Goal: Task Accomplishment & Management: Manage account settings

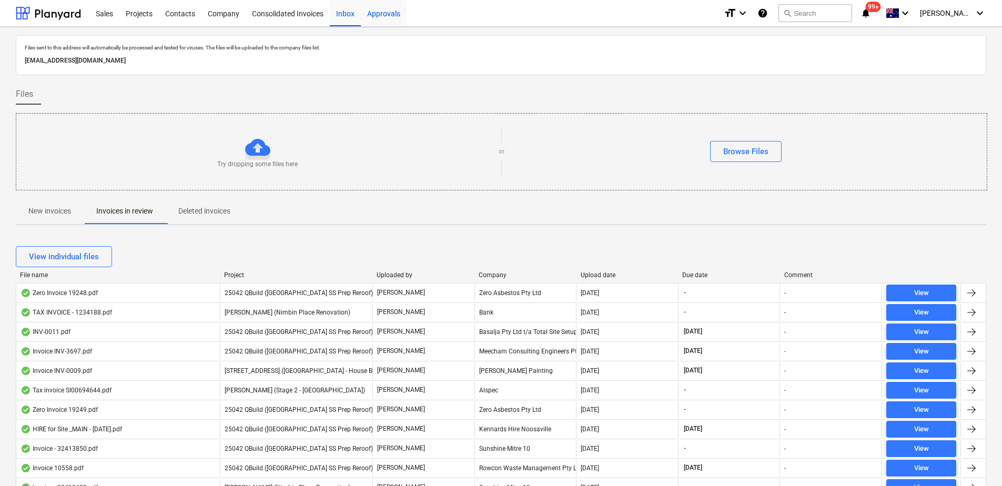
drag, startPoint x: 383, startPoint y: 16, endPoint x: 387, endPoint y: 24, distance: 9.2
click at [383, 16] on div "Approvals" at bounding box center [384, 12] width 46 height 27
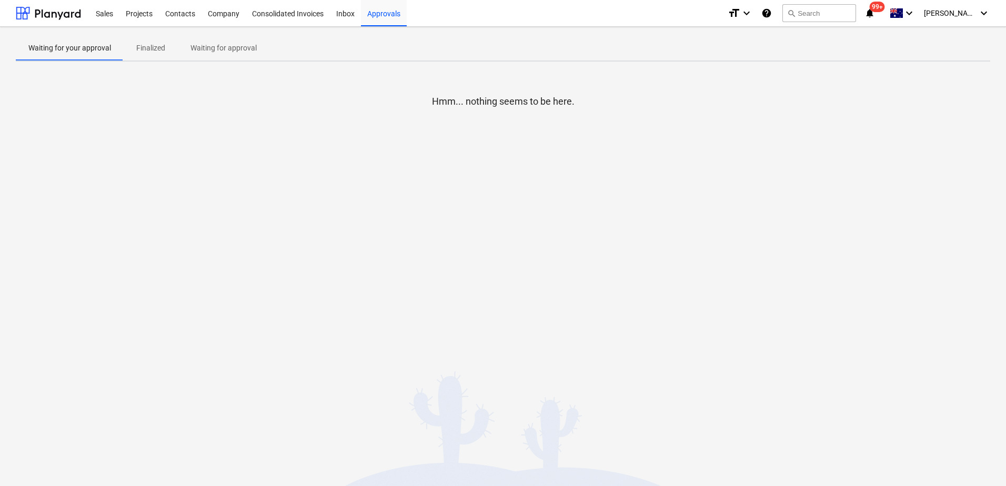
click at [200, 51] on p "Waiting for approval" at bounding box center [223, 48] width 66 height 11
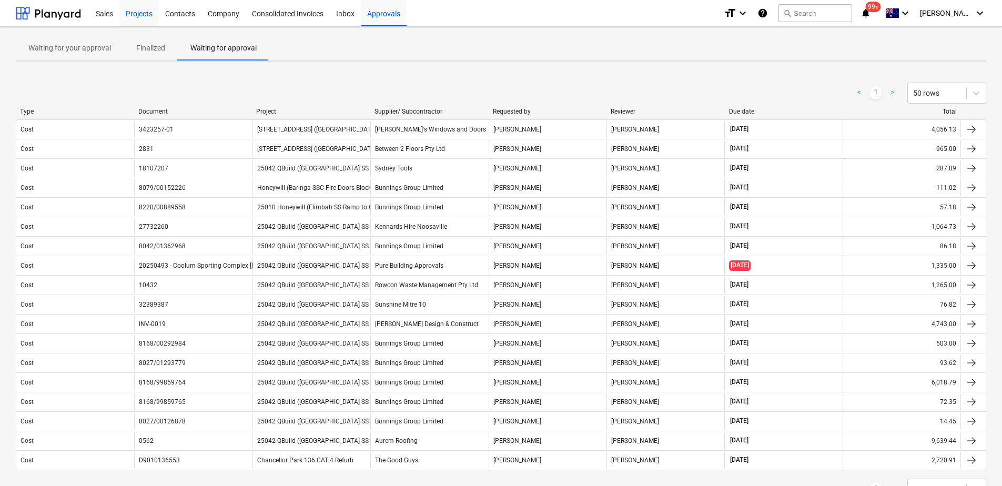
click at [135, 14] on div "Projects" at bounding box center [138, 12] width 39 height 27
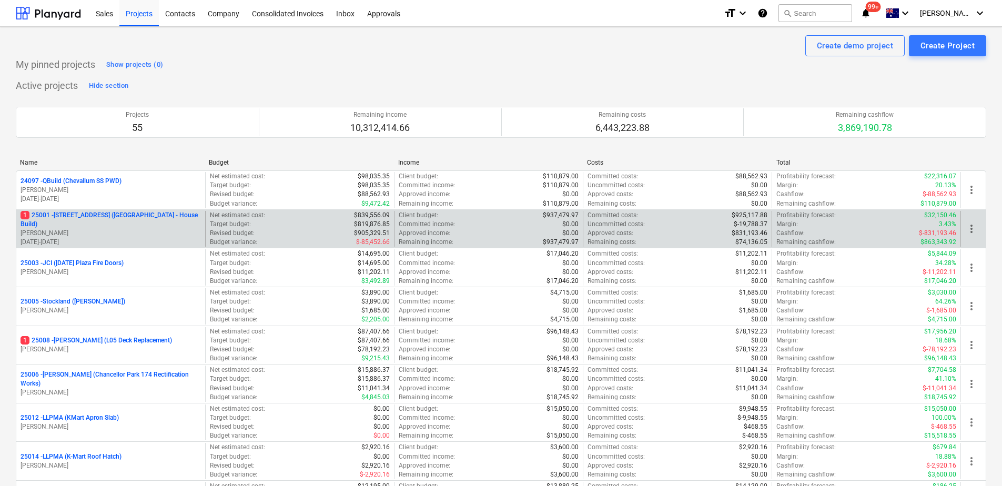
click at [118, 214] on div "1 25001 - 25001 RD (2 Walnut Place - House Build) [PERSON_NAME] [DATE] - [DATE]" at bounding box center [110, 229] width 189 height 36
click at [119, 223] on p "1 [STREET_ADDRESS] - House Build)" at bounding box center [111, 220] width 180 height 18
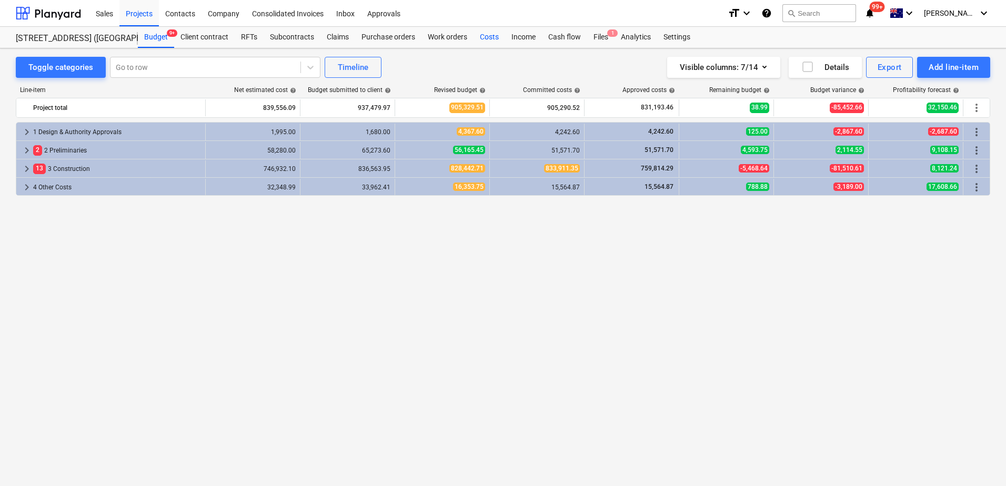
click at [482, 39] on div "Costs" at bounding box center [490, 37] width 32 height 21
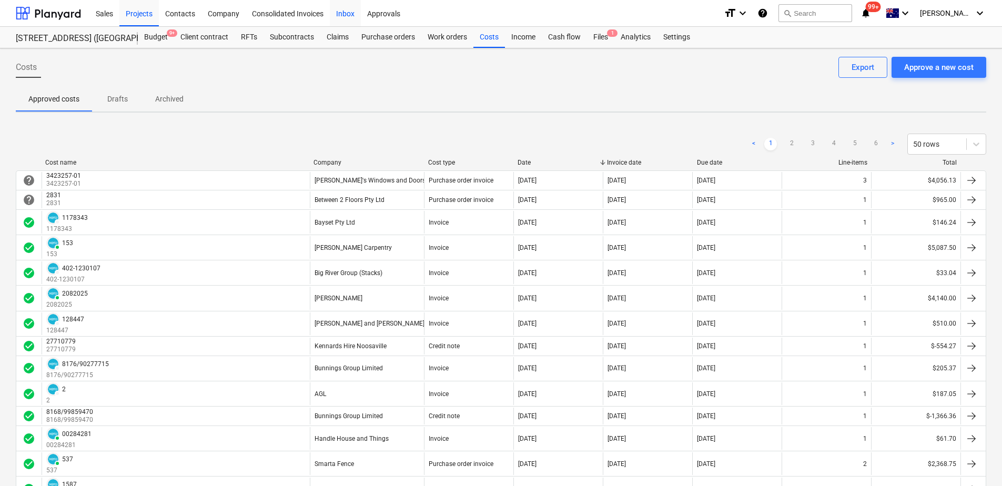
drag, startPoint x: 341, startPoint y: 13, endPoint x: 330, endPoint y: 16, distance: 11.4
click at [341, 13] on div "Inbox" at bounding box center [345, 12] width 31 height 27
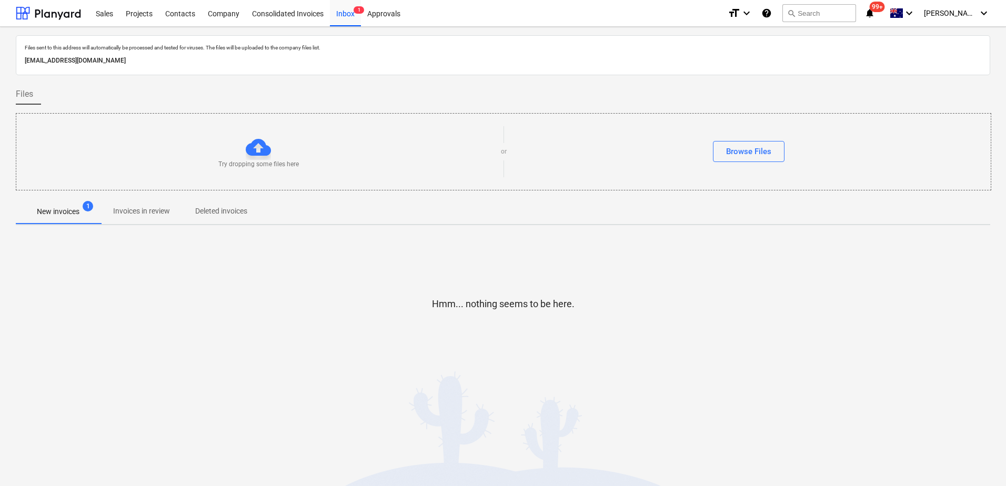
click at [156, 211] on p "Invoices in review" at bounding box center [141, 211] width 57 height 11
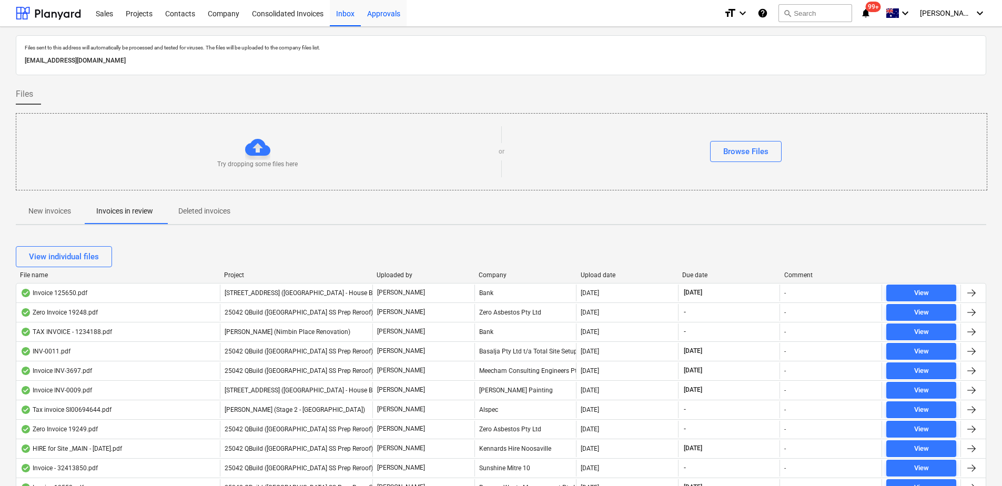
click at [392, 20] on div "Approvals" at bounding box center [384, 12] width 46 height 27
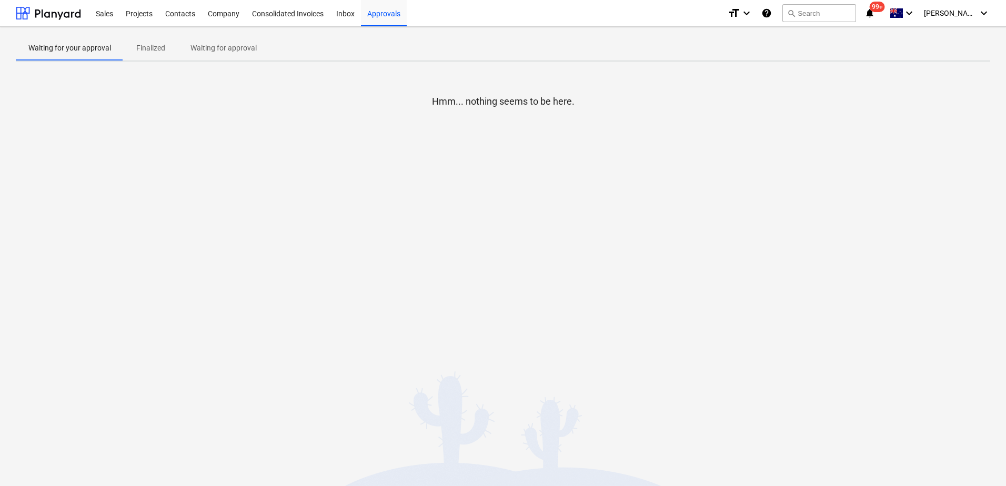
click at [222, 49] on p "Waiting for approval" at bounding box center [223, 48] width 66 height 11
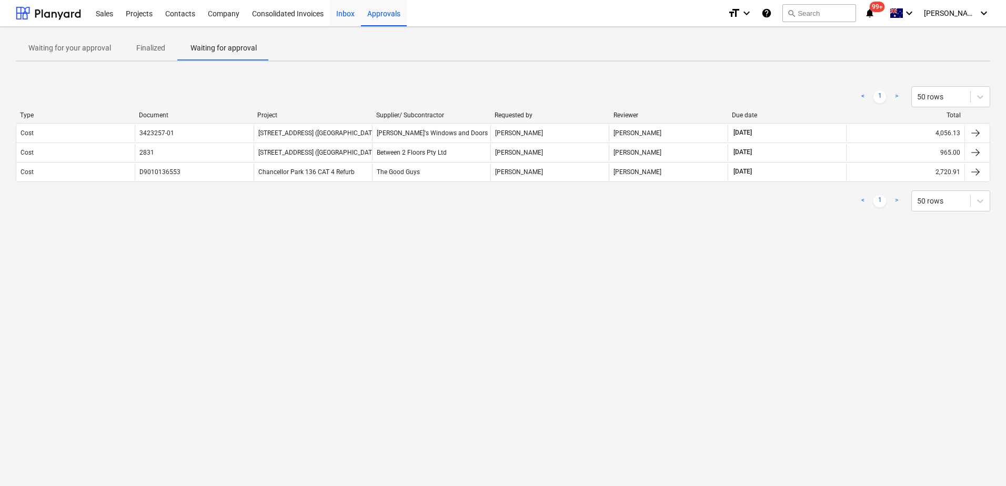
click at [348, 18] on div "Inbox" at bounding box center [345, 12] width 31 height 27
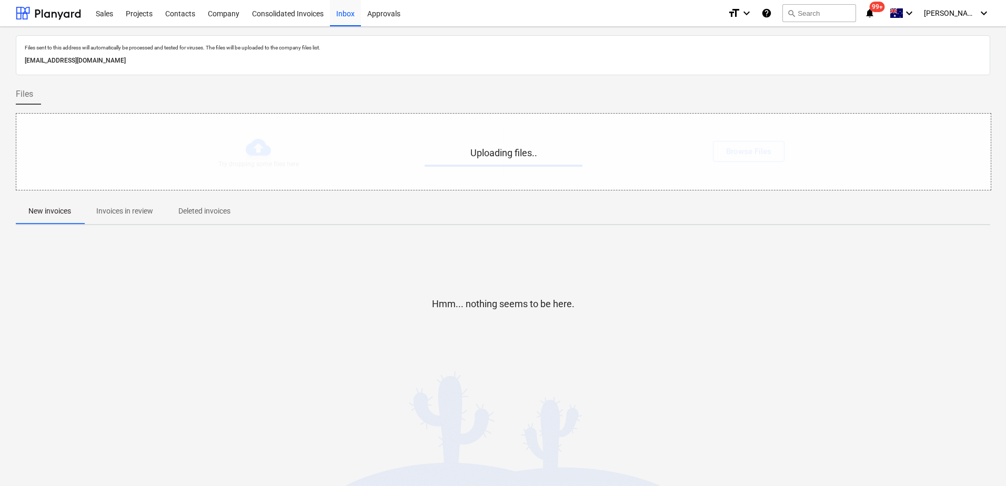
click at [133, 211] on p "Invoices in review" at bounding box center [124, 211] width 57 height 11
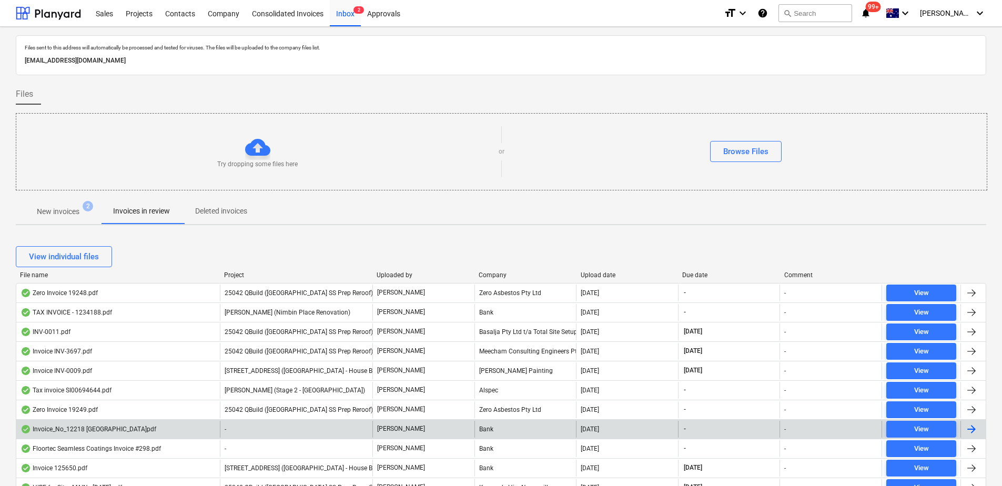
click at [309, 372] on div "-" at bounding box center [296, 429] width 153 height 17
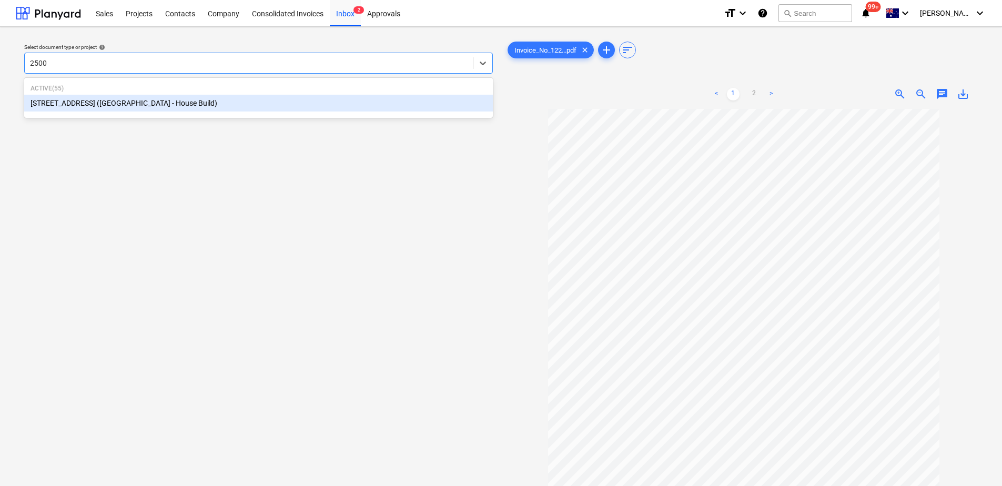
type input "25001"
click at [174, 107] on div "[STREET_ADDRESS] ([GEOGRAPHIC_DATA] - House Build)" at bounding box center [258, 103] width 469 height 17
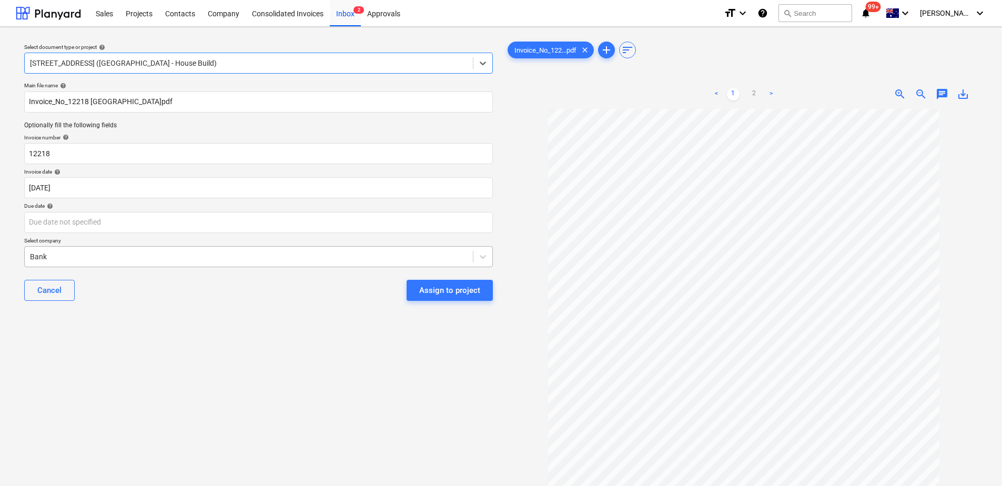
click at [178, 257] on div at bounding box center [249, 256] width 438 height 11
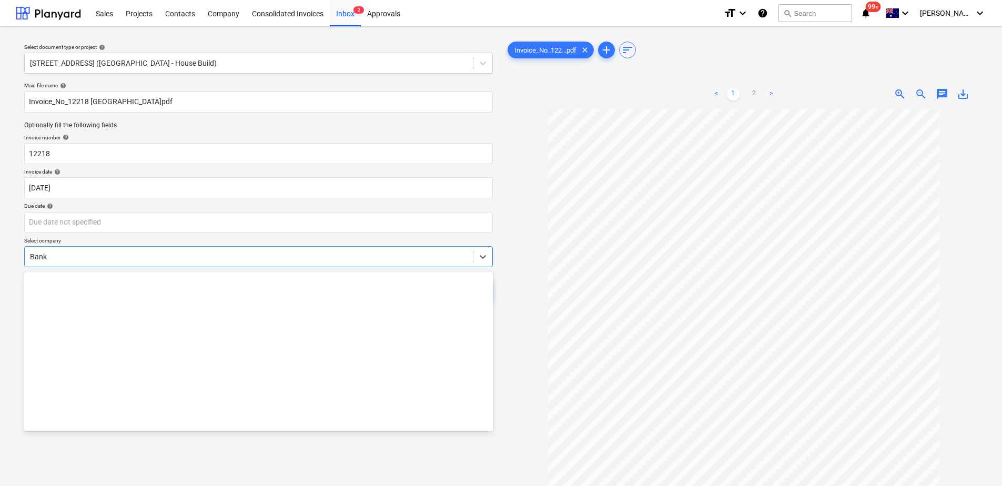
scroll to position [1970, 0]
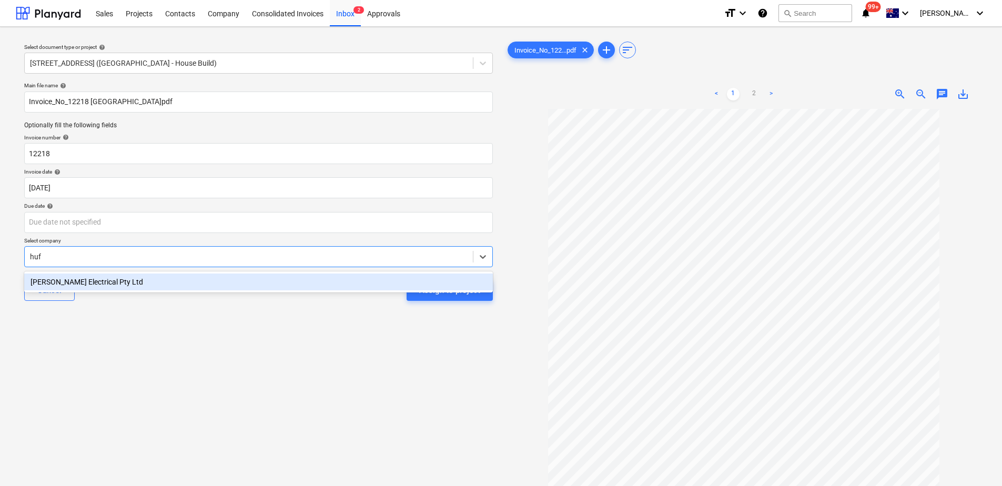
type input "[PERSON_NAME]"
click at [190, 283] on div "[PERSON_NAME] Electrical Pty Ltd" at bounding box center [258, 282] width 469 height 17
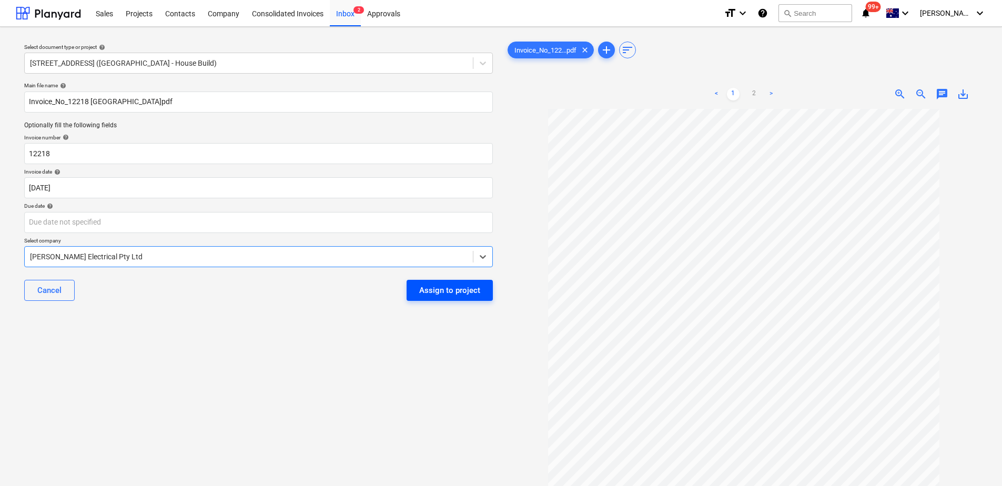
click at [447, 292] on div "Assign to project" at bounding box center [449, 291] width 61 height 14
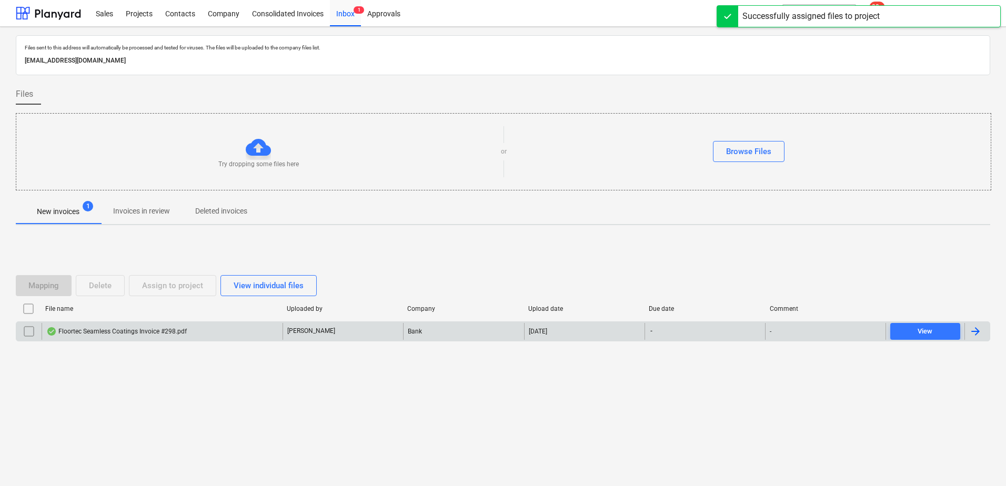
click at [255, 329] on div "Floortec Seamless Coatings Invoice #298.pdf" at bounding box center [162, 331] width 241 height 17
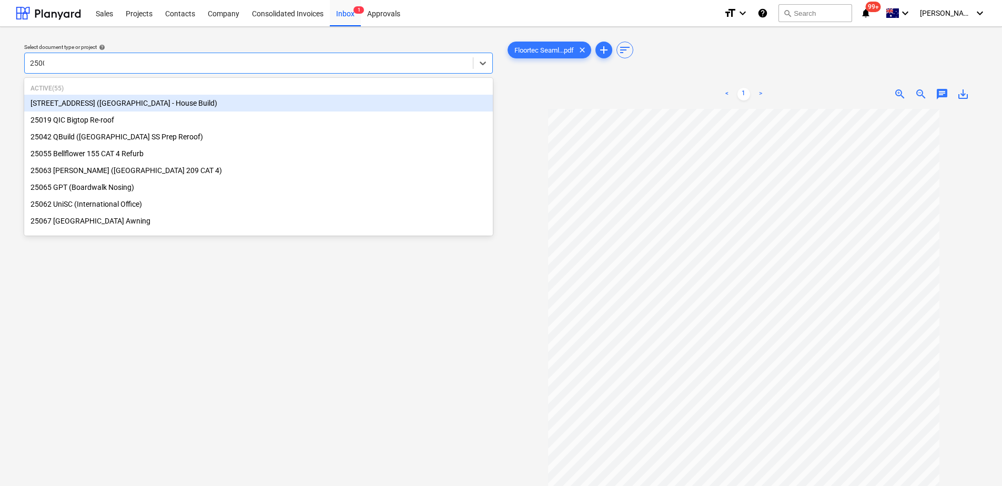
type input "25001"
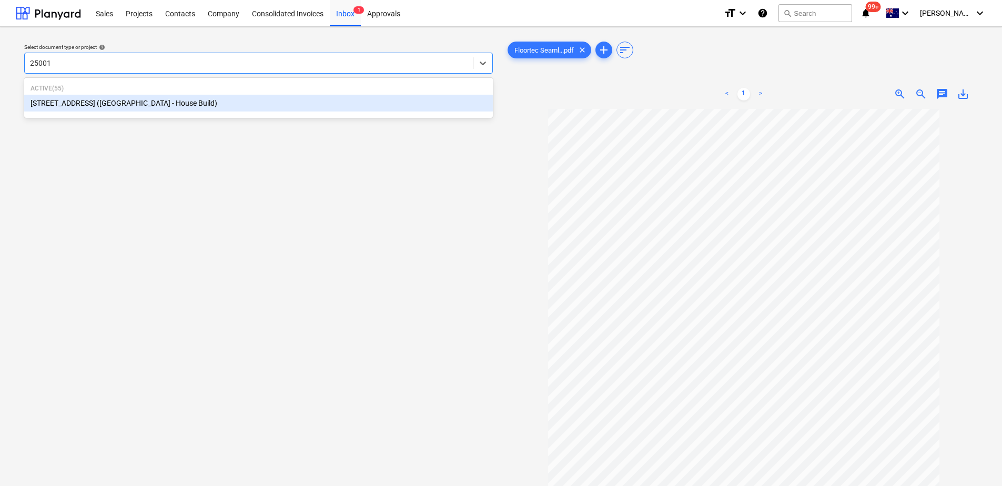
click at [169, 104] on div "[STREET_ADDRESS] ([GEOGRAPHIC_DATA] - House Build)" at bounding box center [258, 103] width 469 height 17
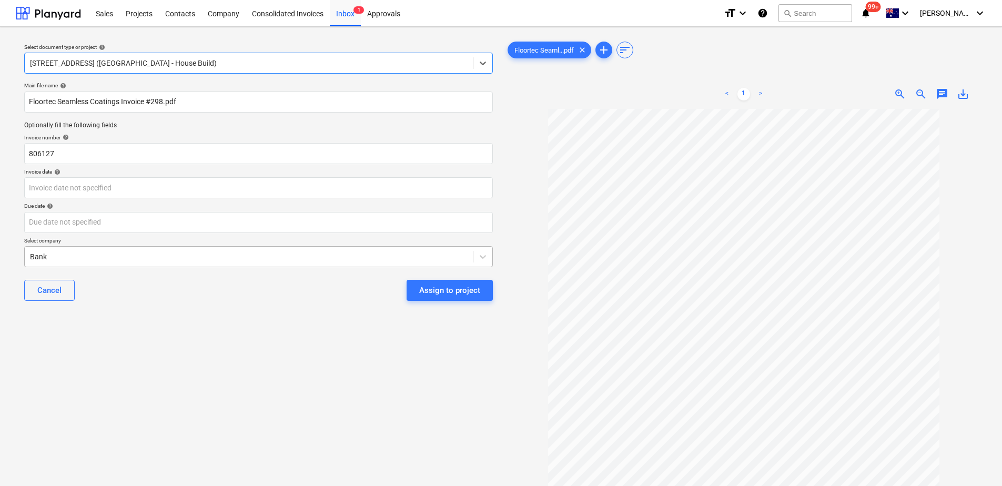
click at [82, 258] on div at bounding box center [249, 256] width 438 height 11
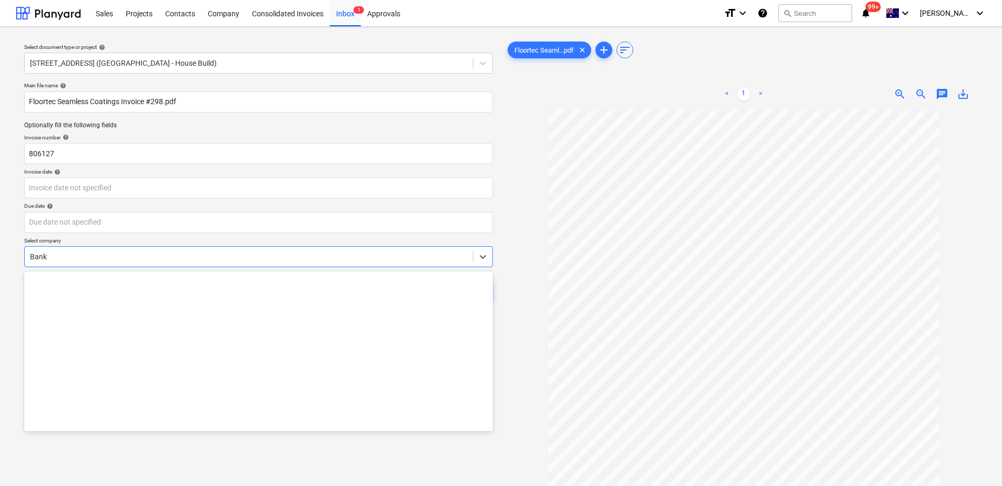
scroll to position [1970, 0]
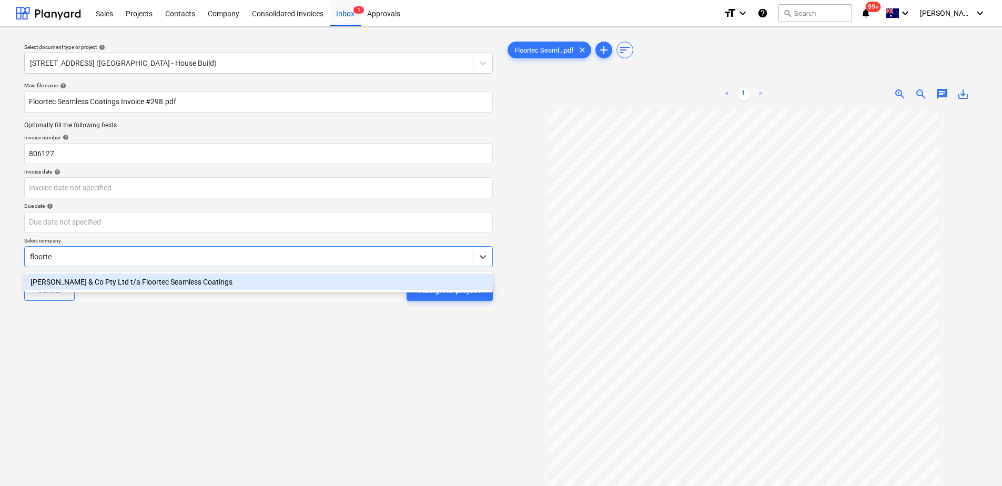
type input "floortec"
click at [125, 282] on div "[PERSON_NAME] & Co Pty Ltd t/a Floortec Seamless Coatings" at bounding box center [258, 282] width 469 height 17
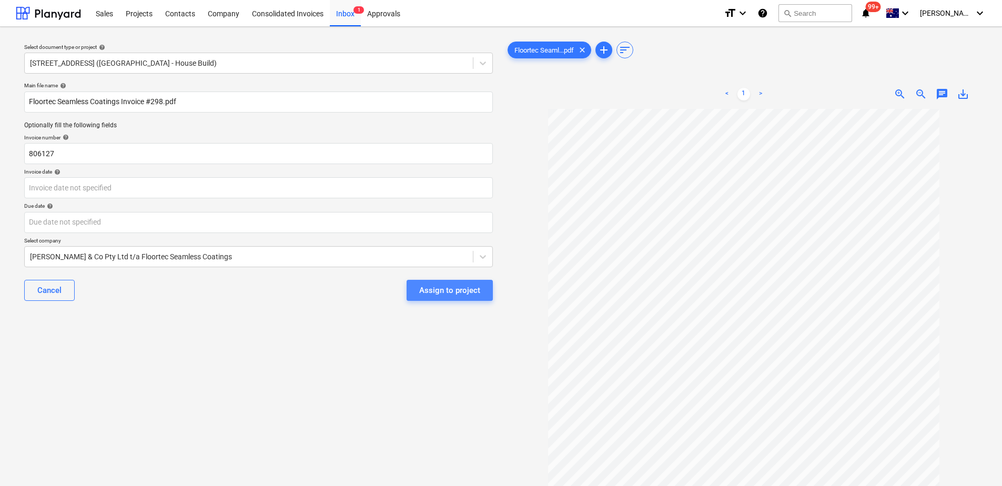
click at [457, 298] on button "Assign to project" at bounding box center [450, 290] width 86 height 21
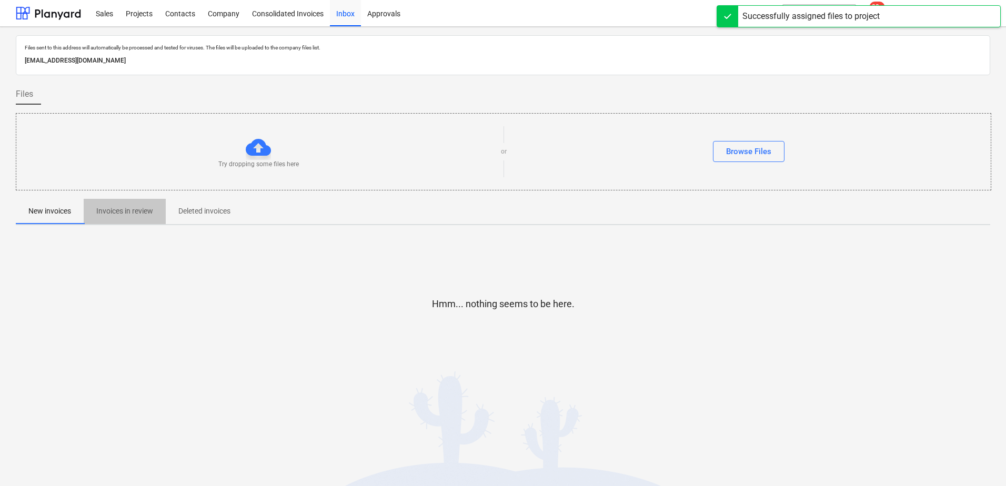
click at [134, 218] on span "Invoices in review" at bounding box center [125, 211] width 82 height 17
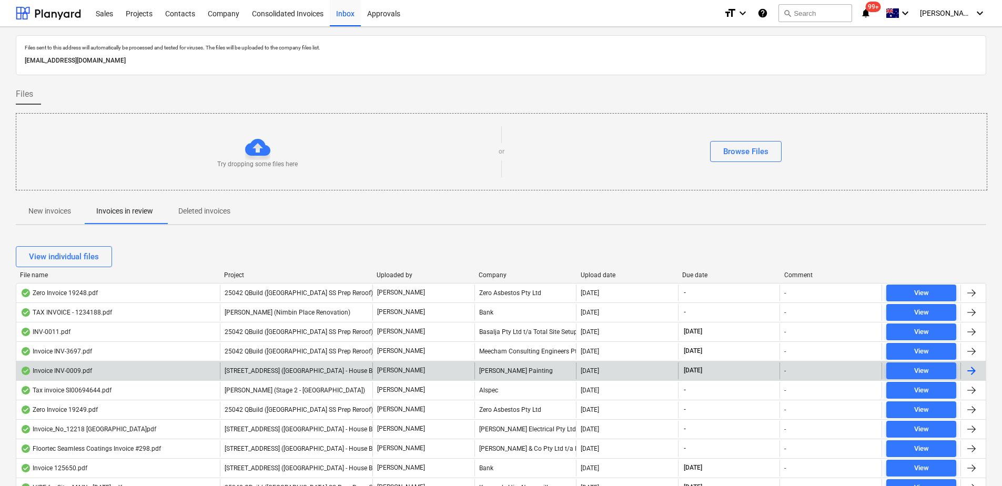
click at [286, 370] on span "[STREET_ADDRESS] ([GEOGRAPHIC_DATA] - House Build)" at bounding box center [305, 370] width 160 height 7
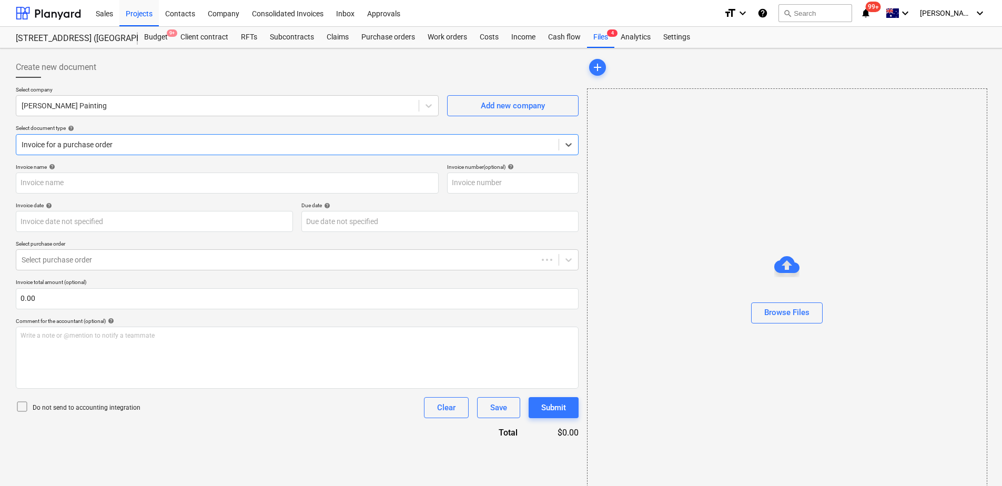
type input "INV-0009"
type input "[DATE]"
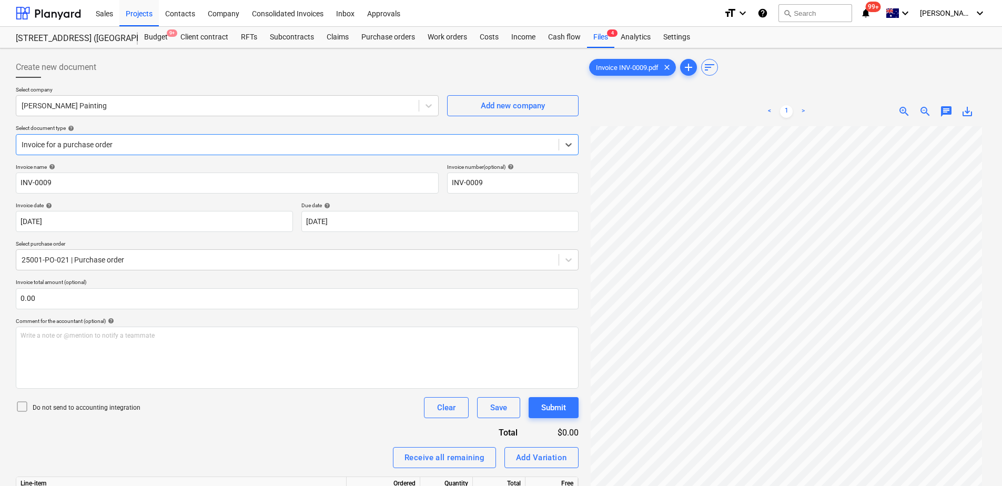
click at [112, 142] on div at bounding box center [288, 144] width 532 height 11
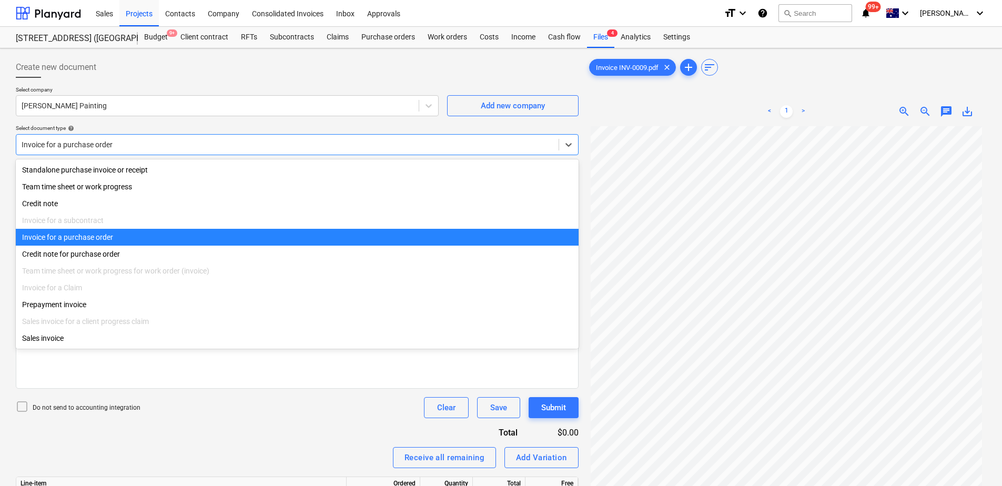
click at [112, 142] on div at bounding box center [288, 144] width 532 height 11
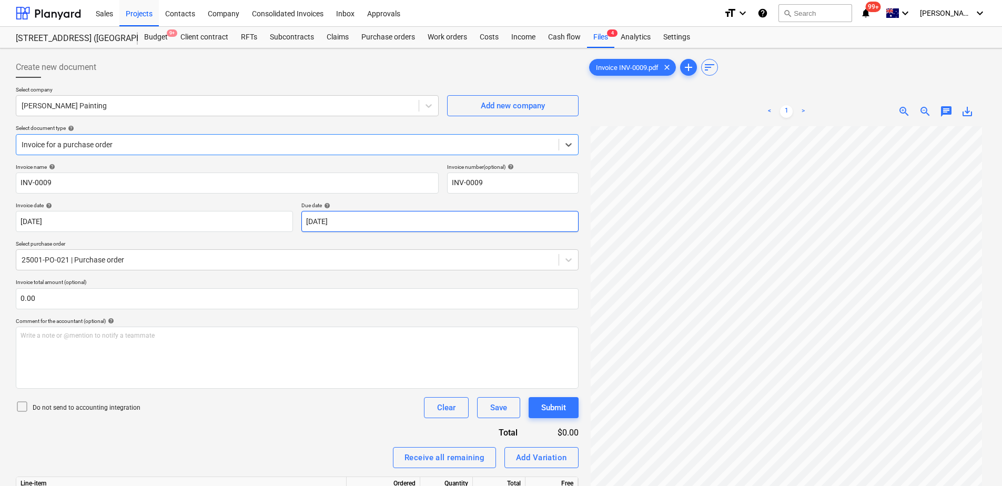
click at [366, 225] on body "Sales Projects Contacts Company Consolidated Invoices Inbox Approvals format_si…" at bounding box center [501, 243] width 1002 height 486
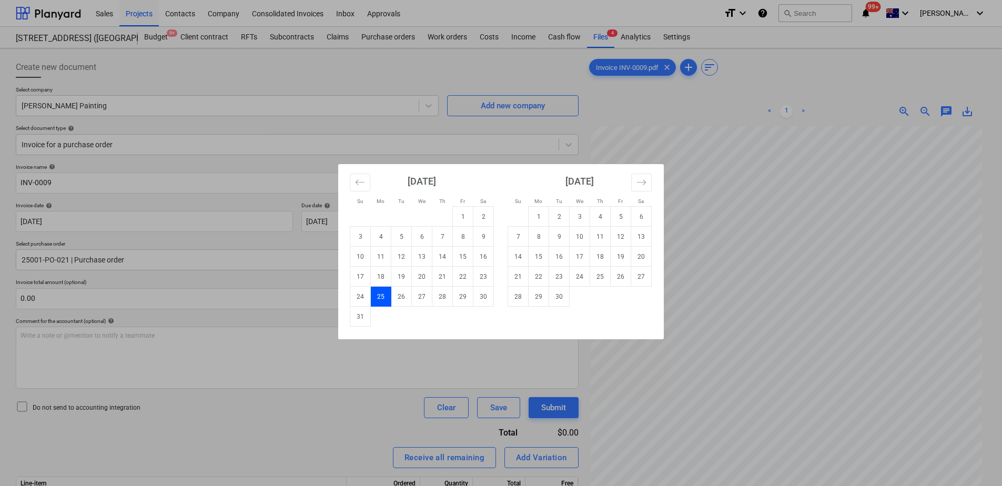
click at [276, 202] on div "Su Mo Tu We Th Fr Sa Su Mo Tu We Th Fr Sa [DATE] 1 2 3 4 5 6 7 8 9 10 11 12 13 …" at bounding box center [501, 243] width 1002 height 486
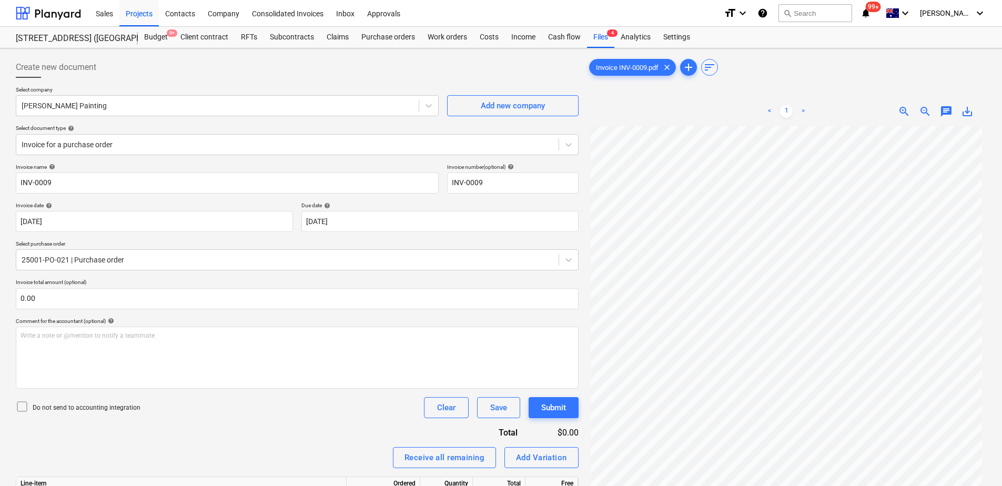
click at [200, 372] on div "Invoice name help INV-0009 Invoice number (optional) help INV-0009 Invoice date…" at bounding box center [297, 365] width 563 height 403
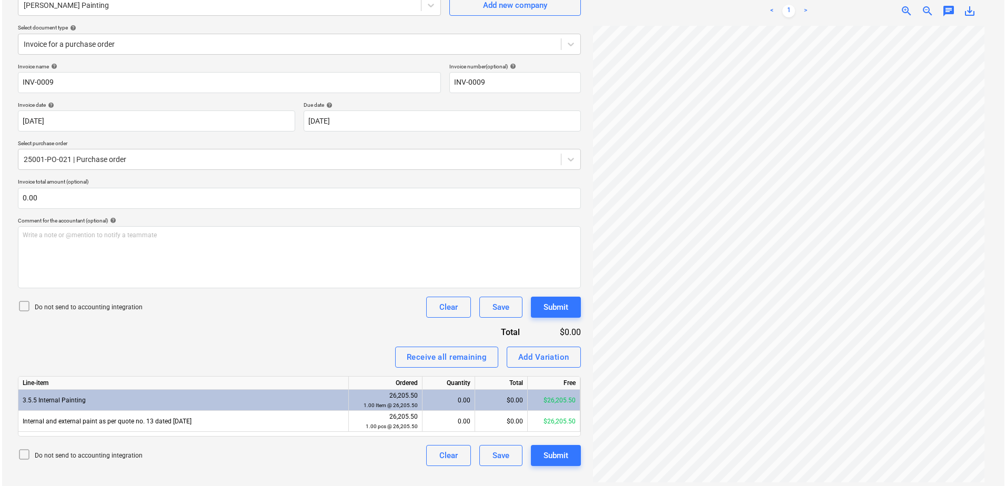
scroll to position [105, 0]
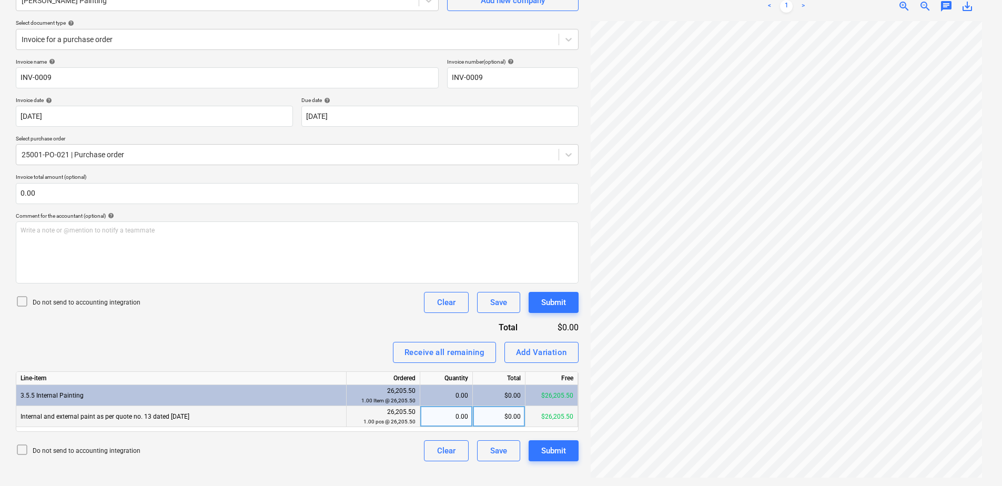
click at [446, 372] on div "0.00" at bounding box center [447, 416] width 44 height 21
type input "1"
click at [554, 372] on div "Submit" at bounding box center [553, 451] width 25 height 14
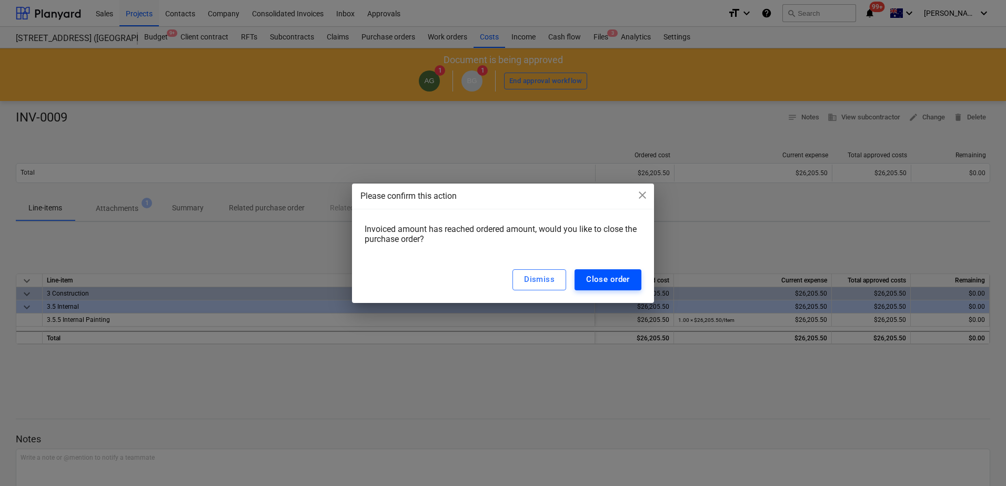
click at [632, 281] on button "Close order" at bounding box center [608, 279] width 67 height 21
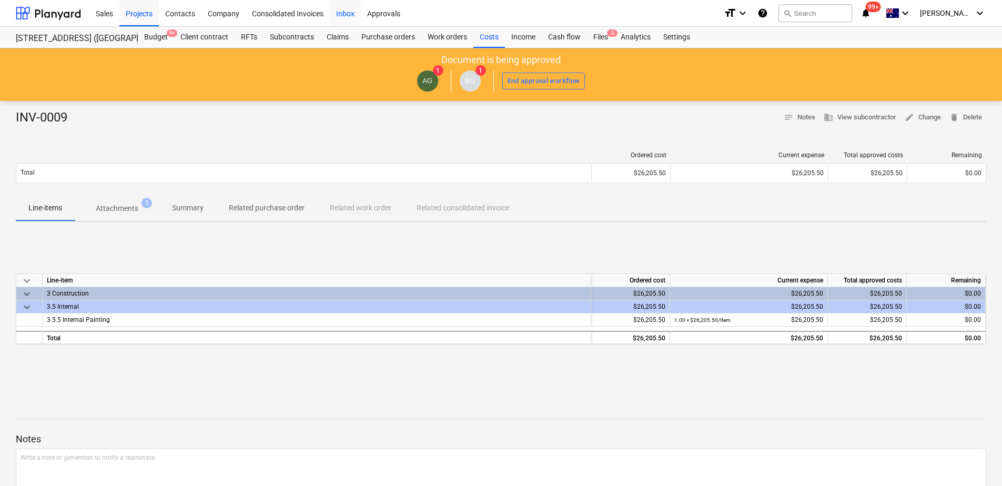
click at [354, 15] on div "Inbox" at bounding box center [345, 12] width 31 height 27
click at [610, 40] on div "Files 3" at bounding box center [600, 37] width 27 height 21
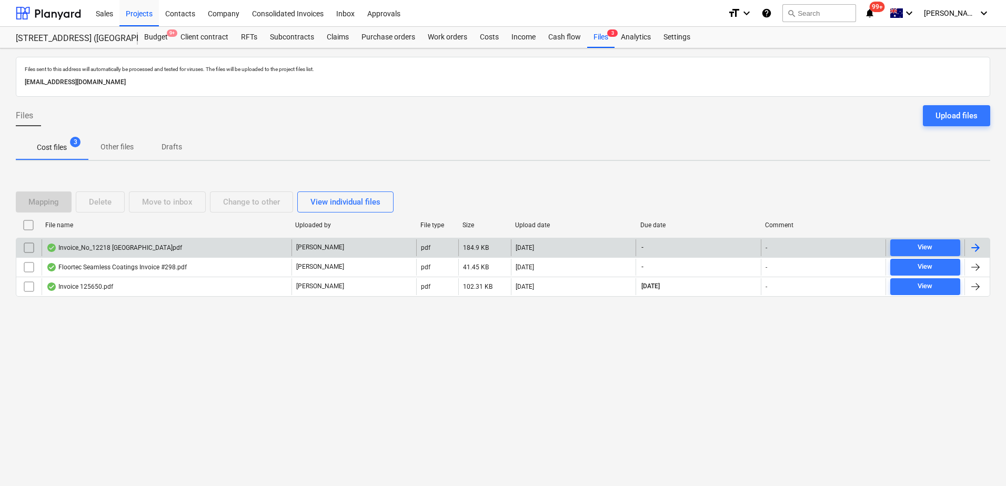
click at [337, 243] on div "[PERSON_NAME]" at bounding box center [353, 247] width 125 height 17
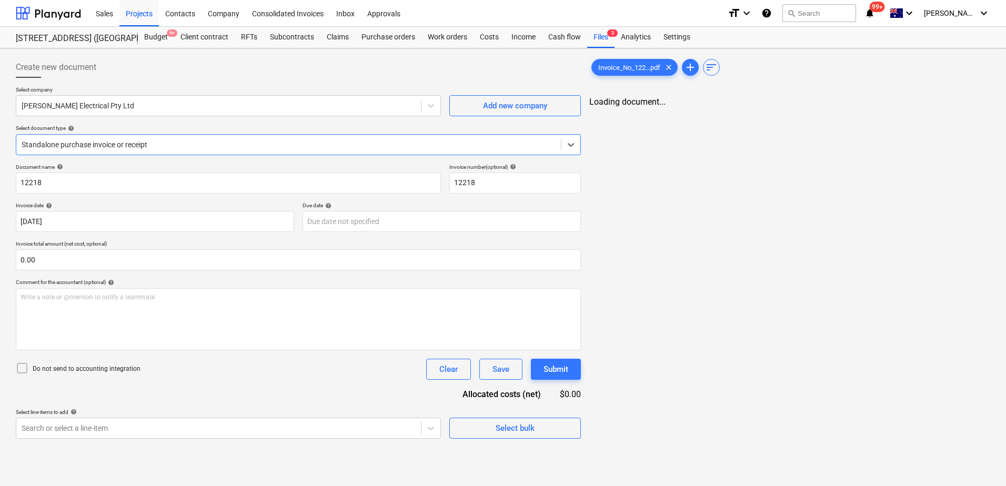
click at [176, 139] on div at bounding box center [289, 144] width 534 height 11
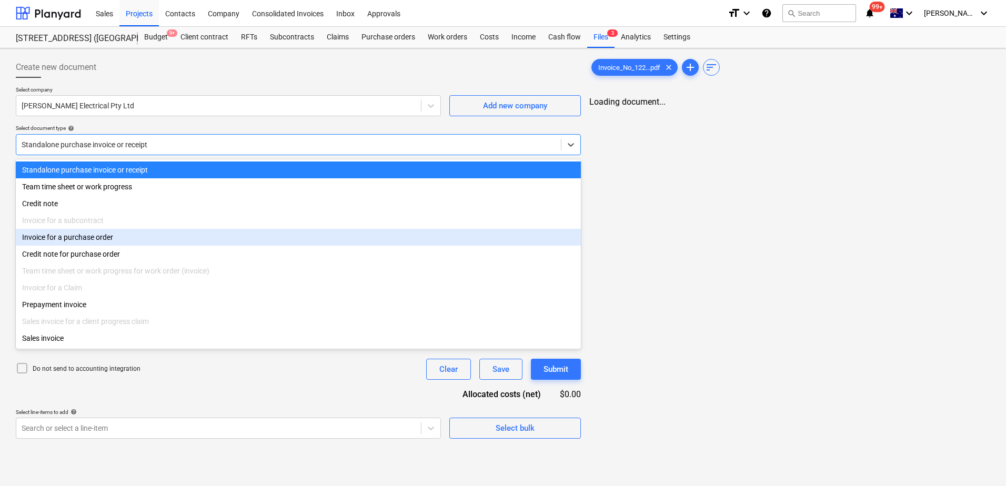
click at [145, 237] on div "Invoice for a purchase order" at bounding box center [298, 237] width 565 height 17
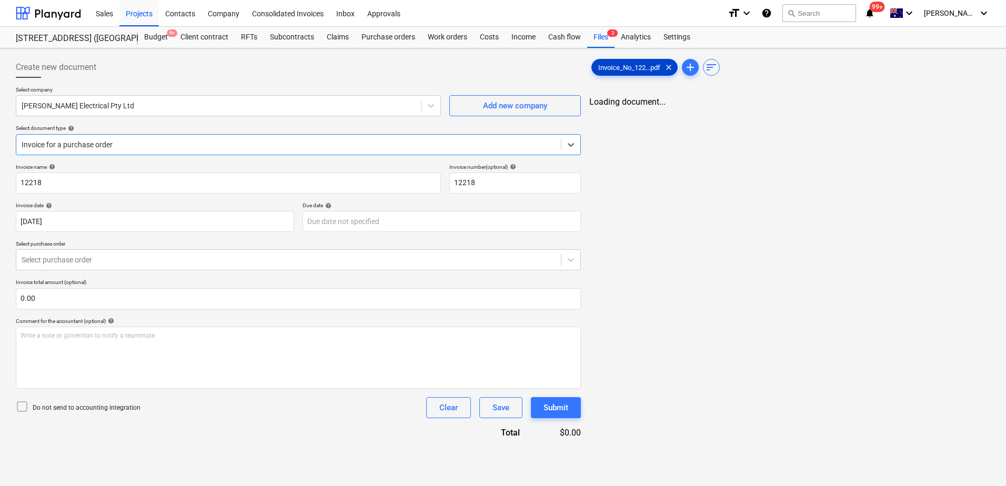
click at [623, 70] on span "Invoice_No_122...pdf" at bounding box center [629, 68] width 75 height 8
click at [171, 260] on div at bounding box center [289, 260] width 534 height 11
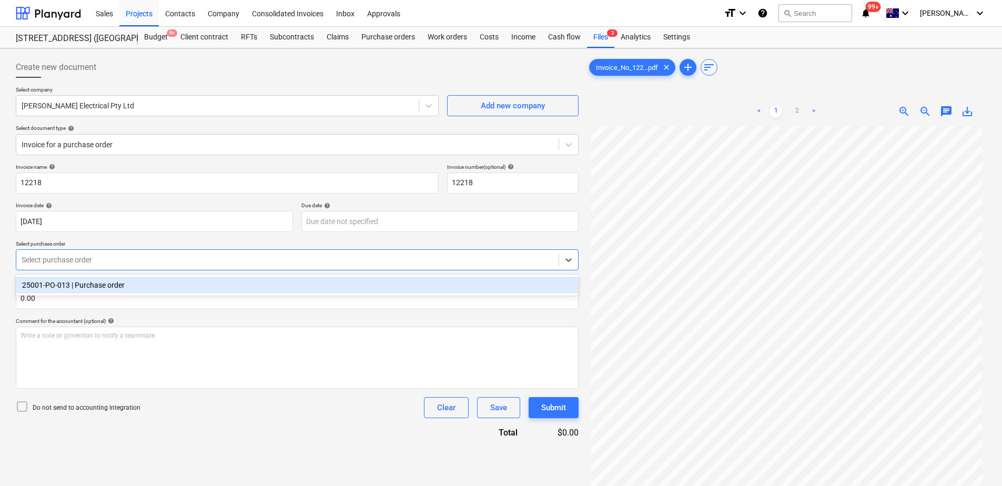
click at [165, 284] on div "25001-PO-013 | Purchase order" at bounding box center [297, 285] width 563 height 17
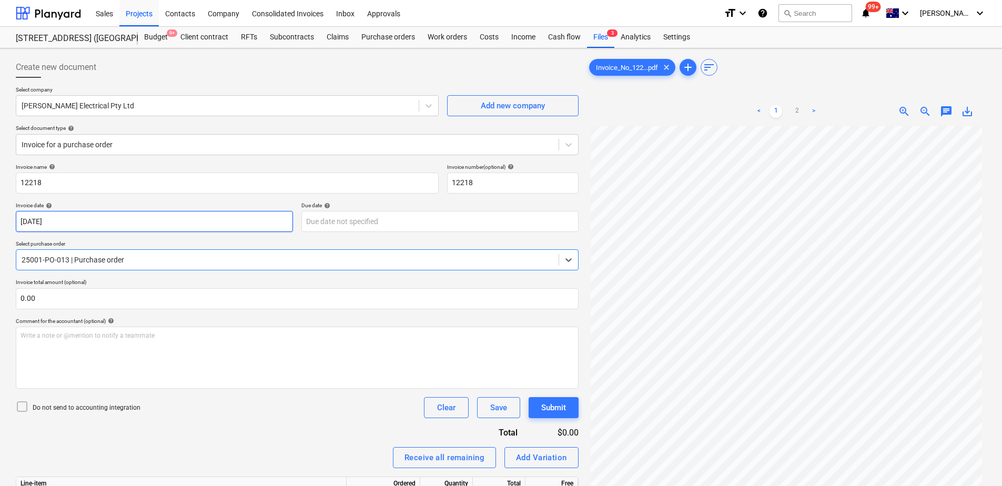
click at [248, 218] on body "Sales Projects Contacts Company Consolidated Invoices Inbox Approvals format_si…" at bounding box center [501, 243] width 1002 height 486
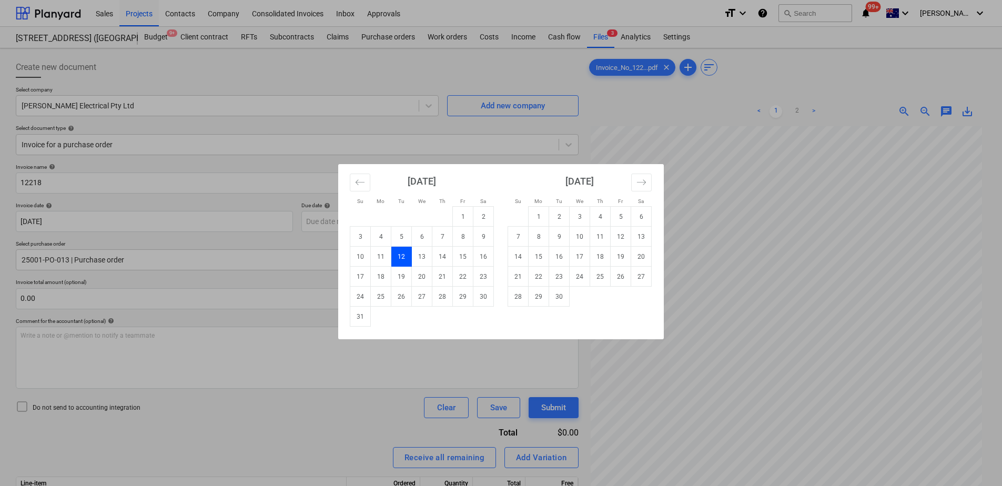
click at [316, 200] on div "Su Mo Tu We Th Fr Sa Su Mo Tu We Th Fr Sa [DATE] 1 2 3 4 5 6 7 8 9 10 11 12 13 …" at bounding box center [501, 243] width 1002 height 486
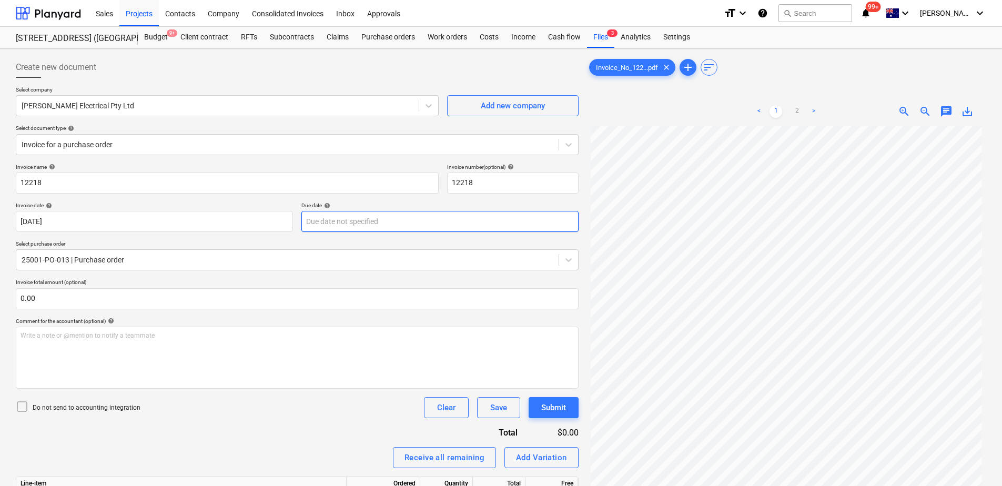
click at [328, 220] on body "Sales Projects Contacts Company Consolidated Invoices Inbox Approvals format_si…" at bounding box center [501, 243] width 1002 height 486
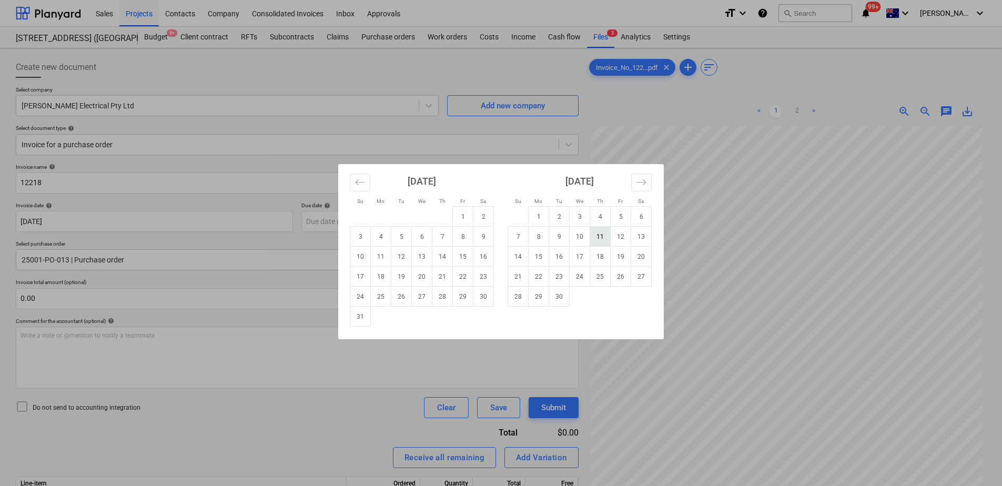
click at [598, 241] on td "11" at bounding box center [600, 237] width 21 height 20
type input "[DATE]"
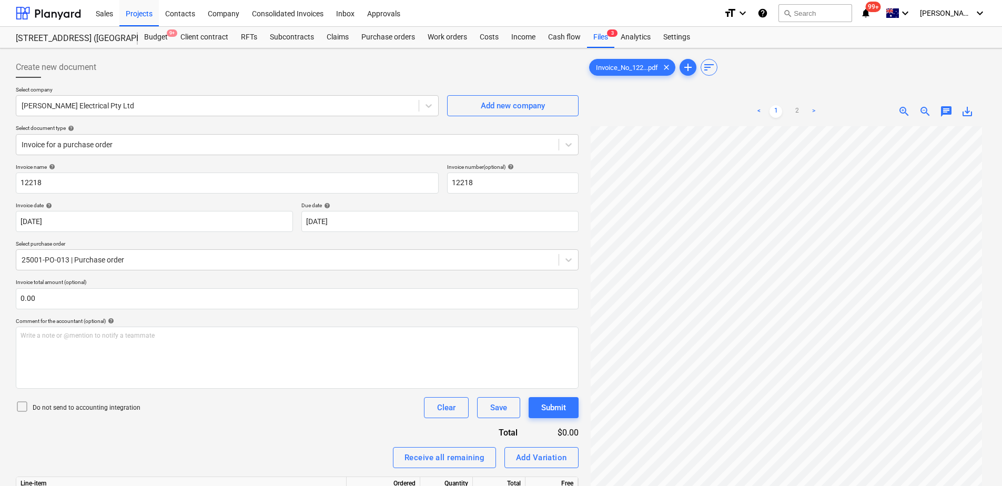
click at [305, 372] on div "Invoice name help 12218 Invoice number (optional) help 12218 Invoice date help …" at bounding box center [297, 376] width 563 height 424
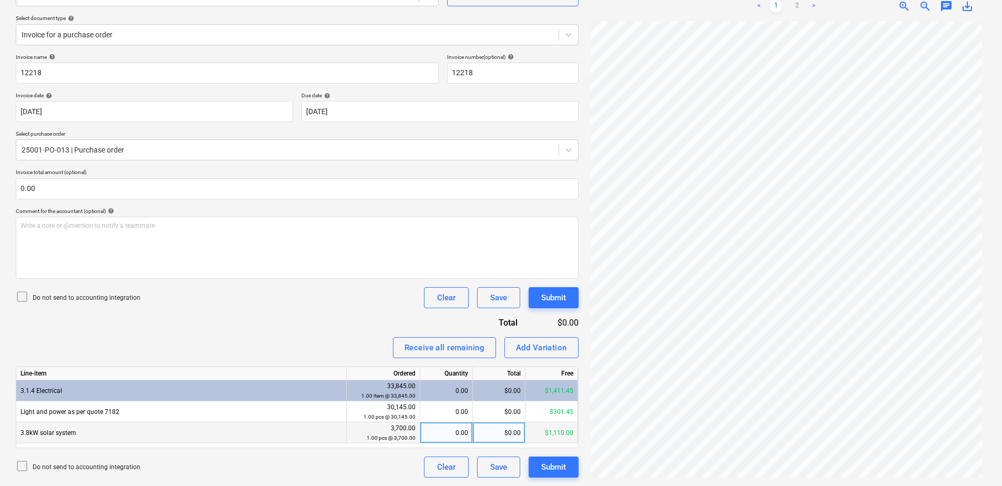
scroll to position [99, 0]
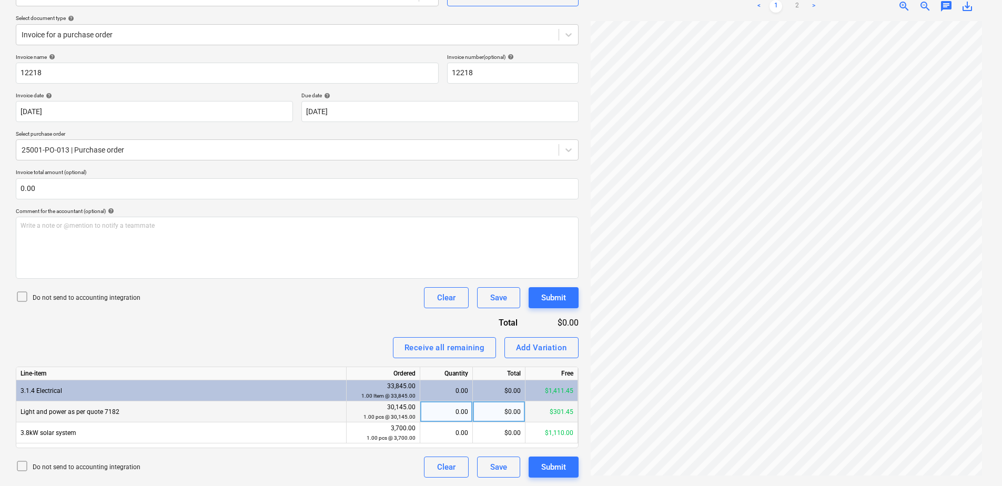
click at [441, 372] on div "0.00" at bounding box center [447, 411] width 44 height 21
type input "1"
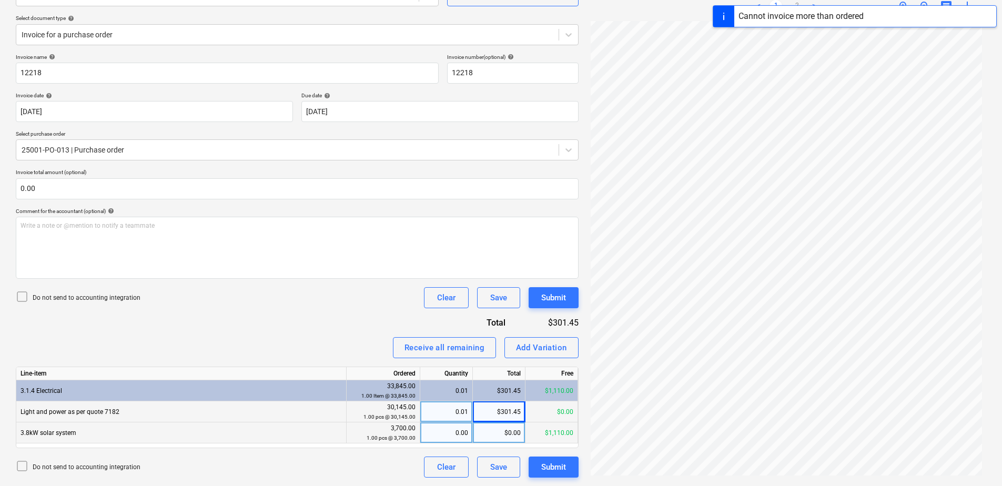
click at [445, 372] on div "0.00" at bounding box center [447, 432] width 44 height 21
type input "1"
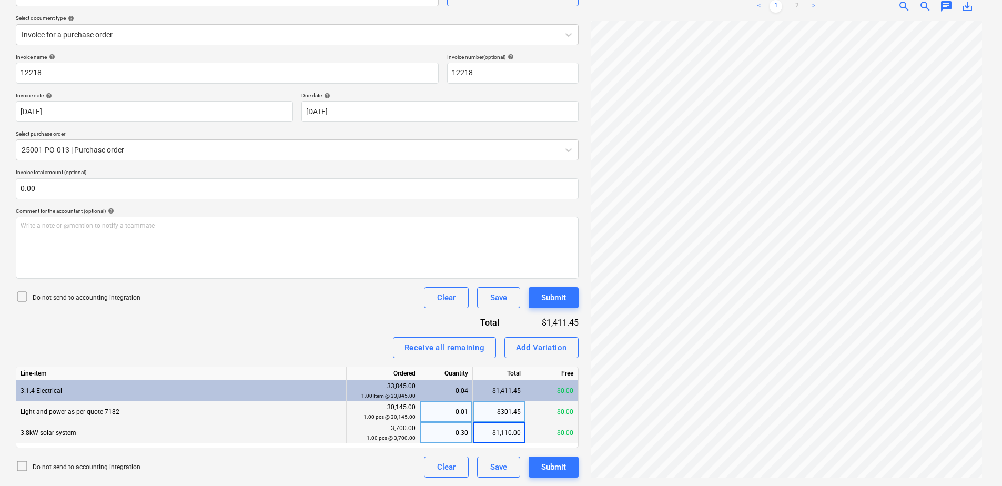
scroll to position [0, 0]
click at [798, 7] on link "2" at bounding box center [797, 6] width 13 height 13
click at [774, 6] on link "1" at bounding box center [776, 6] width 13 height 13
click at [797, 4] on link "2" at bounding box center [797, 6] width 13 height 13
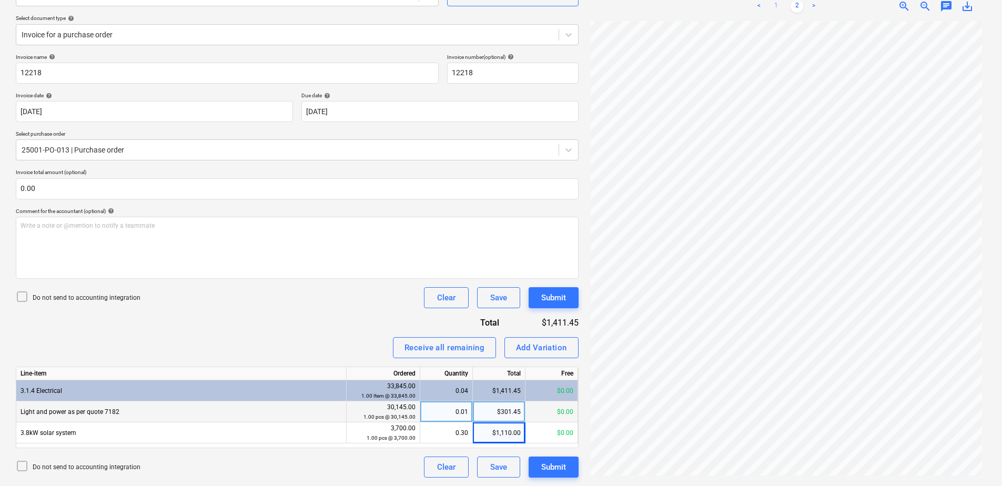
click at [776, 6] on link "1" at bounding box center [776, 6] width 13 height 13
click at [559, 349] on div "Add Variation" at bounding box center [541, 348] width 51 height 14
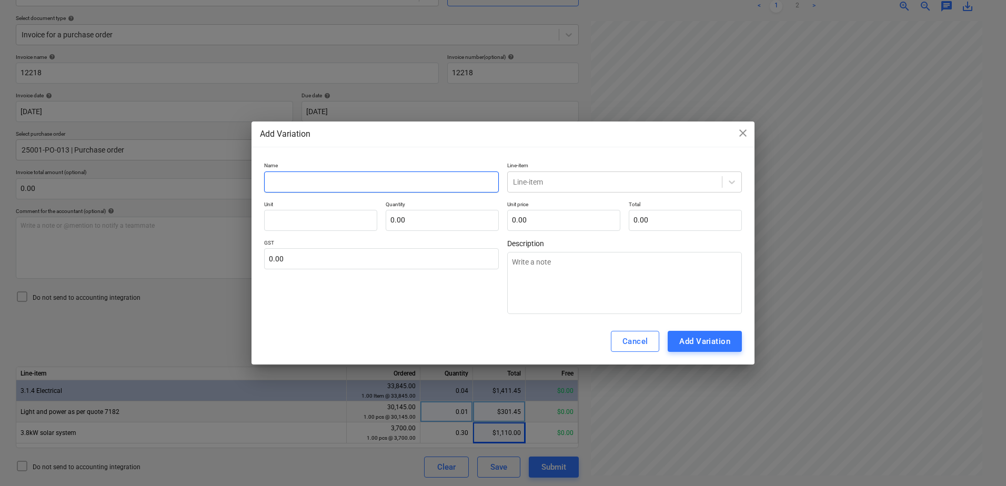
click at [351, 184] on input "text" at bounding box center [381, 182] width 235 height 21
type input "V"
type textarea "x"
type input "Va"
type textarea "x"
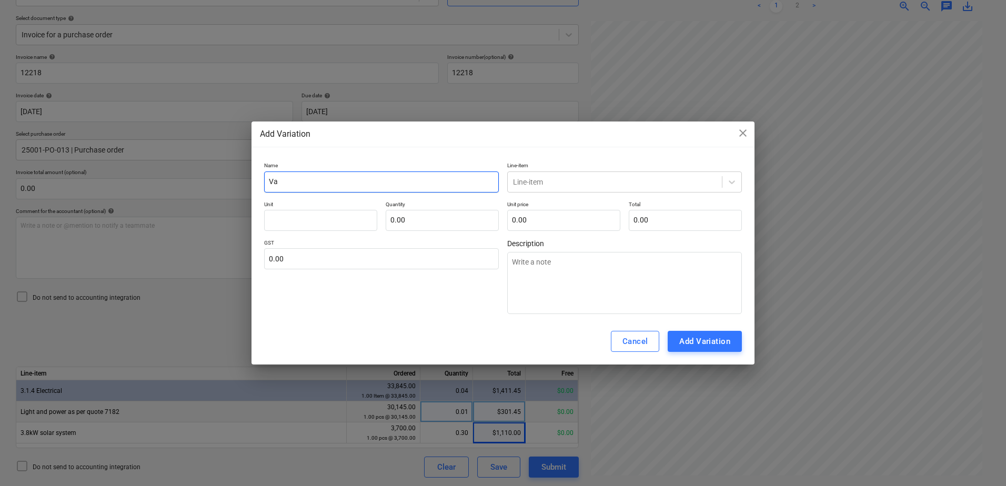
type input "Var"
type textarea "x"
type input "Vari"
type textarea "x"
type input "Varia"
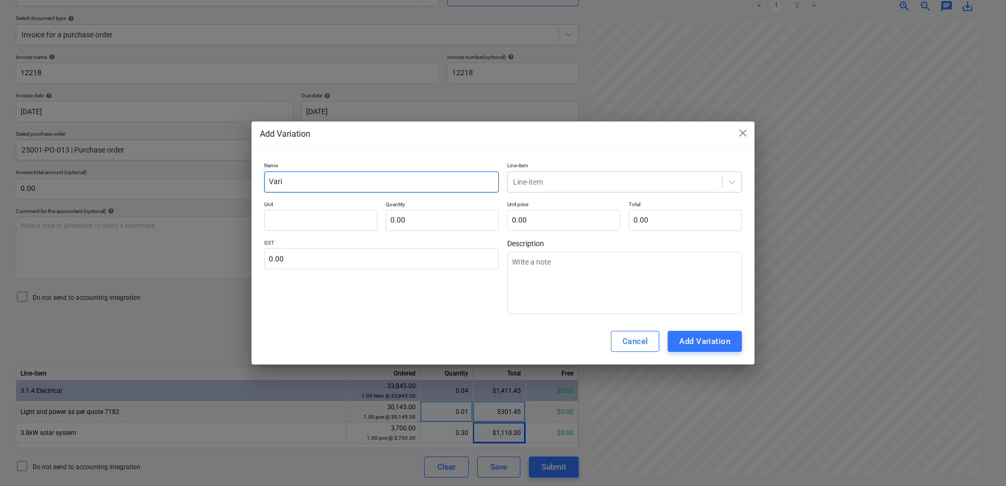
type textarea "x"
type input "Variat"
type textarea "x"
type input "Variati"
type textarea "x"
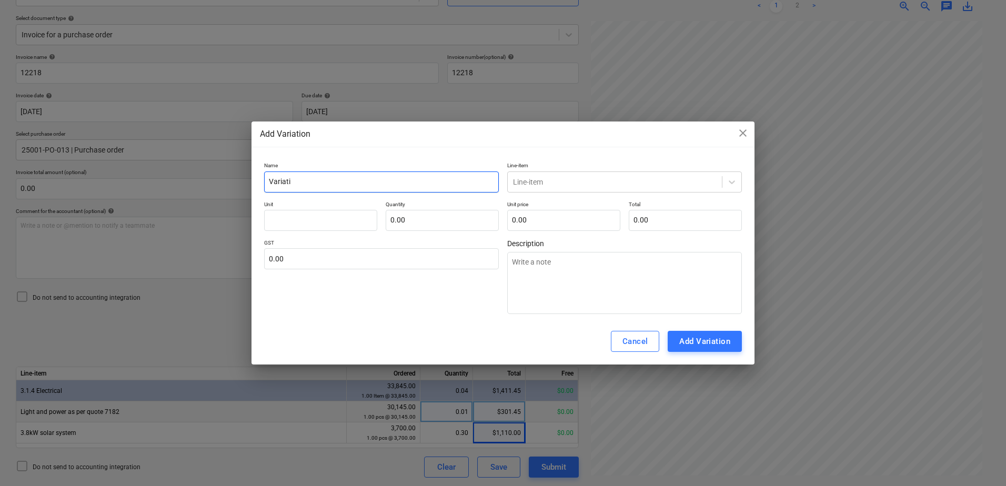
type input "Variatio"
type textarea "x"
type input "Variation"
type textarea "x"
type input "Variations"
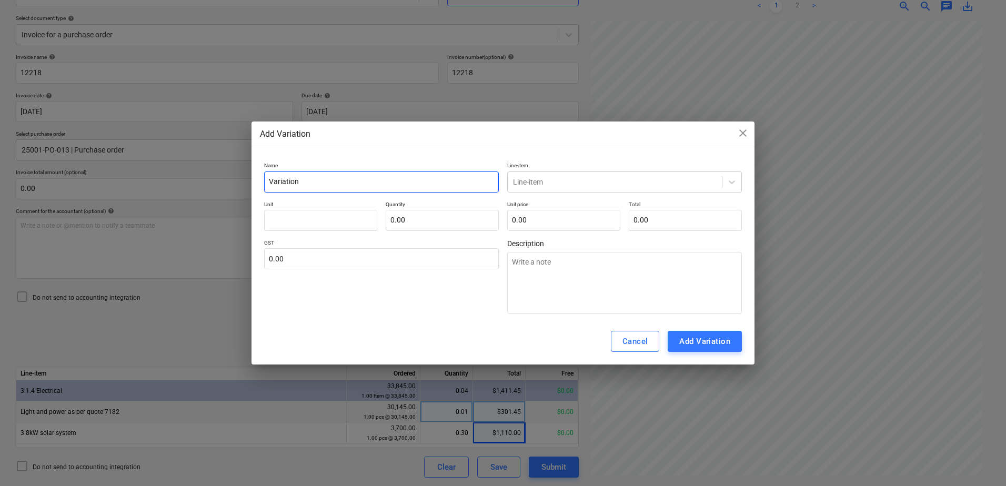
type textarea "x"
type input "Variations"
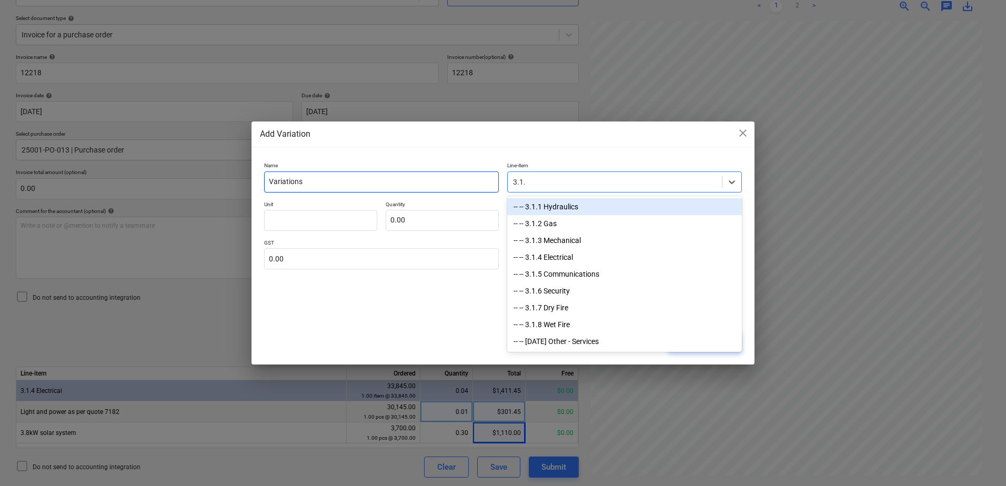
type input "3.1.4"
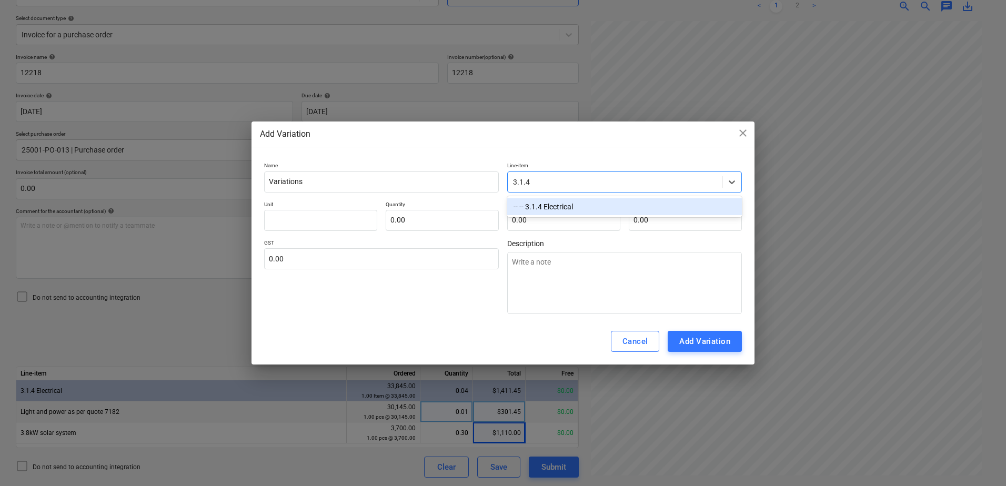
click at [541, 208] on div "-- -- 3.1.4 Electrical" at bounding box center [624, 206] width 235 height 17
type textarea "x"
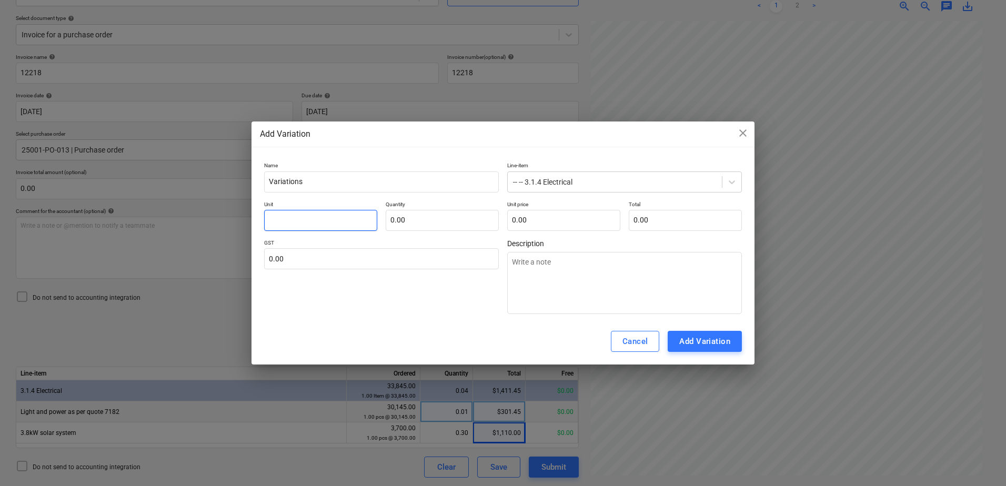
click at [286, 218] on input "text" at bounding box center [320, 220] width 113 height 21
type input "I"
type textarea "x"
type input "It"
type textarea "x"
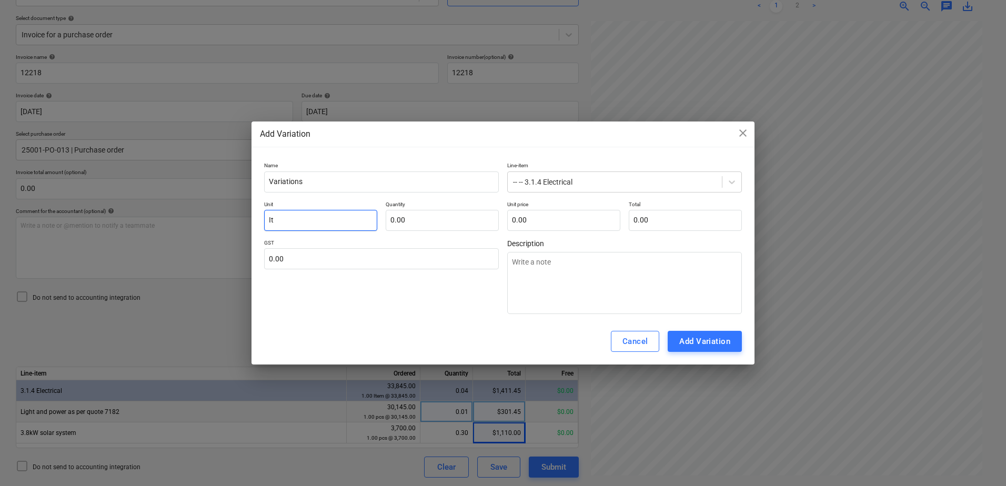
type input "Ite"
type textarea "x"
type input "Item"
type textarea "x"
type input "Item"
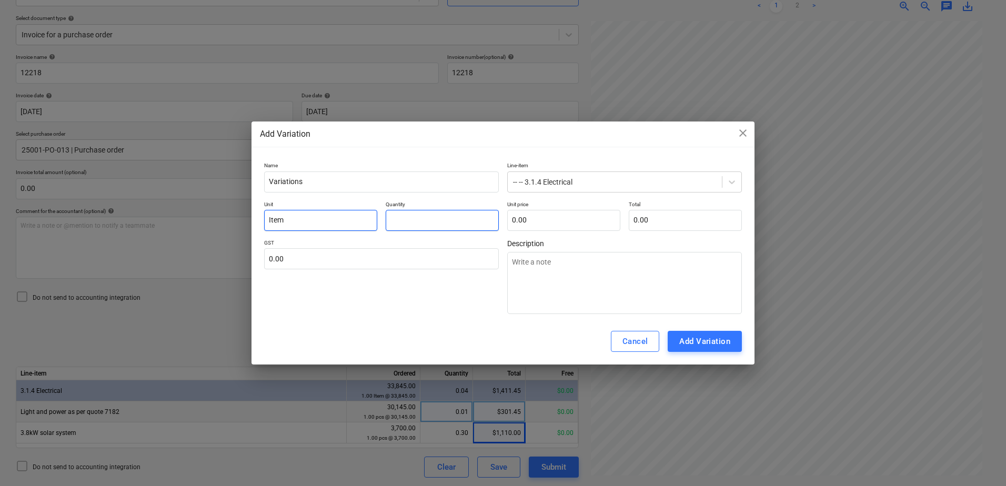
type input "1"
type textarea "x"
type input "1.00"
type input "3"
type textarea "x"
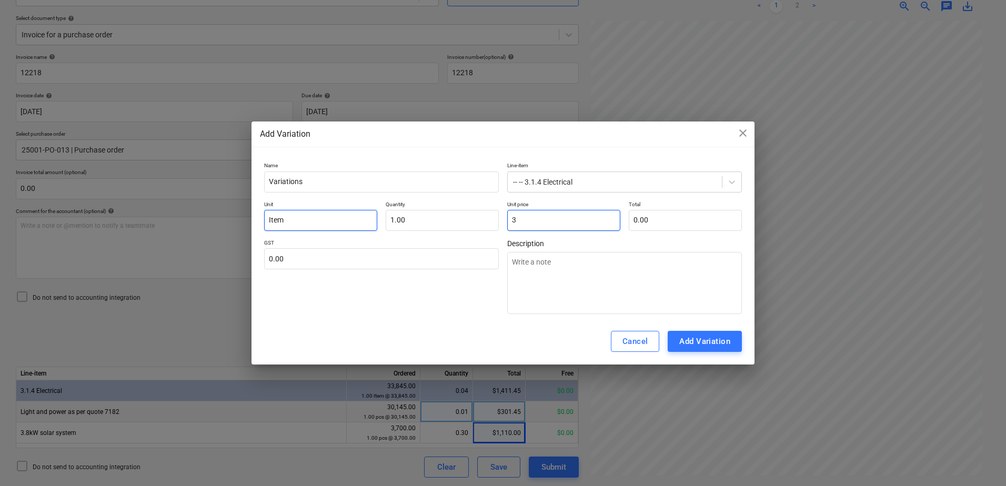
type input "3.00"
type input "34"
type textarea "x"
type input "34.00"
type input "347"
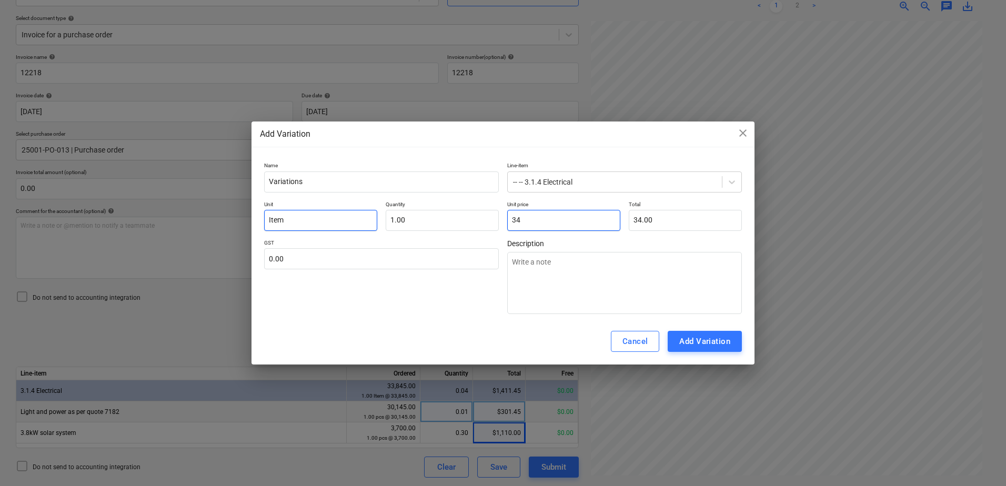
type textarea "x"
type input "347.00"
type input "3474"
type textarea "x"
type input "3,474.00"
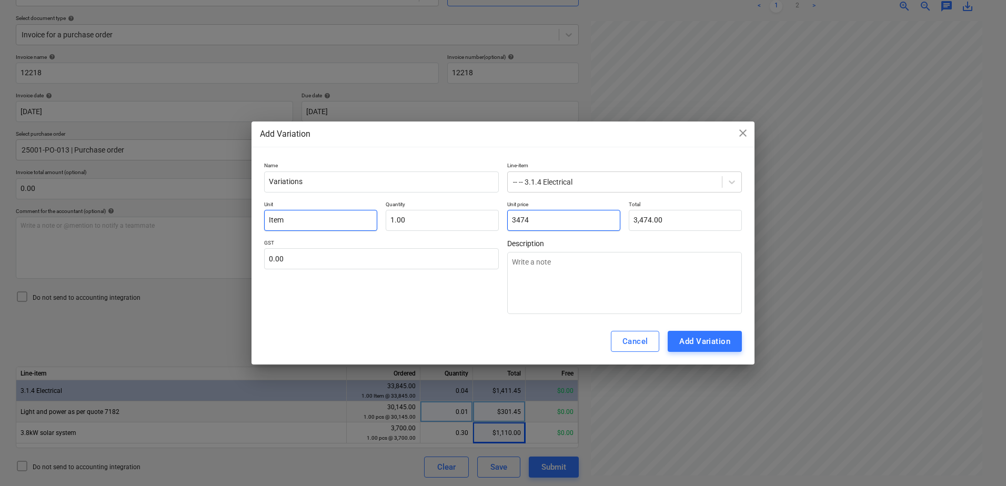
type input "3474."
type textarea "x"
type input "3474.9"
type textarea "x"
type input "3,474.90"
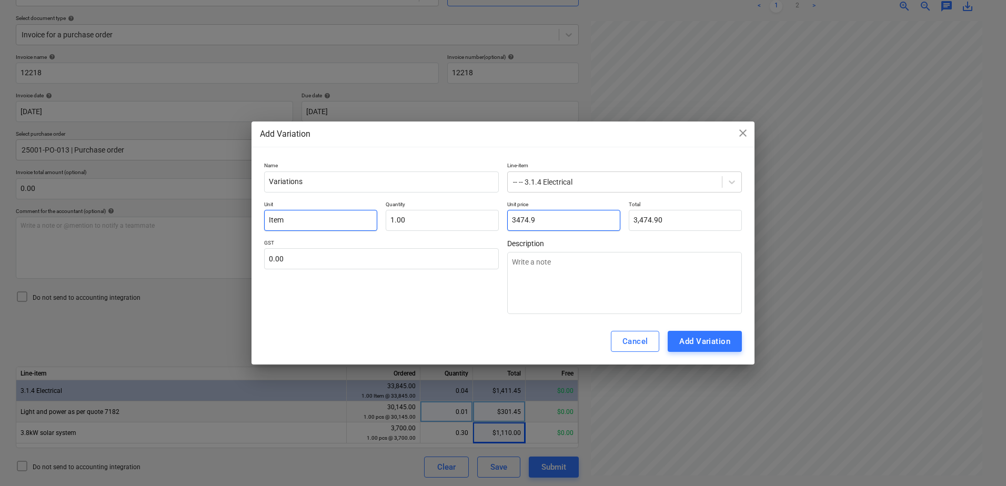
type input "3474.95"
type textarea "x"
type input "3,474.95"
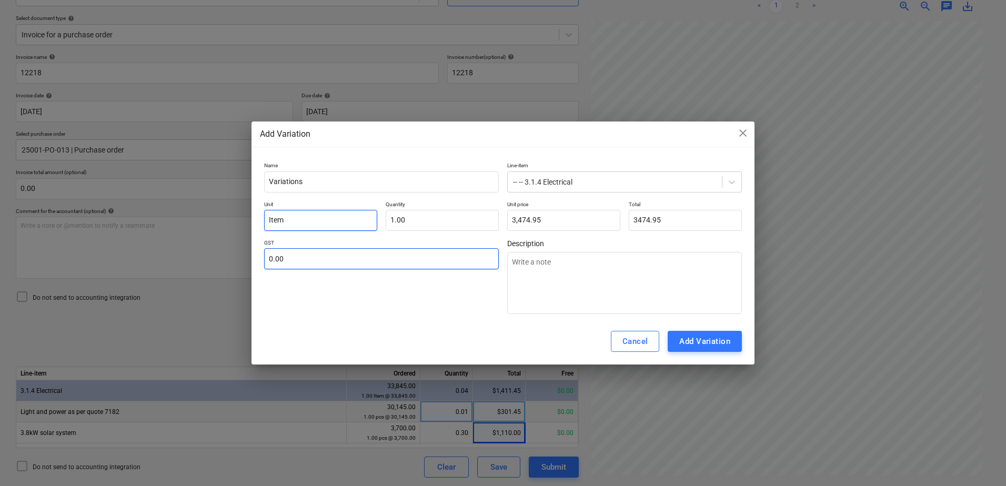
type input "3,474.95"
type input "1"
type textarea "x"
type input "10"
type textarea "x"
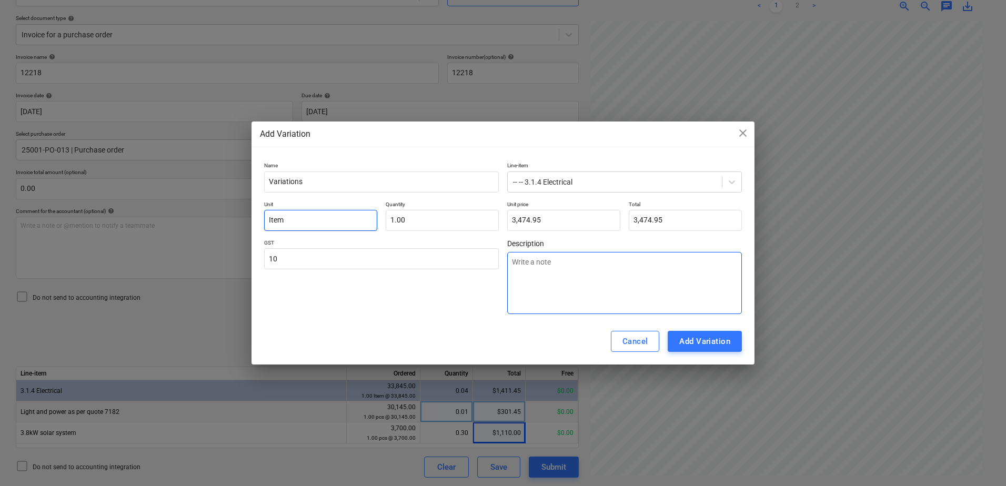
type input "10.00"
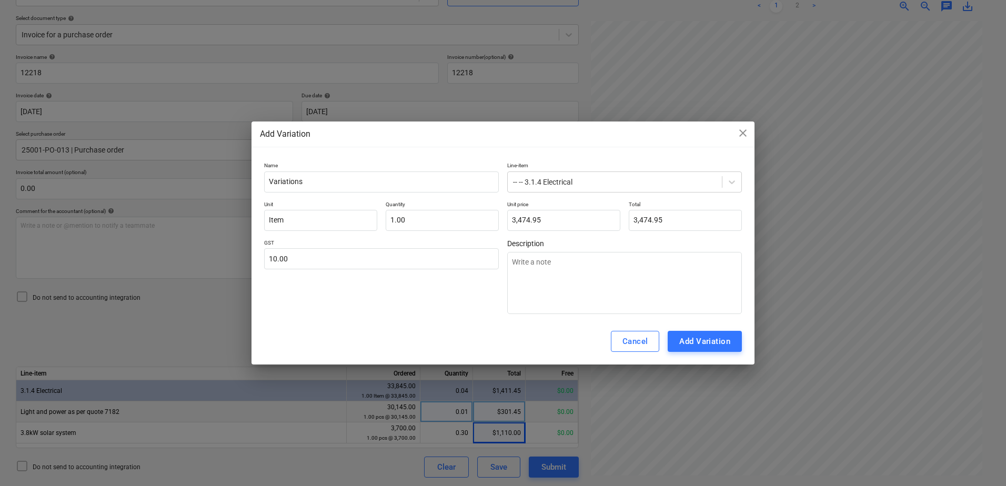
click at [701, 348] on div "Add Variation" at bounding box center [704, 342] width 51 height 14
type textarea "x"
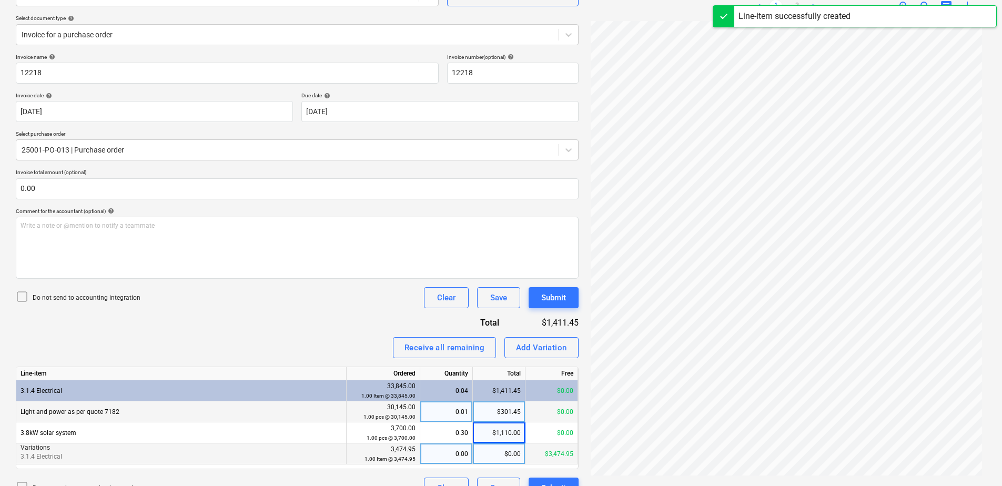
click at [455, 372] on div "0.00" at bounding box center [447, 454] width 44 height 21
type input "1"
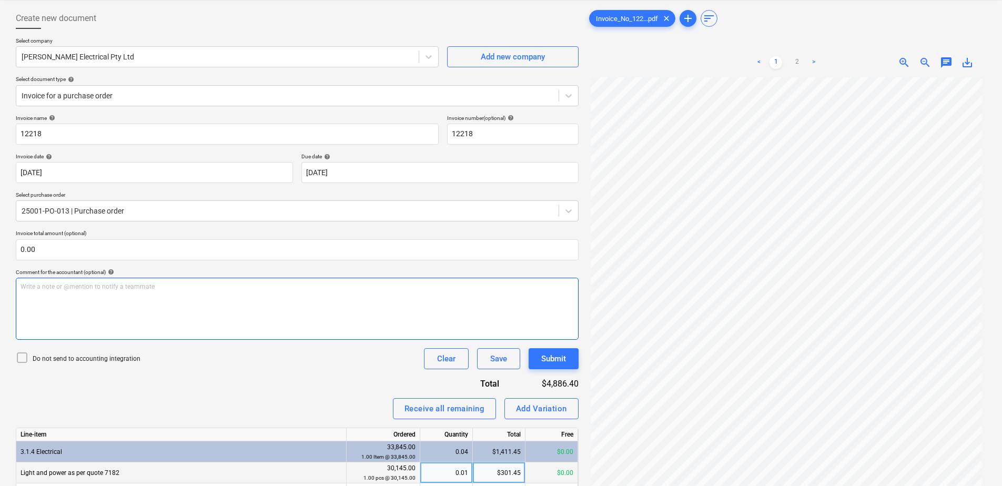
scroll to position [0, 0]
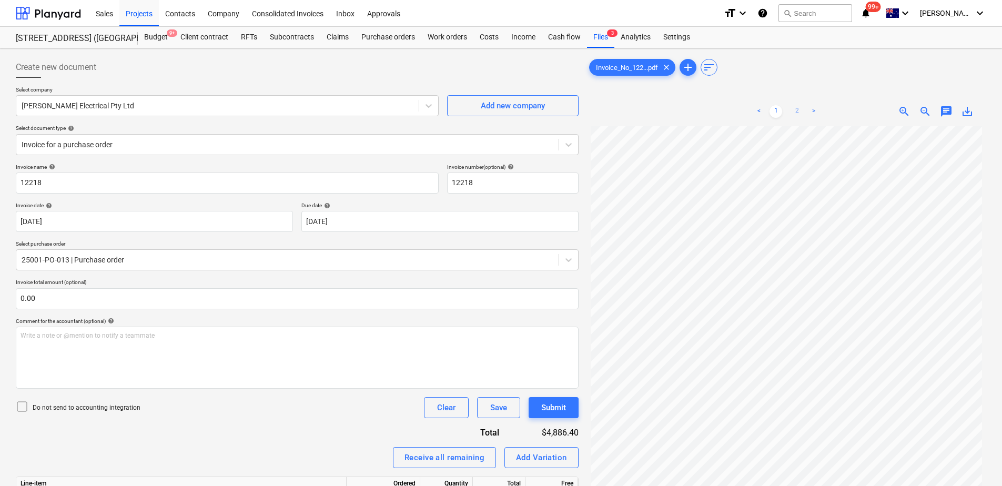
click at [799, 111] on link "2" at bounding box center [797, 111] width 13 height 13
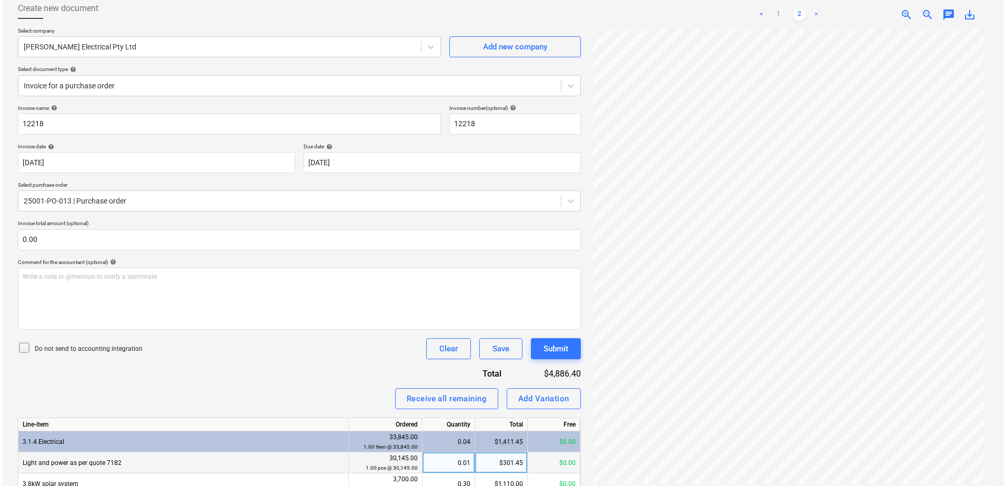
scroll to position [131, 0]
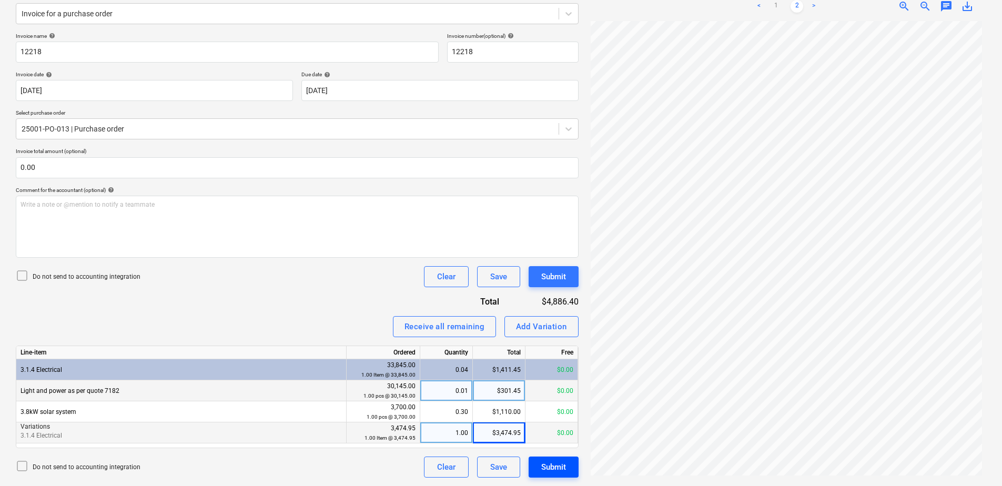
click at [555, 372] on div "Submit" at bounding box center [553, 467] width 25 height 14
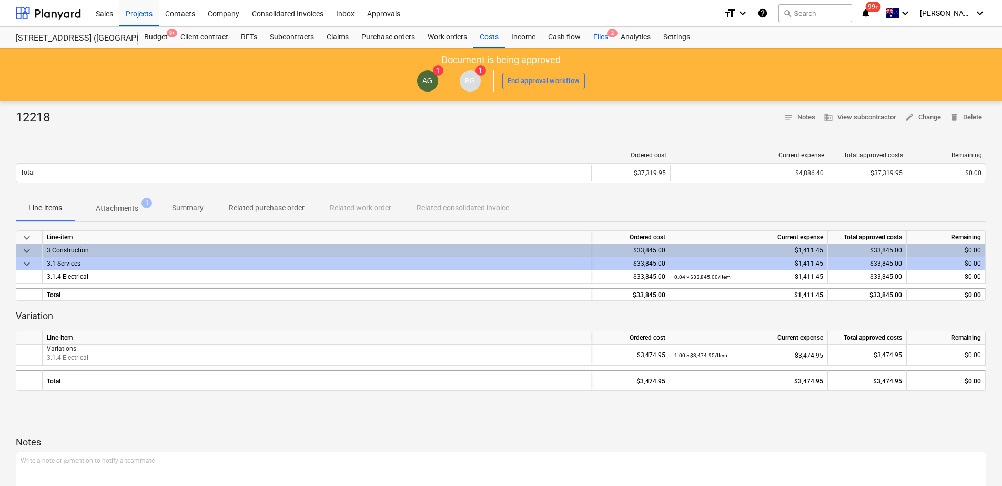
click at [606, 44] on div "Files 2" at bounding box center [600, 37] width 27 height 21
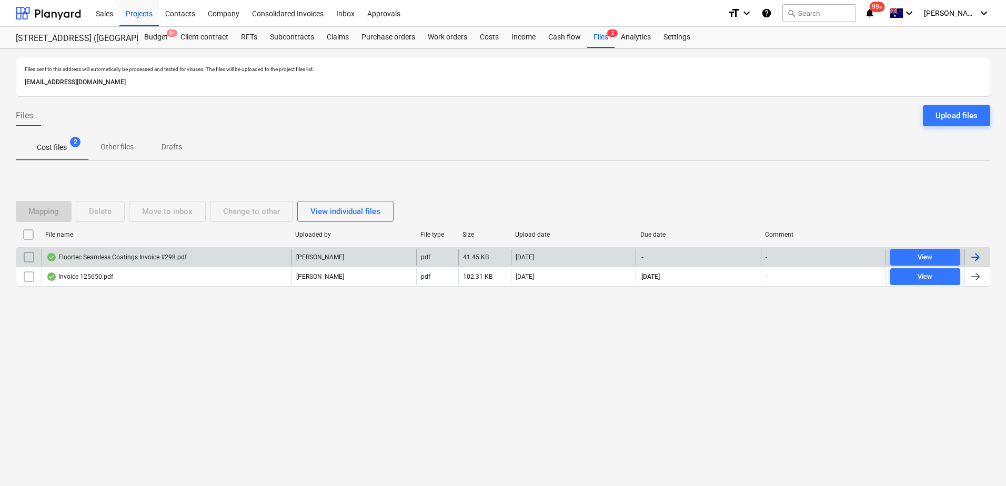
click at [318, 260] on p "[PERSON_NAME]" at bounding box center [320, 257] width 48 height 9
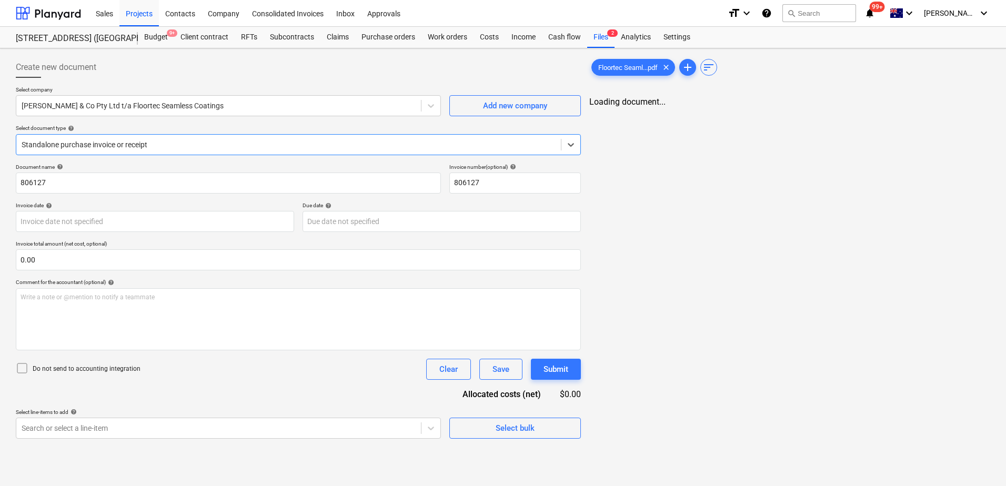
click at [170, 147] on div at bounding box center [289, 144] width 534 height 11
click at [620, 68] on span "Floortec Seaml...pdf" at bounding box center [628, 68] width 72 height 8
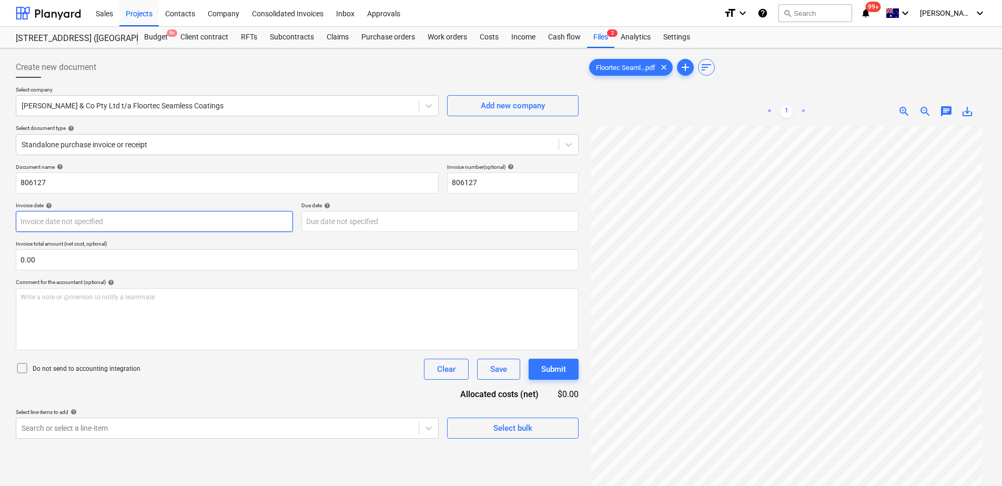
click at [126, 219] on body "Sales Projects Contacts Company Consolidated Invoices Inbox Approvals format_si…" at bounding box center [501, 243] width 1002 height 486
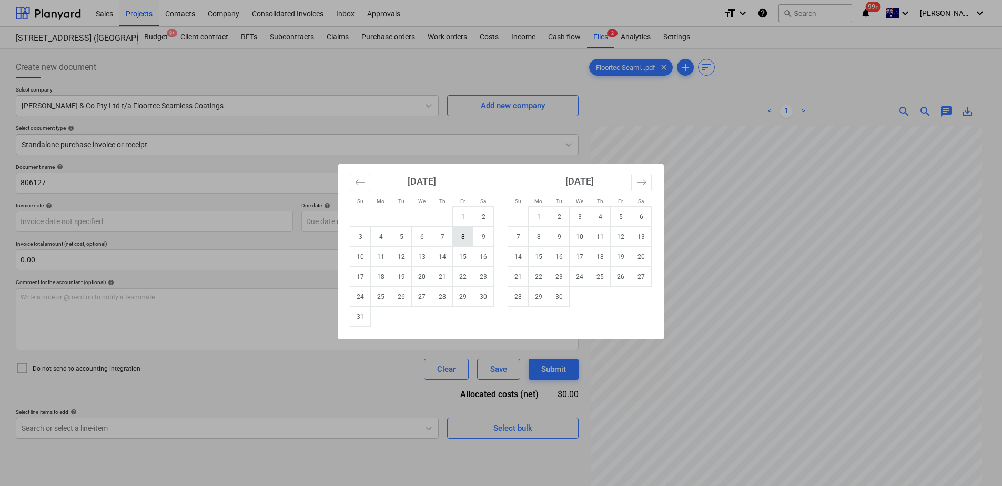
click at [462, 240] on td "8" at bounding box center [463, 237] width 21 height 20
type input "[DATE]"
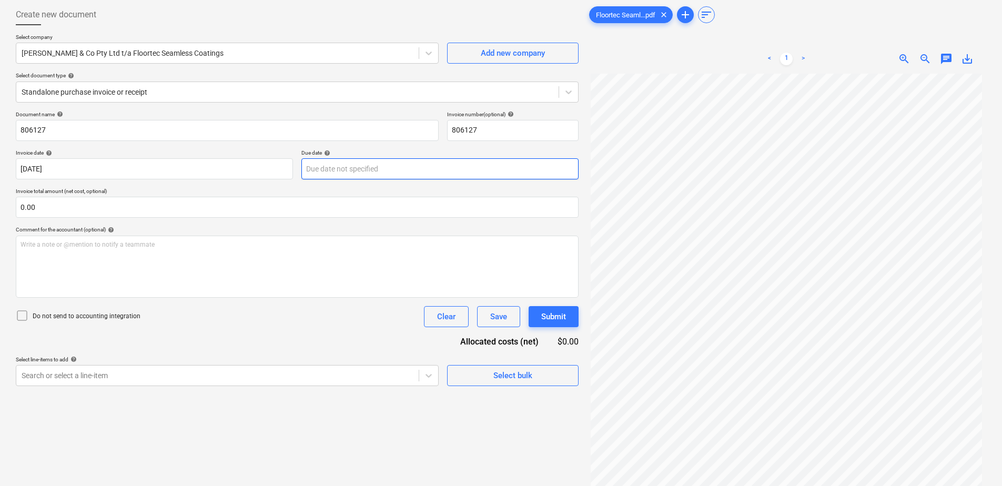
click at [383, 169] on body "Sales Projects Contacts Company Consolidated Invoices Inbox Approvals format_si…" at bounding box center [501, 190] width 1002 height 486
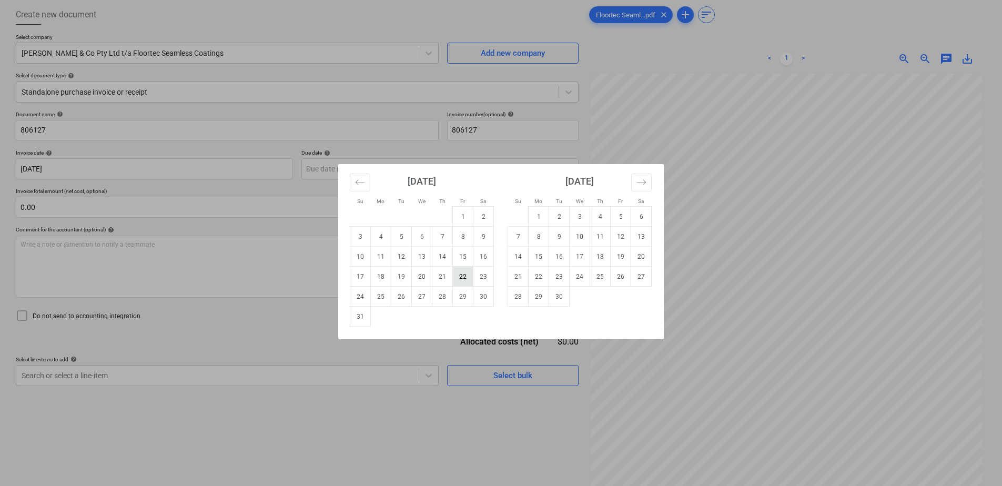
click at [469, 271] on td "22" at bounding box center [463, 277] width 21 height 20
type input "[DATE]"
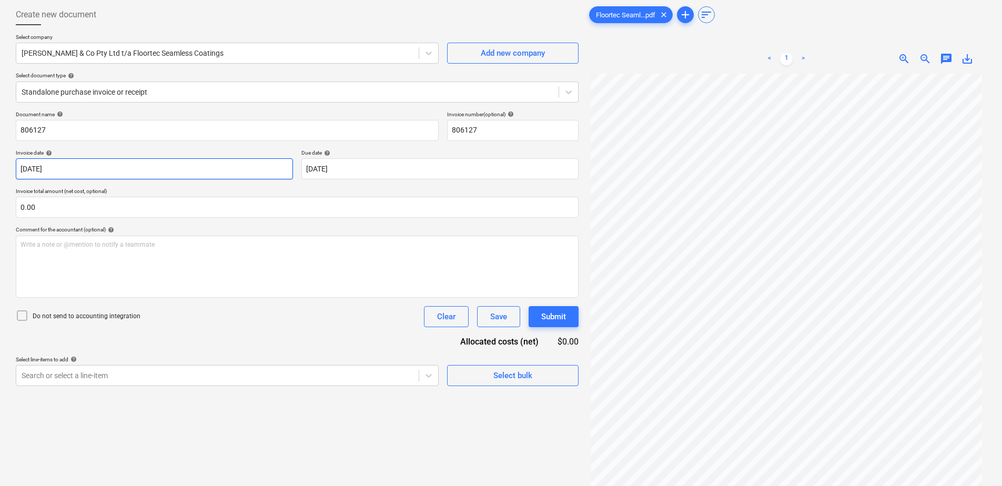
click at [191, 166] on body "Sales Projects Contacts Company Consolidated Invoices Inbox Approvals format_si…" at bounding box center [501, 190] width 1002 height 486
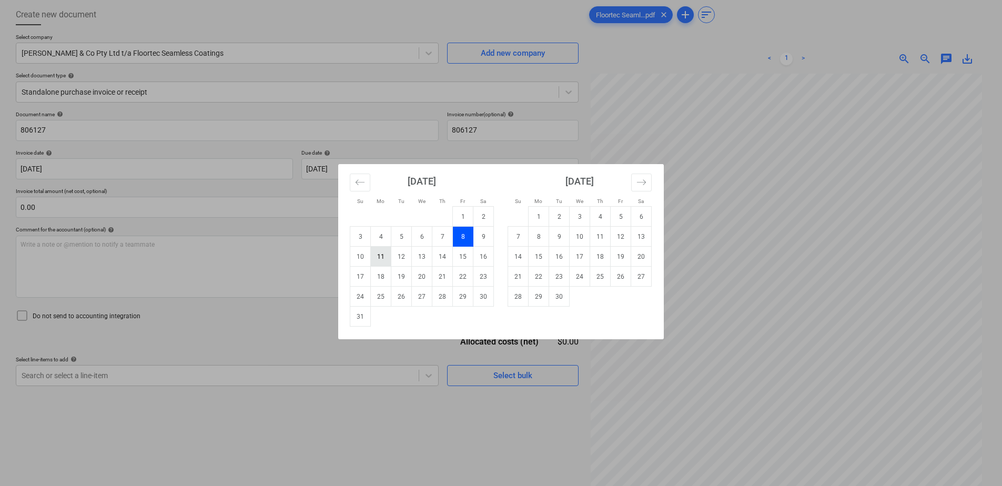
click at [382, 258] on td "11" at bounding box center [381, 257] width 21 height 20
type input "[DATE]"
click at [367, 167] on body "Sales Projects Contacts Company Consolidated Invoices Inbox Approvals format_si…" at bounding box center [501, 190] width 1002 height 486
click at [383, 293] on td "25" at bounding box center [381, 297] width 21 height 20
type input "[DATE]"
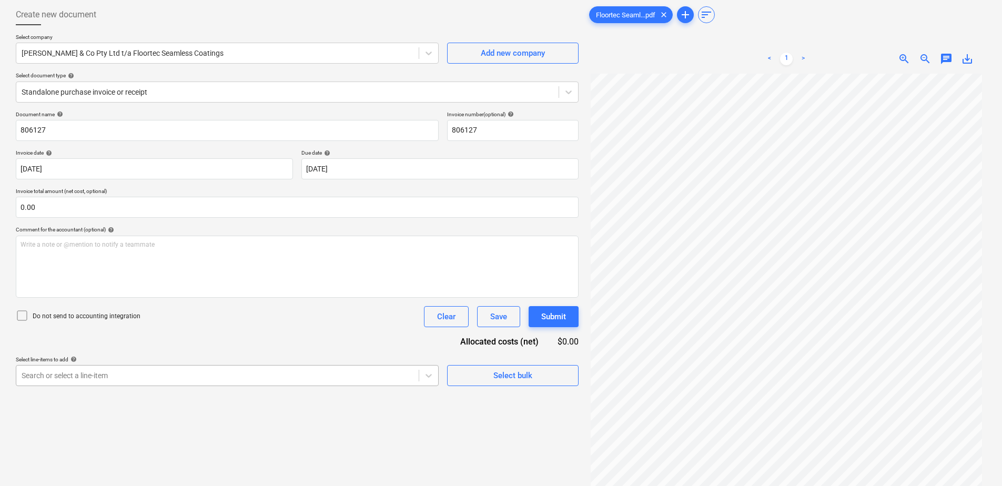
click at [265, 372] on body "Sales Projects Contacts Company Consolidated Invoices Inbox Approvals format_si…" at bounding box center [501, 190] width 1002 height 486
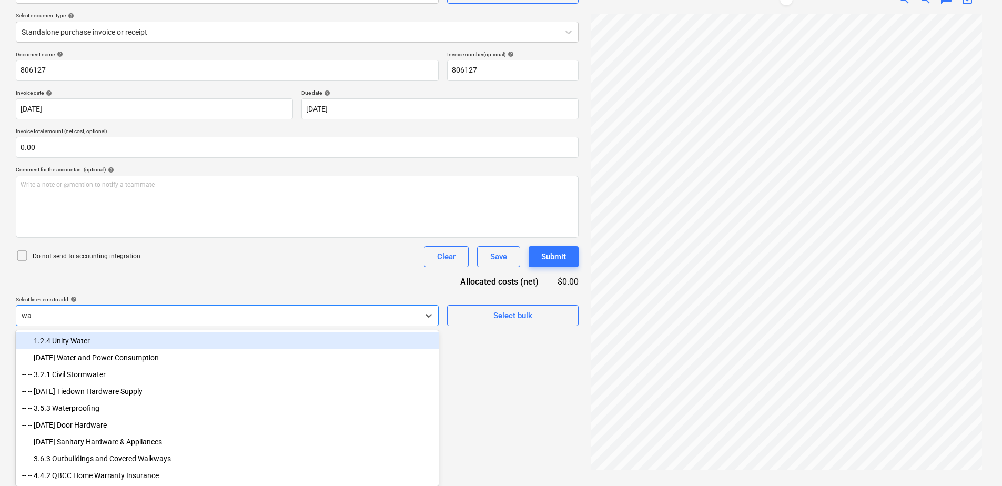
type input "w"
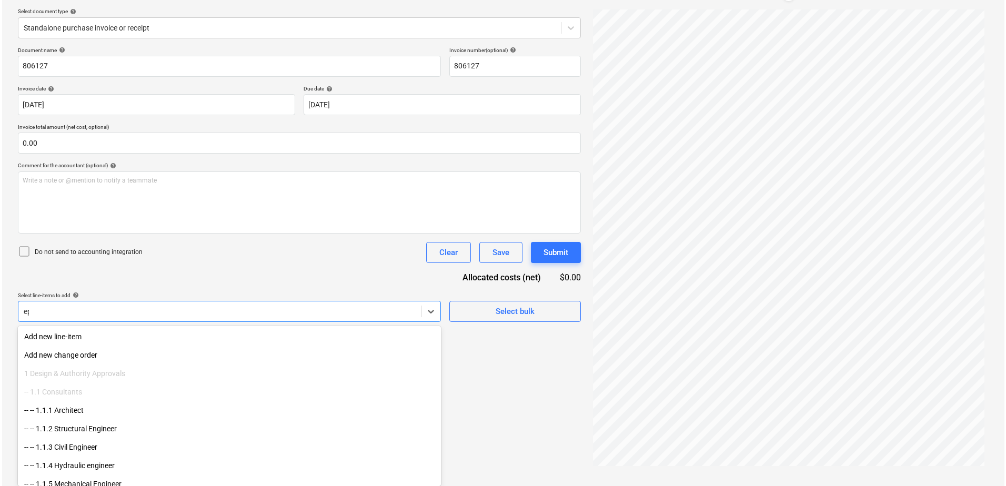
scroll to position [105, 0]
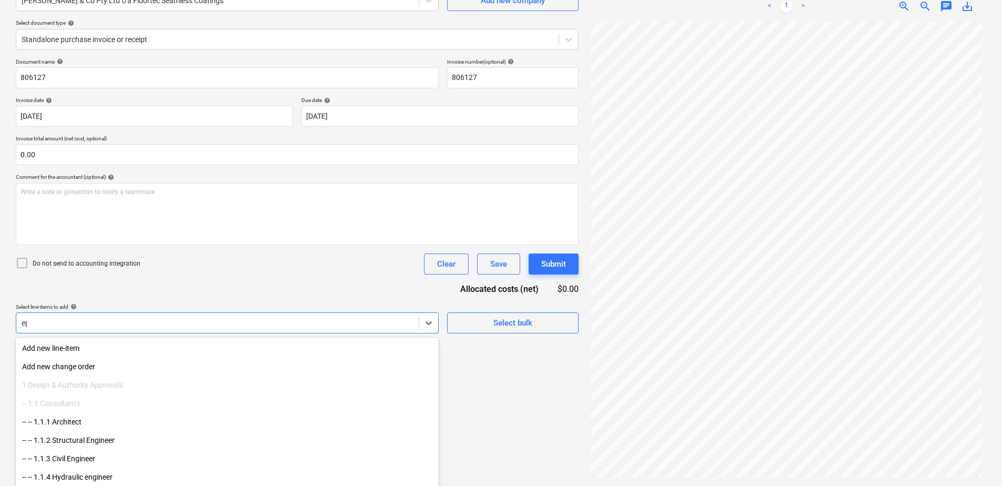
type input "epo"
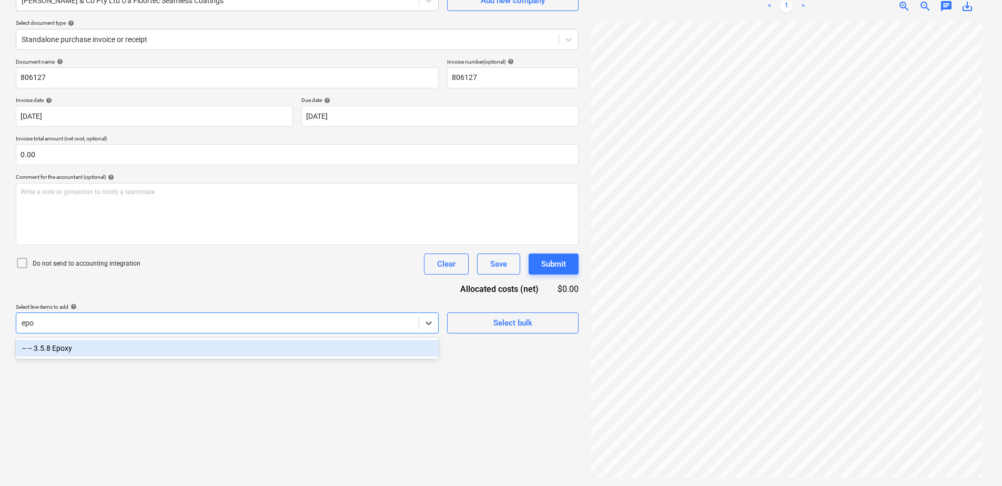
click at [317, 350] on div "-- -- 3.5.8 Epoxy" at bounding box center [227, 348] width 423 height 17
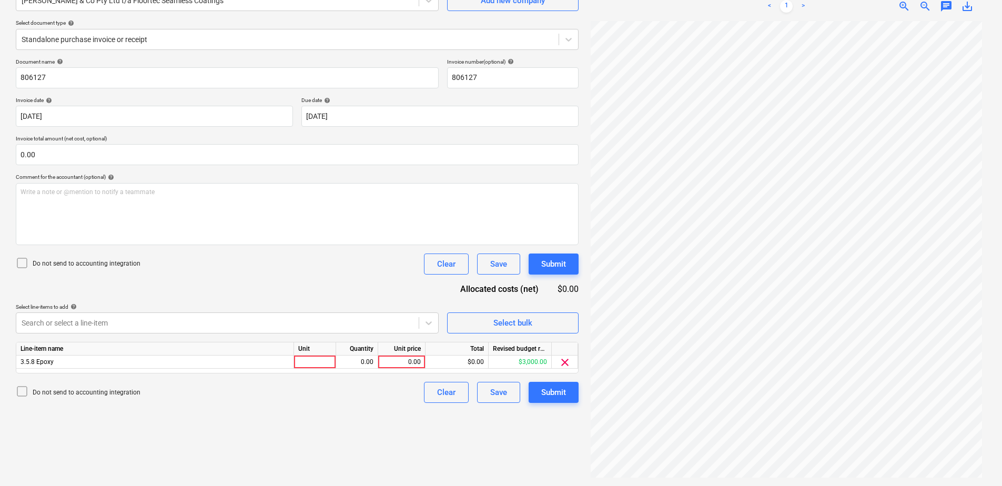
click at [301, 286] on div "Document name help 806127 Invoice number (optional) help 806127 Invoice date he…" at bounding box center [297, 230] width 563 height 345
click at [118, 35] on div at bounding box center [288, 39] width 532 height 11
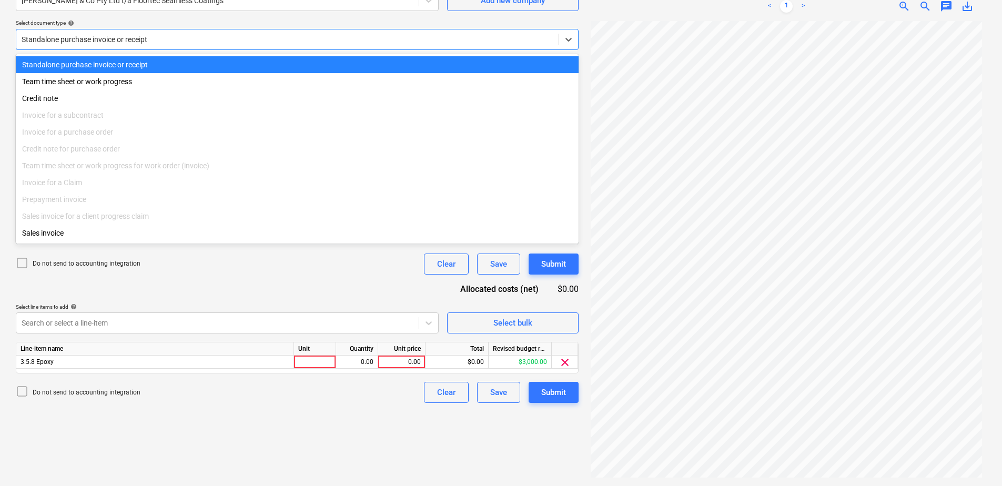
click at [118, 35] on div at bounding box center [288, 39] width 532 height 11
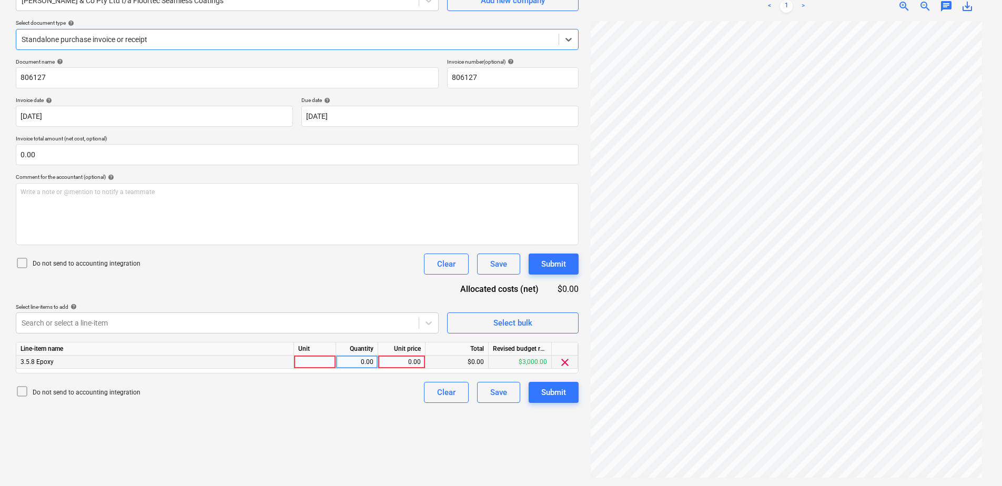
click at [328, 365] on div at bounding box center [315, 362] width 42 height 13
type input "Item"
type input "2800"
click at [557, 372] on div "Submit" at bounding box center [553, 393] width 25 height 14
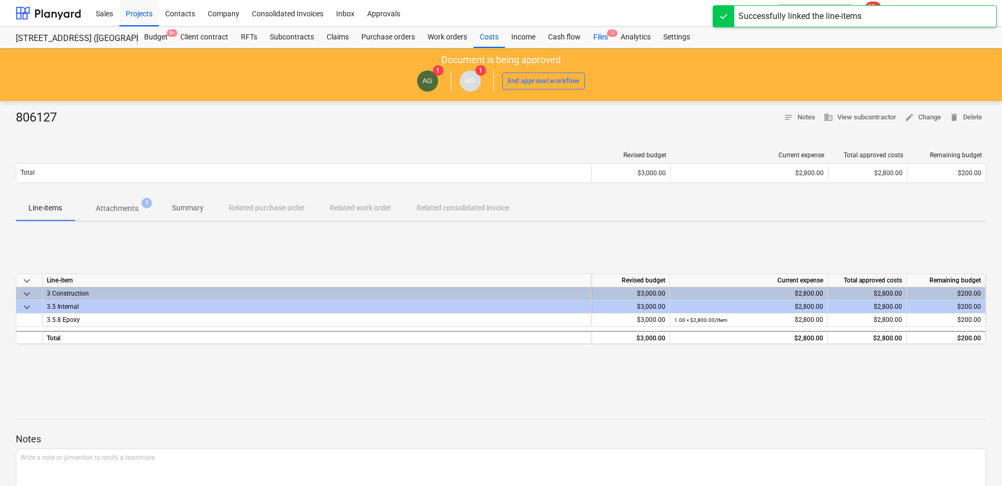
drag, startPoint x: 605, startPoint y: 35, endPoint x: 603, endPoint y: 44, distance: 9.6
click at [605, 35] on div "Files 1" at bounding box center [600, 37] width 27 height 21
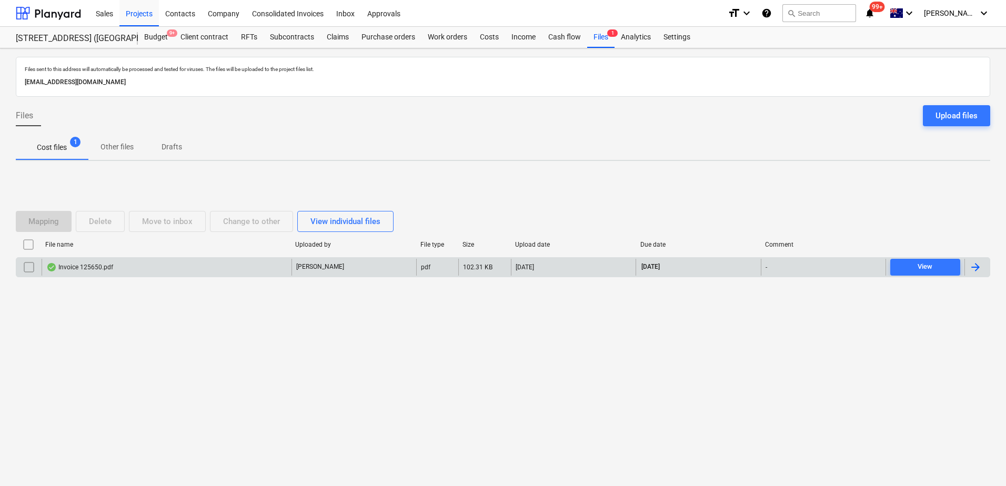
click at [206, 264] on div "Invoice 125650.pdf" at bounding box center [167, 267] width 250 height 17
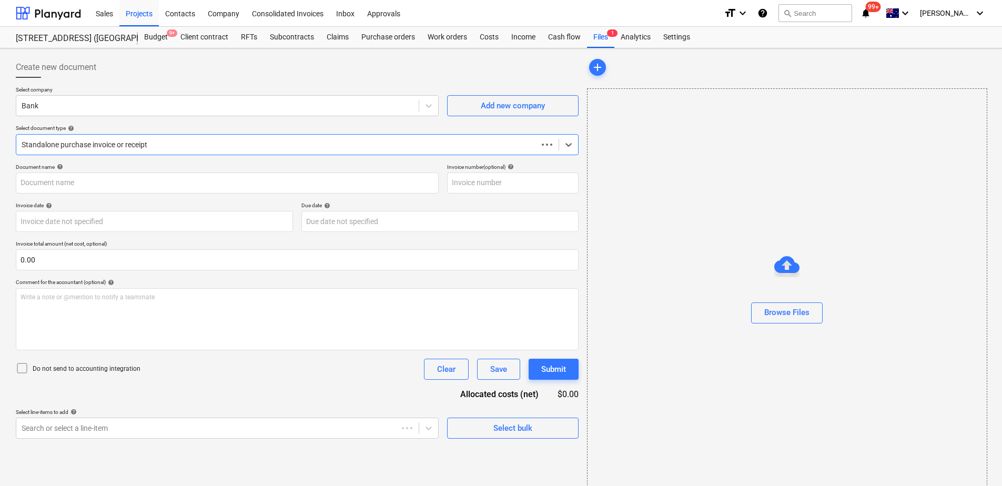
type input "125650"
type input "[DATE]"
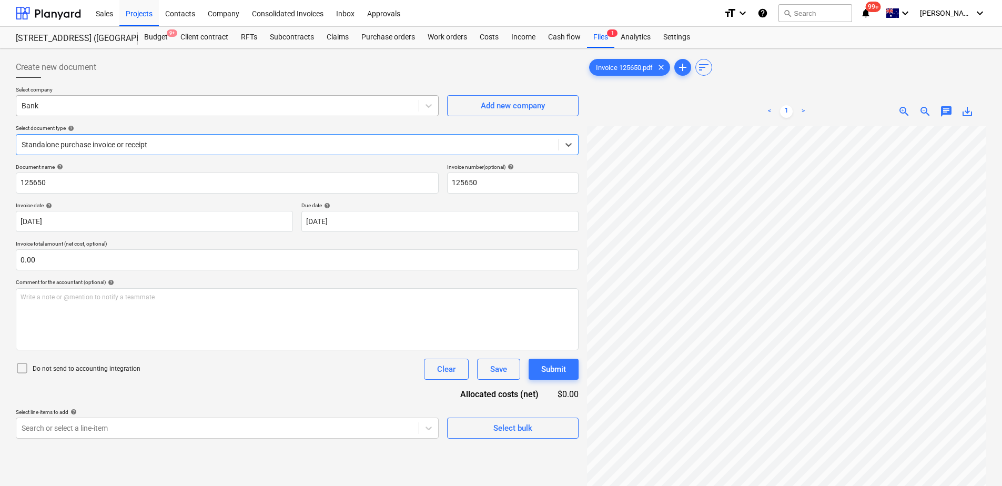
click at [165, 107] on div at bounding box center [218, 105] width 392 height 11
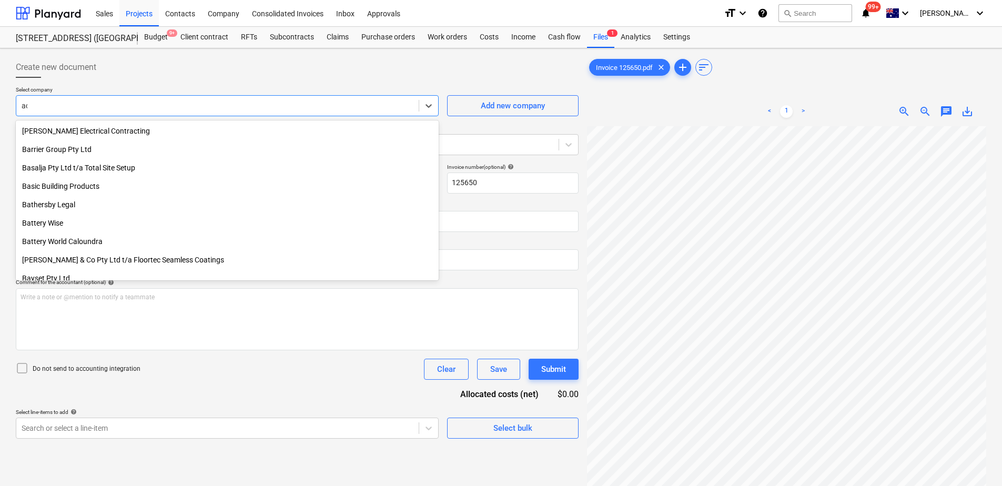
scroll to position [1260, 0]
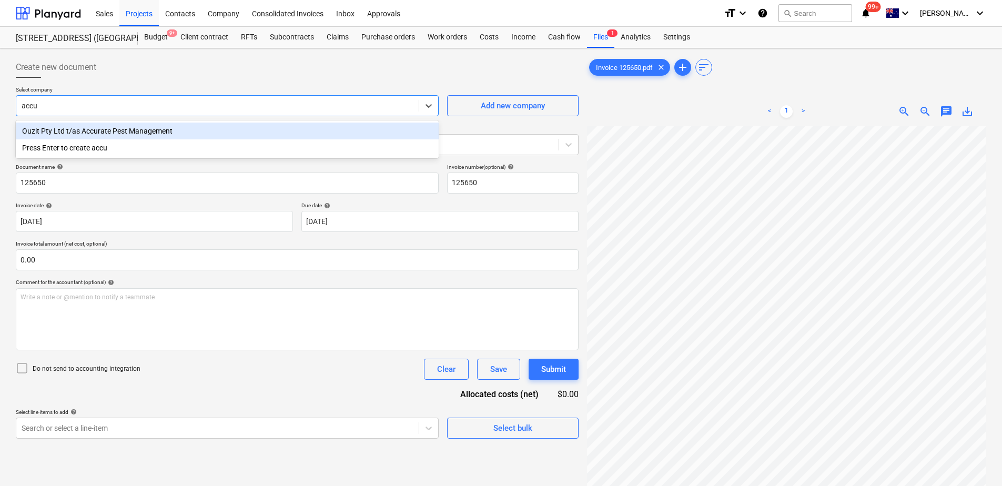
type input "accur"
click at [170, 132] on div "Ouzit Pty Ltd t/as Accurate Pest Management" at bounding box center [227, 131] width 423 height 17
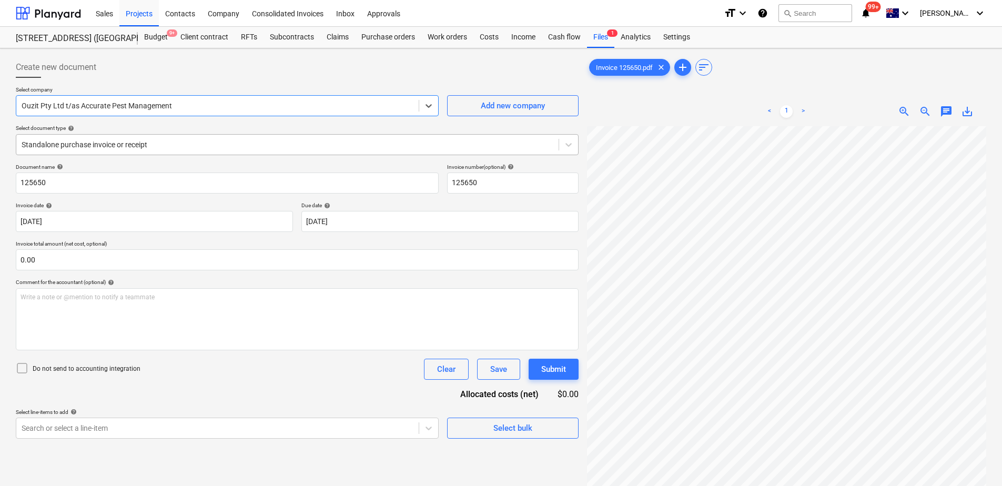
click at [174, 140] on div at bounding box center [288, 144] width 532 height 11
click at [257, 372] on div "Document name help 125650 Invoice number (optional) help 125650 Invoice date he…" at bounding box center [297, 301] width 563 height 275
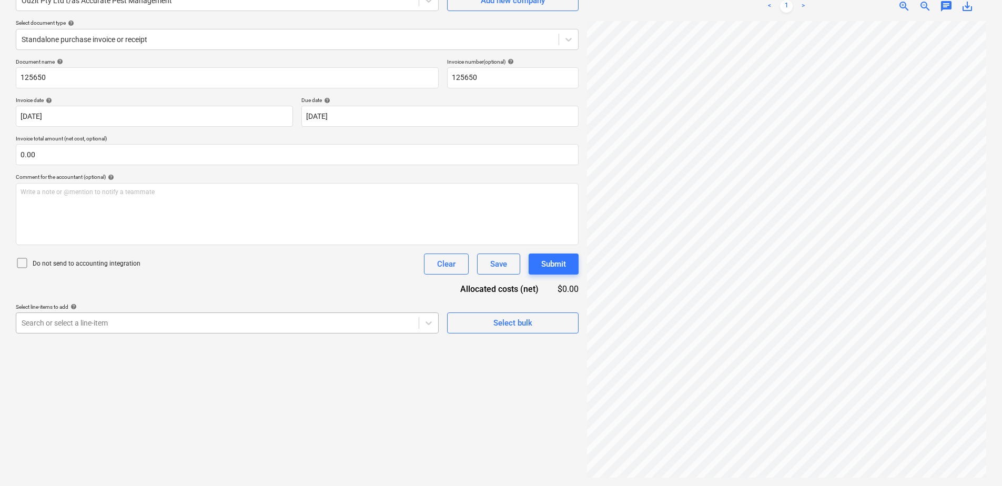
click at [247, 316] on div "Search or select a line-item" at bounding box center [217, 323] width 403 height 15
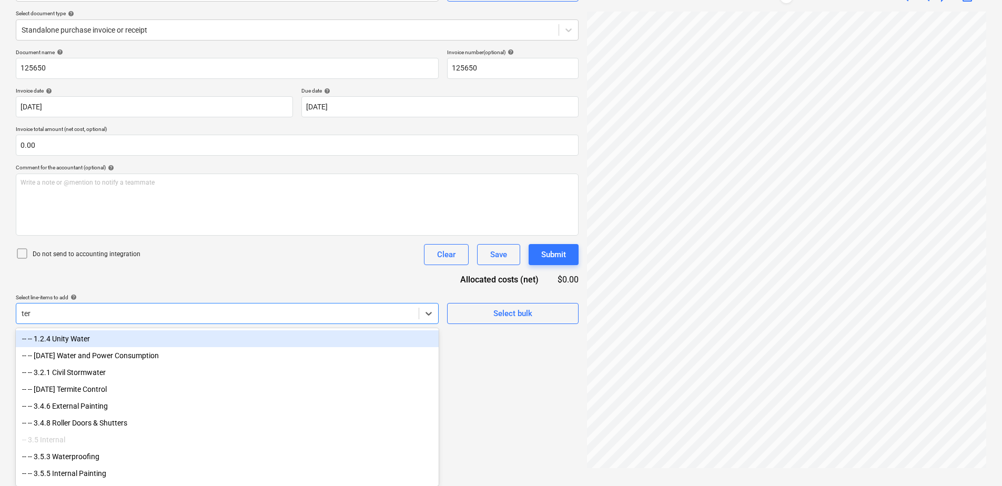
type input "term"
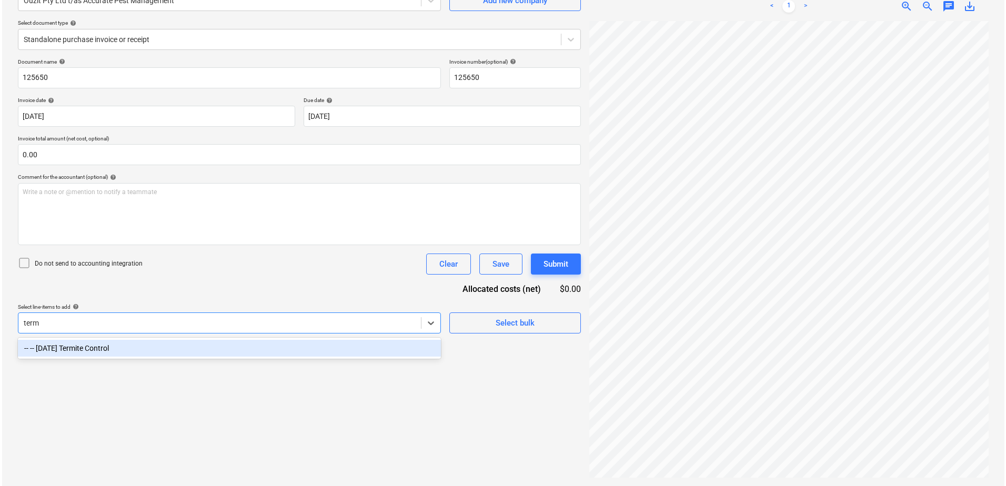
scroll to position [105, 0]
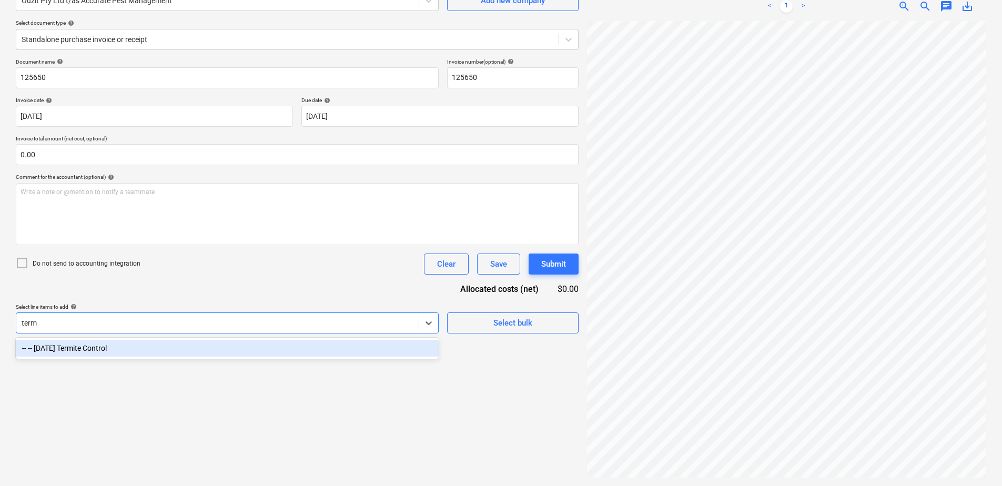
click at [250, 351] on div "-- -- [DATE] Termite Control" at bounding box center [227, 348] width 423 height 17
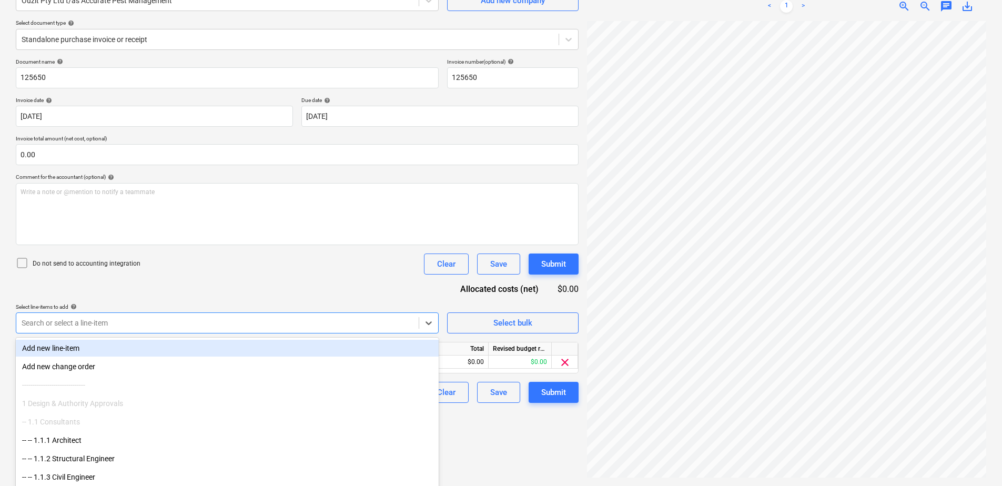
click at [302, 286] on div "Document name help 125650 Invoice number (optional) help 125650 Invoice date he…" at bounding box center [297, 230] width 563 height 345
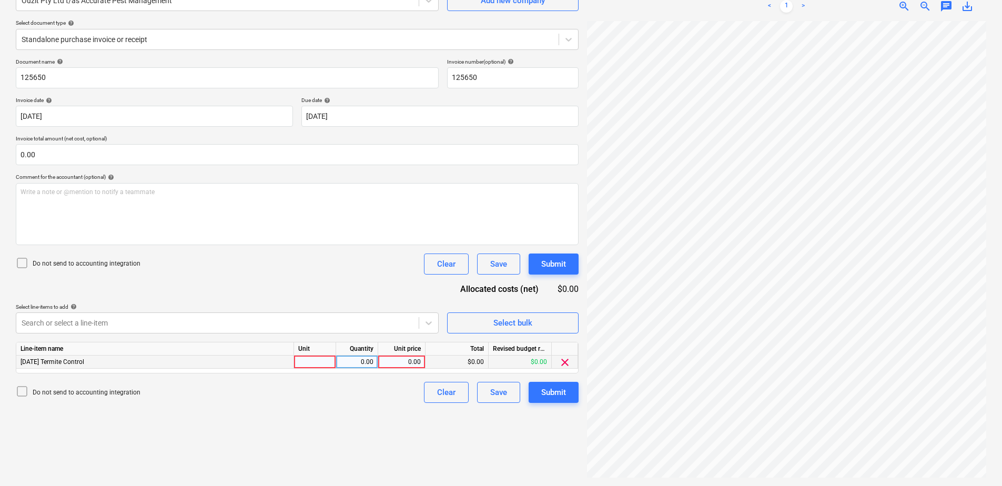
click at [332, 366] on div at bounding box center [315, 362] width 42 height 13
type input "Item"
type input "180"
click at [565, 372] on div "Submit" at bounding box center [553, 393] width 25 height 14
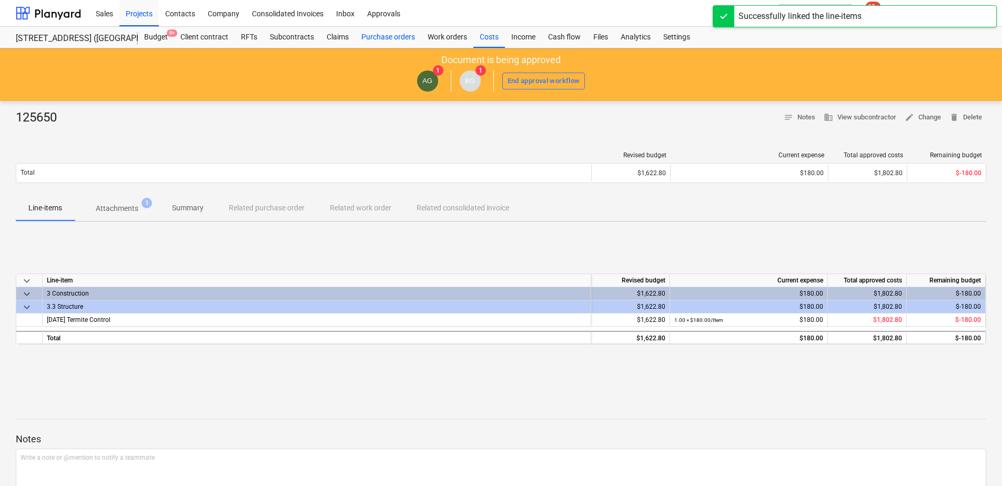
click at [384, 42] on div "Purchase orders" at bounding box center [388, 37] width 66 height 21
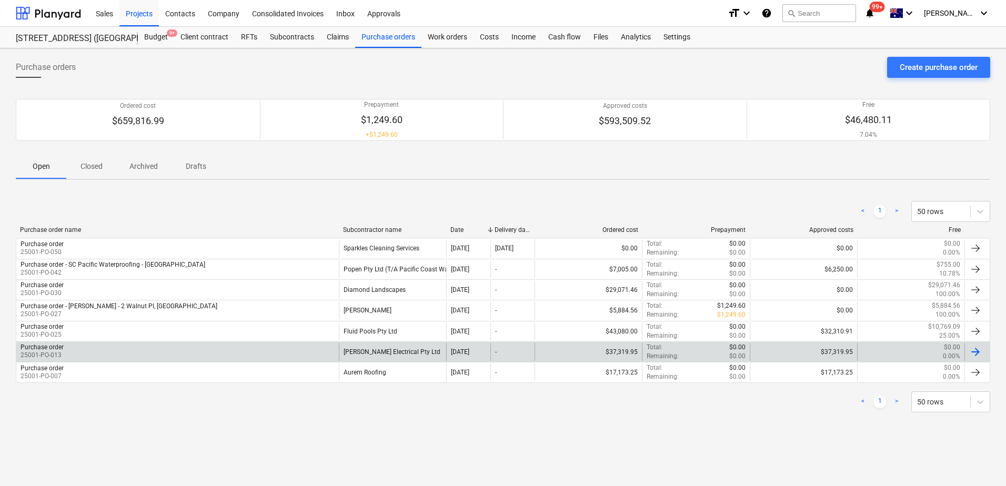
click at [390, 348] on div "[PERSON_NAME] Electrical Pty Ltd" at bounding box center [392, 352] width 107 height 18
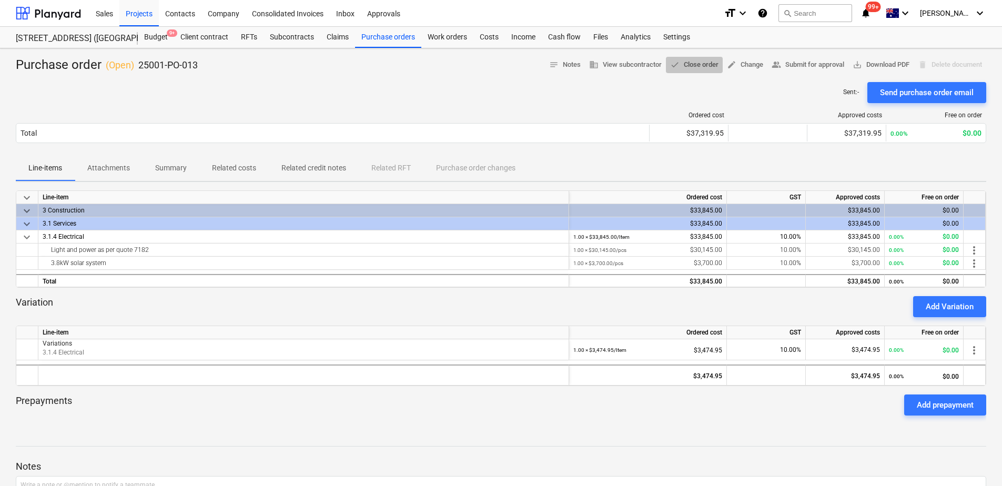
click at [690, 65] on span "done Close order" at bounding box center [694, 65] width 48 height 12
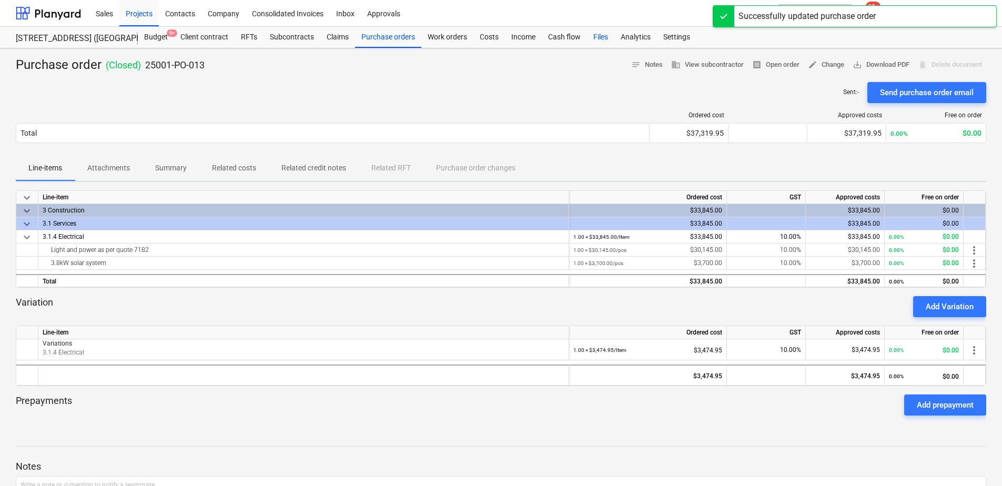
click at [600, 40] on div "Files" at bounding box center [600, 37] width 27 height 21
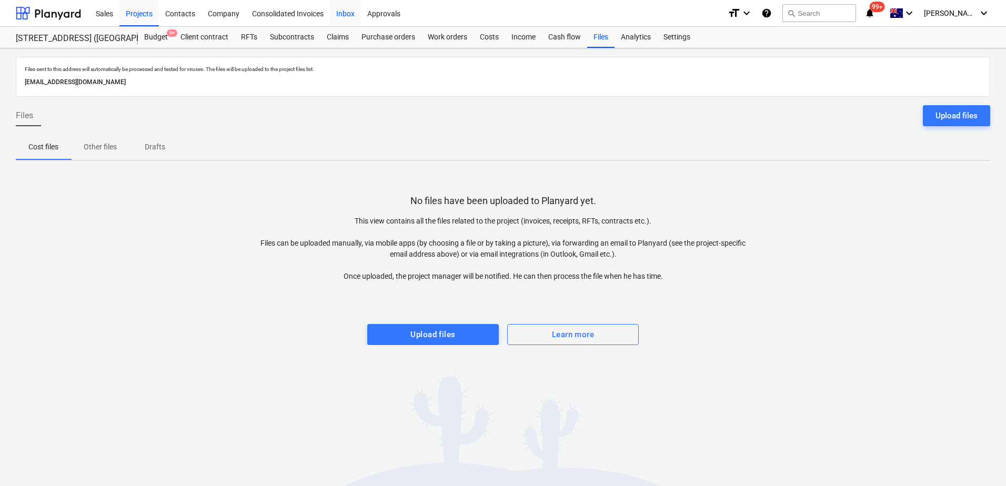
click at [349, 14] on div "Inbox" at bounding box center [345, 12] width 31 height 27
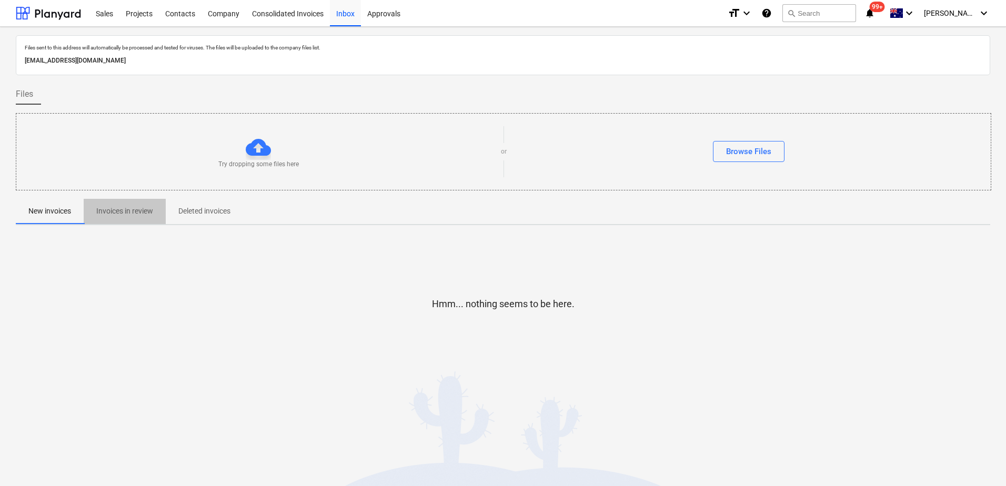
click at [130, 220] on button "Invoices in review" at bounding box center [125, 211] width 82 height 25
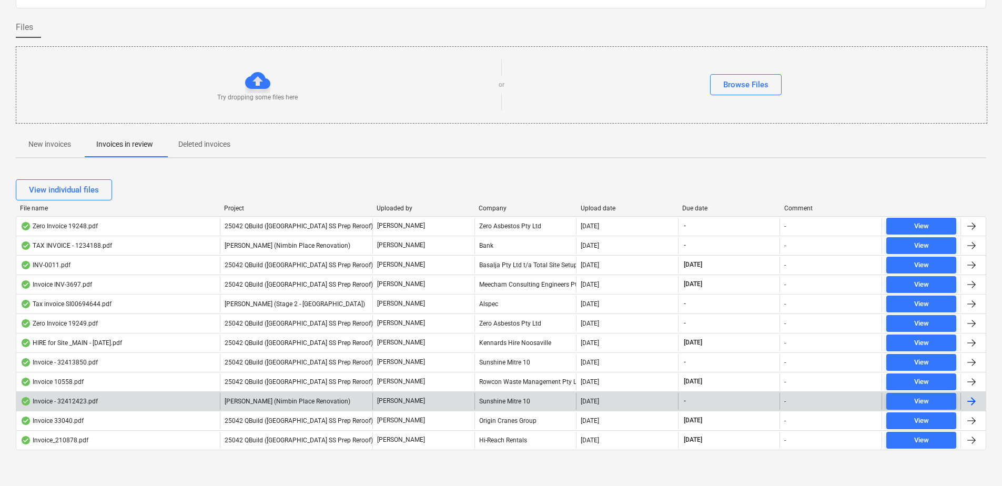
scroll to position [69, 0]
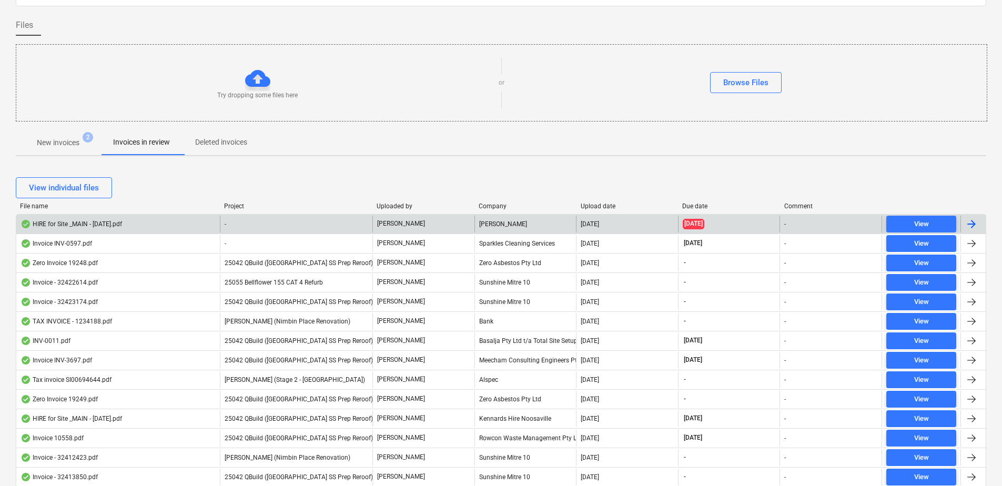
click at [331, 226] on div "-" at bounding box center [296, 224] width 153 height 17
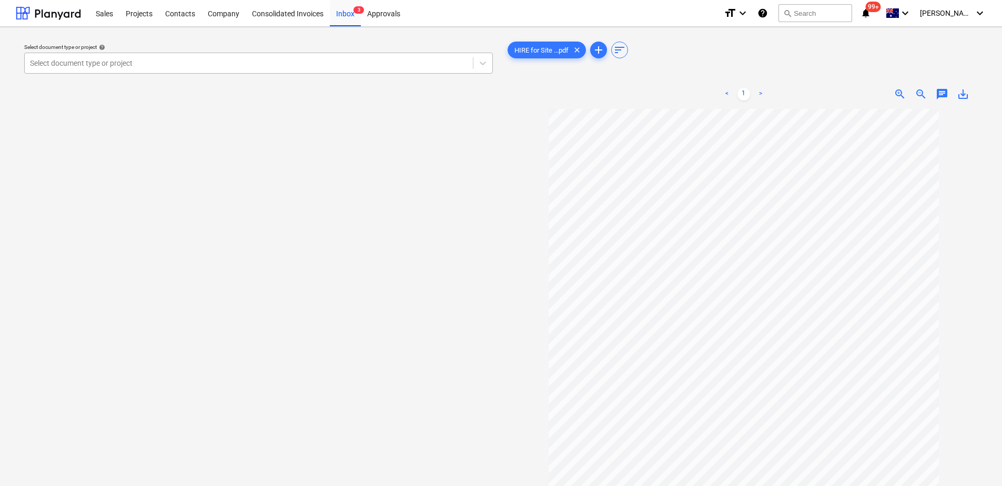
click at [135, 61] on div at bounding box center [249, 63] width 438 height 11
type input "k"
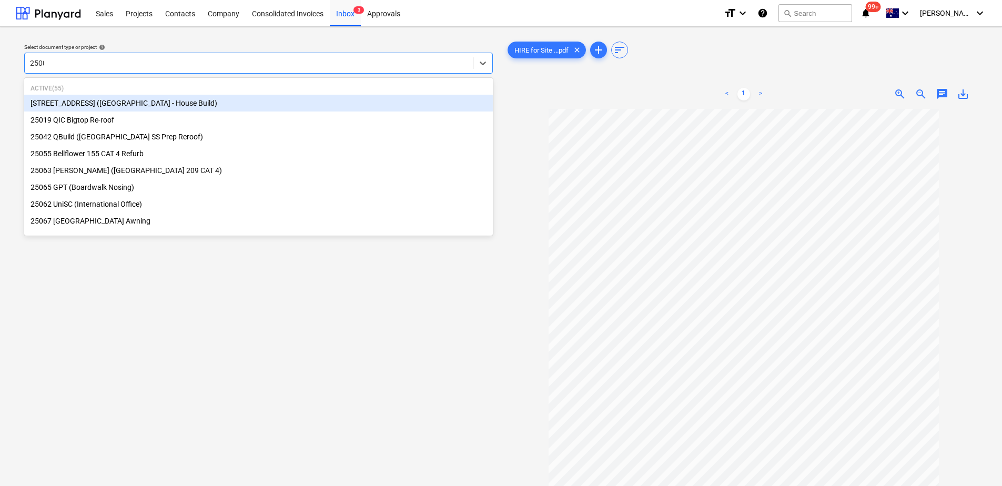
type input "25001"
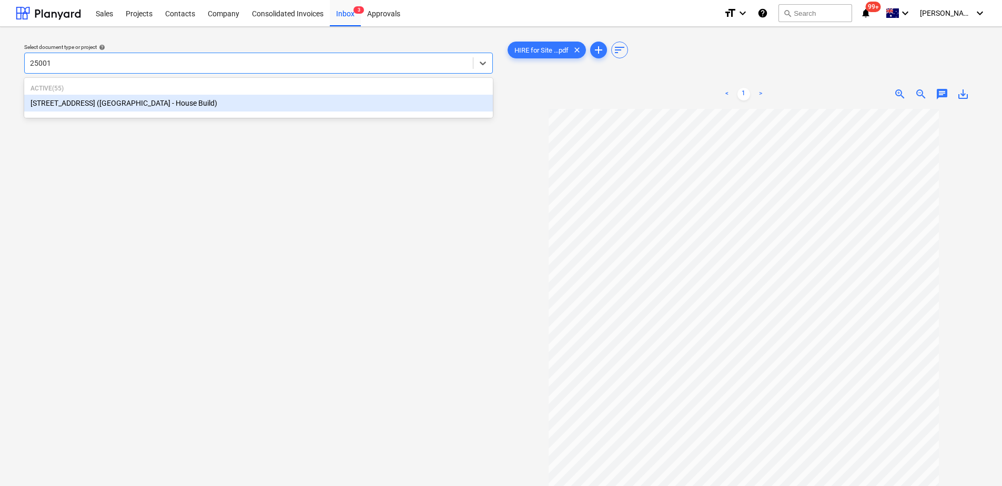
click at [147, 104] on div "[STREET_ADDRESS] ([GEOGRAPHIC_DATA] - House Build)" at bounding box center [258, 103] width 469 height 17
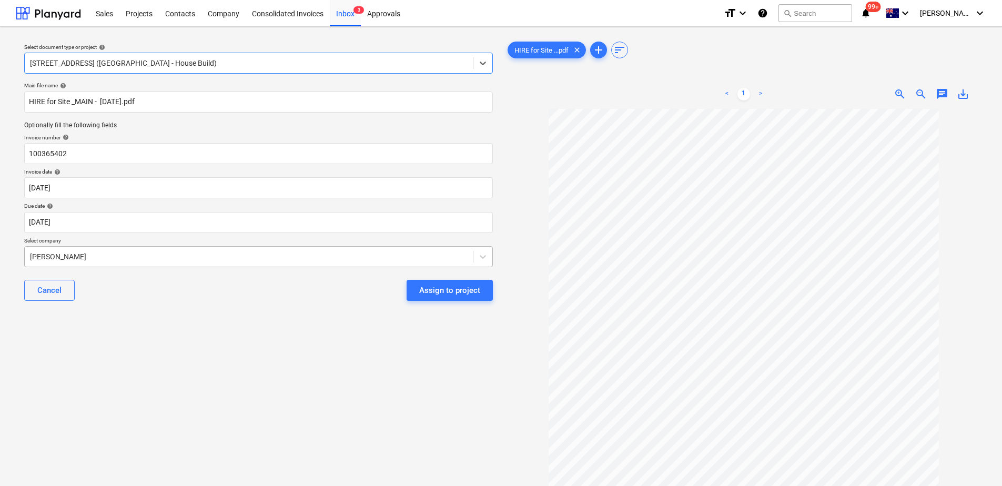
click at [82, 260] on div at bounding box center [249, 256] width 438 height 11
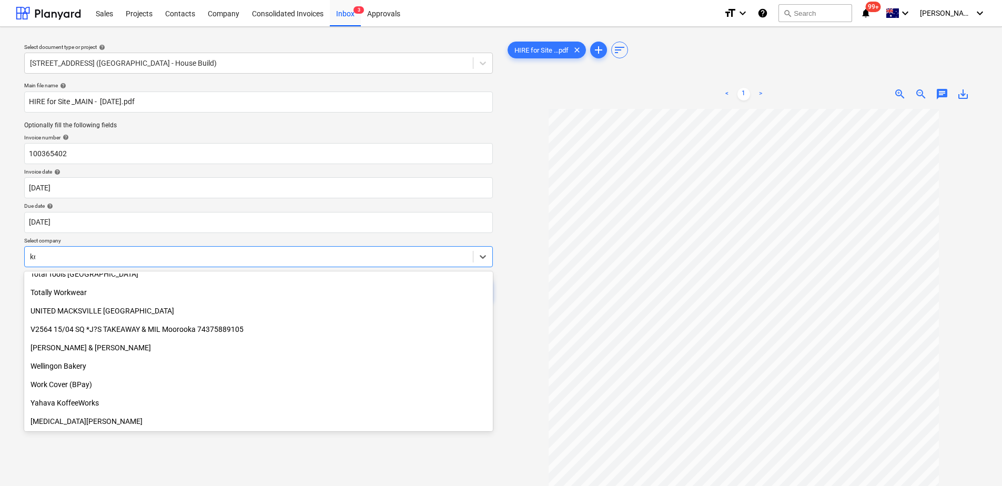
scroll to position [450, 0]
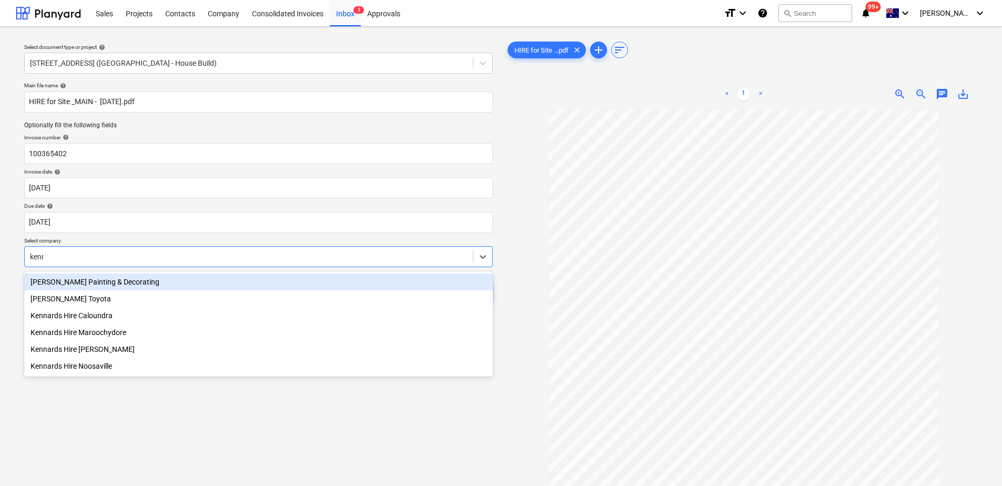
type input "kennar"
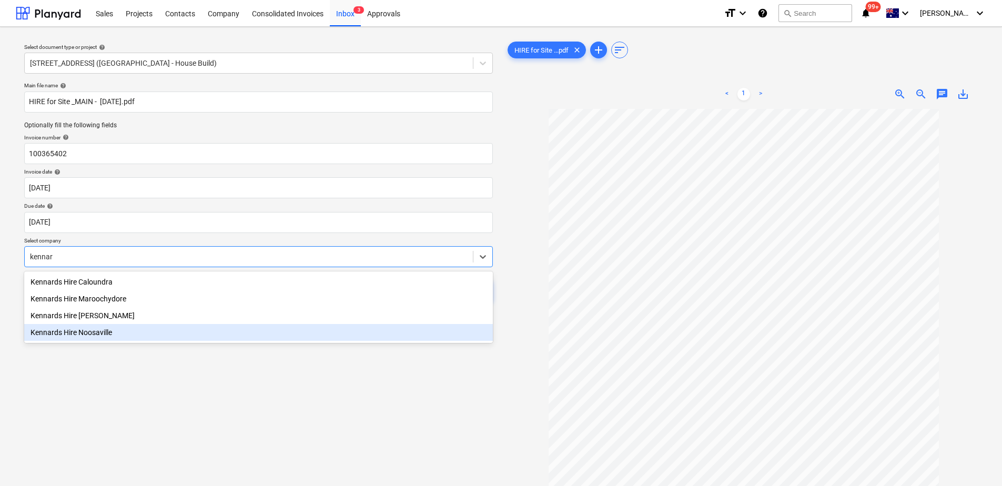
click at [115, 331] on div "Kennards Hire Noosaville" at bounding box center [258, 332] width 469 height 17
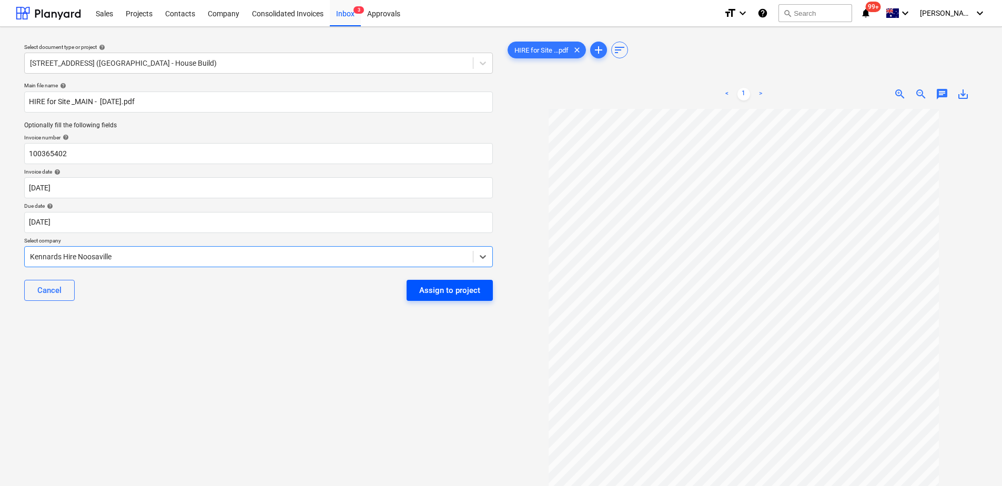
click at [459, 297] on div "Assign to project" at bounding box center [449, 291] width 61 height 14
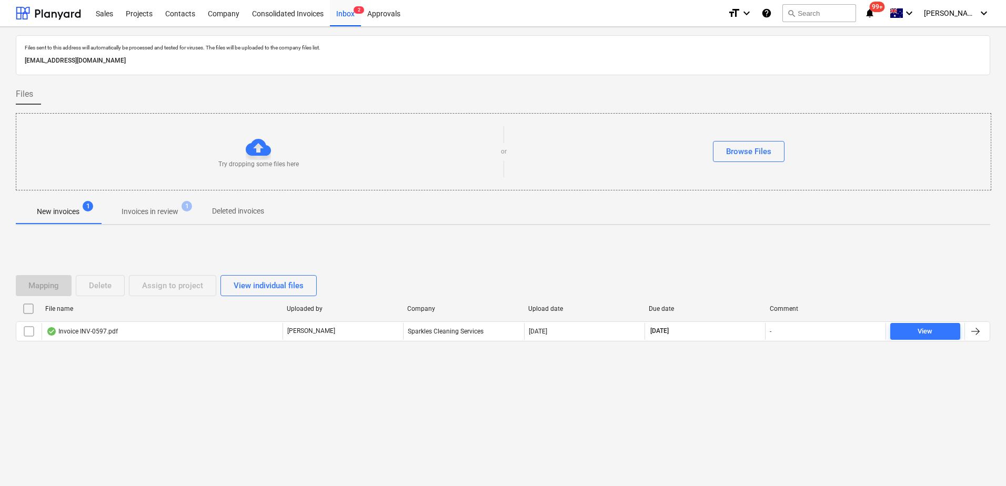
click at [165, 208] on p "Invoices in review" at bounding box center [150, 211] width 57 height 11
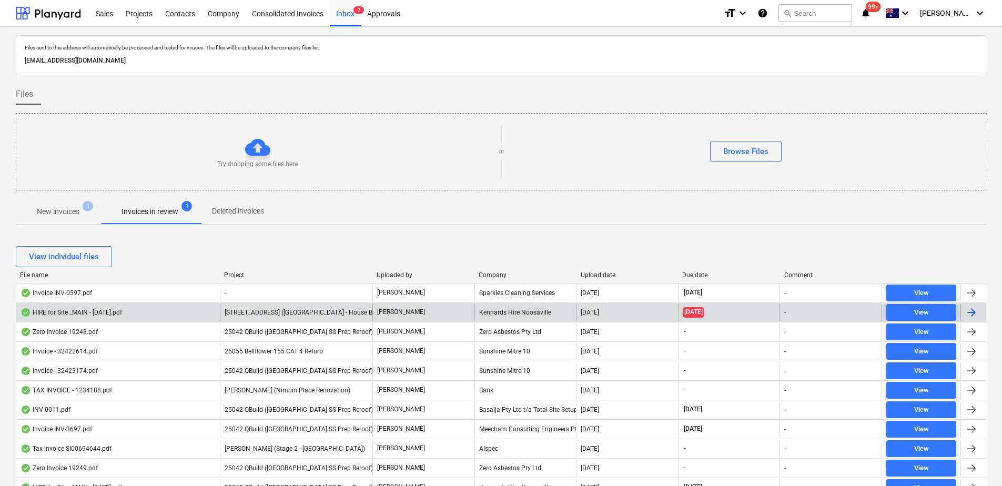
click at [269, 306] on div "[STREET_ADDRESS] ([GEOGRAPHIC_DATA] - House Build)" at bounding box center [296, 312] width 153 height 17
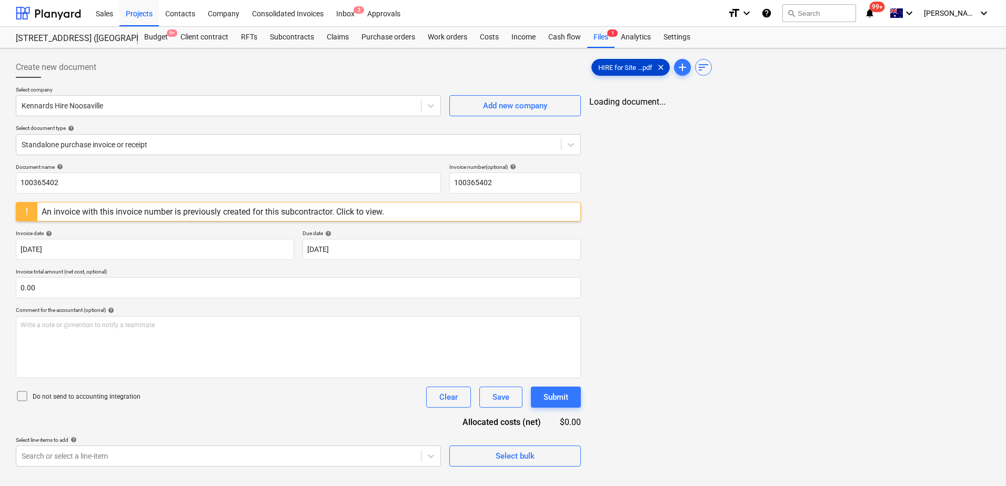
drag, startPoint x: 617, startPoint y: 68, endPoint x: 612, endPoint y: 72, distance: 5.6
click at [617, 68] on span "HIRE for Site ...pdf" at bounding box center [625, 68] width 67 height 8
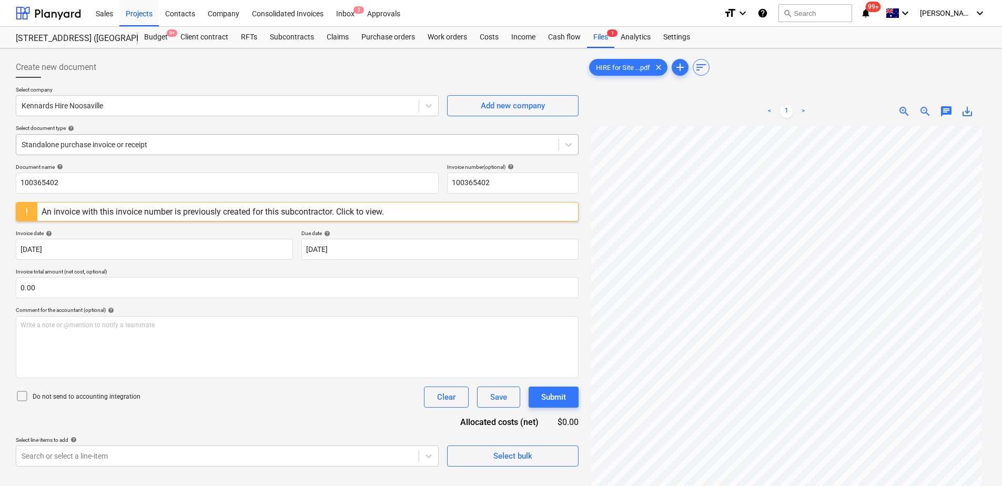
click at [154, 143] on div at bounding box center [288, 144] width 532 height 11
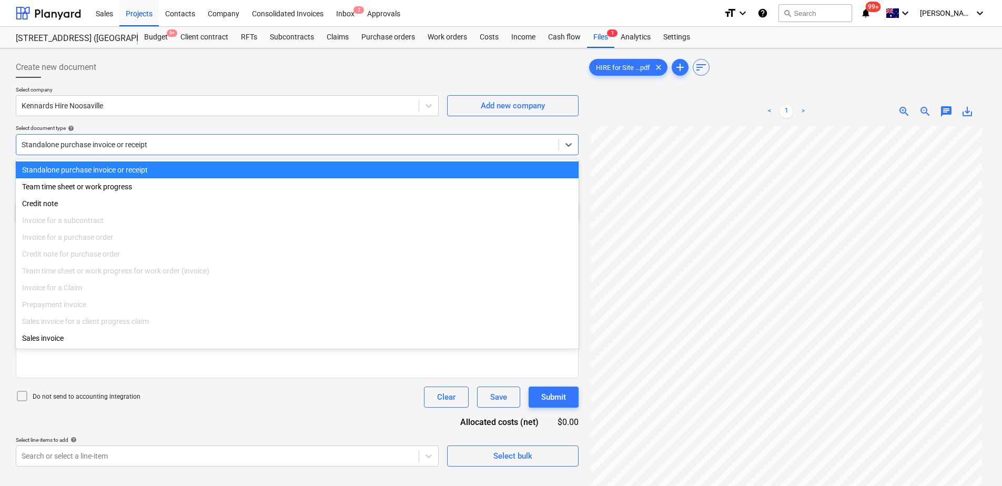
click at [154, 143] on div at bounding box center [288, 144] width 532 height 11
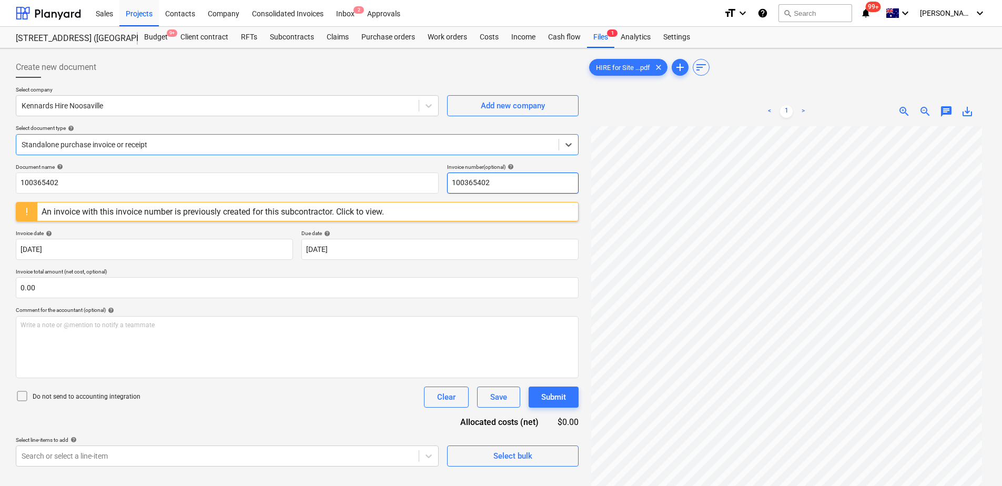
click at [507, 185] on input "100365402" at bounding box center [513, 183] width 132 height 21
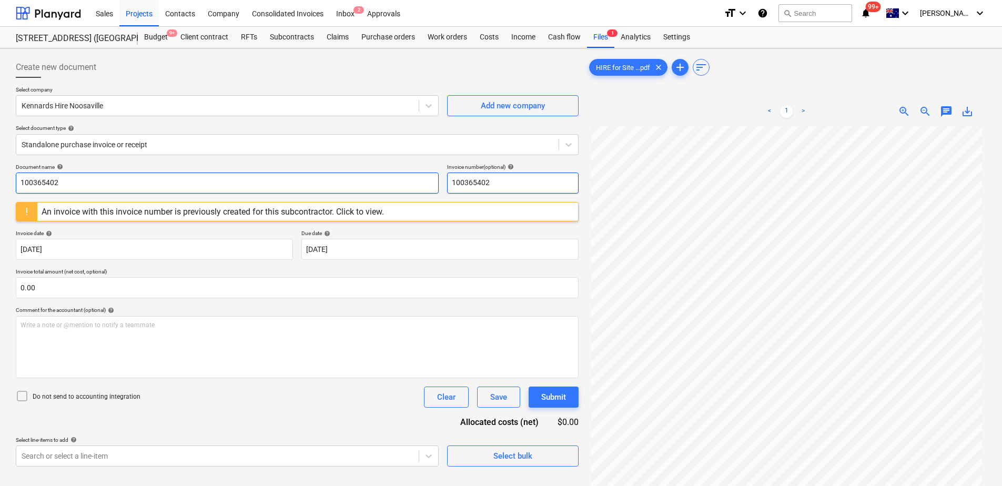
drag, startPoint x: 497, startPoint y: 181, endPoint x: 438, endPoint y: 187, distance: 59.7
click at [438, 187] on div "Document name help 100365402 Invoice number (optional) help 100365402" at bounding box center [297, 179] width 563 height 30
drag, startPoint x: 514, startPoint y: 182, endPoint x: 390, endPoint y: 185, distance: 123.7
click at [390, 185] on div "Document name help 100365402 Invoice number (optional) help 27748839" at bounding box center [297, 179] width 563 height 30
type input "27748839"
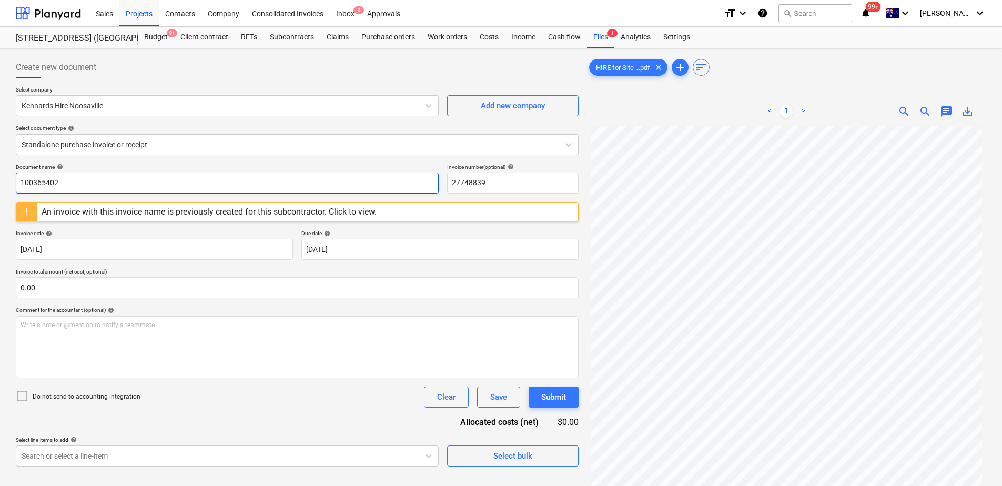
click at [125, 180] on input "100365402" at bounding box center [227, 183] width 423 height 21
drag, startPoint x: -8, startPoint y: 190, endPoint x: -22, endPoint y: 192, distance: 13.7
click at [0, 192] on html "Sales Projects Contacts Company Consolidated Invoices Inbox 2 Approvals format_…" at bounding box center [501, 243] width 1002 height 486
paste input "27748839"
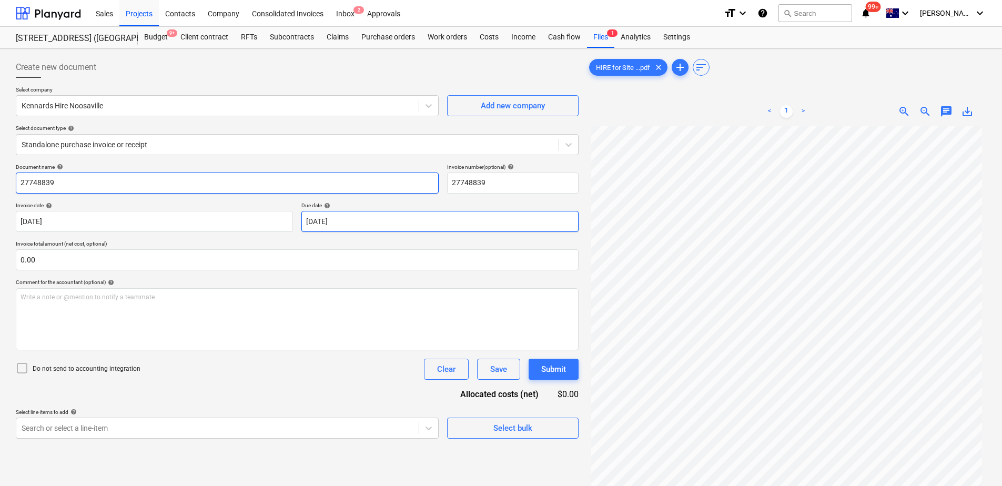
type input "27748839"
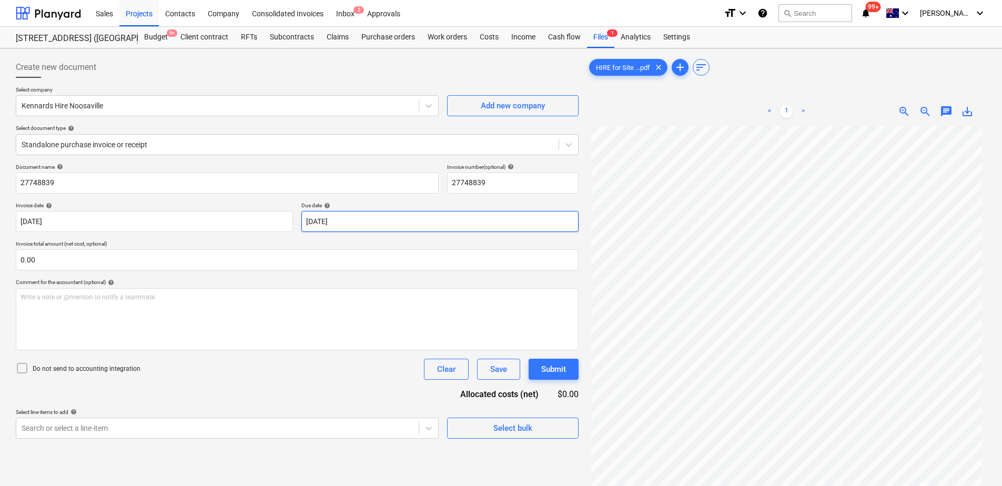
click at [368, 219] on body "Sales Projects Contacts Company Consolidated Invoices Inbox 2 Approvals format_…" at bounding box center [501, 243] width 1002 height 486
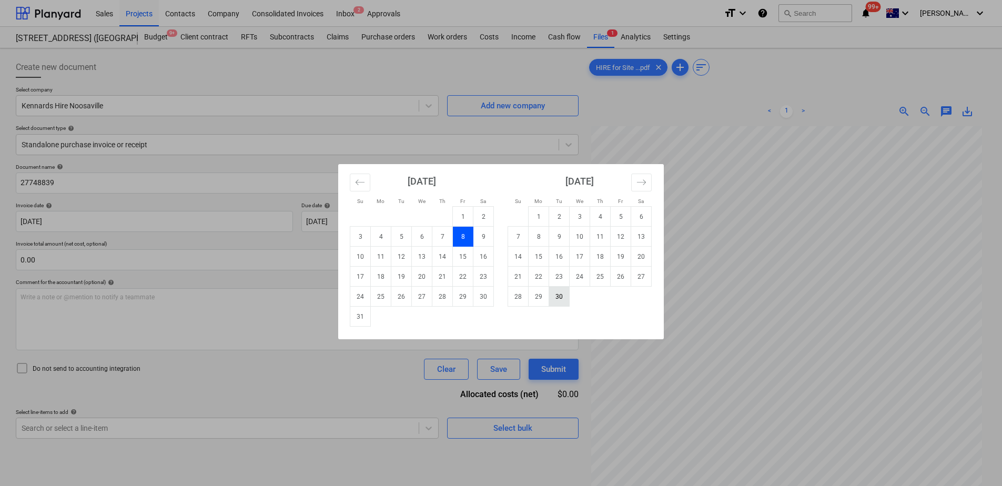
click at [559, 297] on td "30" at bounding box center [559, 297] width 21 height 20
type input "[DATE]"
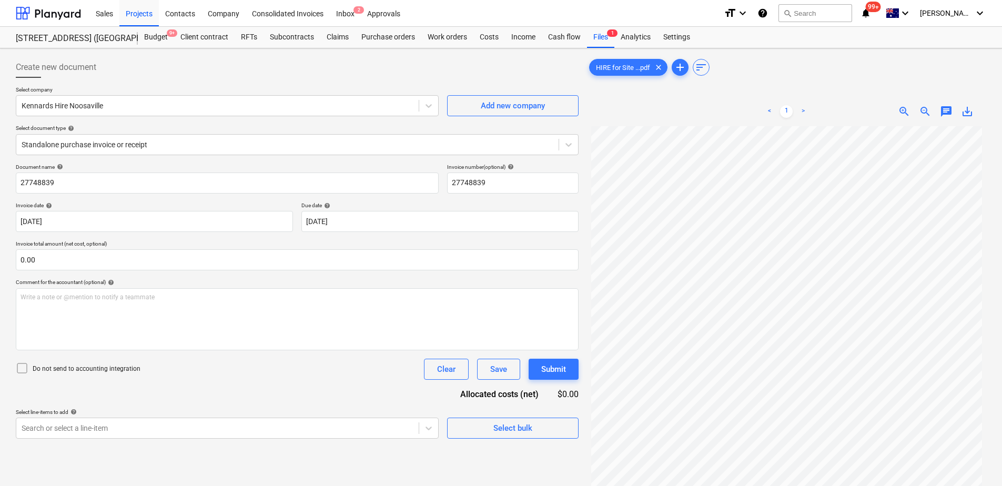
click at [164, 372] on div "Document name help 27748839 Invoice number (optional) help 27748839 Invoice dat…" at bounding box center [297, 301] width 563 height 275
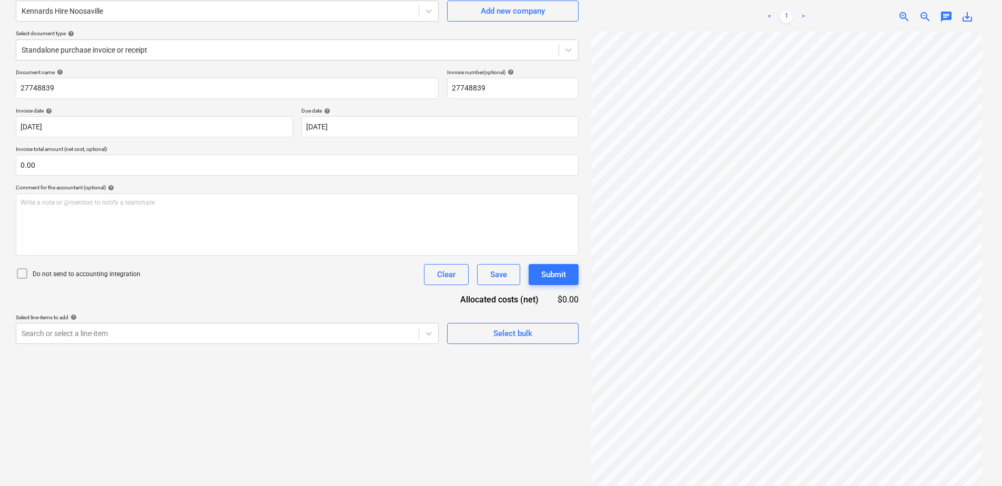
scroll to position [105, 0]
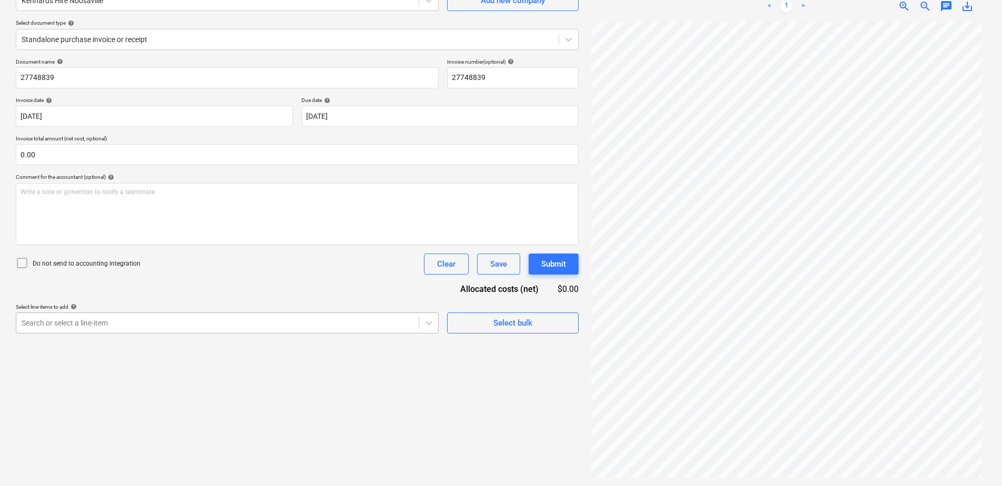
click at [235, 318] on div "Search or select a line-item" at bounding box center [217, 323] width 403 height 15
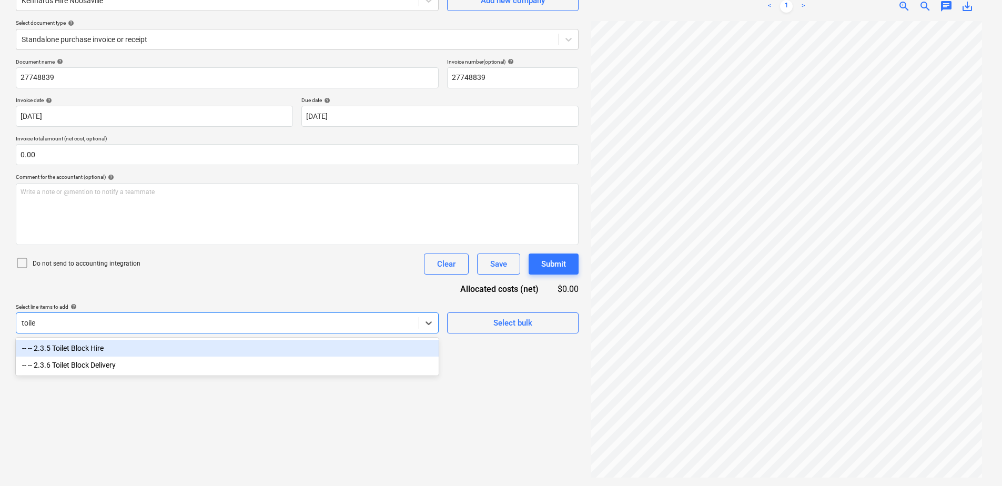
type input "toilet"
click at [107, 354] on div "-- -- 2.3.5 Toilet Block Hire" at bounding box center [227, 348] width 423 height 17
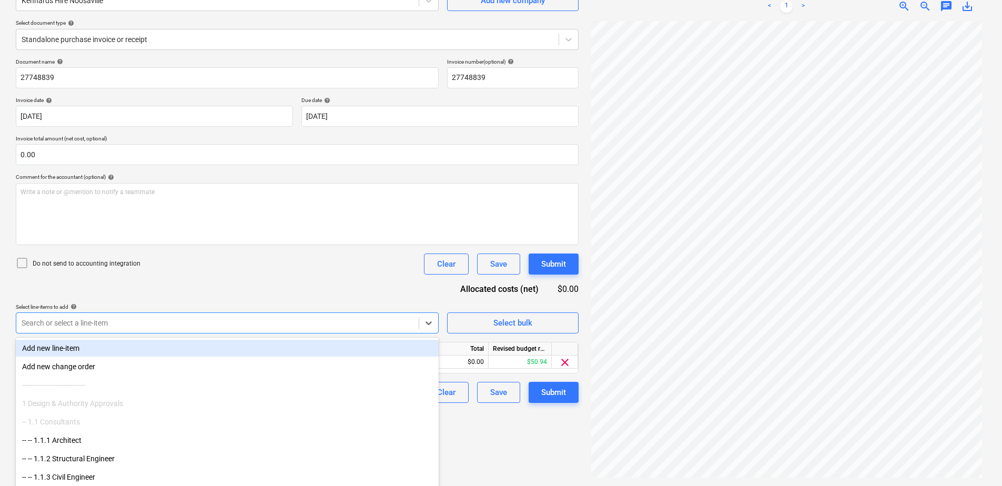
click at [243, 283] on div "Document name help 27748839 Invoice number (optional) help 27748839 Invoice dat…" at bounding box center [297, 230] width 563 height 345
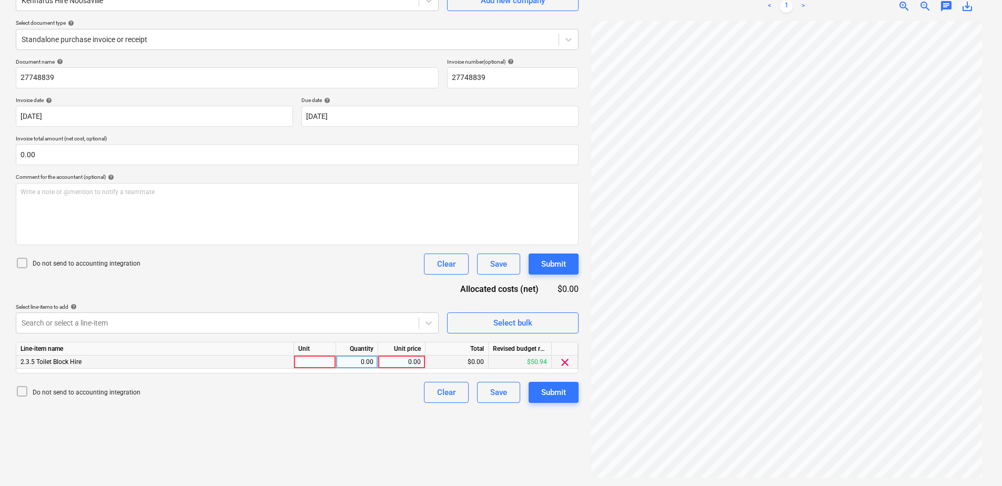
click at [317, 366] on div at bounding box center [315, 362] width 42 height 13
type input "Item"
type input "50.94"
click at [188, 322] on div "Search or select a line-item" at bounding box center [227, 323] width 423 height 21
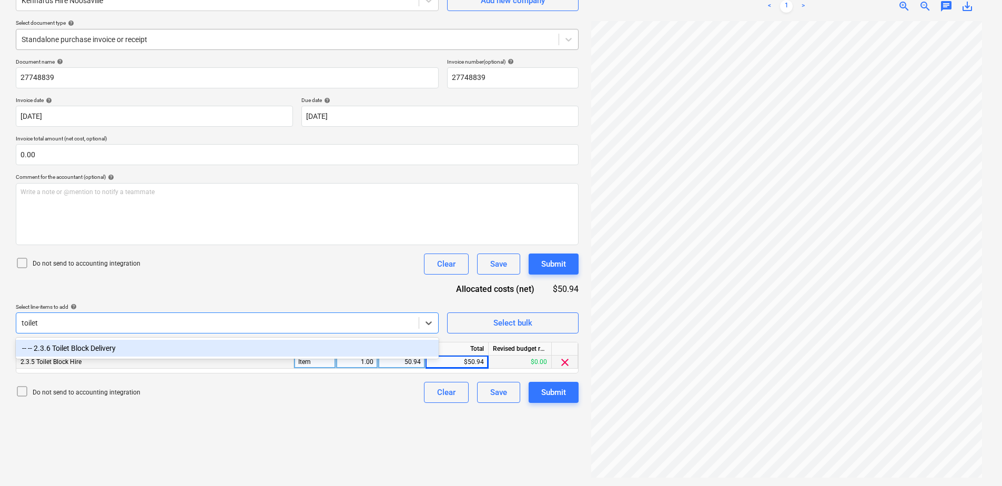
type input "toilet"
click at [185, 47] on div "Standalone purchase invoice or receipt" at bounding box center [297, 39] width 563 height 21
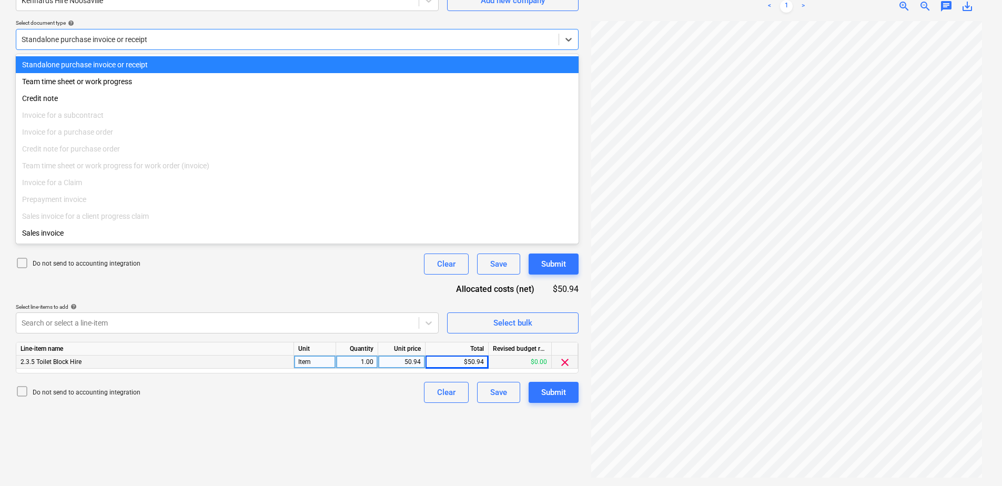
click at [183, 41] on div at bounding box center [288, 39] width 532 height 11
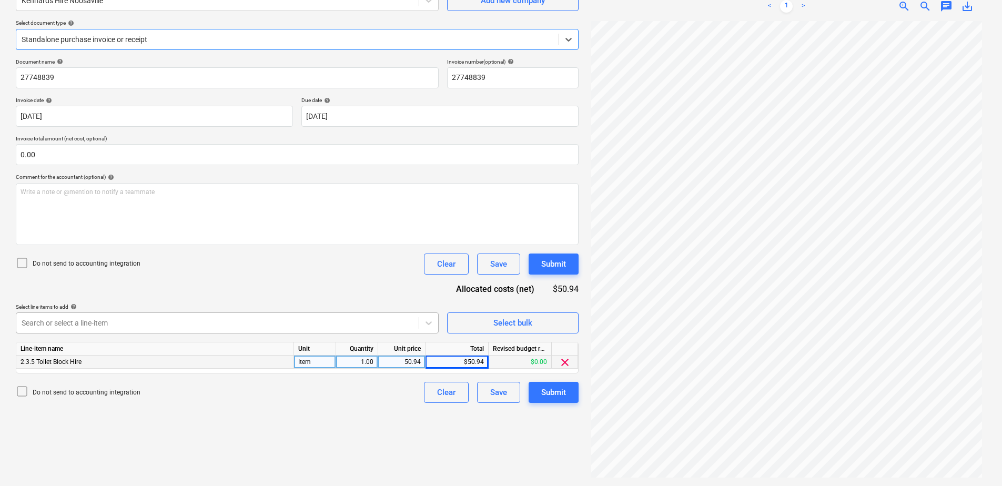
click at [92, 329] on body "Sales Projects Contacts Company Consolidated Invoices Inbox 2 Approvals format_…" at bounding box center [501, 138] width 1002 height 486
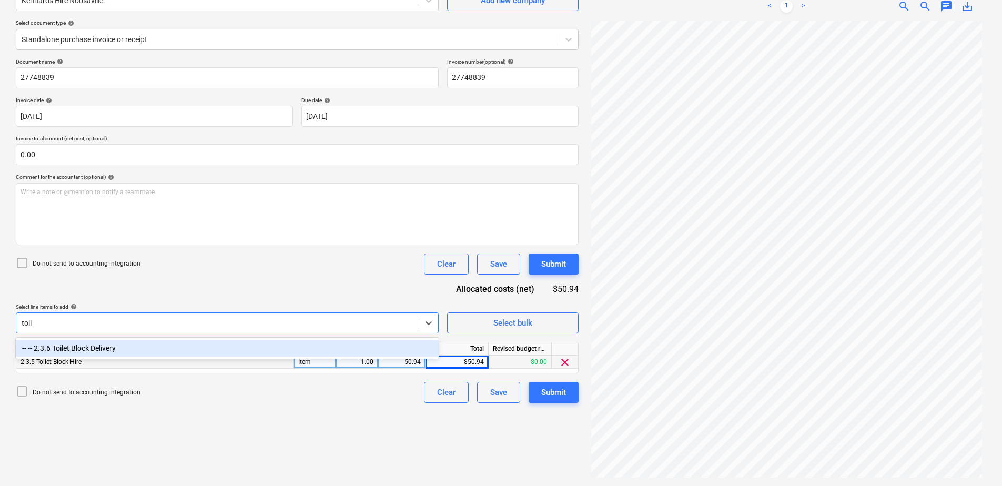
type input "toilet"
click at [105, 344] on div "-- -- 2.3.6 Toilet Block Delivery" at bounding box center [227, 348] width 423 height 17
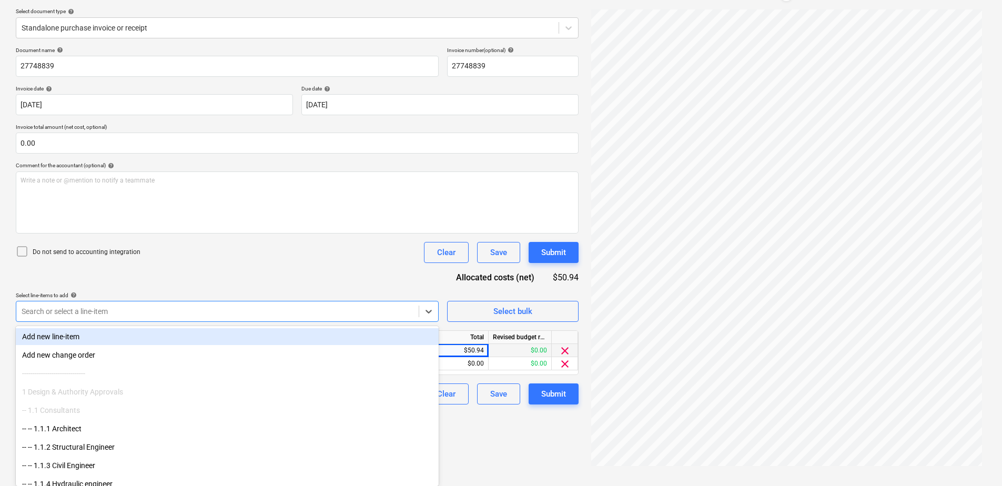
click at [222, 289] on div "Document name help 27748839 Invoice number (optional) help 27748839 Invoice dat…" at bounding box center [297, 226] width 563 height 358
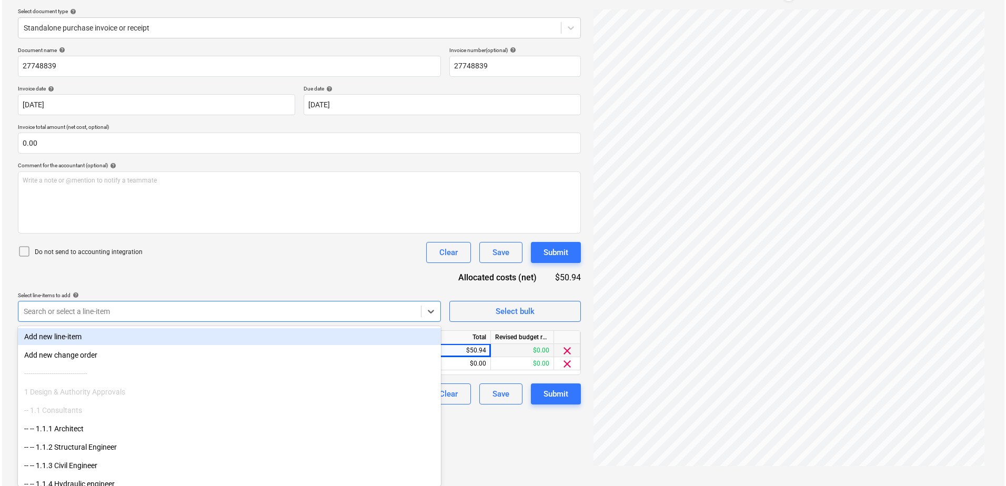
scroll to position [105, 0]
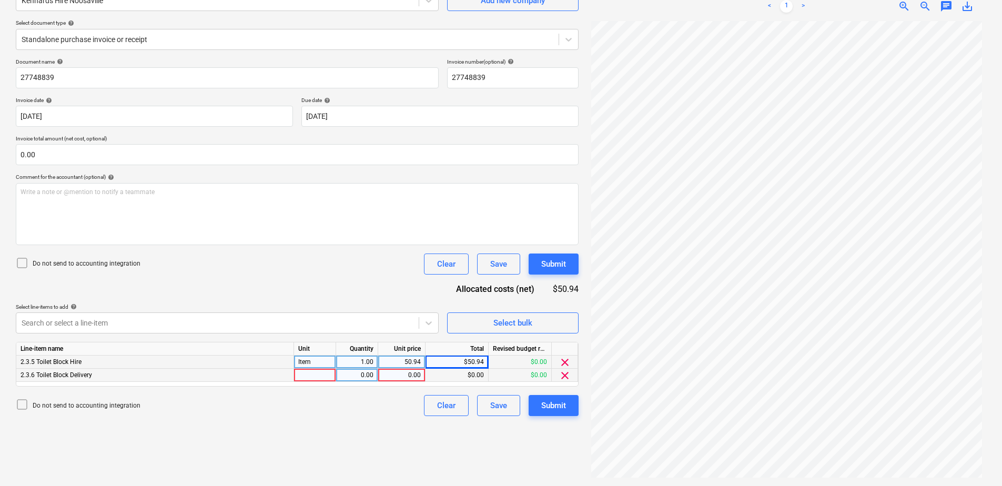
click at [566, 372] on span "clear" at bounding box center [565, 375] width 13 height 13
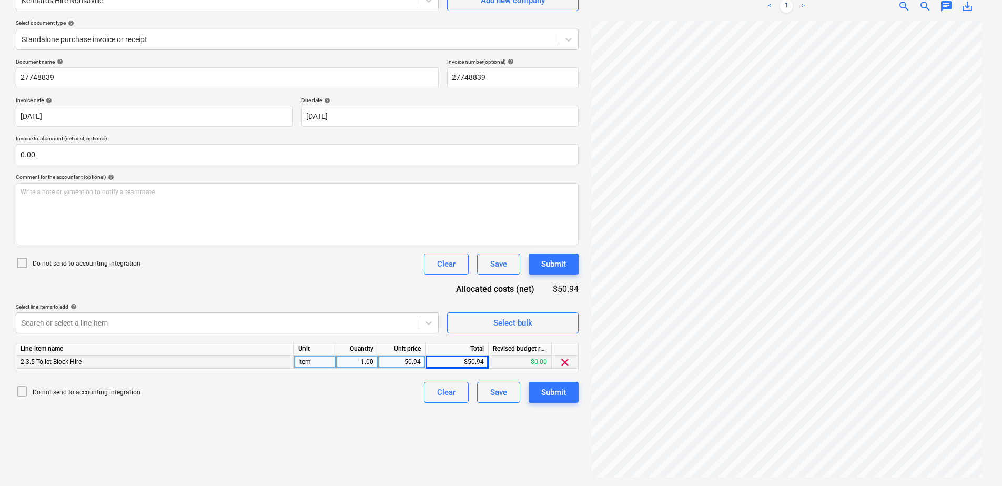
click at [459, 361] on div "$50.94" at bounding box center [457, 362] width 63 height 13
click at [405, 362] on div "50.94" at bounding box center [402, 362] width 38 height 13
type input "236.36"
click at [557, 372] on div "Submit" at bounding box center [553, 393] width 25 height 14
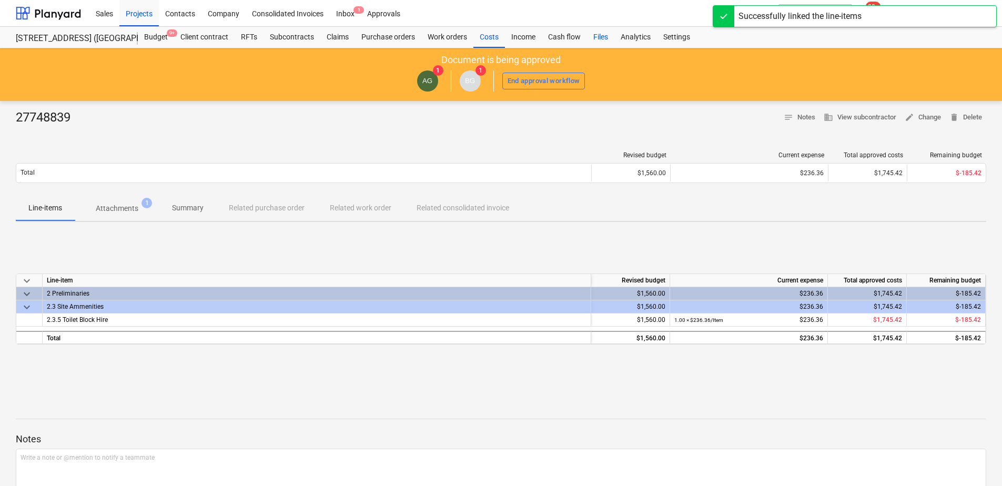
click at [598, 38] on div "Files" at bounding box center [600, 37] width 27 height 21
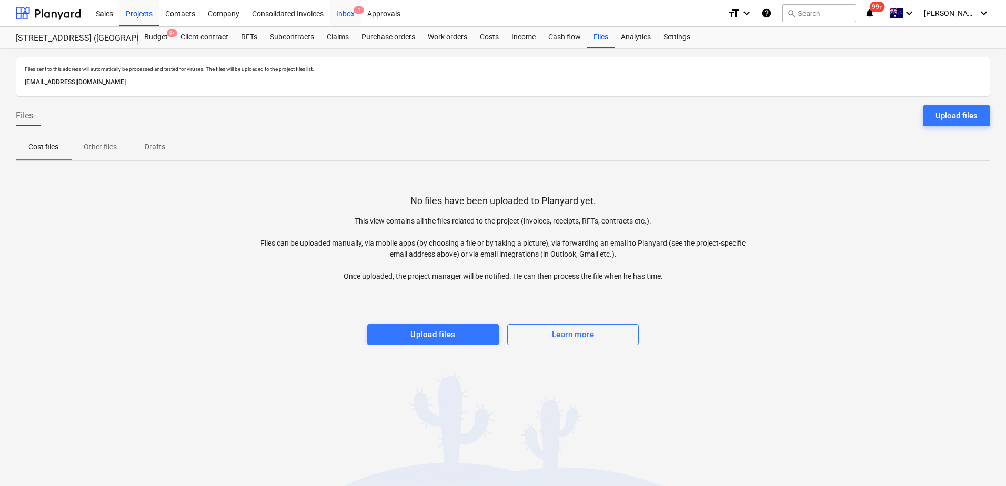
click at [351, 16] on div "Inbox 1" at bounding box center [345, 12] width 31 height 27
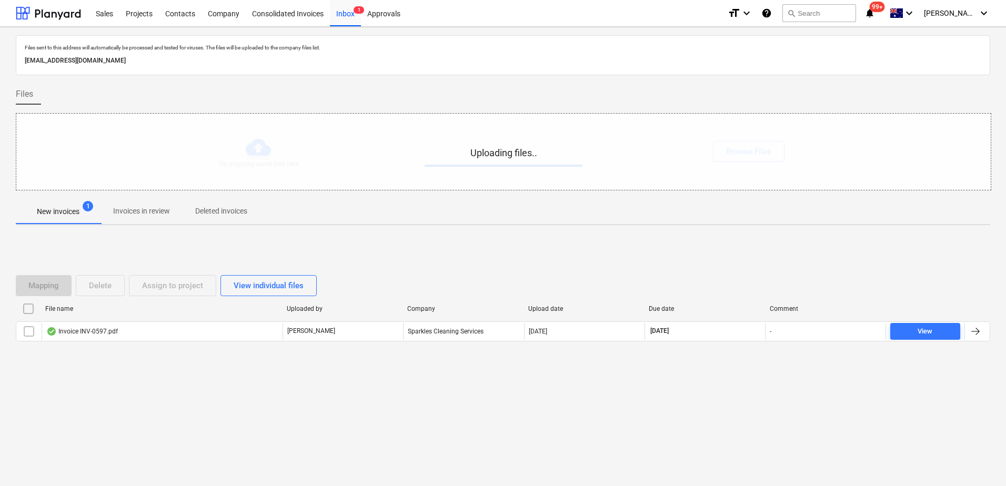
click at [148, 214] on p "Invoices in review" at bounding box center [141, 211] width 57 height 11
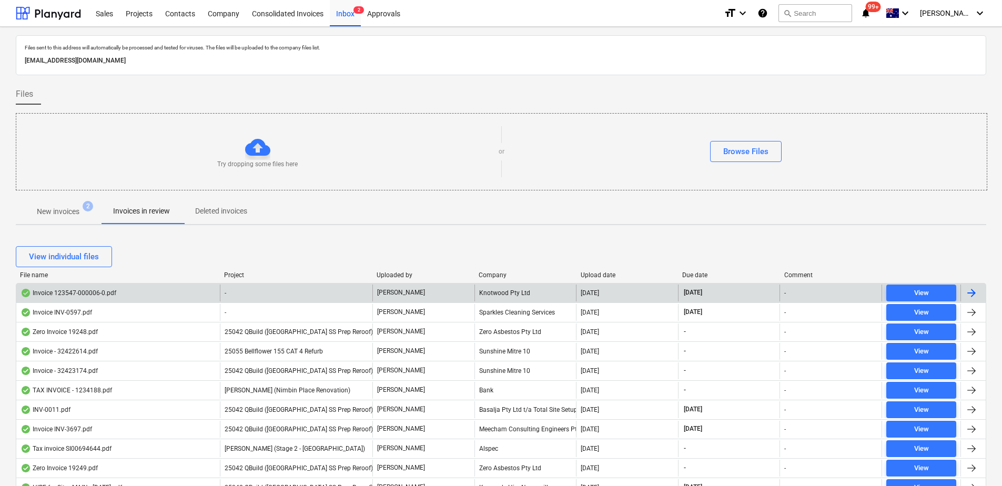
click at [323, 296] on div "-" at bounding box center [296, 293] width 153 height 17
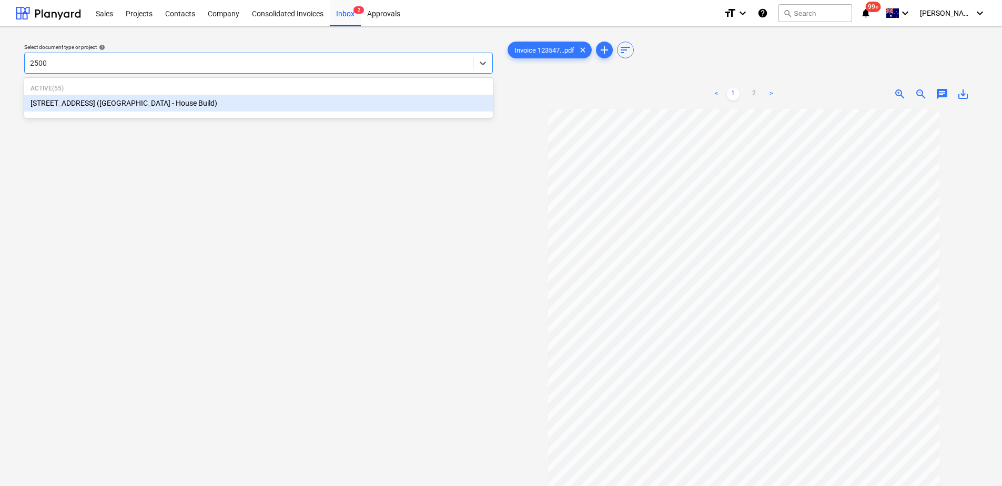
type input "25001"
click at [175, 104] on div "[STREET_ADDRESS] ([GEOGRAPHIC_DATA] - House Build)" at bounding box center [258, 103] width 469 height 17
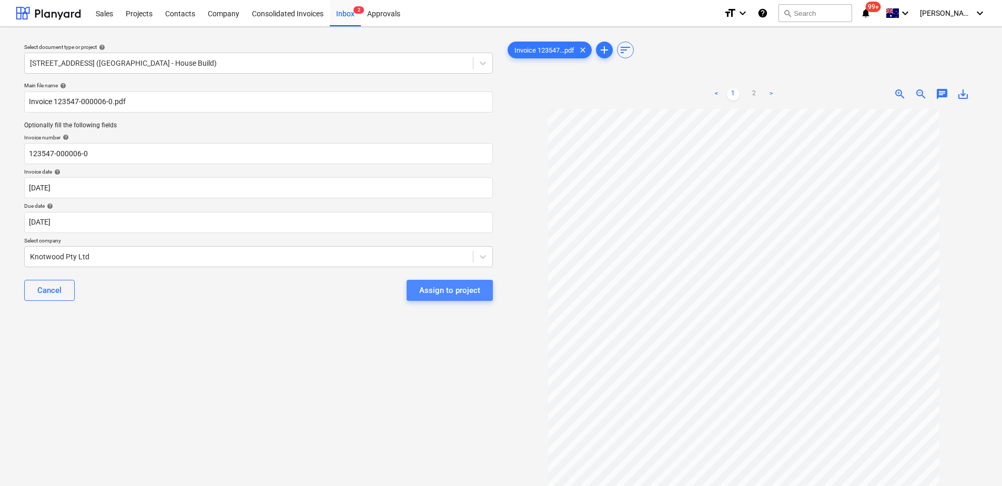
click at [448, 293] on div "Assign to project" at bounding box center [449, 291] width 61 height 14
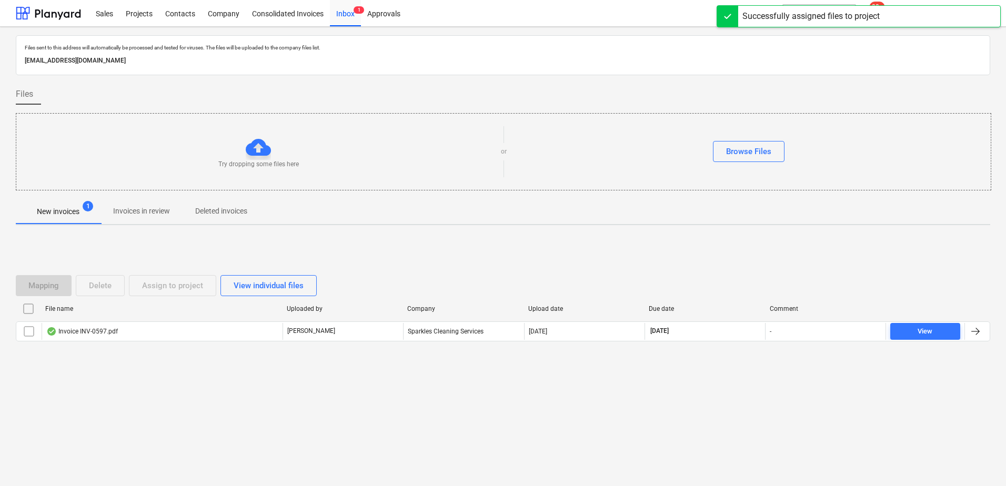
click at [144, 216] on p "Invoices in review" at bounding box center [141, 211] width 57 height 11
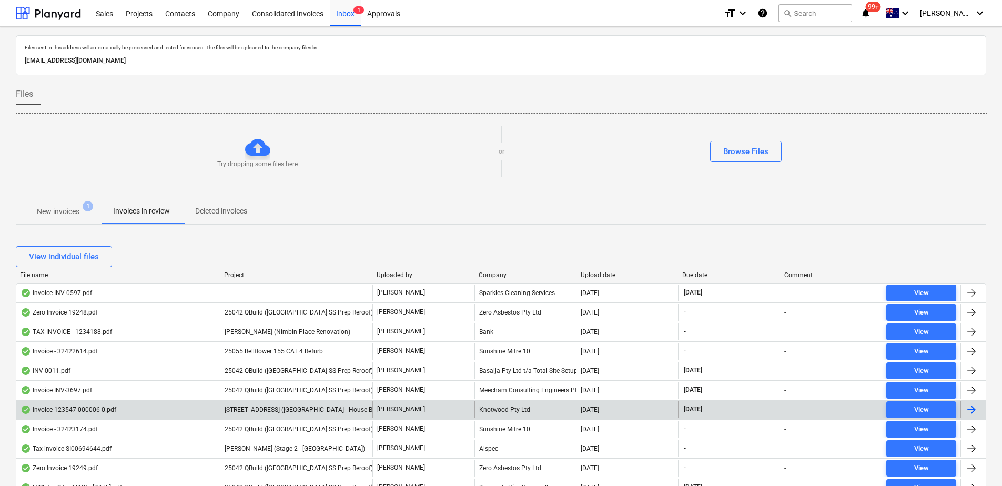
click at [322, 372] on span "[STREET_ADDRESS] ([GEOGRAPHIC_DATA] - House Build)" at bounding box center [305, 409] width 160 height 7
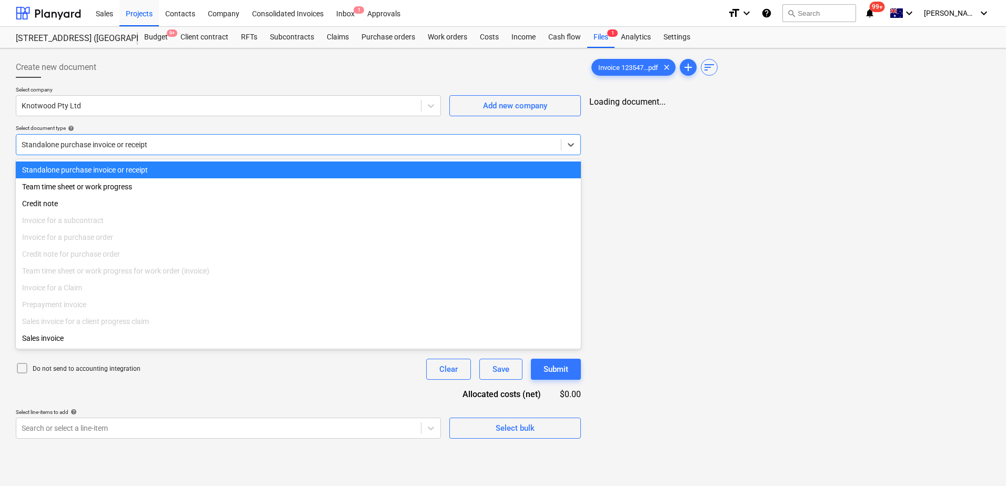
click at [190, 147] on div at bounding box center [289, 144] width 534 height 11
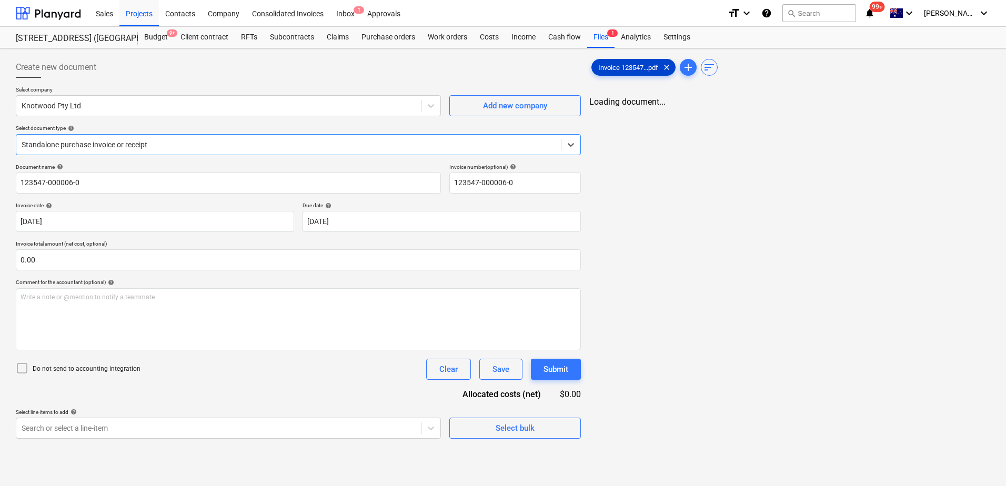
click at [631, 67] on span "Invoice 123547...pdf" at bounding box center [628, 68] width 73 height 8
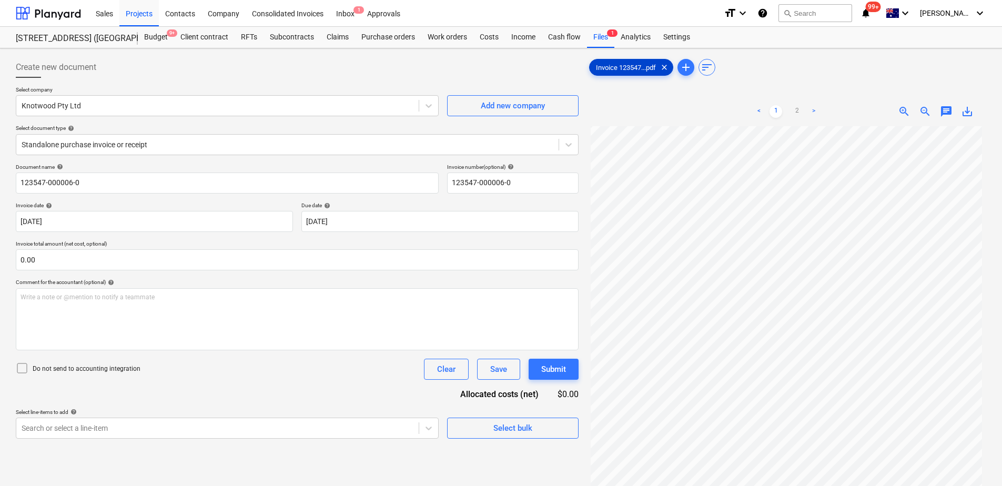
scroll to position [99, 0]
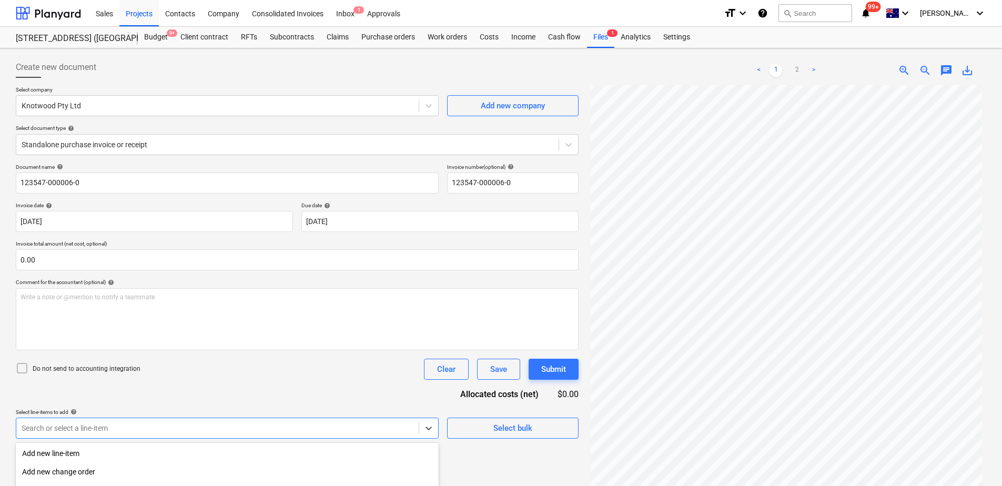
click at [289, 372] on body "Sales Projects Contacts Company Consolidated Invoices Inbox 1 Approvals format_…" at bounding box center [501, 243] width 1002 height 486
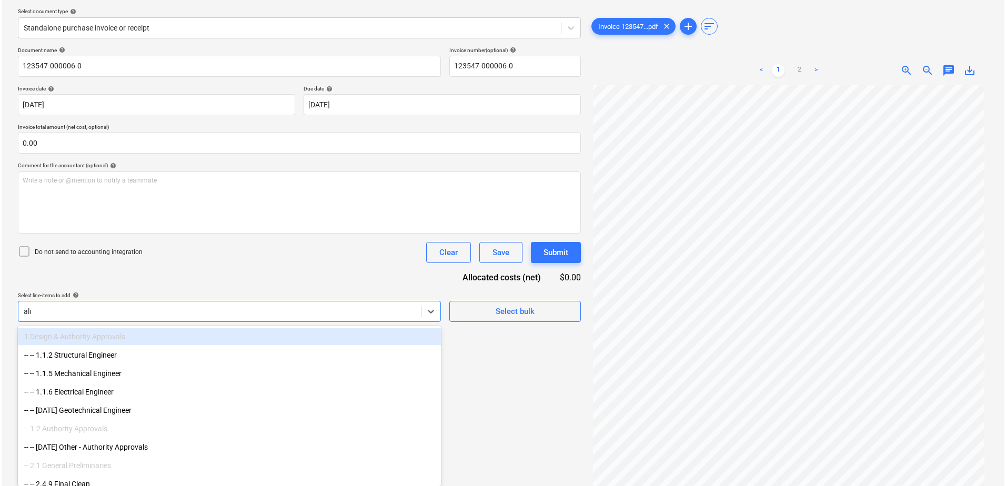
scroll to position [105, 0]
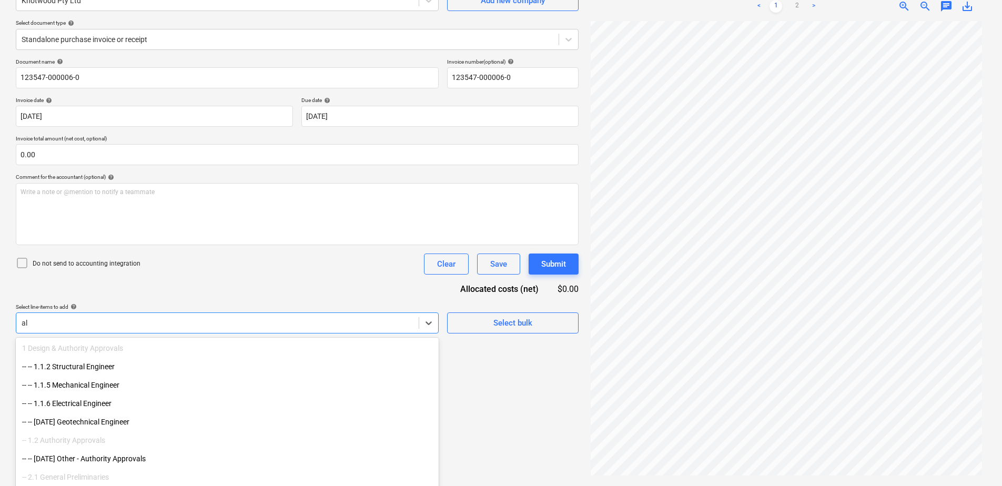
type input "a"
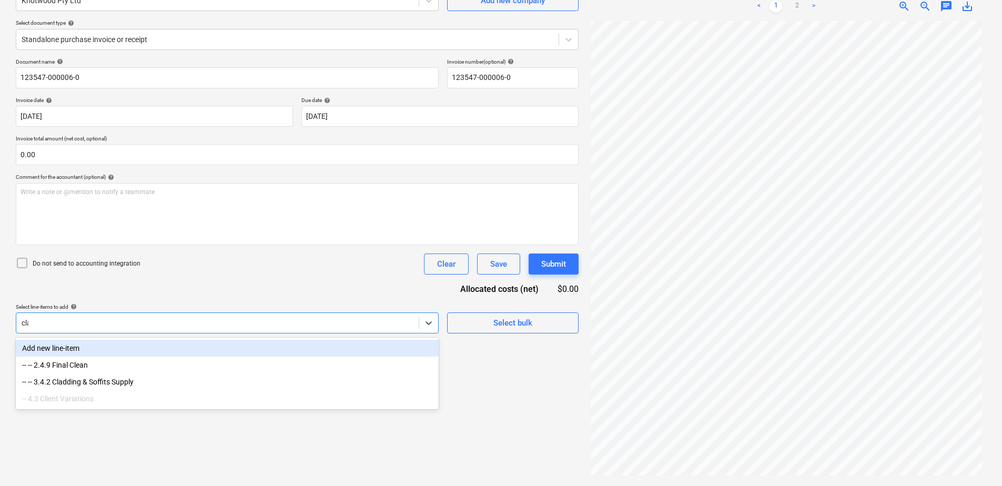
type input "clad"
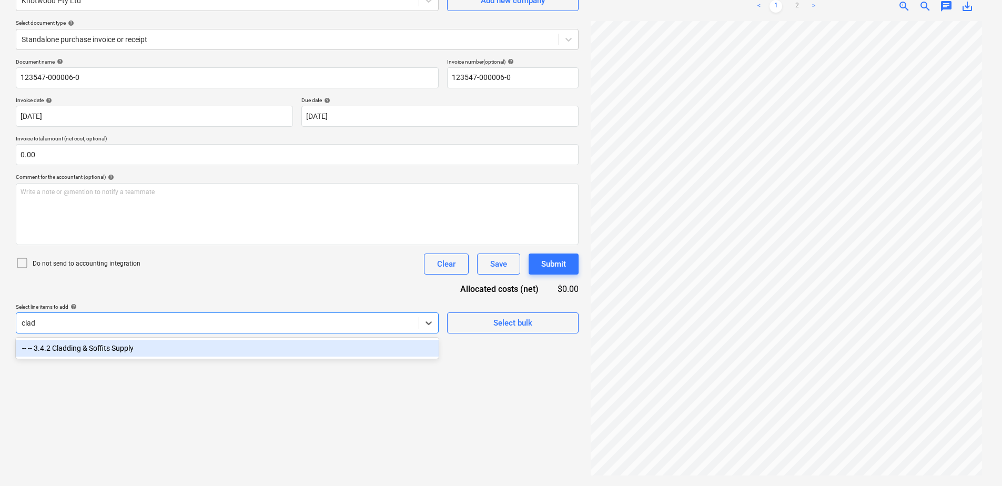
click at [278, 350] on div "-- -- 3.4.2 Cladding & Soffits Supply" at bounding box center [227, 348] width 423 height 17
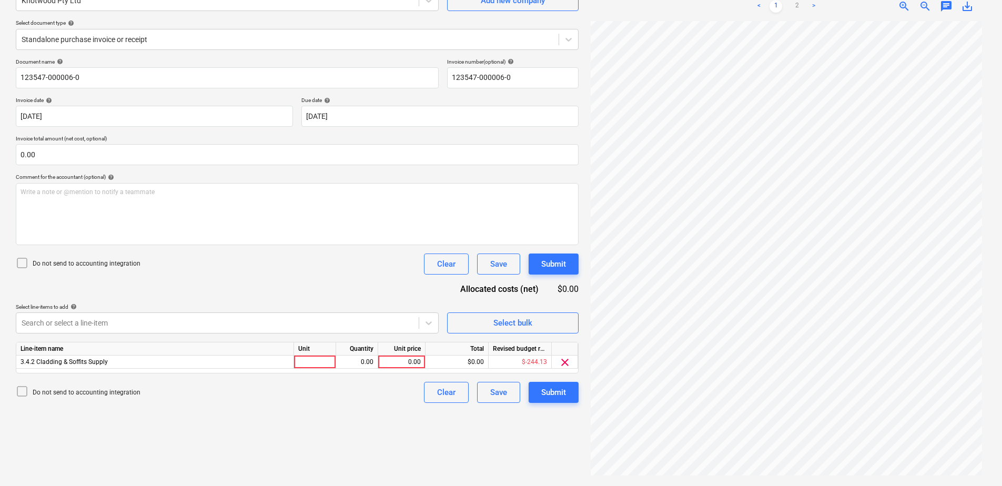
click at [304, 285] on div "Document name help 123547-000006-0 Invoice number (optional) help 123547-000006…" at bounding box center [297, 230] width 563 height 345
click at [316, 362] on div at bounding box center [315, 362] width 42 height 13
type input "Item"
type input "563.45"
click at [557, 372] on div "Submit" at bounding box center [553, 393] width 25 height 14
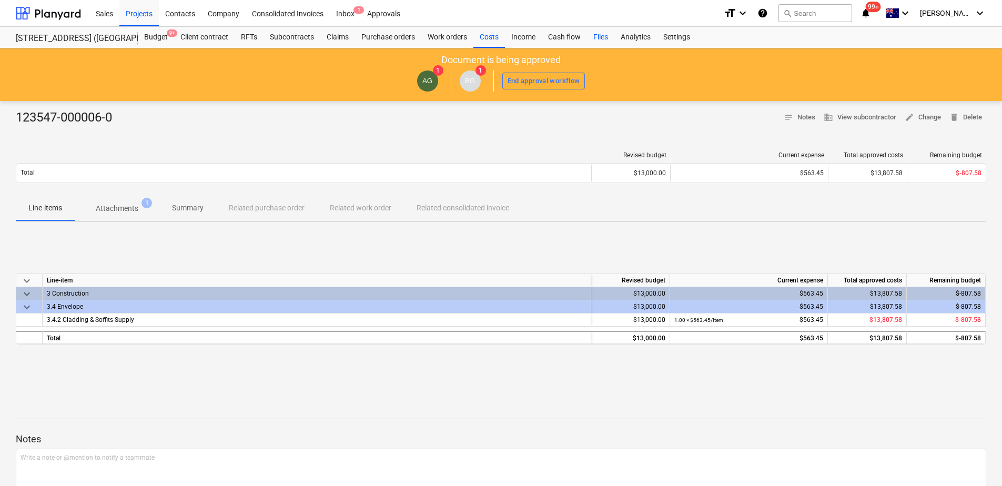
click at [599, 42] on div "Files" at bounding box center [600, 37] width 27 height 21
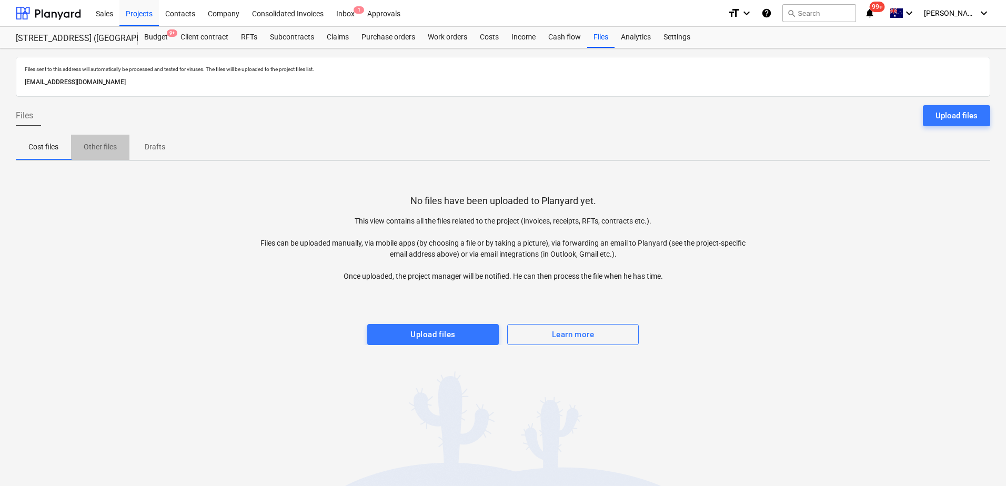
click at [107, 146] on p "Other files" at bounding box center [100, 147] width 33 height 11
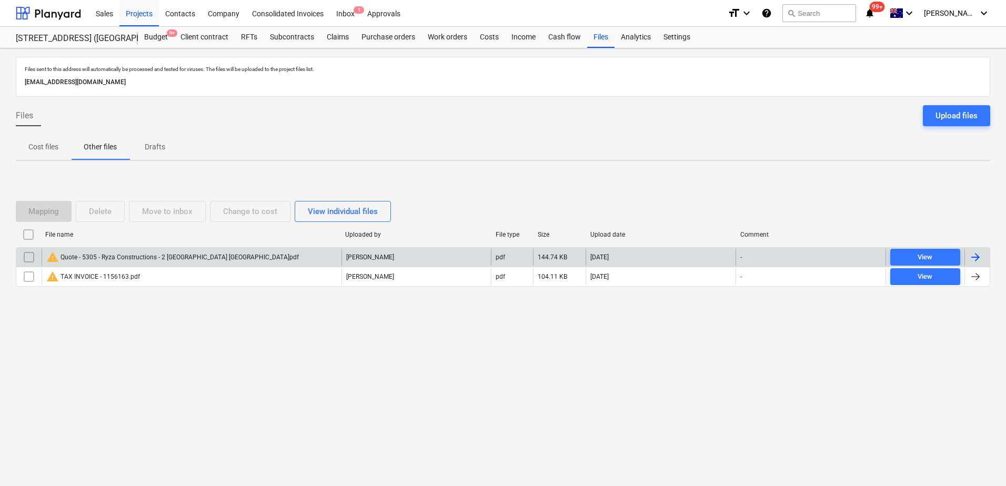
click at [26, 259] on input "checkbox" at bounding box center [29, 257] width 17 height 17
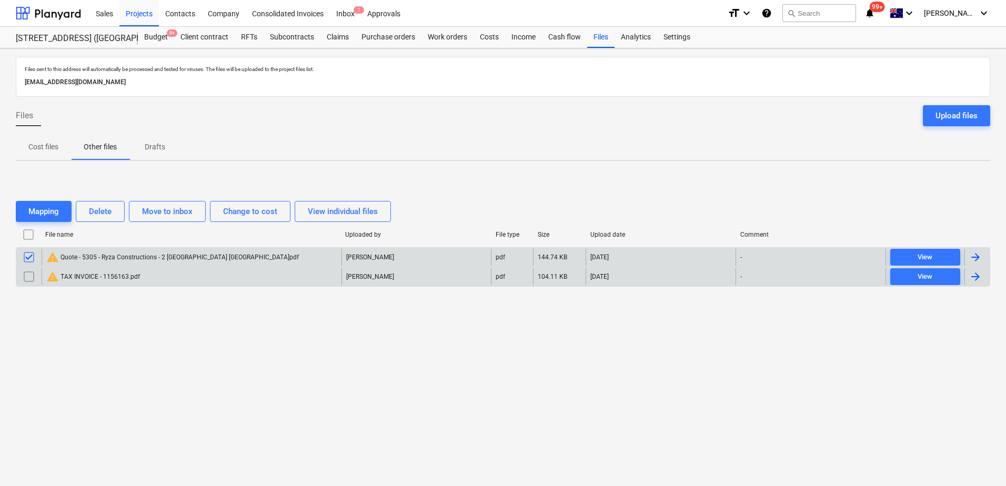
click at [26, 275] on input "checkbox" at bounding box center [29, 276] width 17 height 17
click at [103, 209] on div "Delete" at bounding box center [100, 212] width 23 height 14
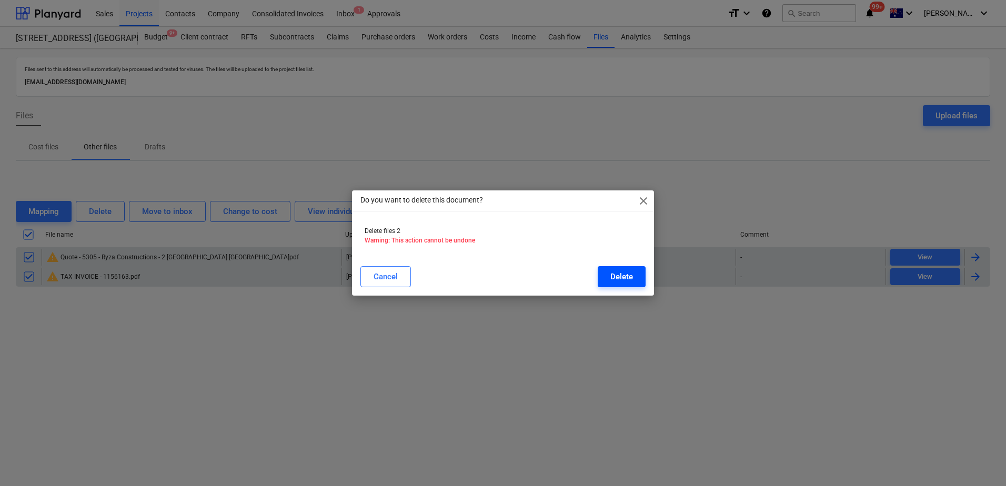
click at [618, 275] on div "Delete" at bounding box center [621, 277] width 23 height 14
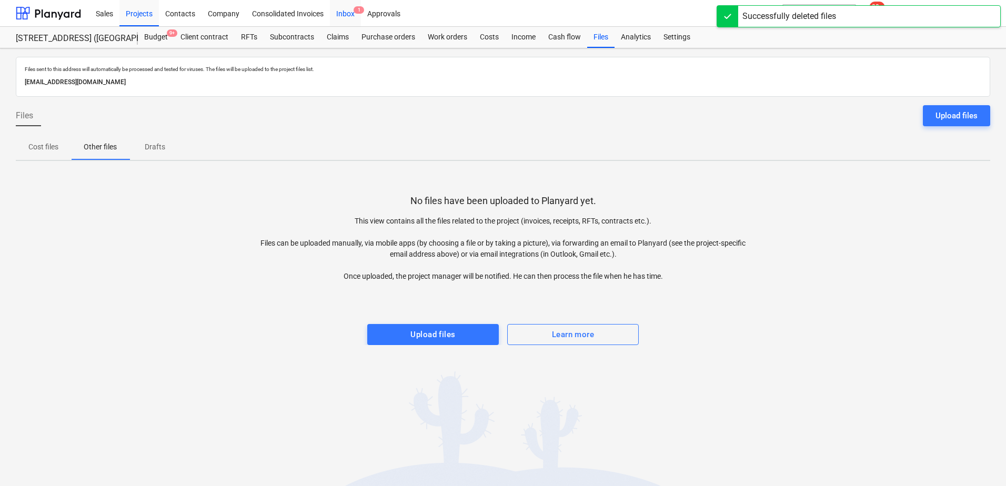
click at [354, 16] on div "Inbox 1" at bounding box center [345, 12] width 31 height 27
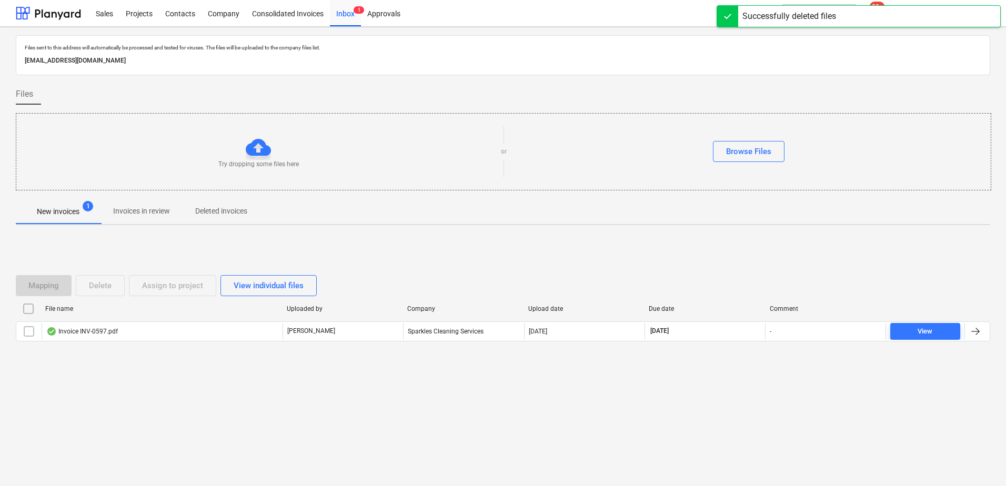
click at [160, 209] on p "Invoices in review" at bounding box center [141, 211] width 57 height 11
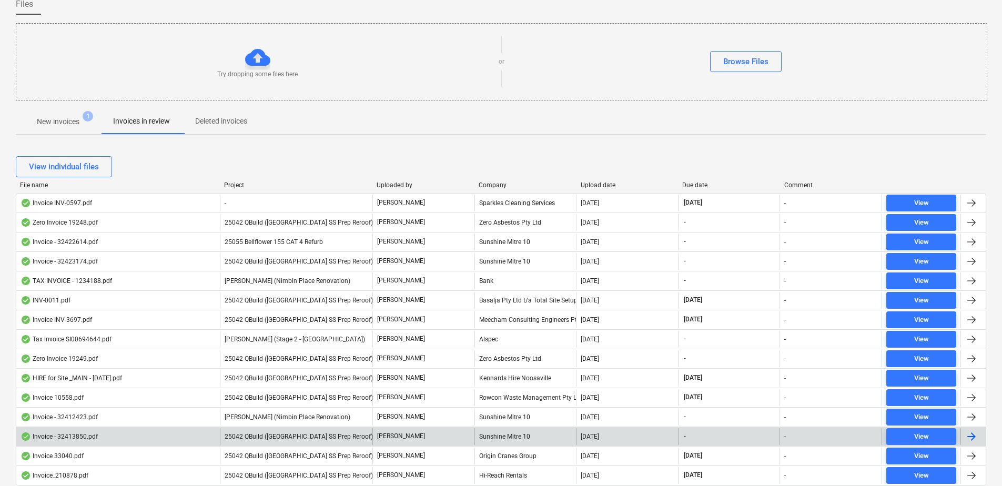
scroll to position [127, 0]
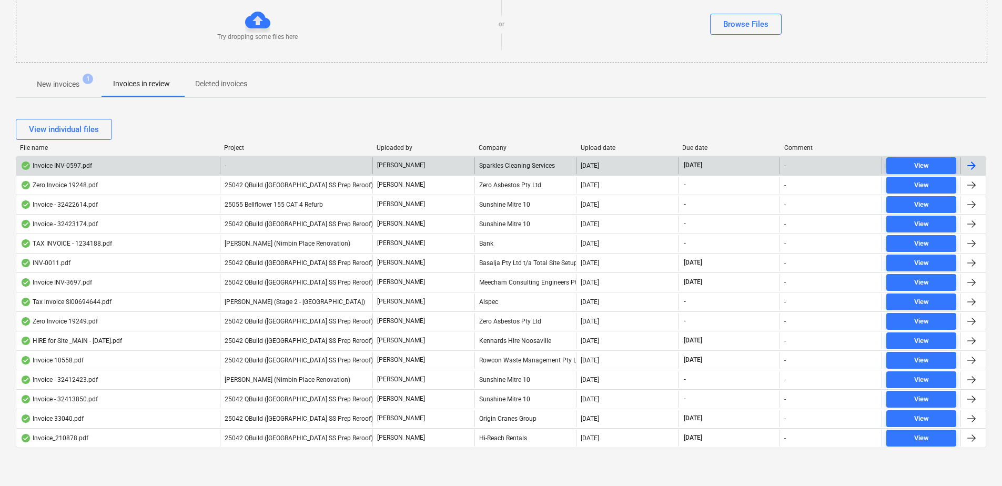
click at [276, 170] on div "-" at bounding box center [296, 165] width 153 height 17
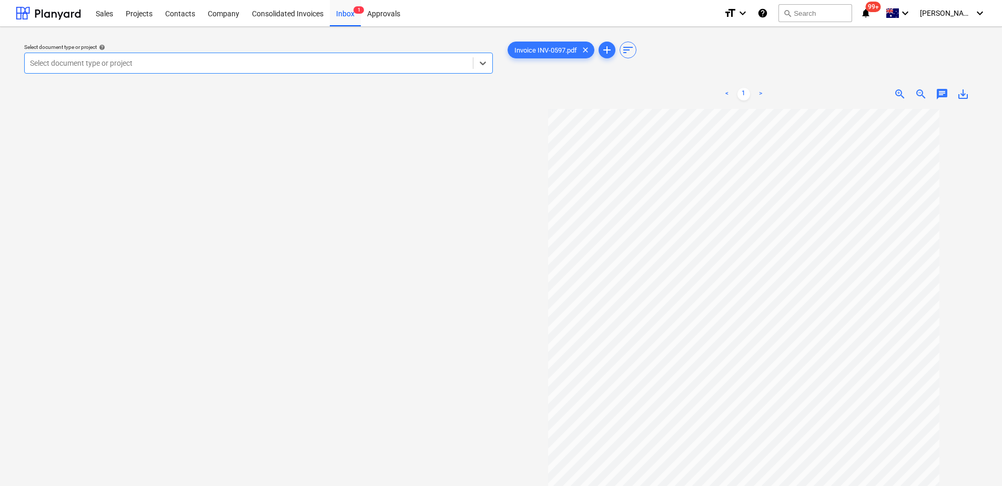
click at [108, 65] on div at bounding box center [249, 63] width 438 height 11
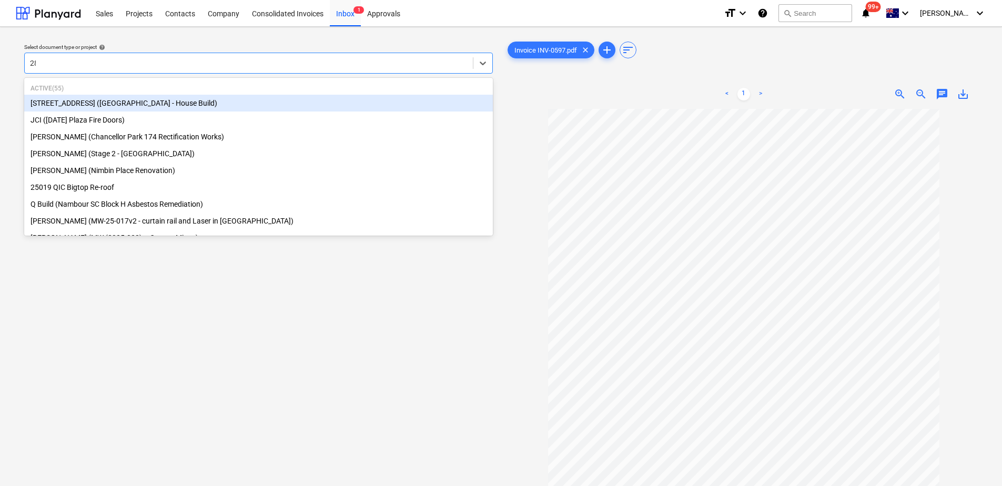
type input "289"
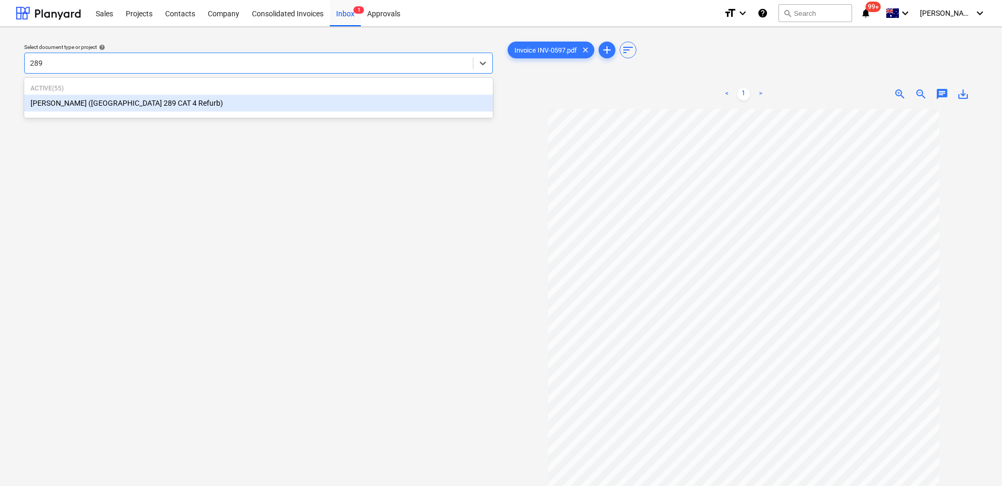
click at [162, 106] on div "[PERSON_NAME] ([GEOGRAPHIC_DATA] 289 CAT 4 Refurb)" at bounding box center [258, 103] width 469 height 17
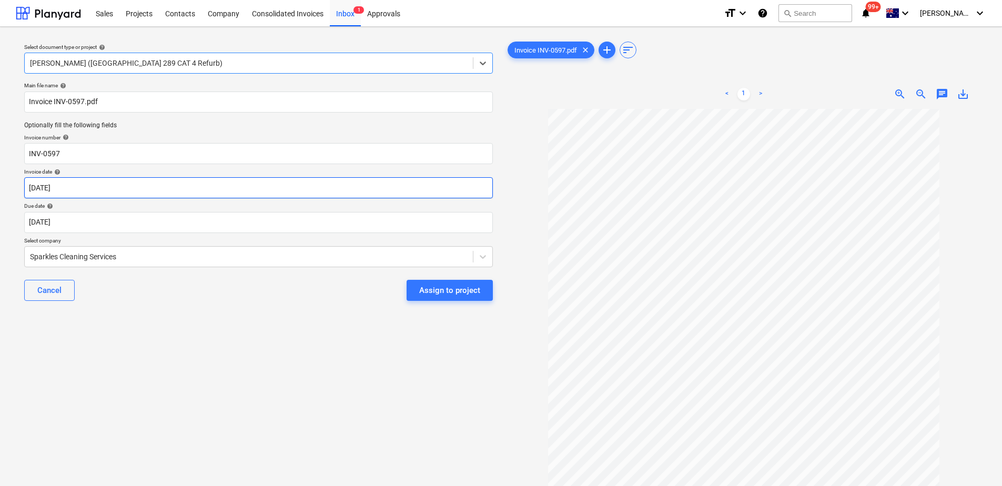
click at [91, 187] on body "Sales Projects Contacts Company Consolidated Invoices Inbox 1 Approvals format_…" at bounding box center [501, 243] width 1002 height 486
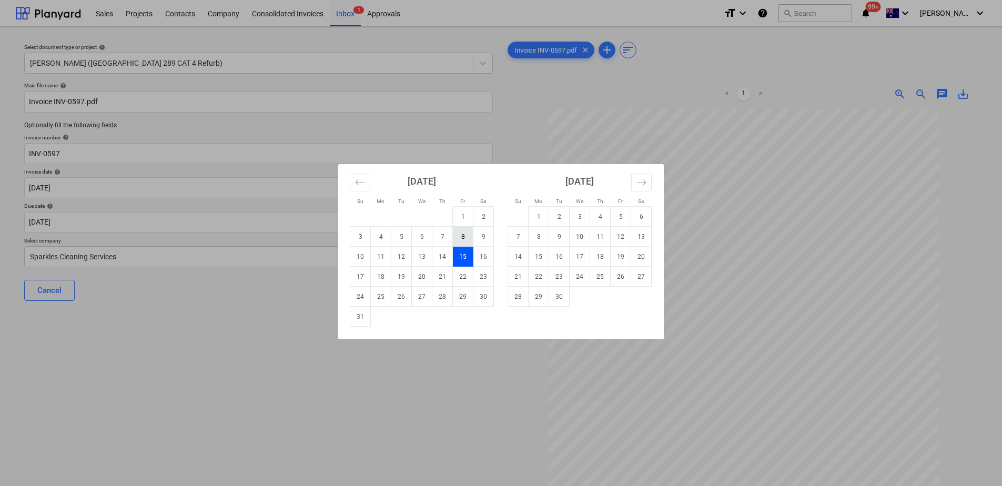
click at [460, 235] on td "8" at bounding box center [463, 237] width 21 height 20
type input "[DATE]"
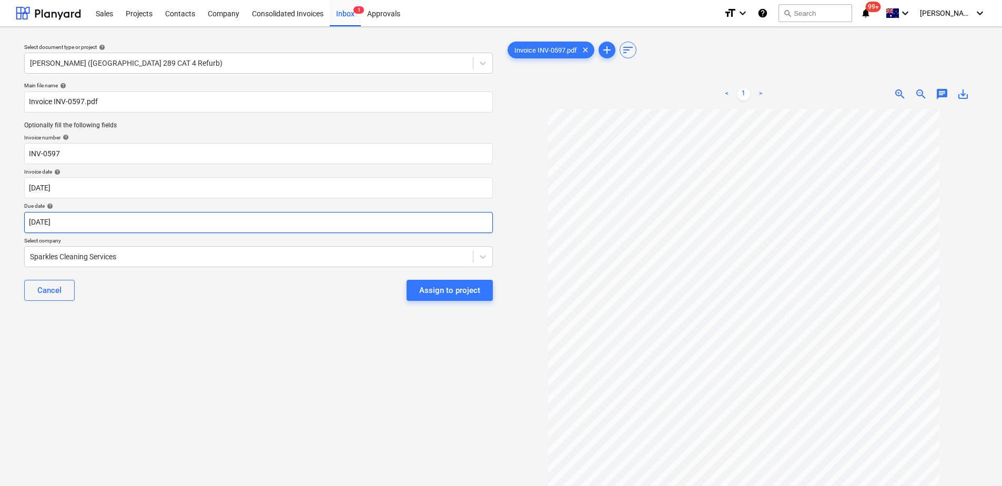
click at [141, 218] on body "Sales Projects Contacts Company Consolidated Invoices Inbox 1 Approvals format_…" at bounding box center [501, 243] width 1002 height 486
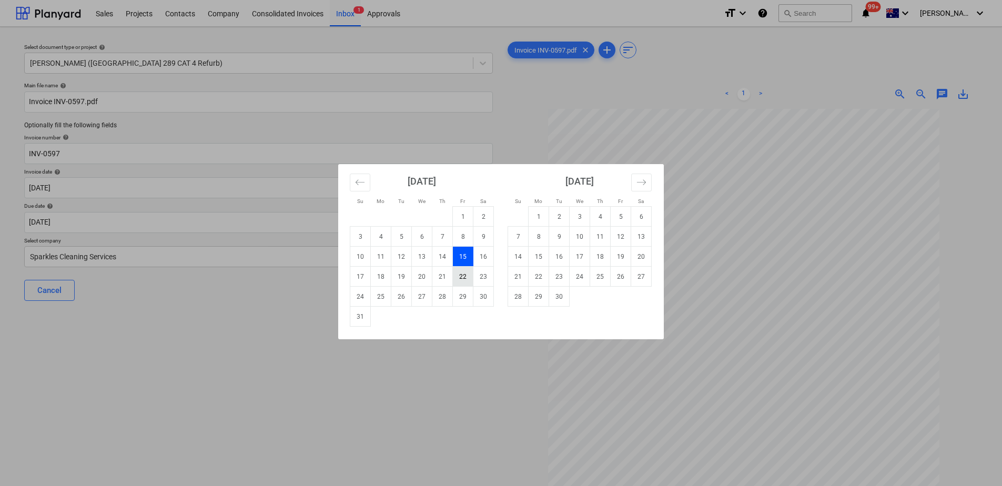
click at [461, 274] on td "22" at bounding box center [463, 277] width 21 height 20
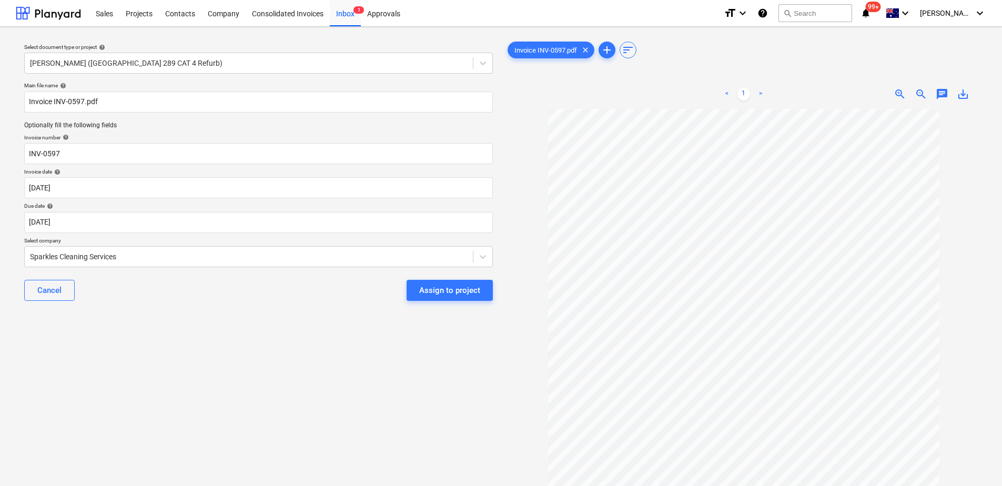
type input "[DATE]"
click at [431, 293] on div "Assign to project" at bounding box center [449, 291] width 61 height 14
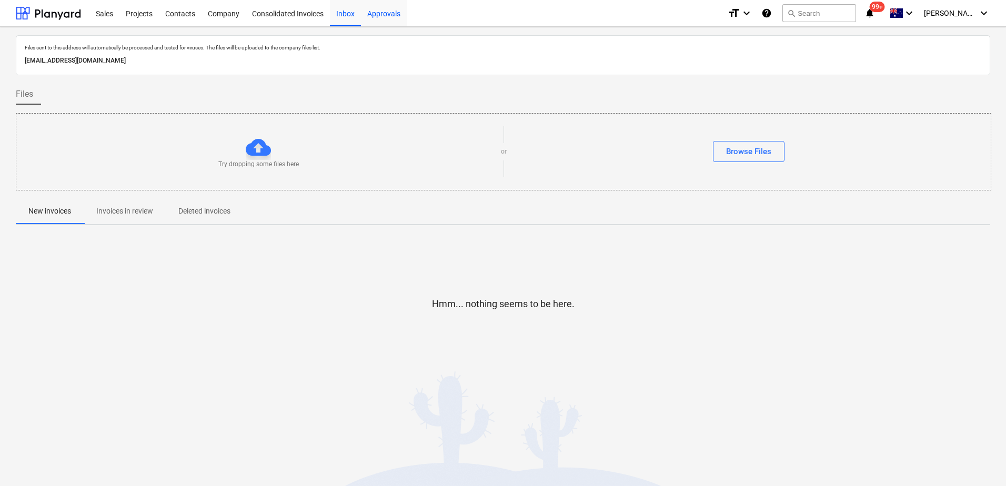
click at [393, 14] on div "Approvals" at bounding box center [384, 12] width 46 height 27
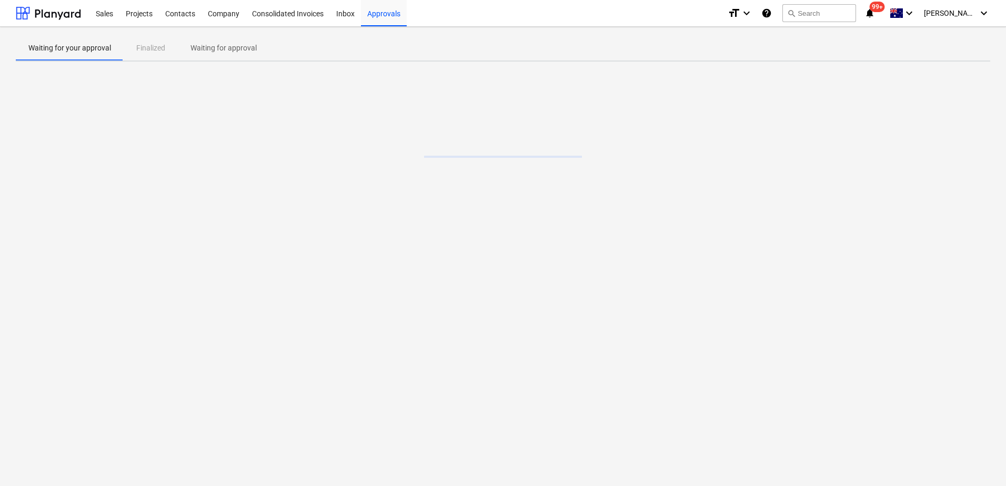
click at [243, 49] on p "Waiting for approval" at bounding box center [223, 48] width 66 height 11
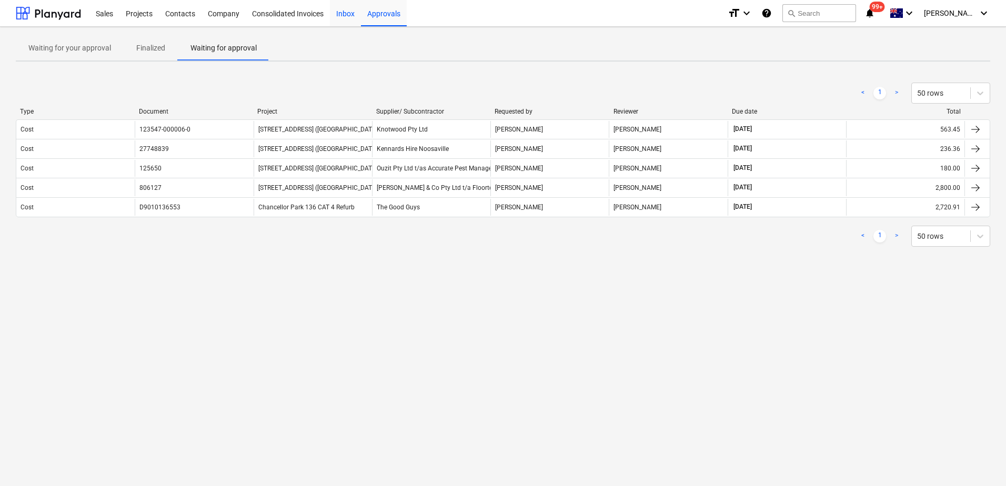
click at [340, 21] on div "Inbox" at bounding box center [345, 12] width 31 height 27
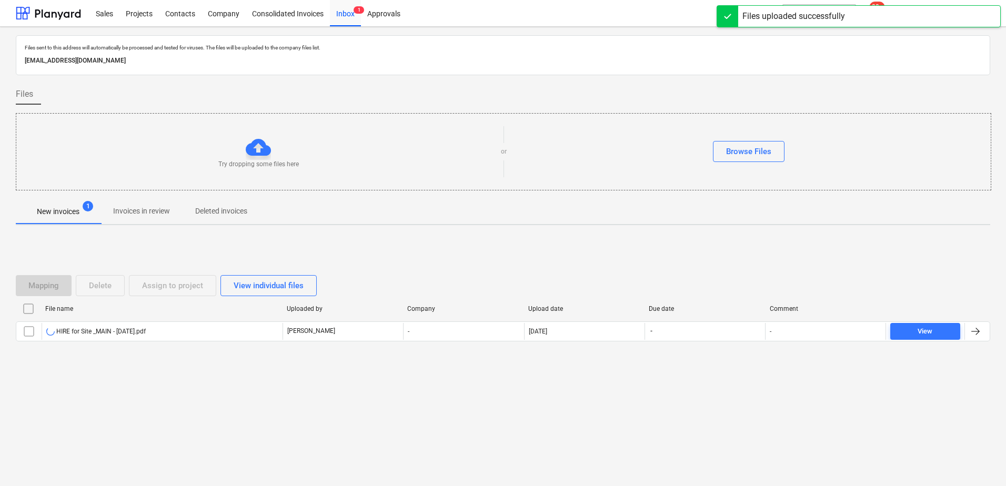
click at [150, 212] on p "Invoices in review" at bounding box center [141, 211] width 57 height 11
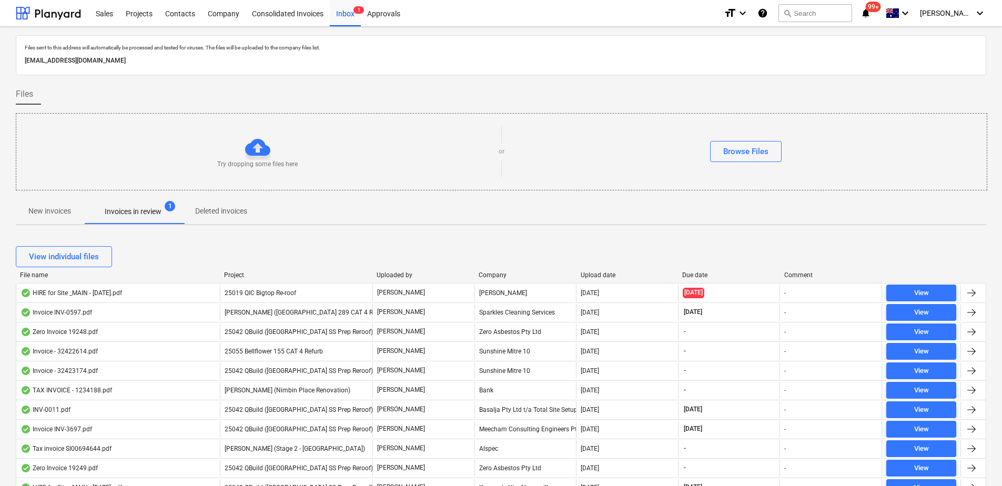
click at [194, 261] on div "View individual files" at bounding box center [501, 256] width 971 height 21
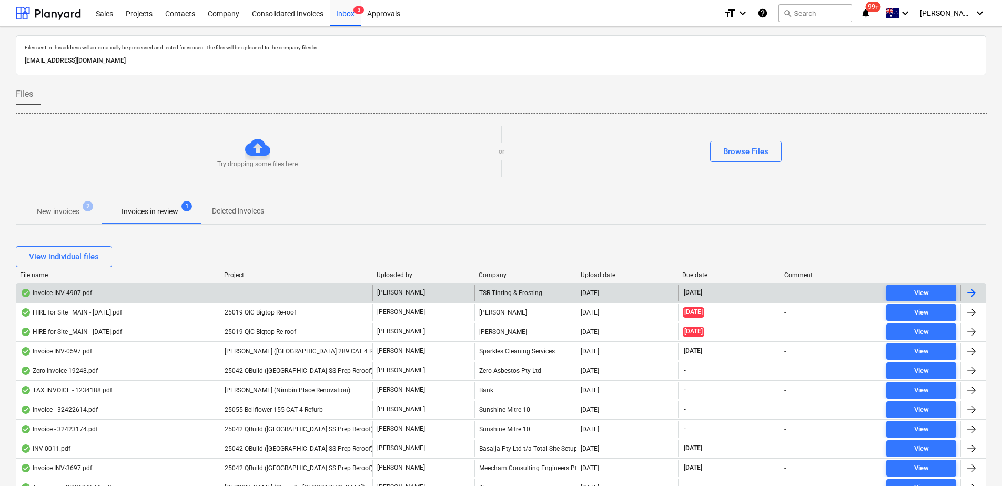
click at [290, 288] on div "-" at bounding box center [296, 293] width 153 height 17
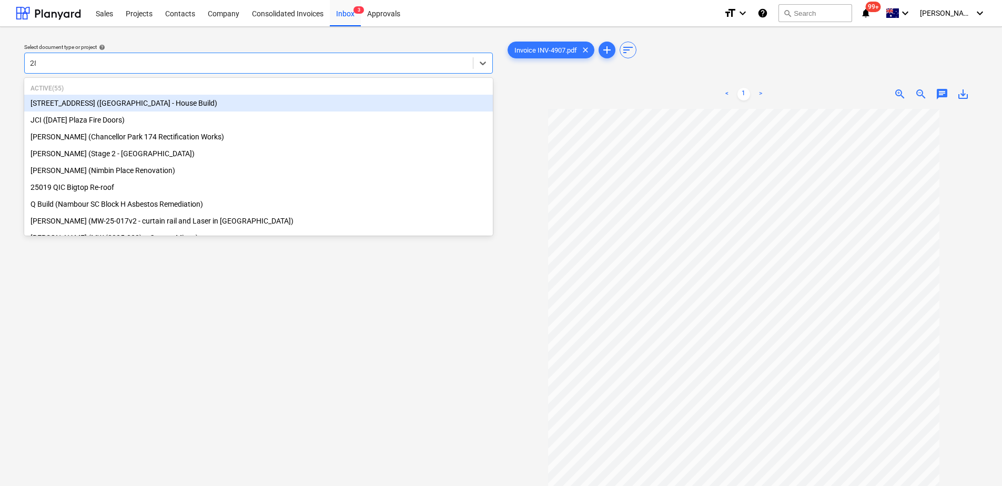
type input "289"
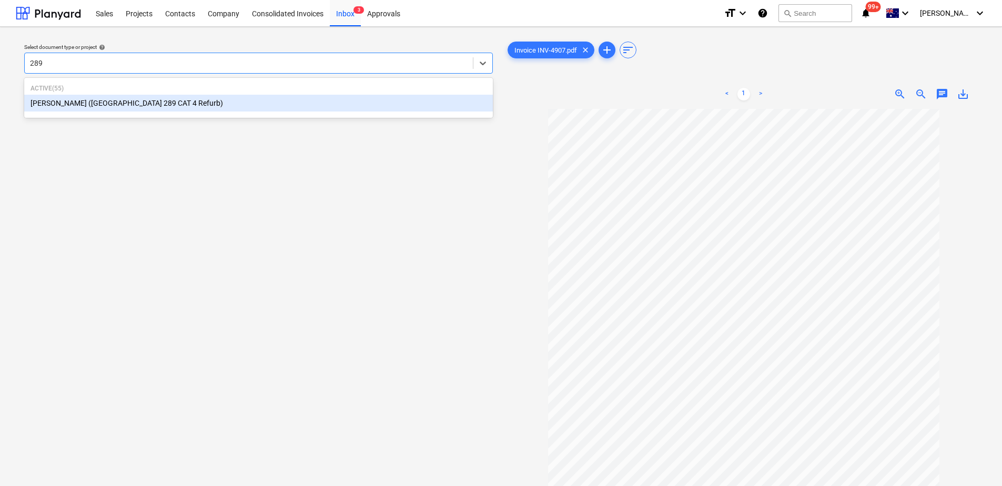
click at [128, 102] on div "[PERSON_NAME] ([GEOGRAPHIC_DATA] 289 CAT 4 Refurb)" at bounding box center [258, 103] width 469 height 17
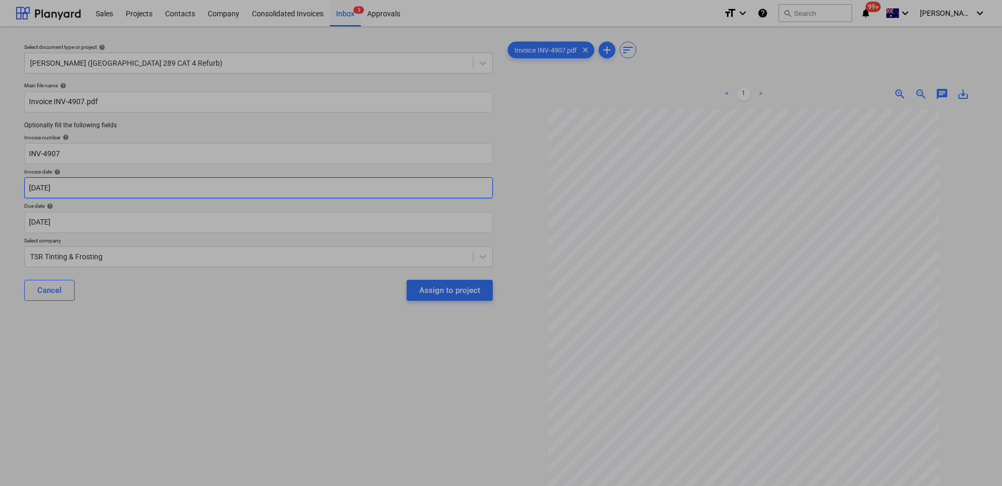
click at [148, 188] on body "Sales Projects Contacts Company Consolidated Invoices Inbox 3 Approvals format_…" at bounding box center [501, 243] width 1002 height 486
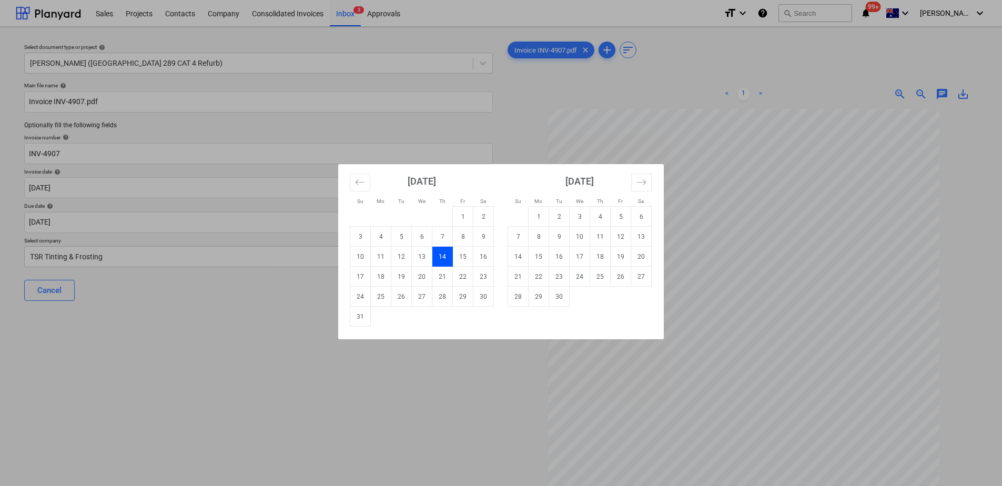
click at [202, 324] on div "Su Mo Tu We Th Fr Sa Su Mo Tu We Th Fr Sa [DATE] 1 2 3 4 5 6 7 8 9 10 11 12 13 …" at bounding box center [501, 243] width 1002 height 486
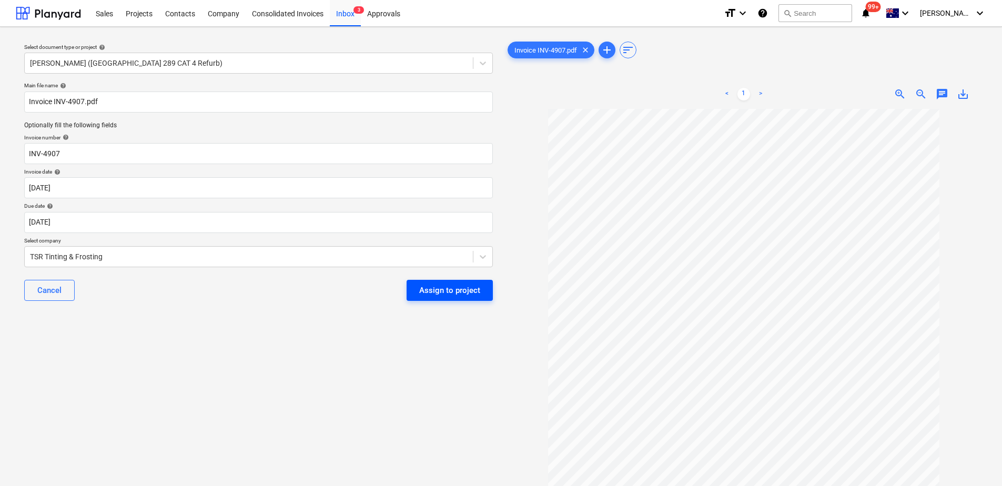
click at [422, 287] on div "Assign to project" at bounding box center [449, 291] width 61 height 14
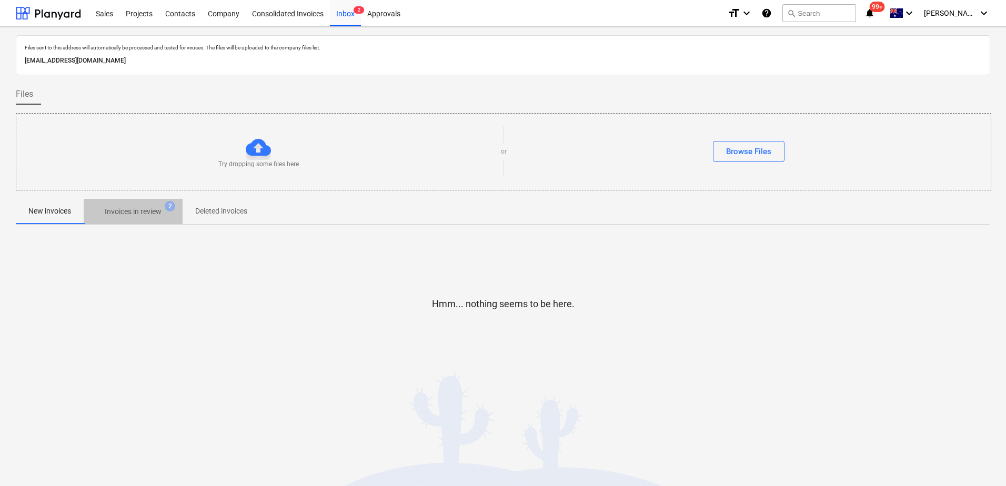
click at [152, 207] on p "Invoices in review" at bounding box center [133, 211] width 57 height 11
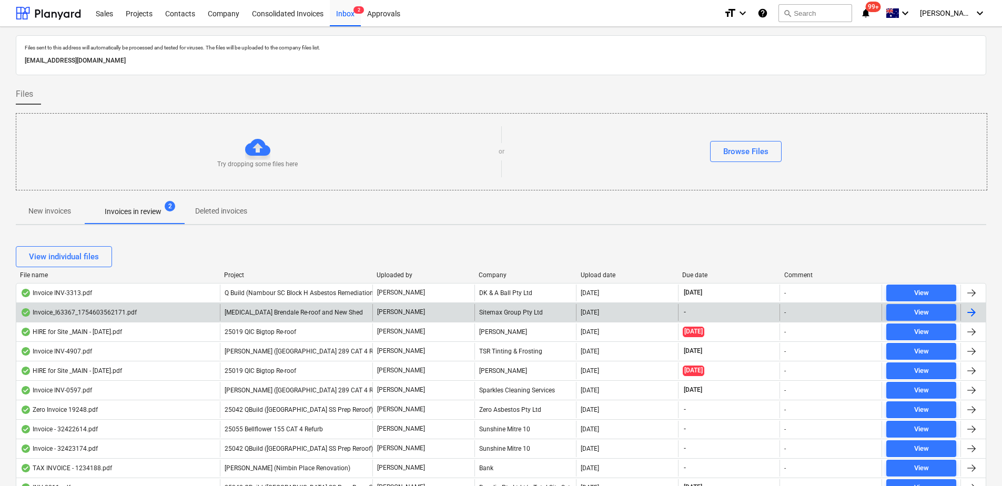
click at [302, 315] on span "[MEDICAL_DATA] Brendale Re-roof and New Shed" at bounding box center [294, 312] width 138 height 7
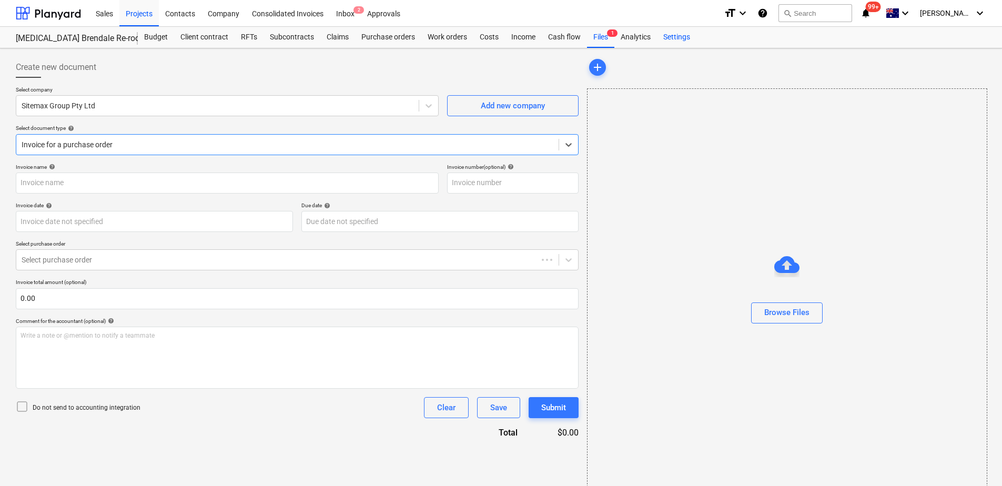
click at [674, 38] on div "Settings" at bounding box center [676, 37] width 39 height 21
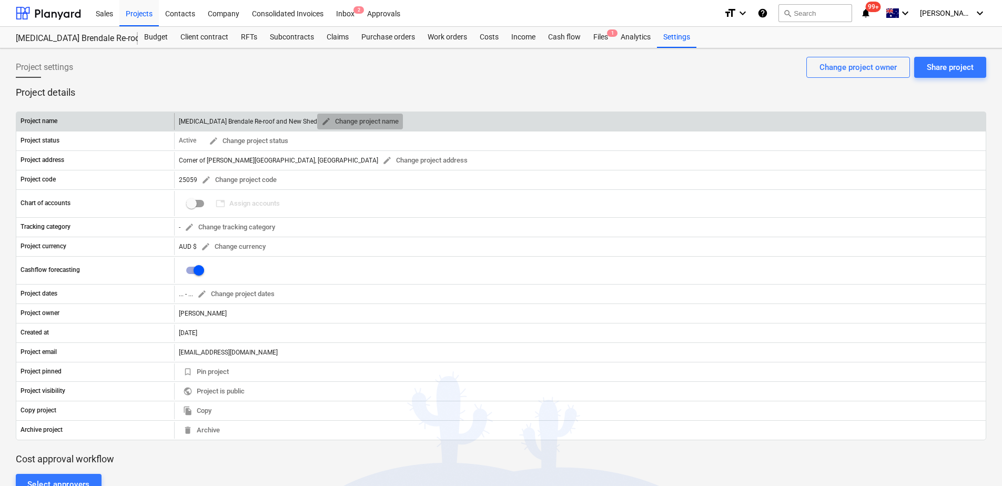
click at [328, 123] on span "edit Change project name" at bounding box center [359, 122] width 77 height 12
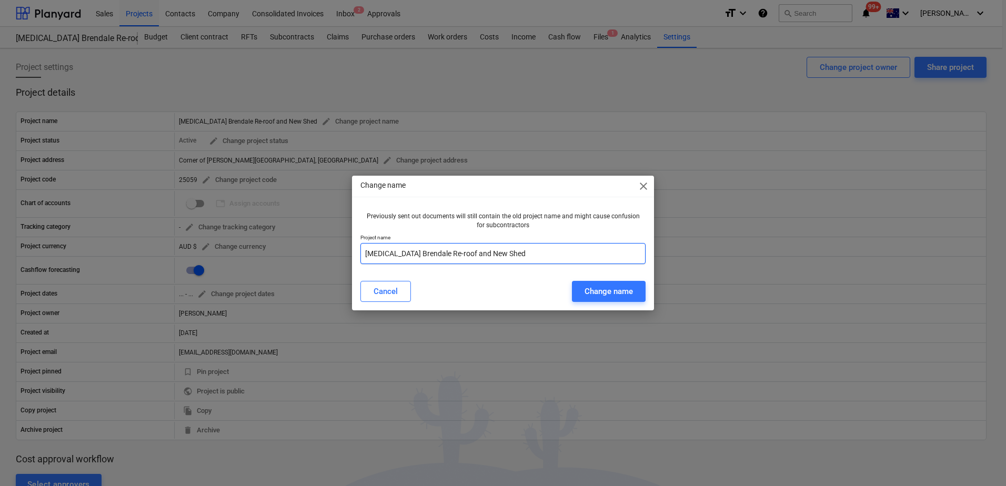
click at [363, 254] on input "[MEDICAL_DATA] Brendale Re-roof and New Shed" at bounding box center [502, 253] width 285 height 21
type input "25059 [MEDICAL_DATA] Brendale Re-roof and New Shed"
click at [613, 293] on div "Change name" at bounding box center [609, 292] width 48 height 14
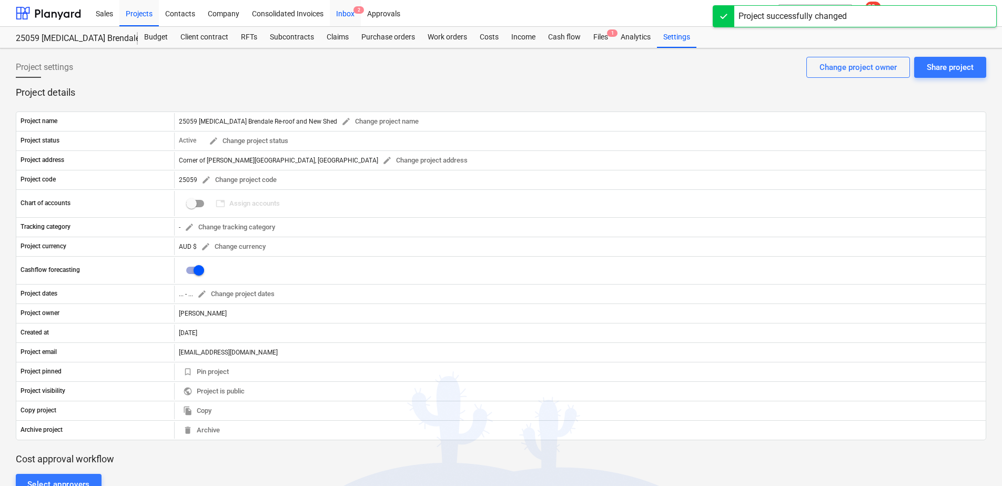
click at [351, 13] on div "Inbox 2" at bounding box center [345, 12] width 31 height 27
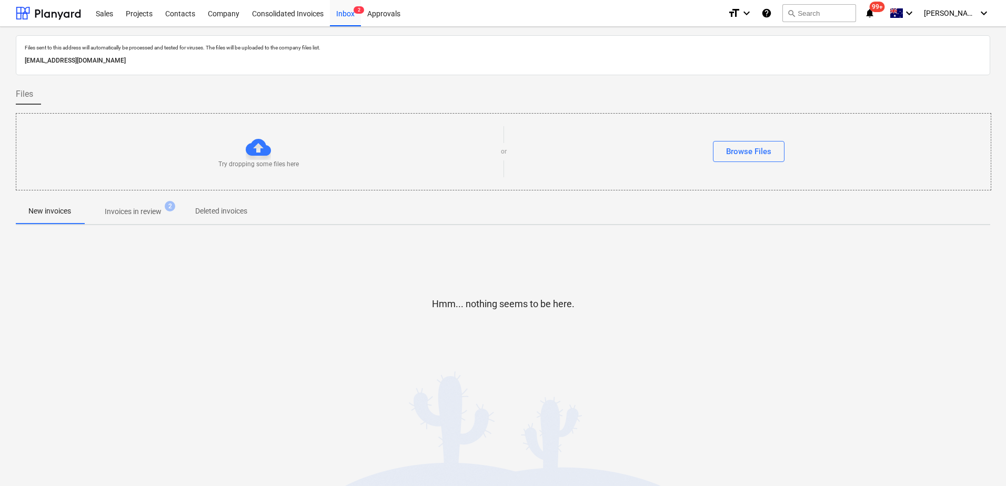
click at [155, 215] on p "Invoices in review" at bounding box center [133, 211] width 57 height 11
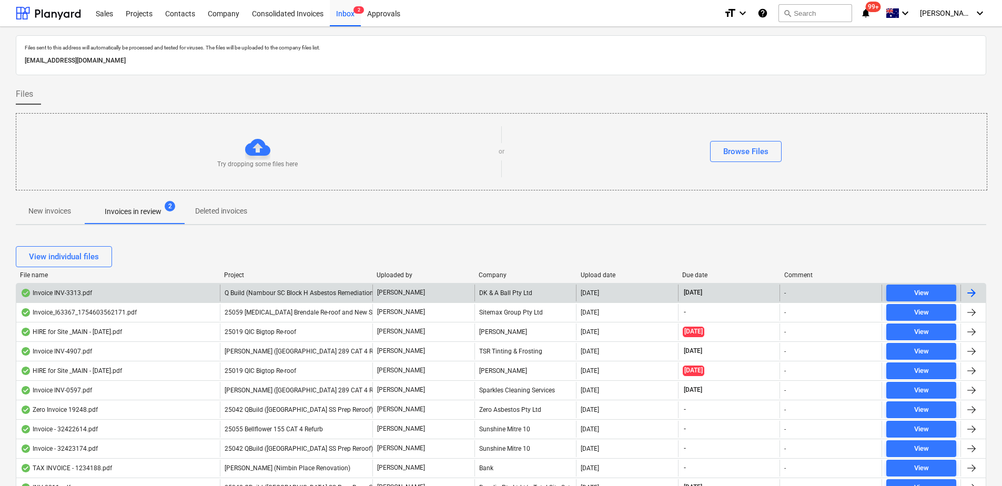
click at [324, 289] on span "Q Build (Nambour SC Block H Asbestos Remediation)" at bounding box center [300, 292] width 151 height 7
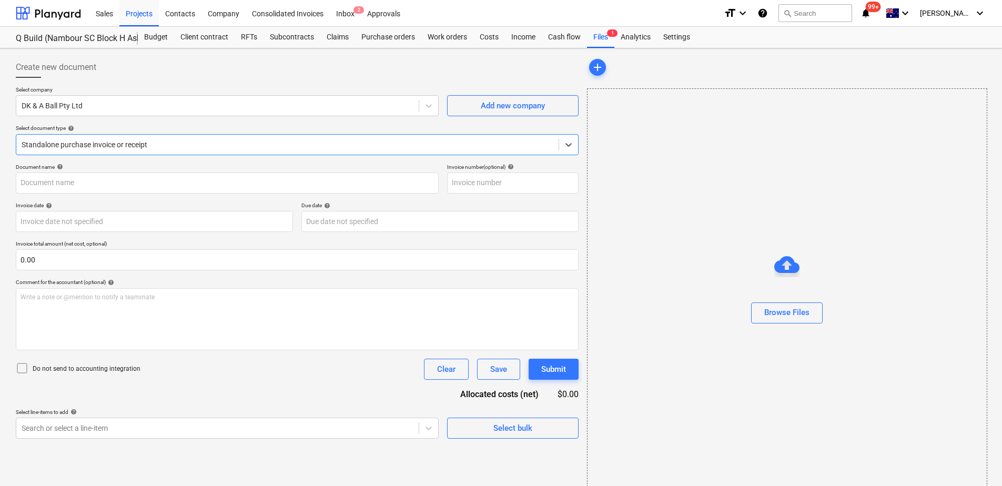
type input "INV-3313"
type input "[DATE]"
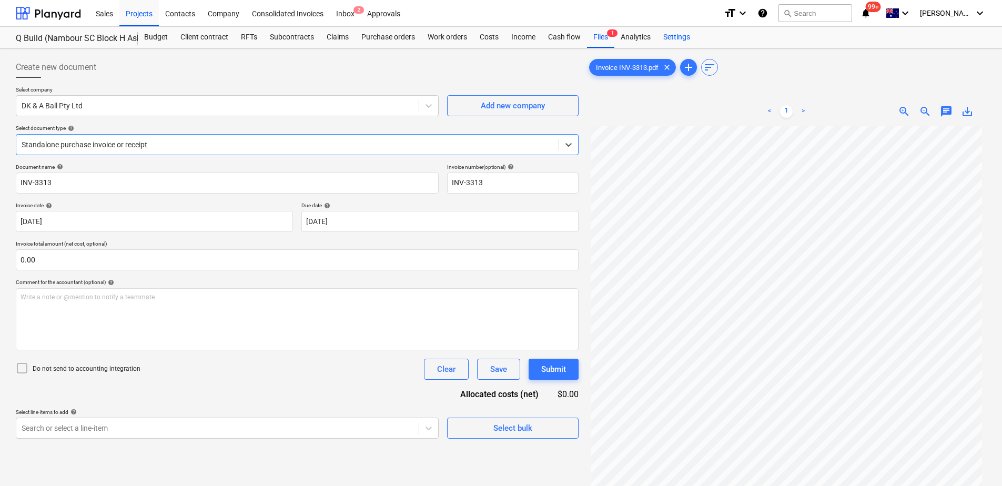
click at [679, 39] on div "Settings" at bounding box center [676, 37] width 39 height 21
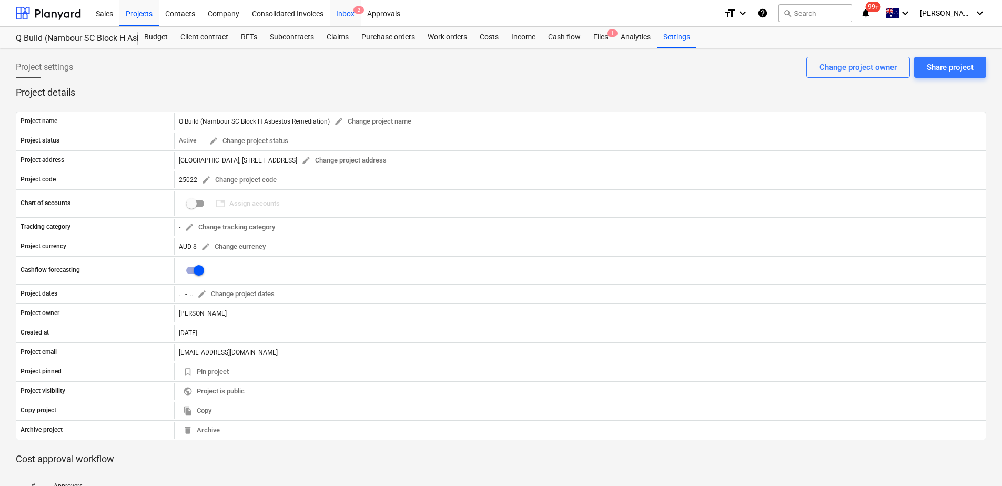
click at [353, 10] on div "Inbox 2" at bounding box center [345, 12] width 31 height 27
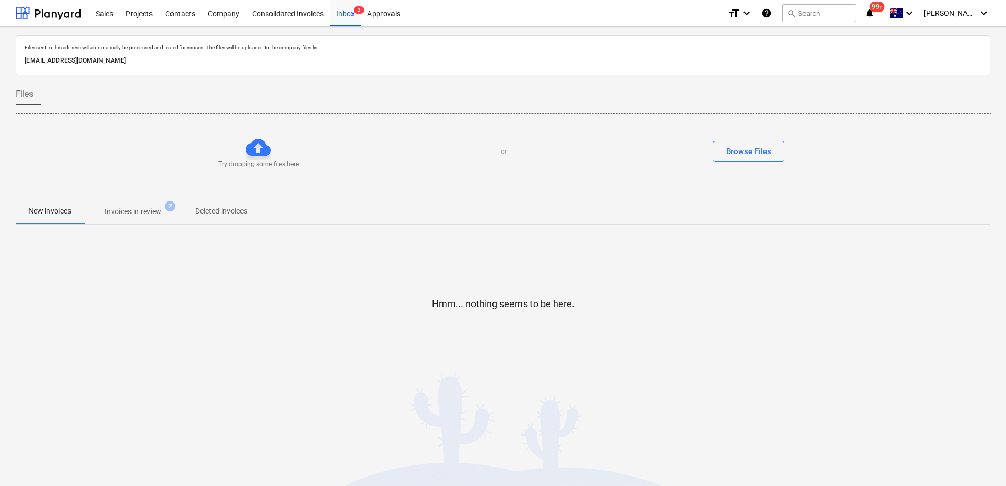
click at [156, 212] on p "Invoices in review" at bounding box center [133, 211] width 57 height 11
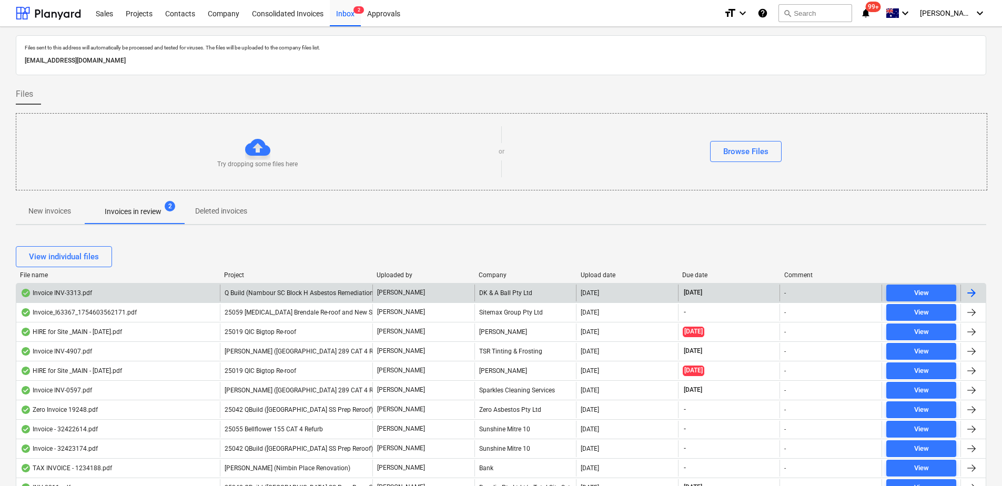
click at [281, 293] on span "Q Build (Nambour SC Block H Asbestos Remediation)" at bounding box center [300, 292] width 151 height 7
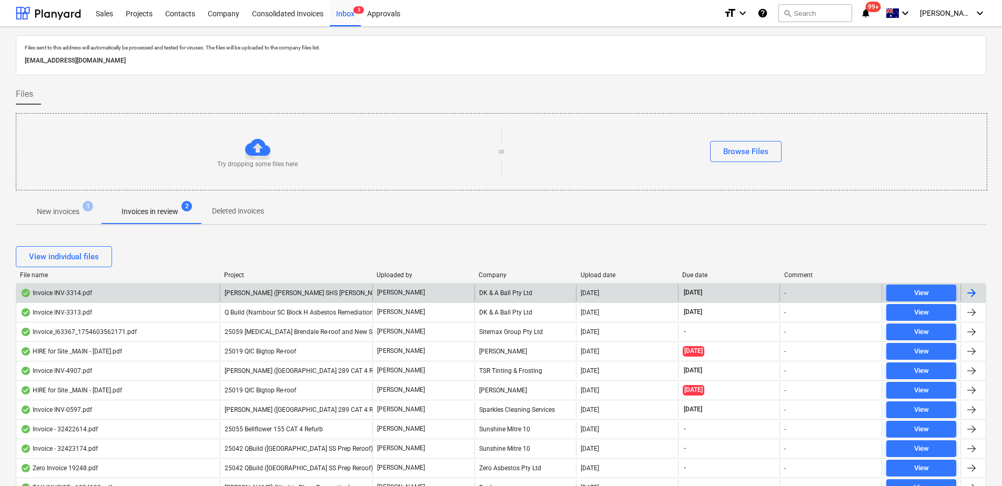
click at [267, 290] on span "[PERSON_NAME] ([PERSON_NAME] SHS [PERSON_NAME] Doors)" at bounding box center [316, 292] width 183 height 7
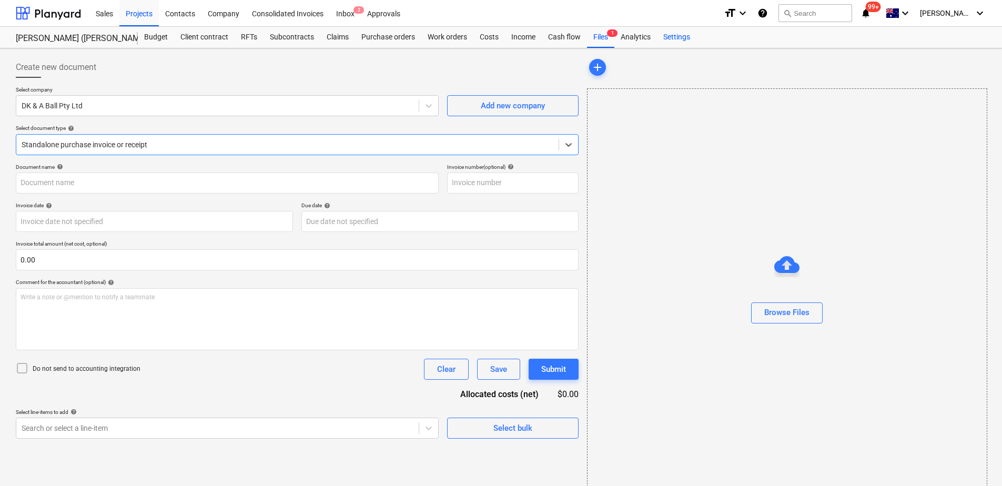
type input "INV-3314"
type input "[DATE]"
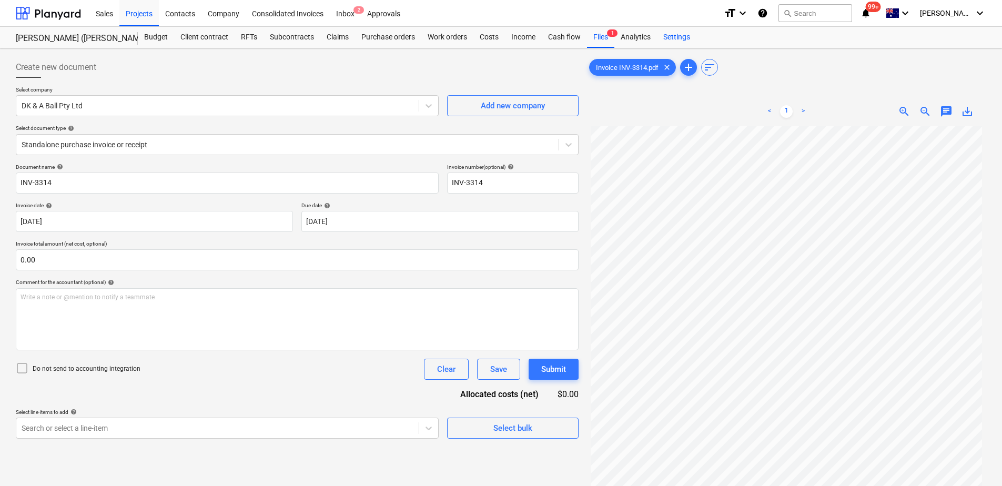
click at [667, 34] on div "Settings" at bounding box center [676, 37] width 39 height 21
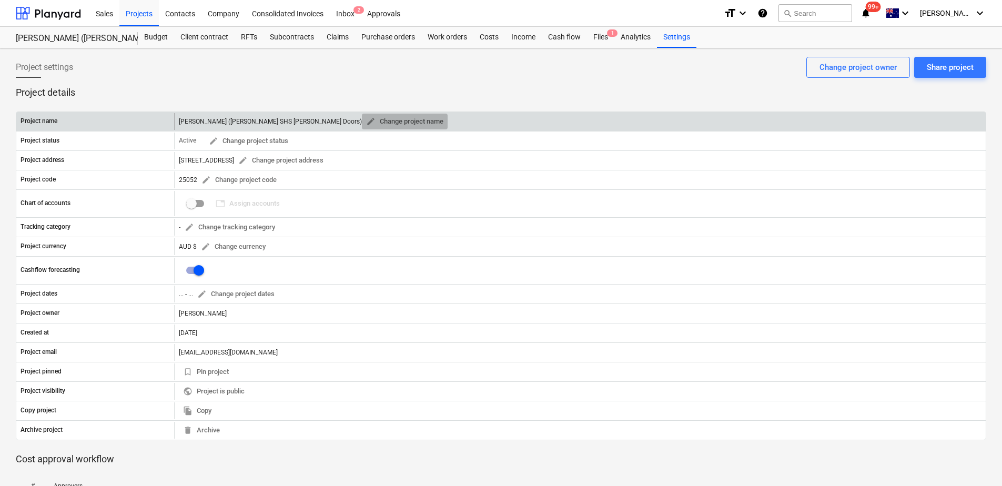
click at [366, 121] on span "edit Change project name" at bounding box center [404, 122] width 77 height 12
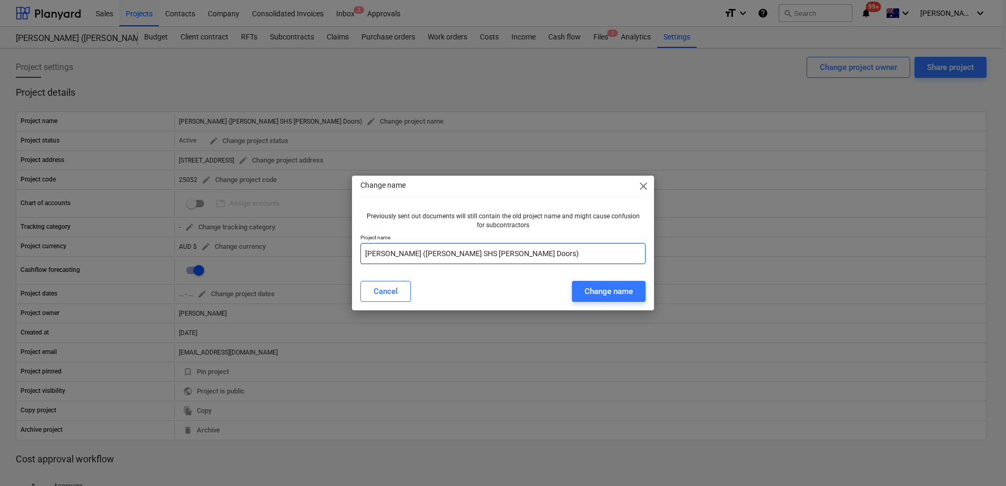
click at [365, 252] on input "[PERSON_NAME] ([PERSON_NAME] SHS [PERSON_NAME] Doors)" at bounding box center [502, 253] width 285 height 21
type input "25052 [PERSON_NAME] ([PERSON_NAME][GEOGRAPHIC_DATA][PERSON_NAME] Doors)"
click at [618, 290] on div "Change name" at bounding box center [609, 292] width 48 height 14
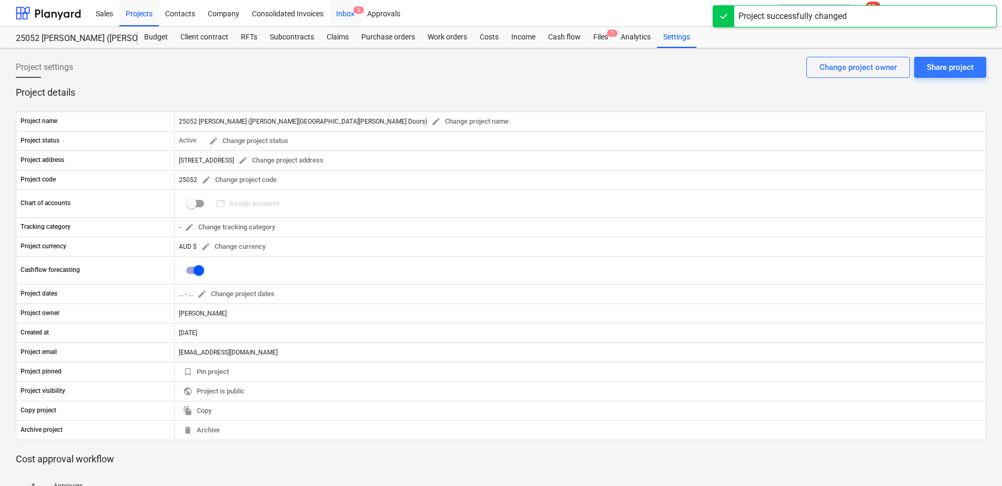
click at [351, 15] on div "Inbox 2" at bounding box center [345, 12] width 31 height 27
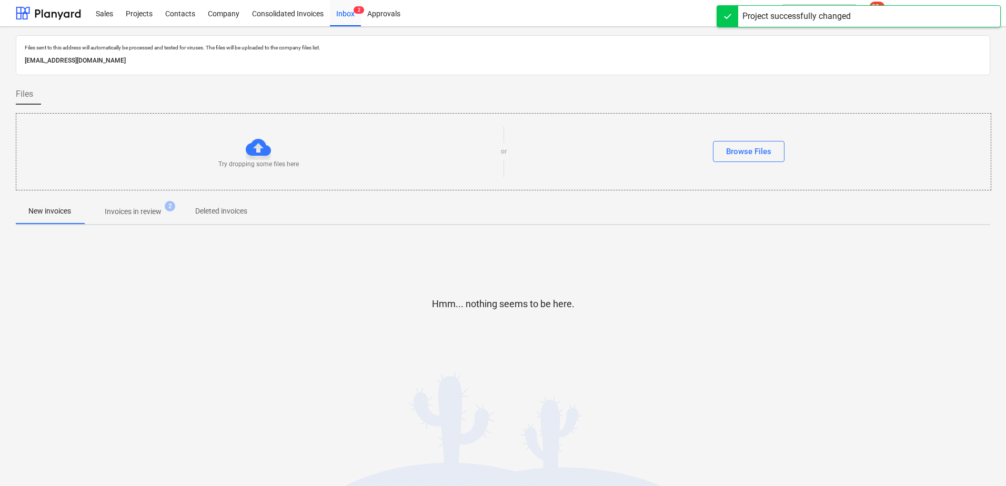
click at [145, 213] on p "Invoices in review" at bounding box center [133, 211] width 57 height 11
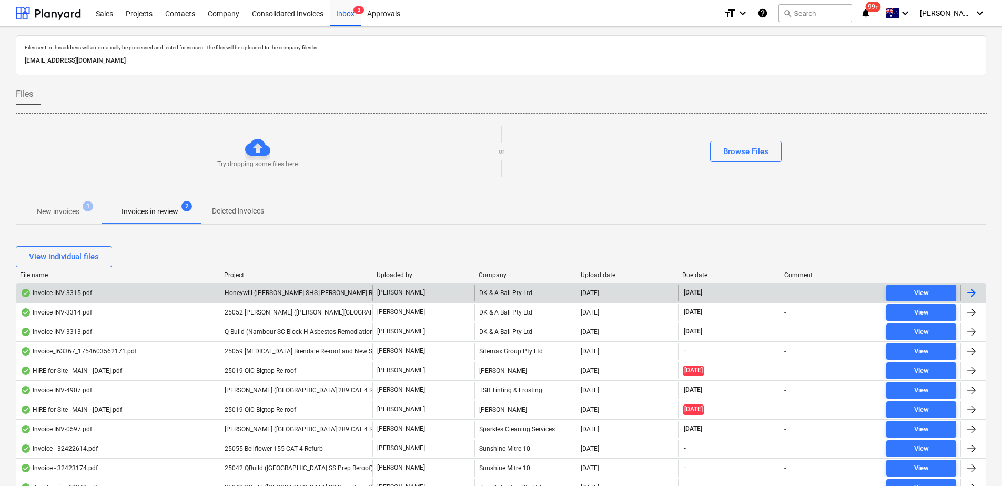
click at [280, 294] on span "Honeywill ([PERSON_NAME] SHS [PERSON_NAME] Refurb)" at bounding box center [307, 292] width 165 height 7
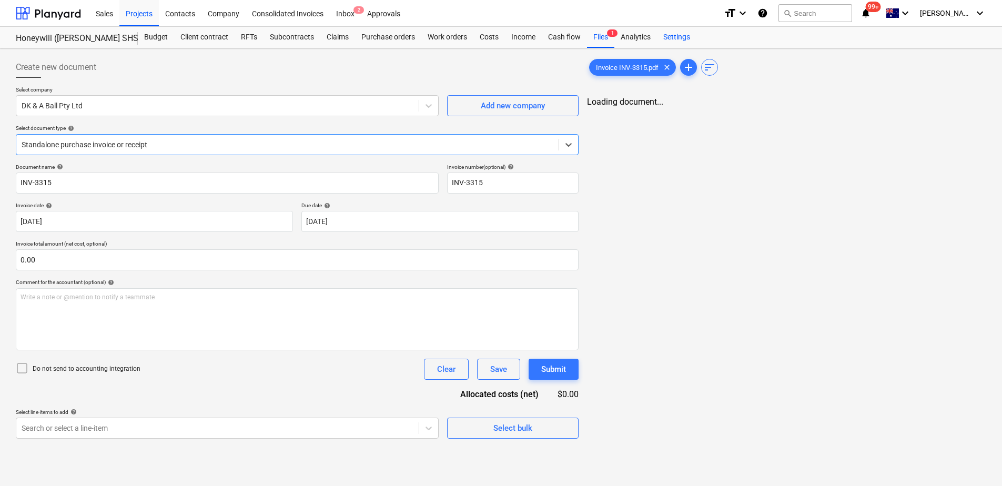
type input "INV-3315"
type input "[DATE]"
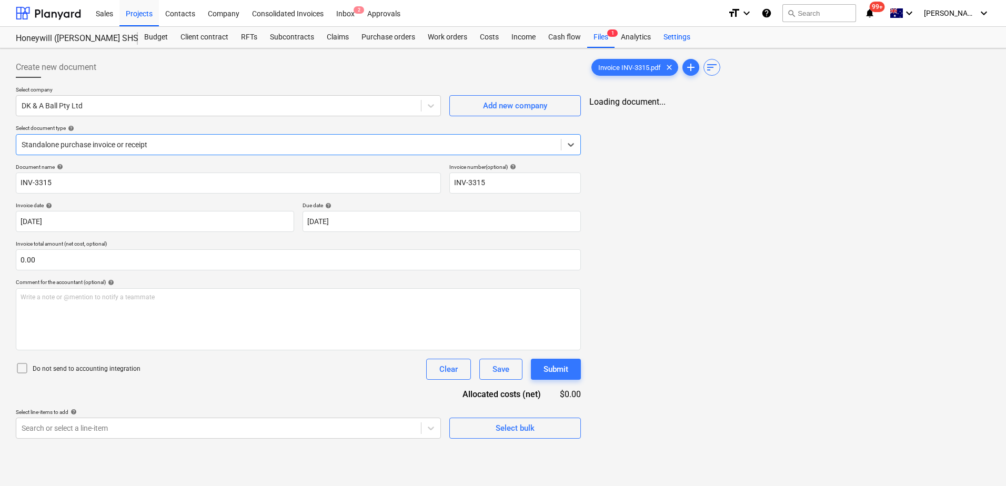
click at [681, 36] on div "Settings" at bounding box center [676, 37] width 39 height 21
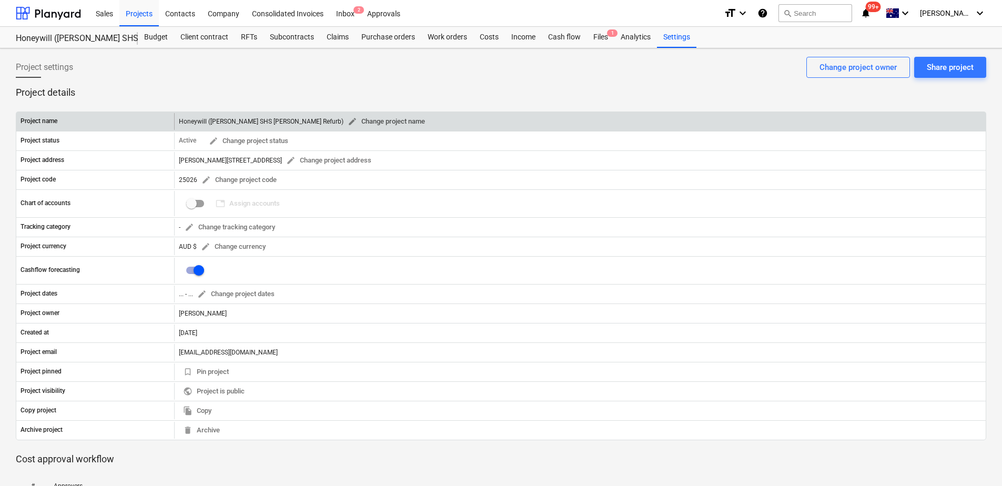
click at [348, 122] on span "edit Change project name" at bounding box center [386, 122] width 77 height 12
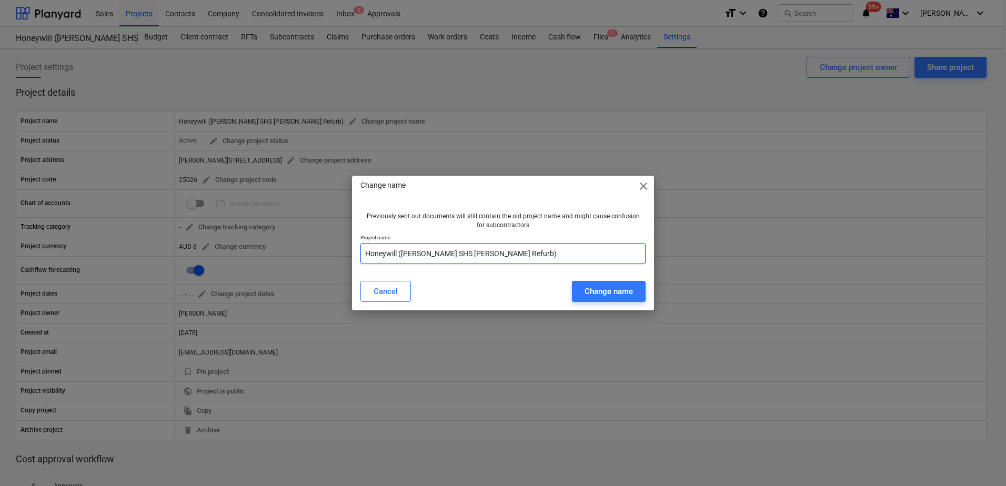
click at [364, 256] on input "Honeywill ([PERSON_NAME] SHS [PERSON_NAME] Refurb)" at bounding box center [502, 253] width 285 height 21
type input "25026 Honeywill ([PERSON_NAME] SHS [PERSON_NAME] Refurb)"
click at [612, 286] on div "Change name" at bounding box center [609, 292] width 48 height 14
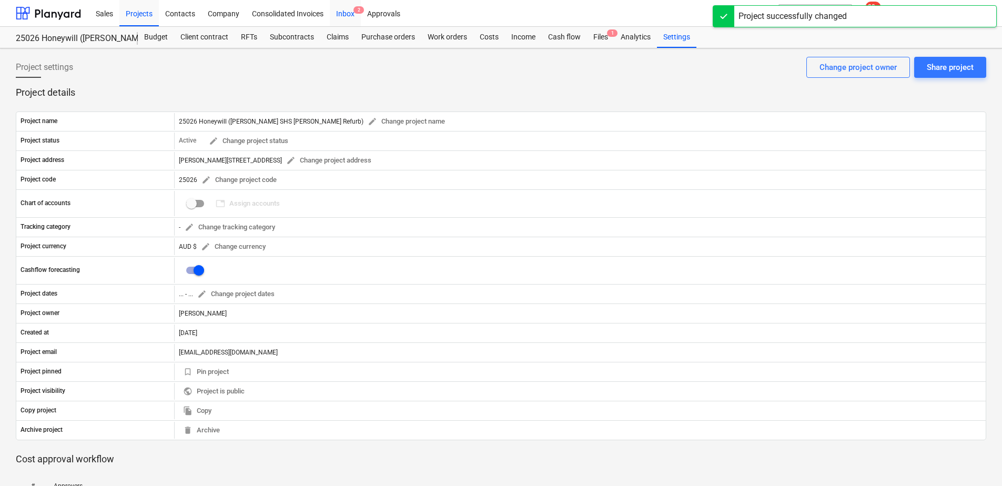
click at [351, 15] on div "Inbox 2" at bounding box center [345, 12] width 31 height 27
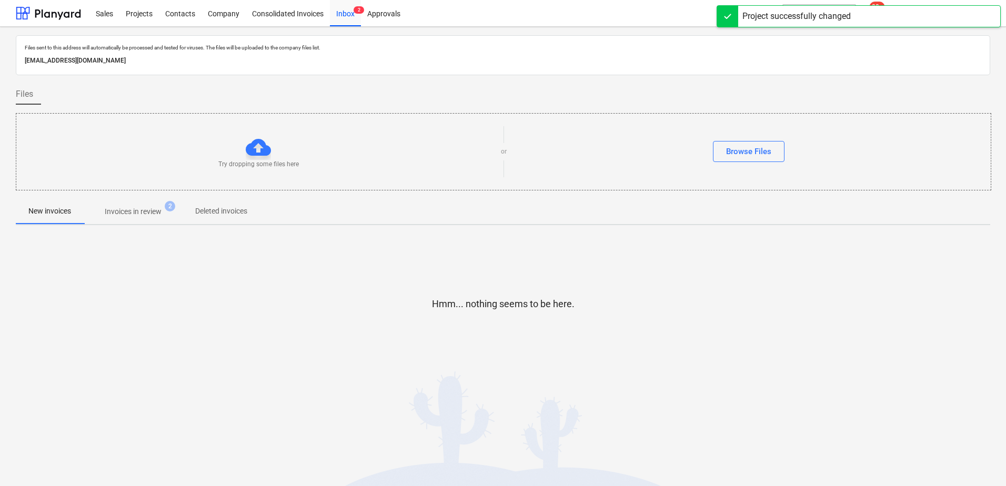
click at [134, 209] on p "Invoices in review" at bounding box center [133, 211] width 57 height 11
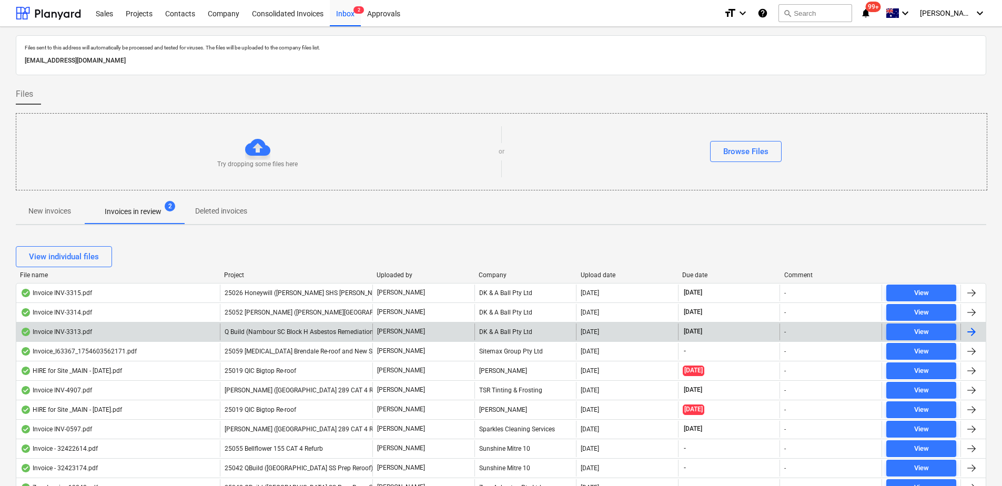
click at [318, 334] on span "Q Build (Nambour SC Block H Asbestos Remediation)" at bounding box center [300, 331] width 151 height 7
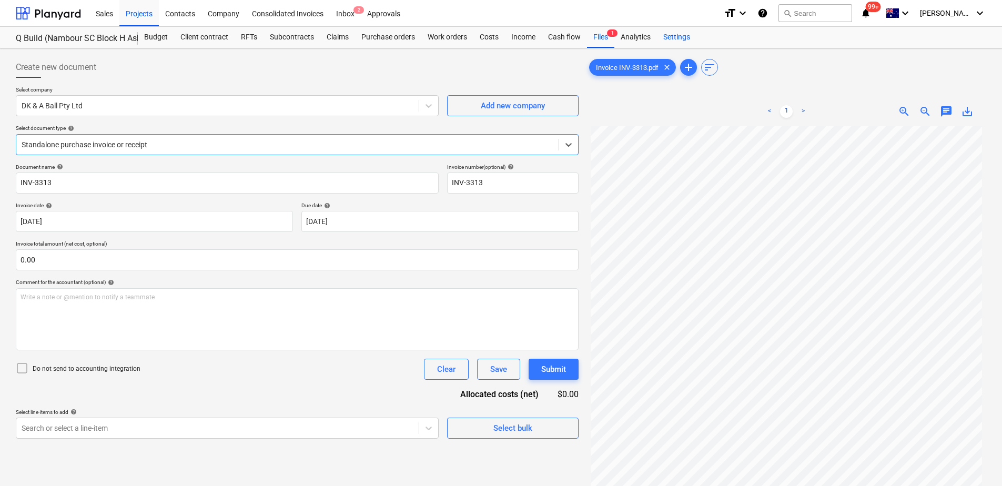
click at [672, 41] on div "Settings" at bounding box center [676, 37] width 39 height 21
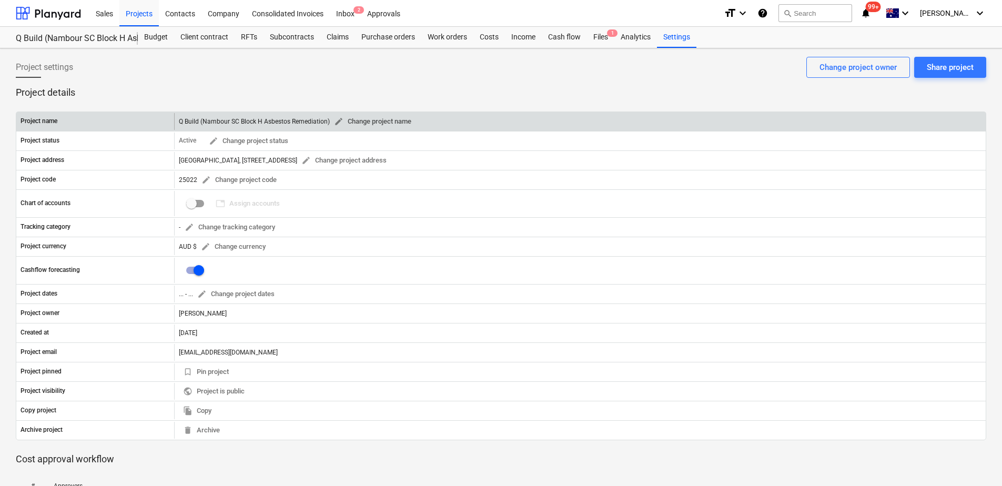
click at [380, 119] on span "edit Change project name" at bounding box center [372, 122] width 77 height 12
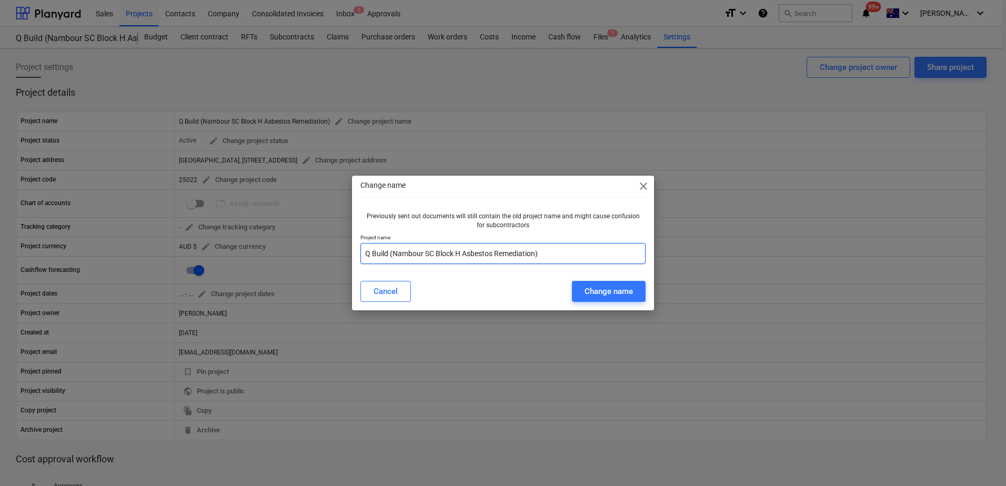
click at [366, 253] on input "Q Build (Nambour SC Block H Asbestos Remediation)" at bounding box center [502, 253] width 285 height 21
type input "25022 Q Build (Nambour SC Block H Asbestos Remediation)"
click at [627, 290] on div "Change name" at bounding box center [609, 292] width 48 height 14
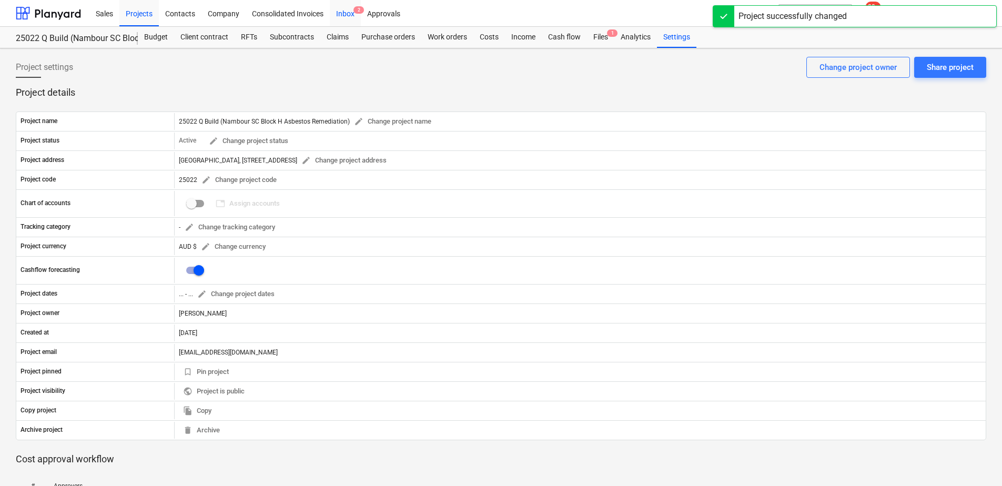
click at [350, 15] on div "Inbox 2" at bounding box center [345, 12] width 31 height 27
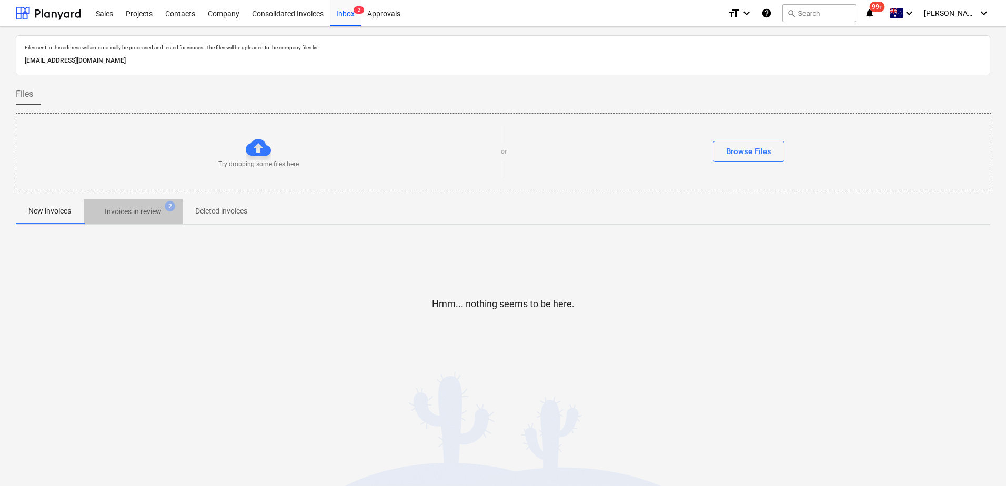
click at [168, 207] on span "2" at bounding box center [170, 206] width 11 height 11
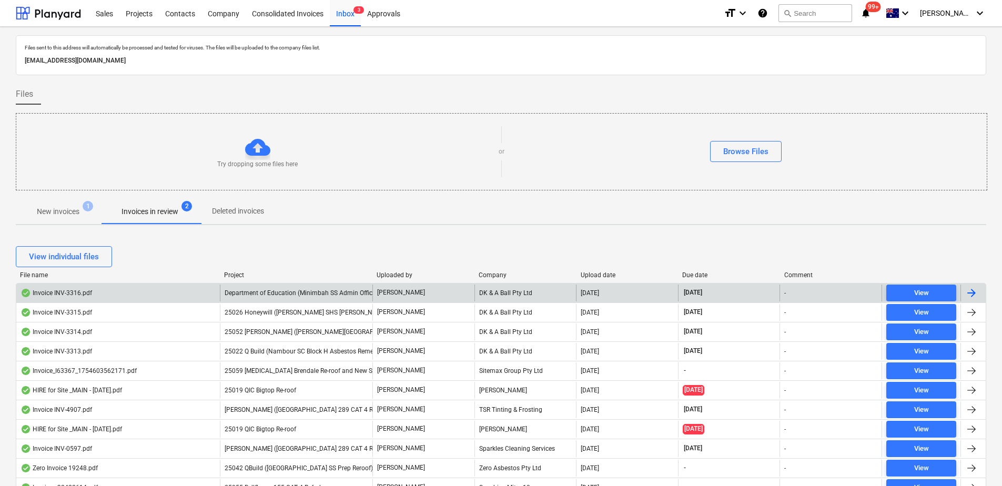
click at [349, 295] on span "Department of Education (Minimbah SS Admin Office Works" at bounding box center [310, 292] width 170 height 7
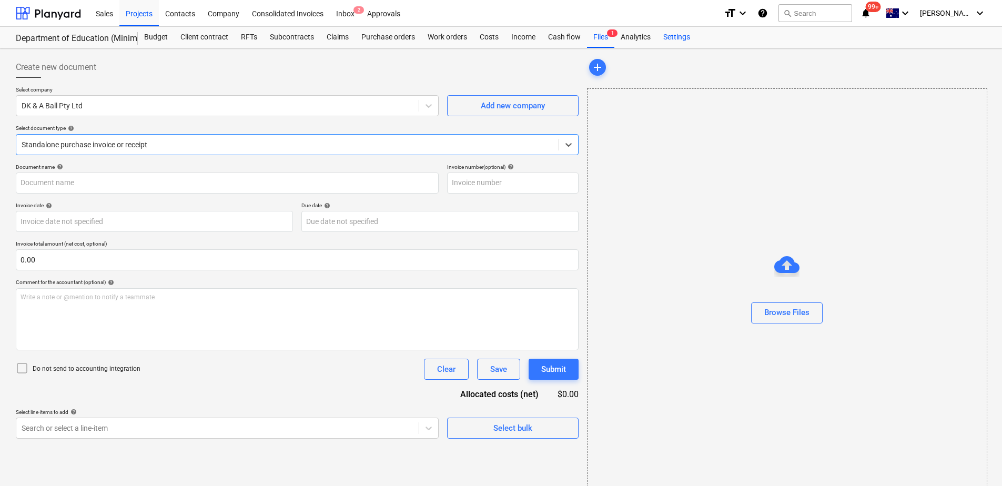
type input "INV-3316"
type input "[DATE]"
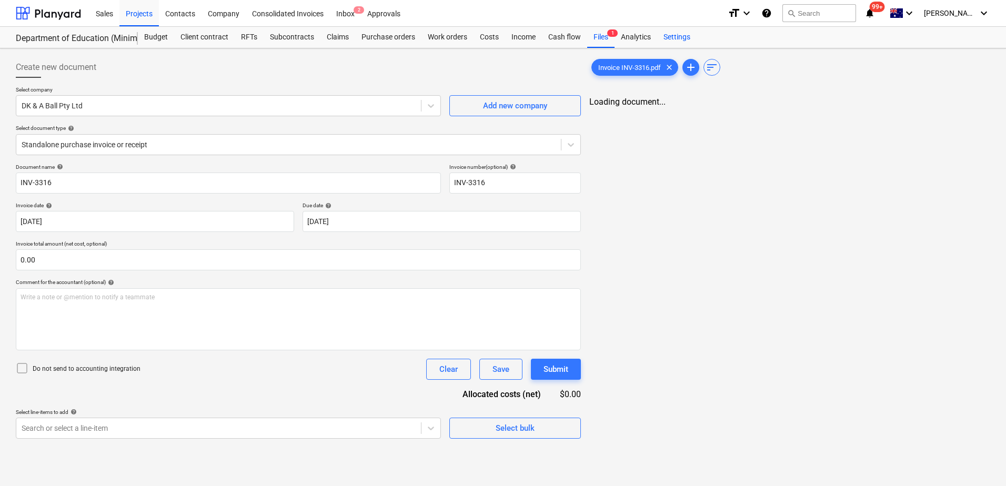
click at [676, 34] on div "Settings" at bounding box center [676, 37] width 39 height 21
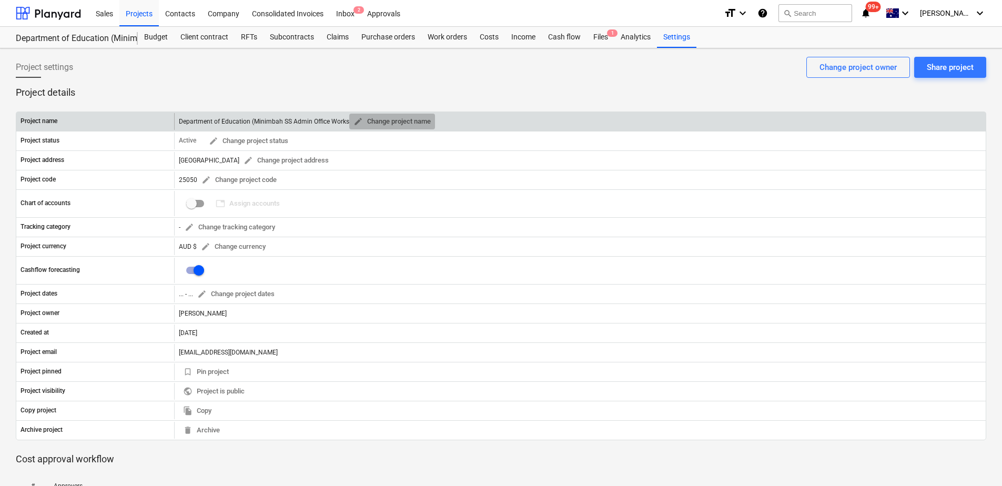
click at [399, 120] on span "edit Change project name" at bounding box center [392, 122] width 77 height 12
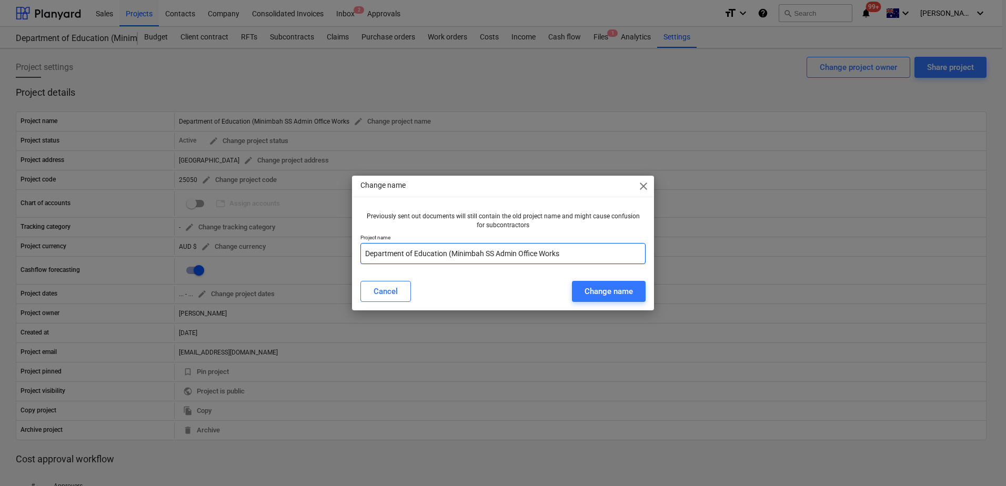
click at [367, 255] on input "Department of Education (Minimbah SS Admin Office Works" at bounding box center [502, 253] width 285 height 21
type input "25050 Department of Education (Minimbah SS Admin Office Works"
click at [609, 297] on div "Change name" at bounding box center [609, 292] width 48 height 14
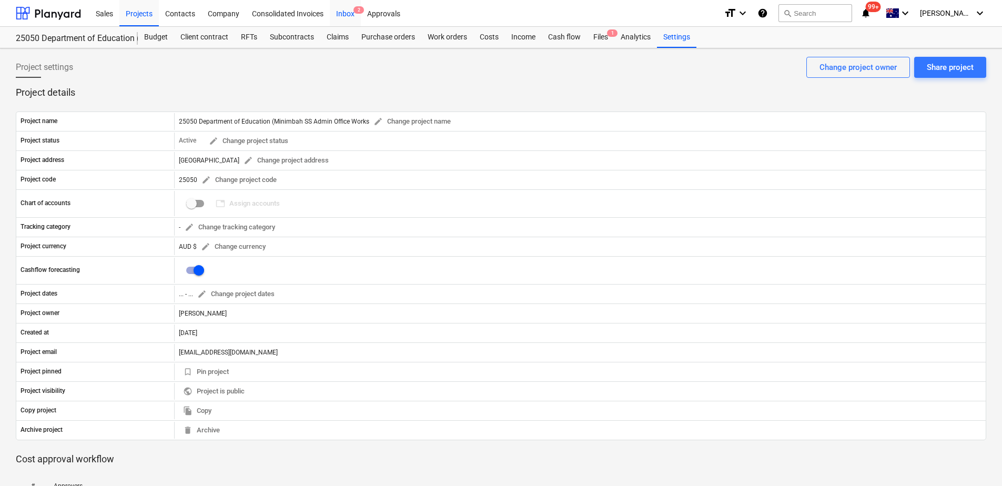
click at [350, 16] on div "Inbox 2" at bounding box center [345, 12] width 31 height 27
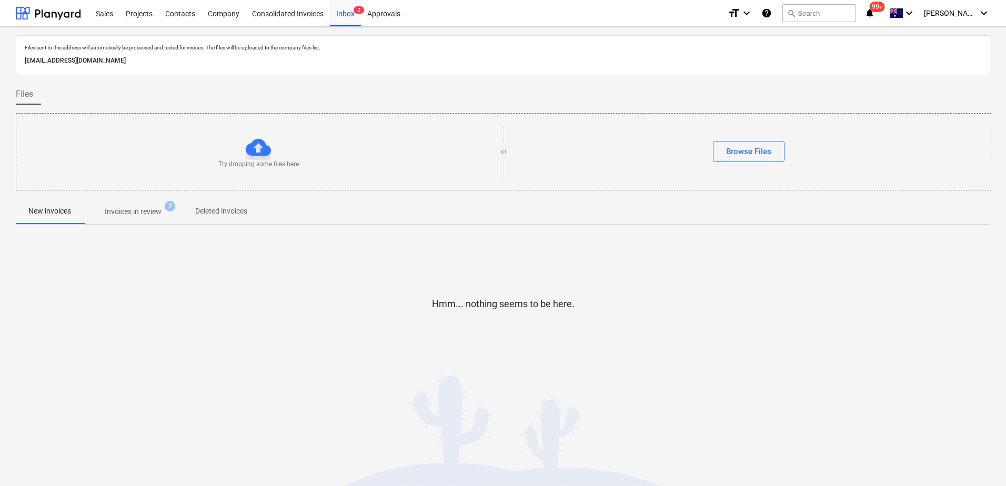
click at [140, 214] on p "Invoices in review" at bounding box center [133, 211] width 57 height 11
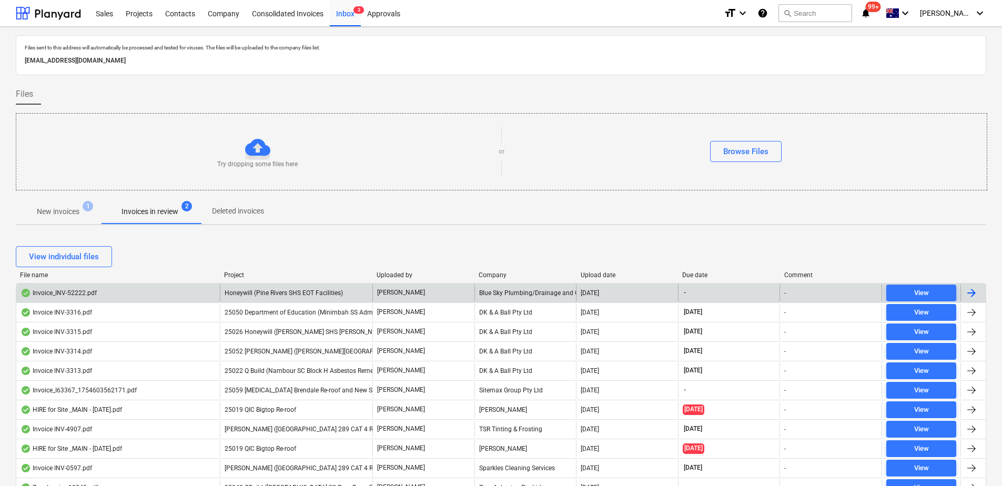
click at [271, 295] on span "Honeywill (Pine Rivers SHS EOT Facilities)" at bounding box center [284, 292] width 118 height 7
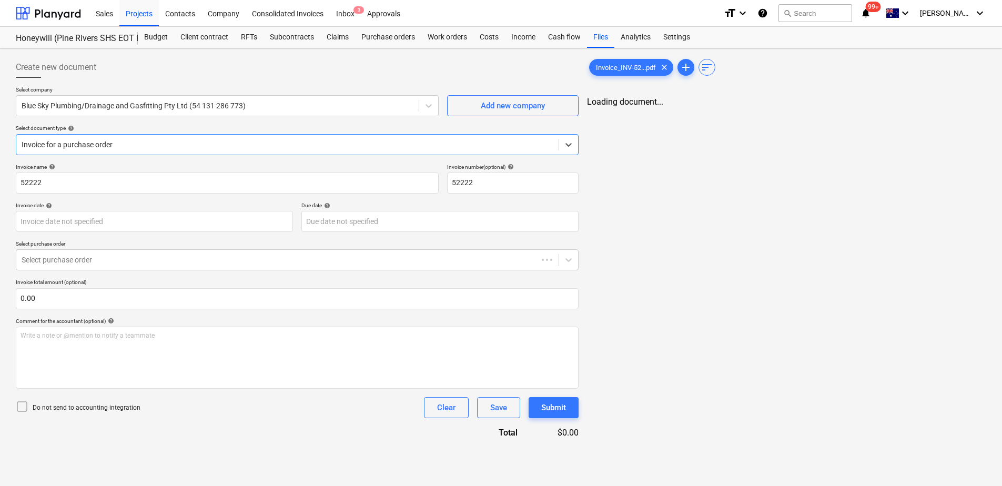
type input "52222"
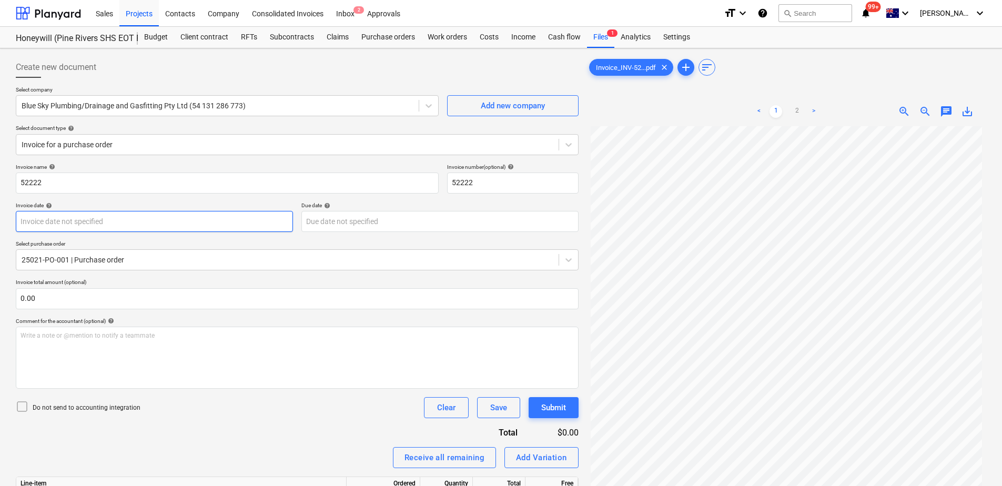
click at [184, 225] on body "Sales Projects Contacts Company Consolidated Invoices Inbox 2 Approvals format_…" at bounding box center [501, 243] width 1002 height 486
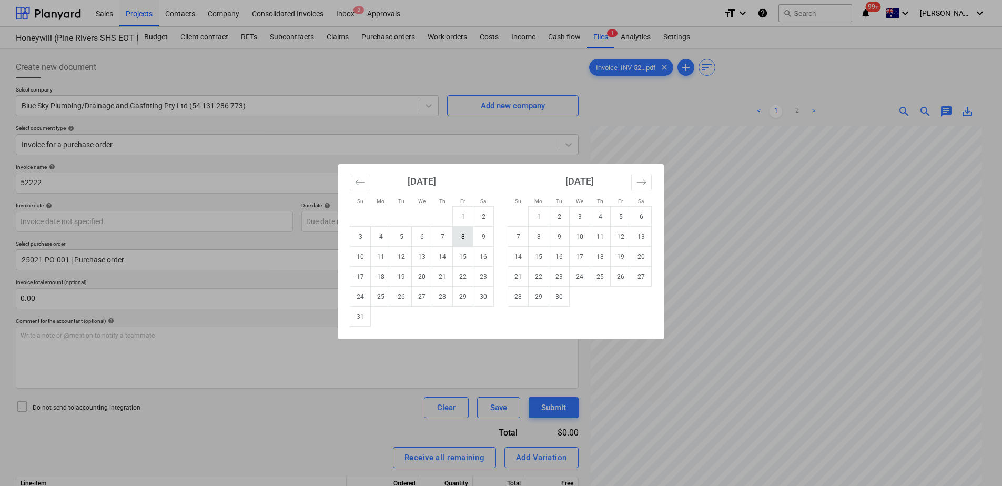
click at [465, 240] on td "8" at bounding box center [463, 237] width 21 height 20
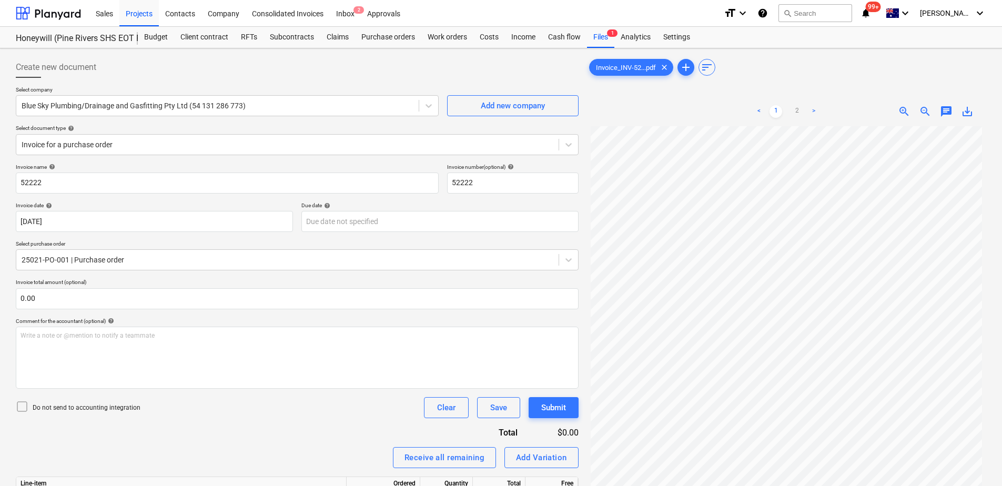
type input "[DATE]"
click at [367, 224] on body "Sales Projects Contacts Company Consolidated Invoices Inbox 2 Approvals format_…" at bounding box center [501, 243] width 1002 height 486
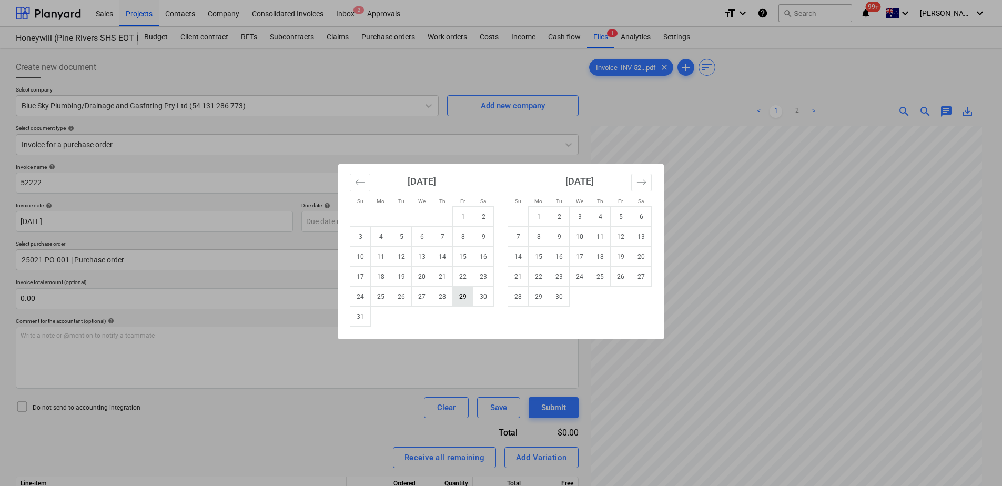
click at [466, 300] on td "29" at bounding box center [463, 297] width 21 height 20
type input "[DATE]"
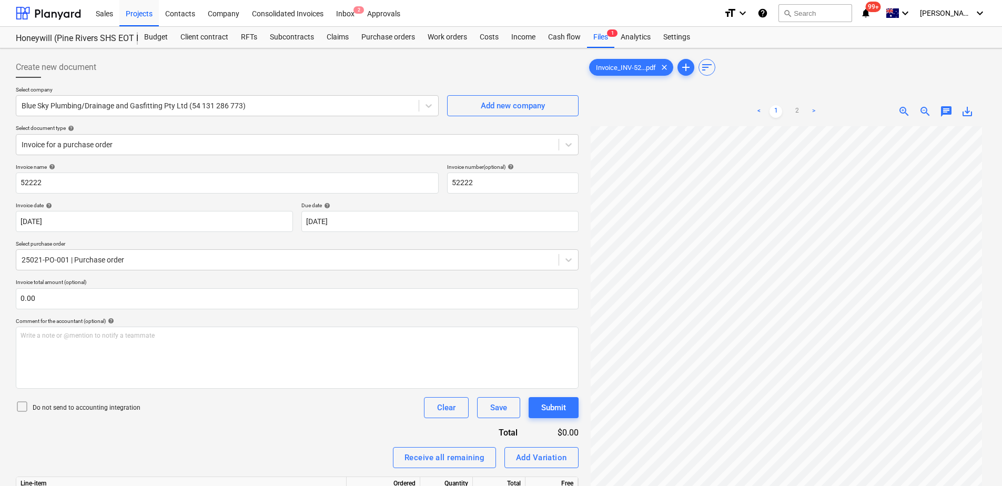
click at [369, 372] on div "Invoice name help 52222 Invoice number (optional) help 52222 Invoice date help …" at bounding box center [297, 365] width 563 height 403
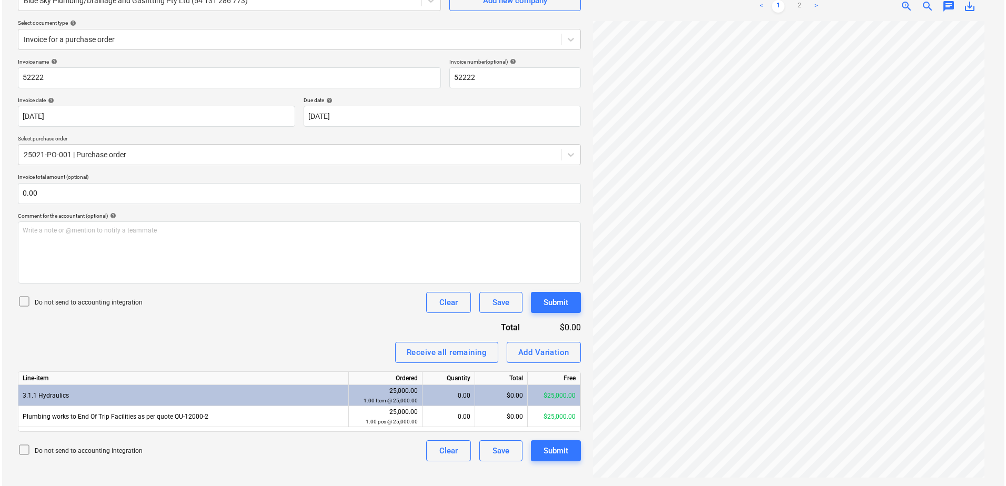
scroll to position [99, 0]
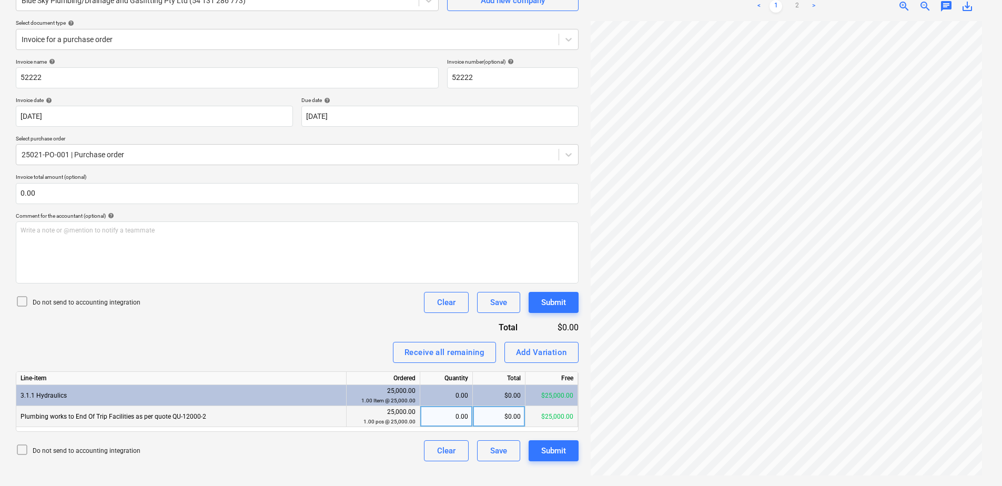
click at [444, 372] on div "0.00" at bounding box center [447, 416] width 44 height 21
type input "1"
click at [547, 353] on div "Add Variation" at bounding box center [541, 353] width 51 height 14
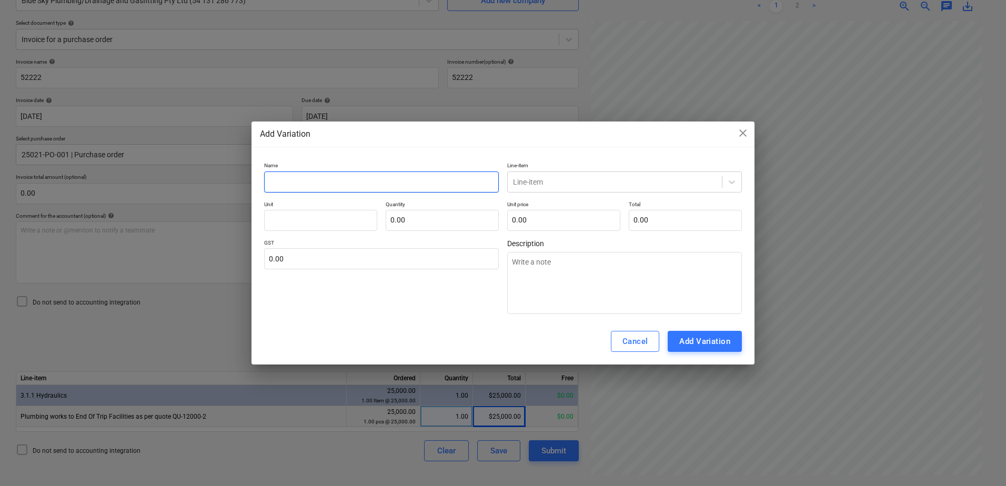
click at [406, 178] on input "text" at bounding box center [381, 182] width 235 height 21
type textarea "x"
type input "V"
type textarea "x"
type input "Va"
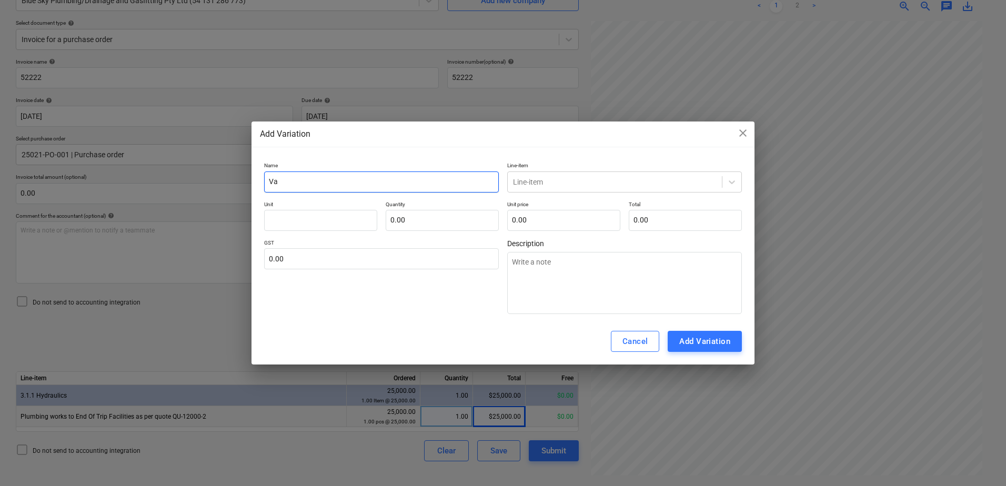
type textarea "x"
type input "Var"
type textarea "x"
type input "Varia"
type textarea "x"
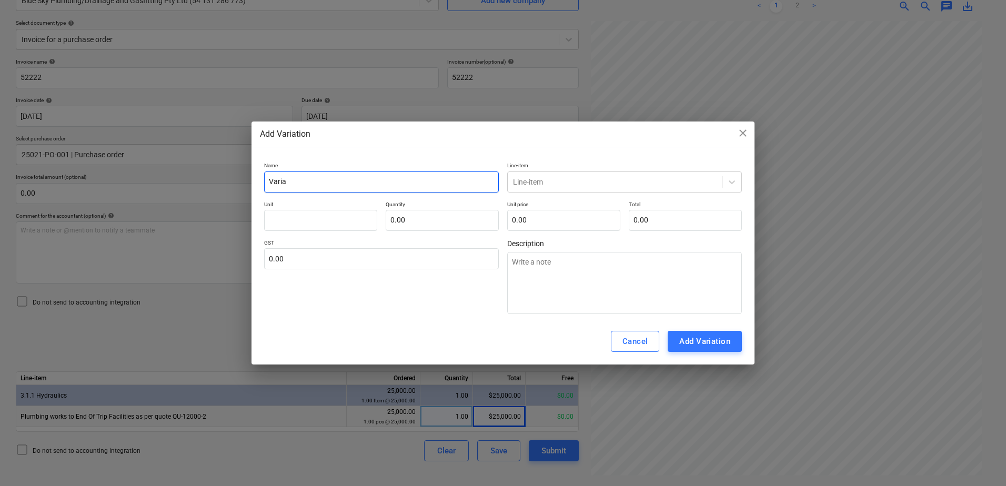
type input "Variat"
type textarea "x"
type input "Variatio"
type textarea "x"
type input "Variation"
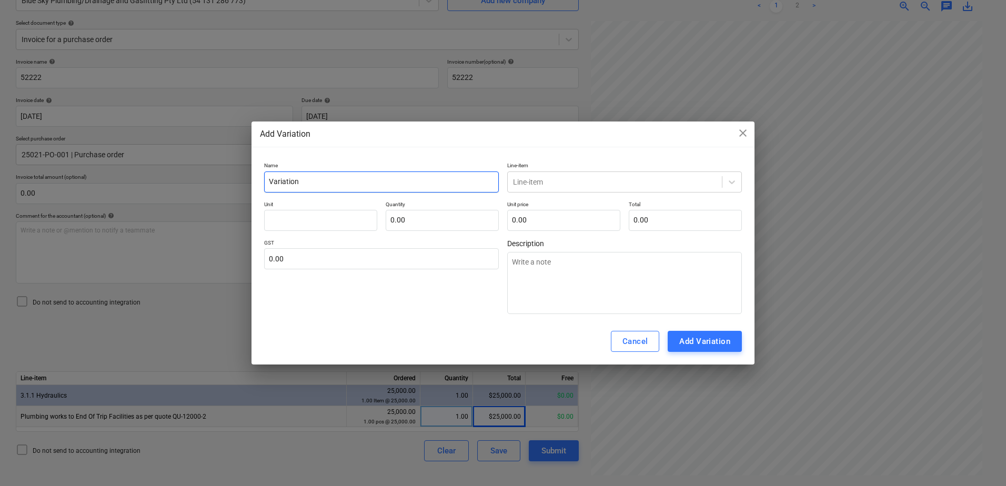
type textarea "x"
type input "Variation W"
type textarea "x"
type input "Variation Wo"
type textarea "x"
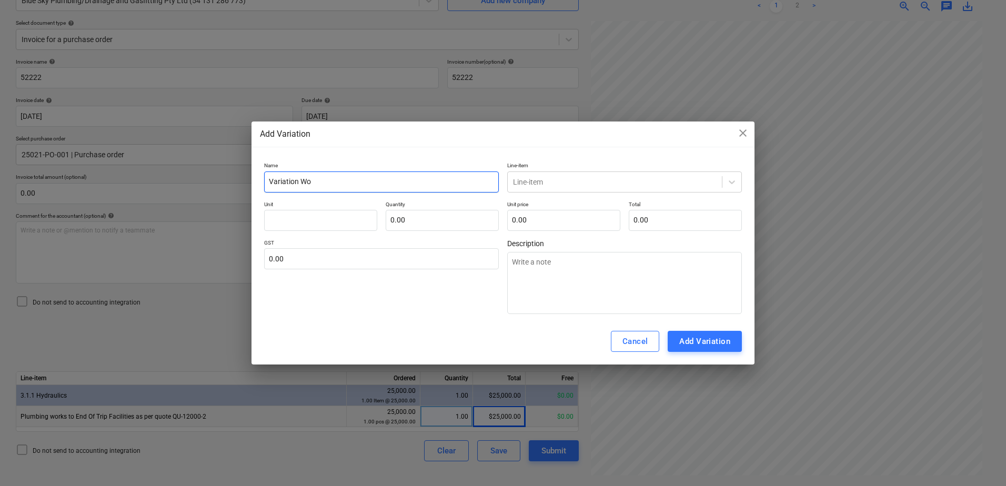
type input "Variation Wor"
type textarea "x"
type input "Variation Work"
type textarea "x"
type input "Variation Works"
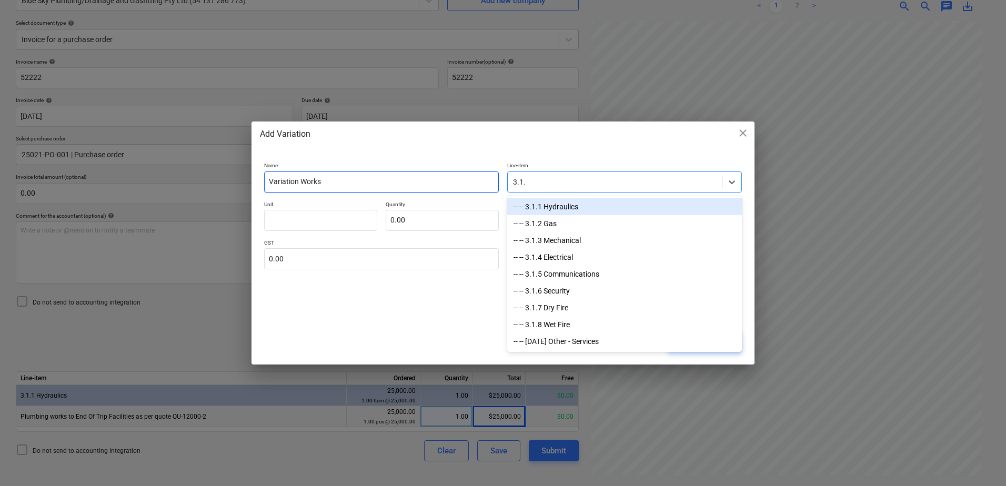
type input "3.1.1"
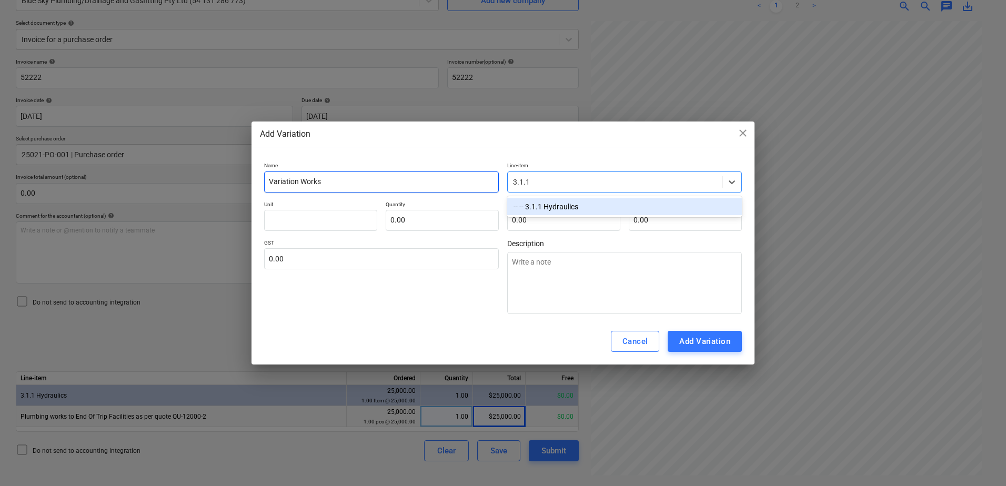
type textarea "x"
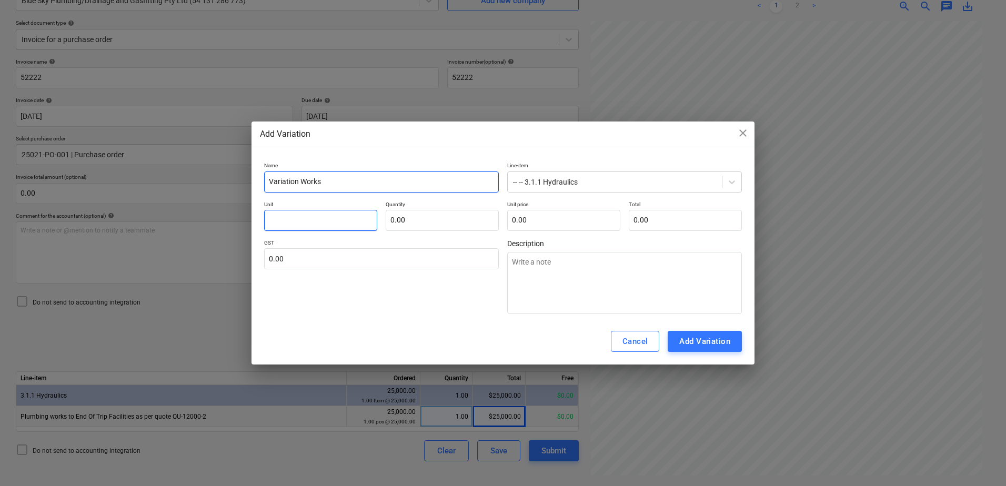
type textarea "x"
type input "I"
type textarea "x"
type input "It"
type textarea "x"
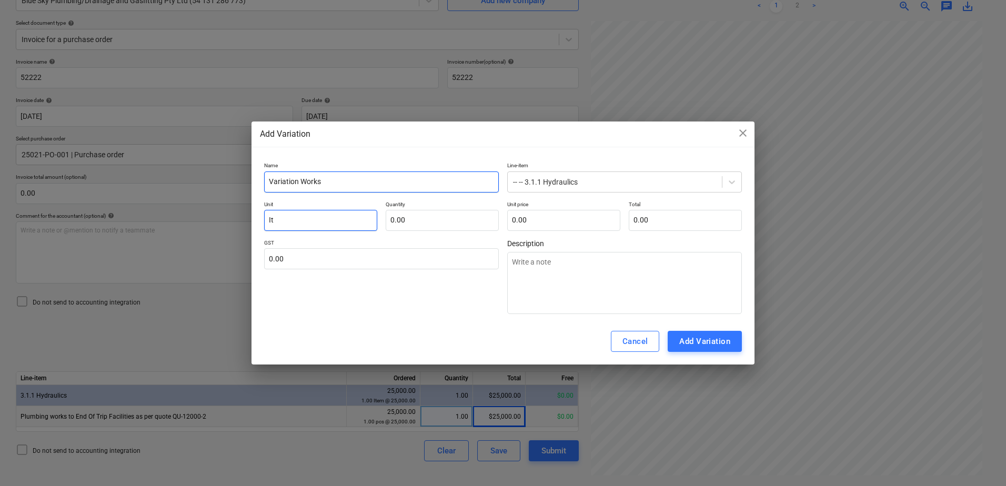
type input "Ite"
type textarea "x"
type input "Item"
type textarea "x"
type input "1.00"
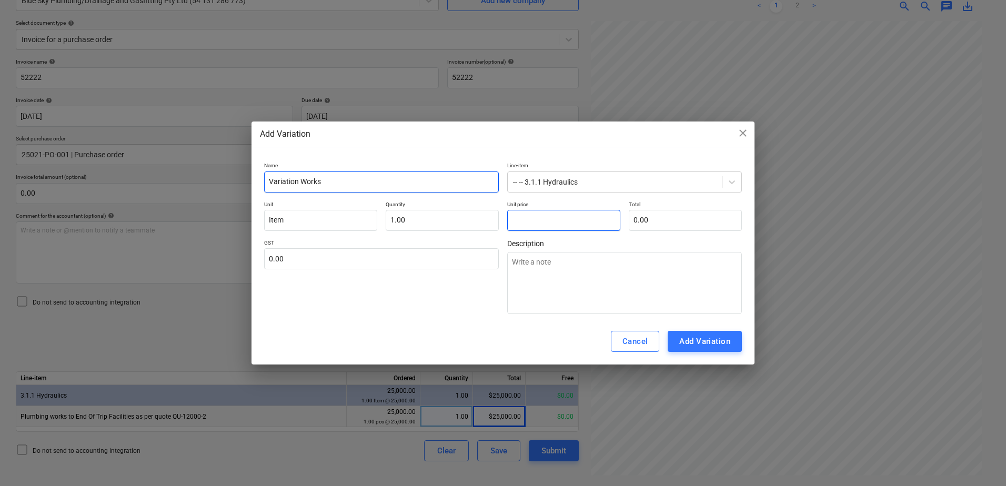
type textarea "x"
type input "6"
type input "6.00"
type textarea "x"
type input "69"
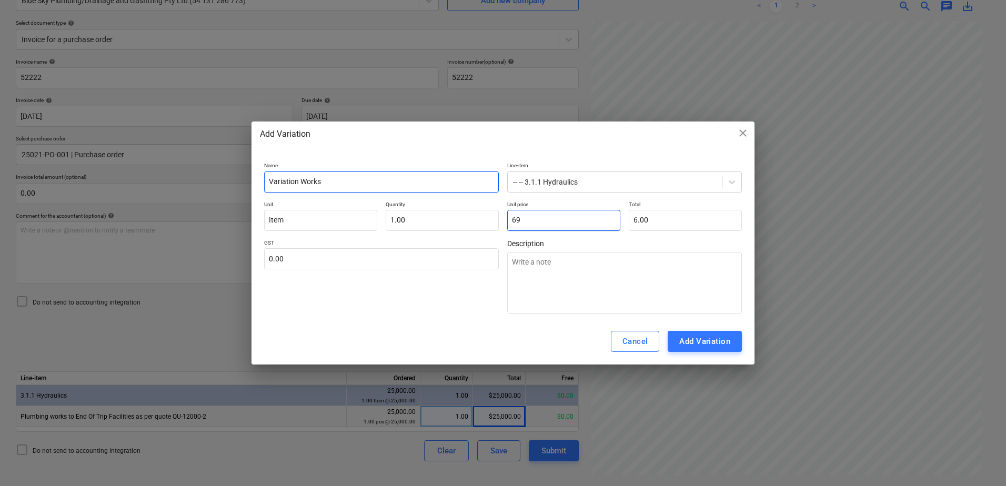
type input "69.00"
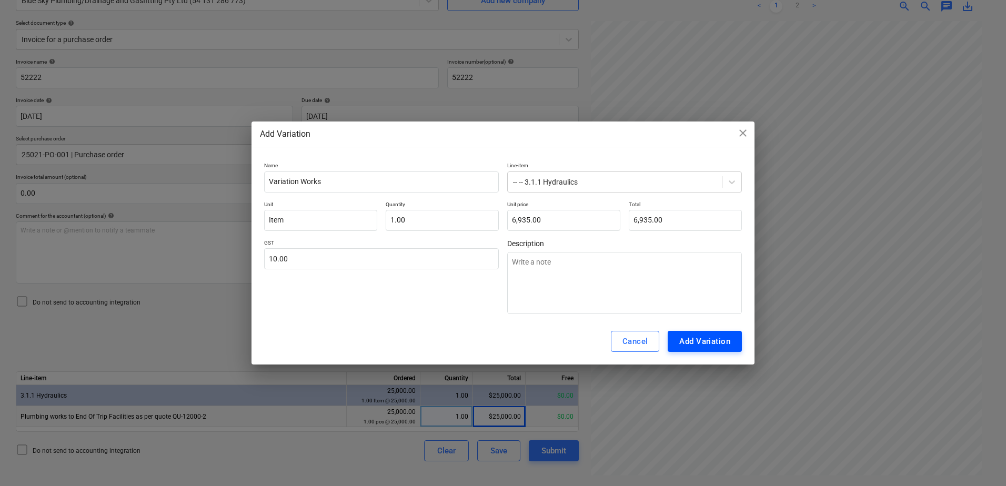
click at [692, 345] on div "Add Variation" at bounding box center [704, 342] width 51 height 14
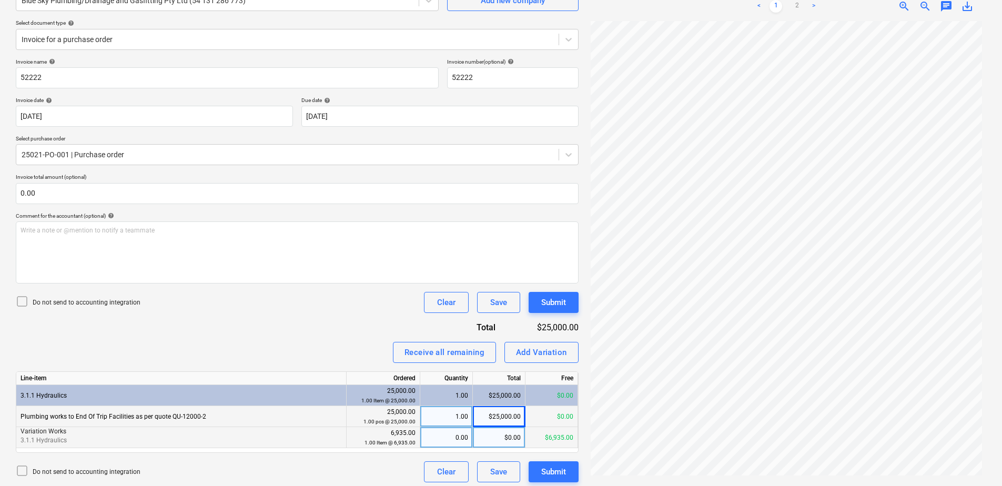
click at [428, 372] on div "0.00" at bounding box center [447, 437] width 44 height 21
click at [561, 372] on div "Submit" at bounding box center [553, 472] width 25 height 14
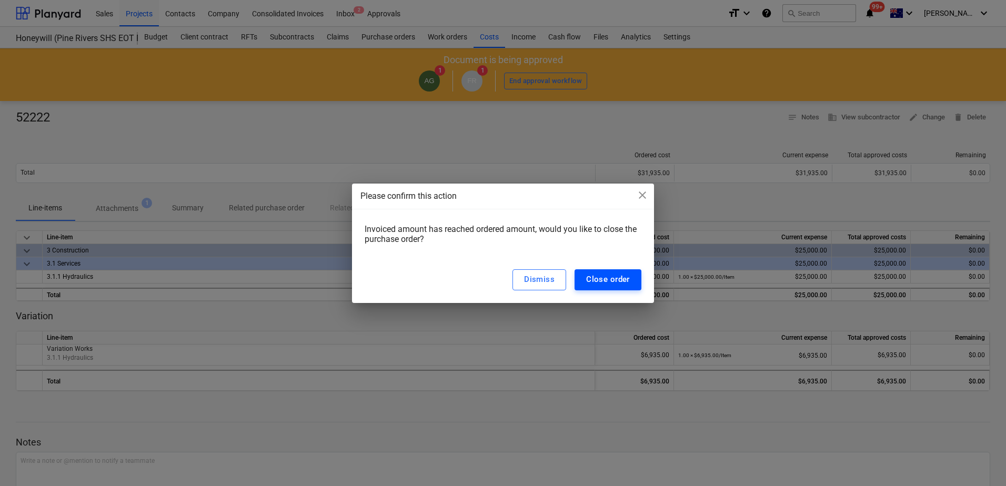
click at [631, 277] on button "Close order" at bounding box center [608, 279] width 67 height 21
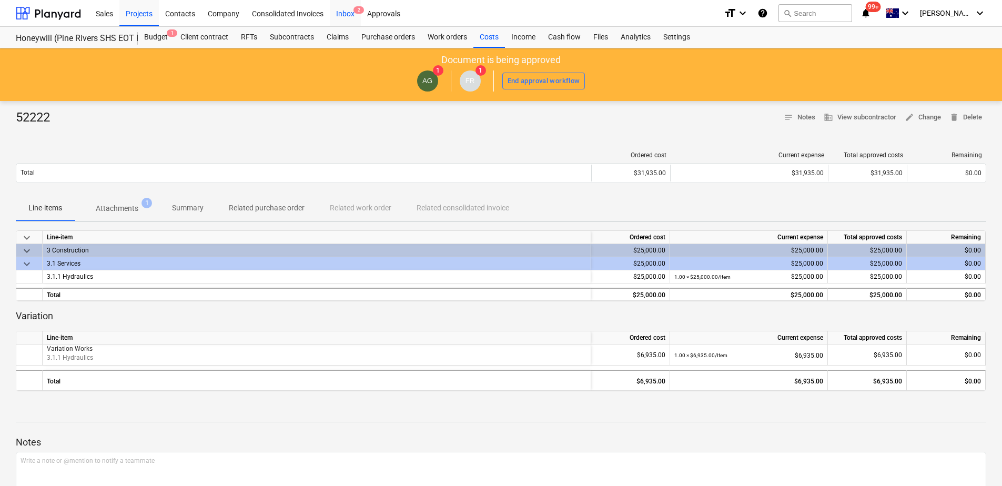
click at [346, 17] on div "Inbox 2" at bounding box center [345, 12] width 31 height 27
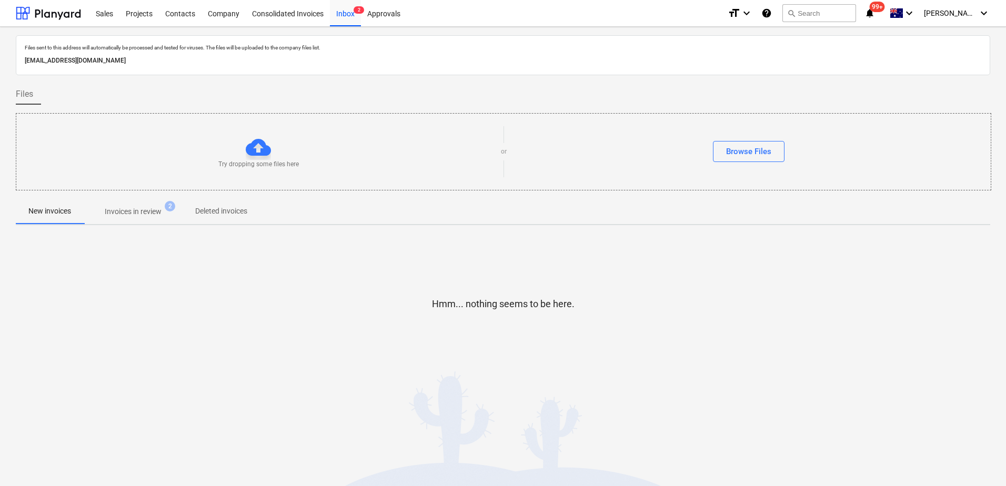
drag, startPoint x: 130, startPoint y: 215, endPoint x: 121, endPoint y: 225, distance: 13.4
click at [130, 215] on p "Invoices in review" at bounding box center [133, 211] width 57 height 11
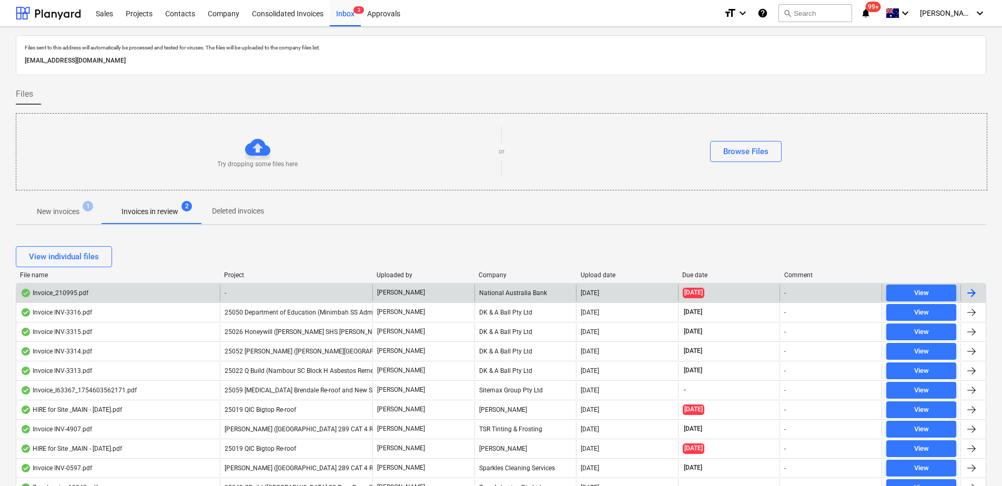
click at [277, 290] on div "-" at bounding box center [296, 293] width 153 height 17
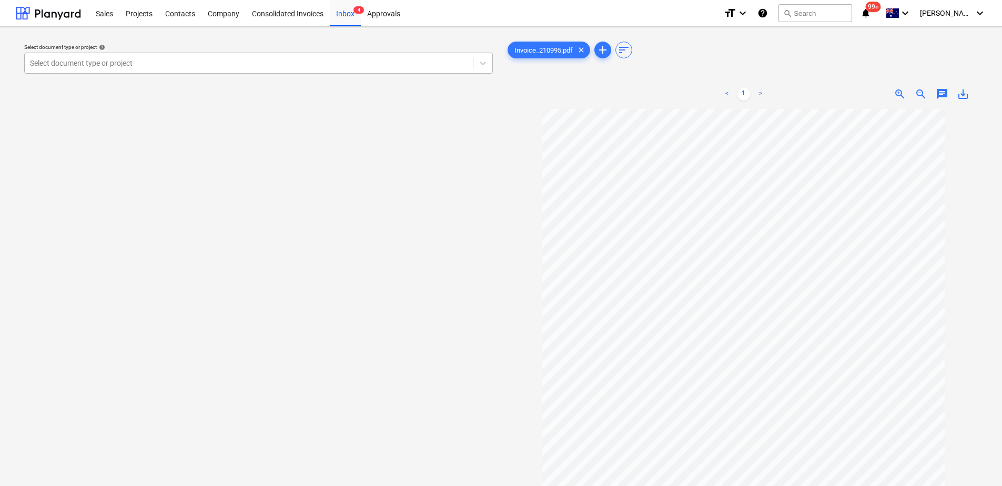
click at [182, 66] on div at bounding box center [249, 63] width 438 height 11
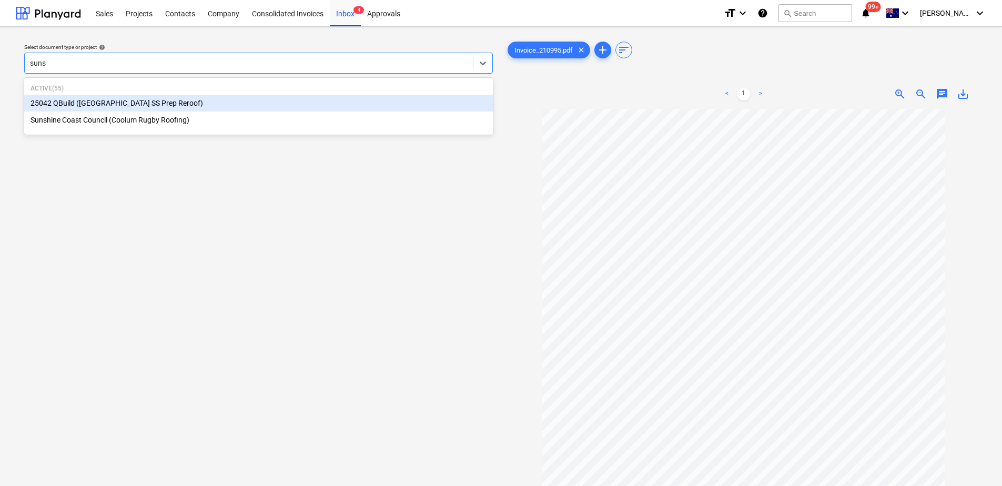
click at [180, 104] on div "25042 QBuild ([GEOGRAPHIC_DATA] SS Prep Reroof)" at bounding box center [258, 103] width 469 height 17
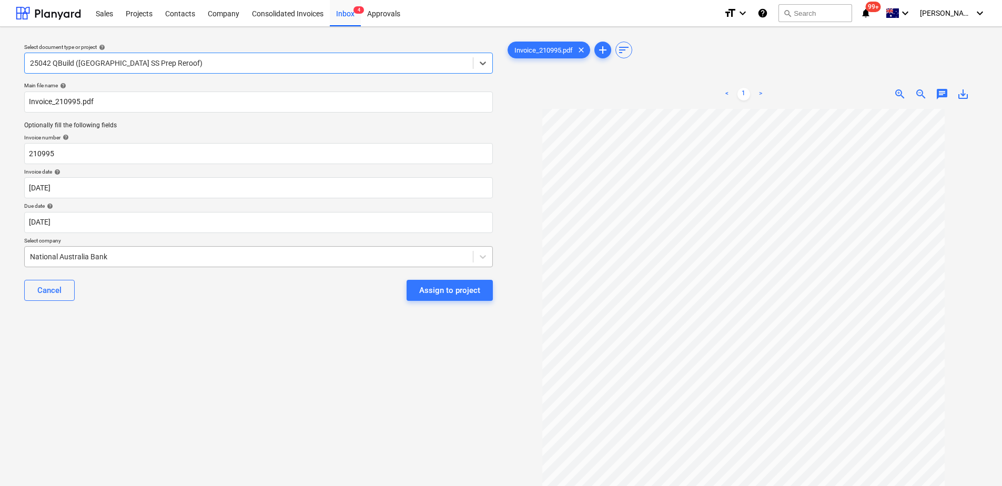
click at [119, 261] on div at bounding box center [249, 256] width 438 height 11
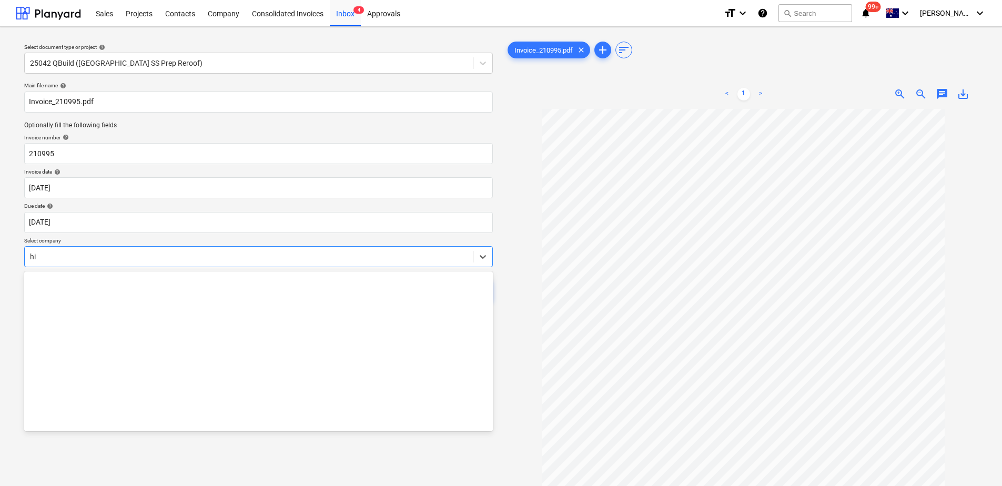
scroll to position [1131, 0]
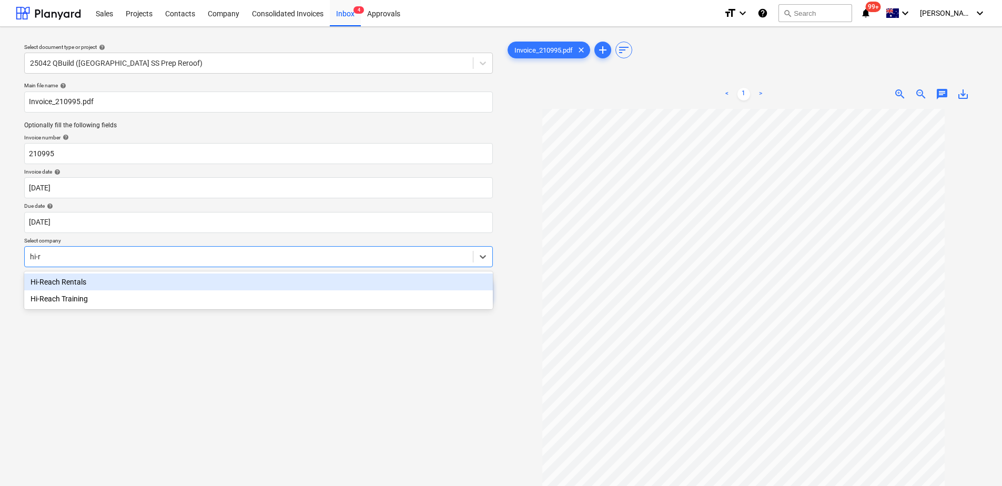
click at [116, 289] on div "Hi-Reach Rentals" at bounding box center [258, 282] width 469 height 17
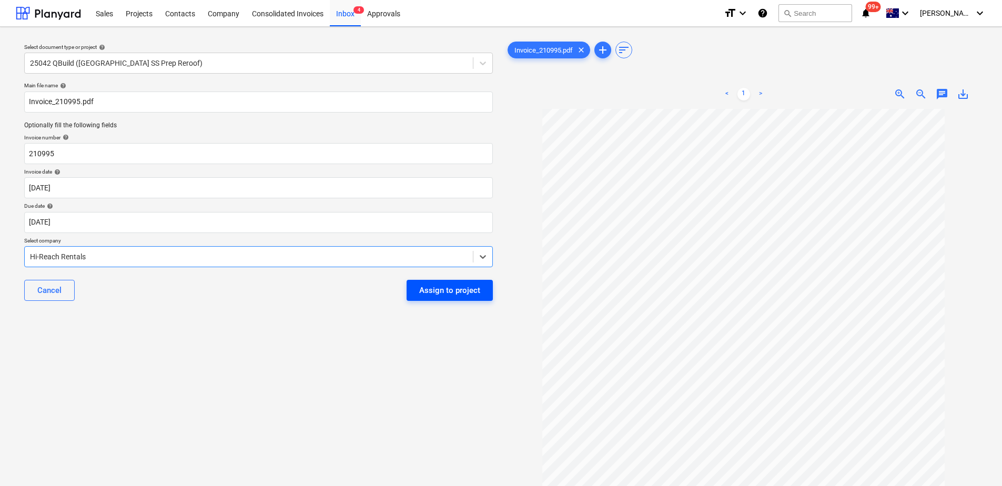
click at [428, 291] on div "Assign to project" at bounding box center [449, 291] width 61 height 14
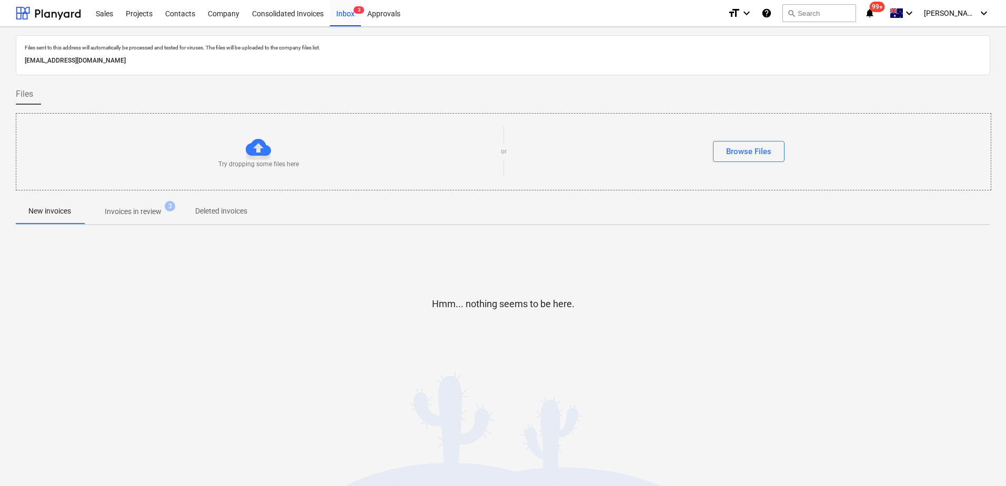
click at [130, 213] on p "Invoices in review" at bounding box center [133, 211] width 57 height 11
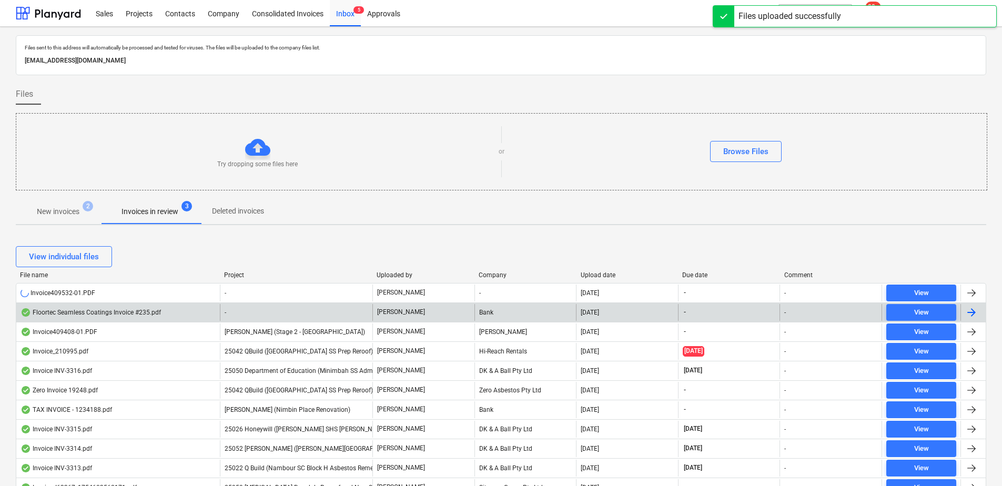
click at [303, 316] on div "-" at bounding box center [296, 312] width 153 height 17
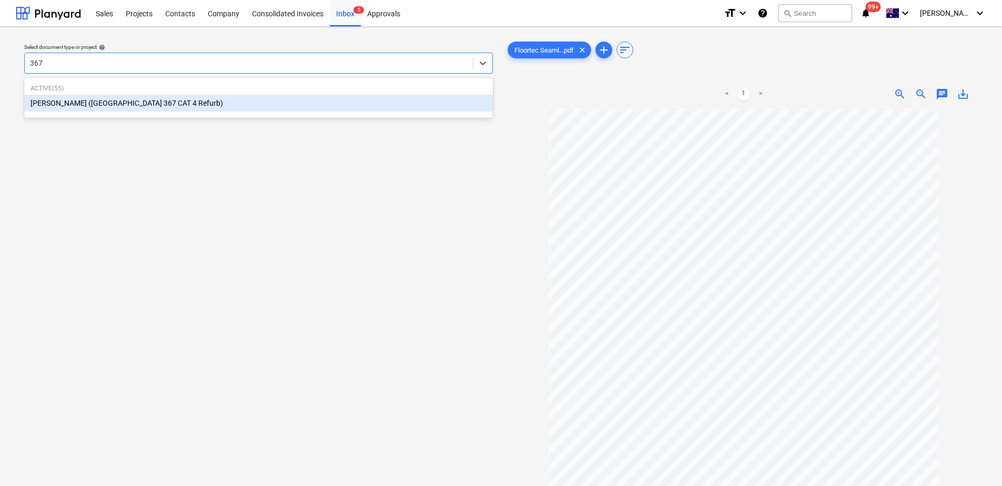
click at [171, 103] on div "[PERSON_NAME] ([GEOGRAPHIC_DATA] 367 CAT 4 Refurb)" at bounding box center [258, 103] width 469 height 17
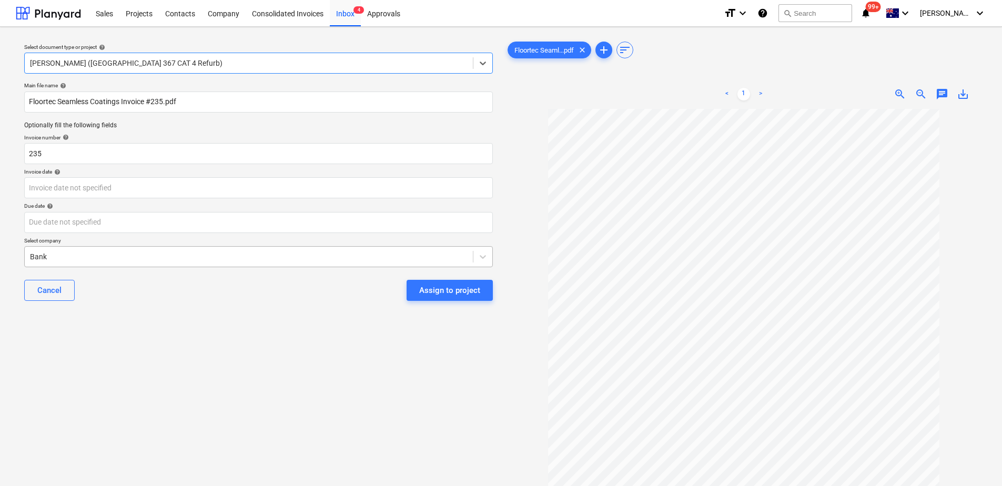
click at [81, 260] on div at bounding box center [249, 256] width 438 height 11
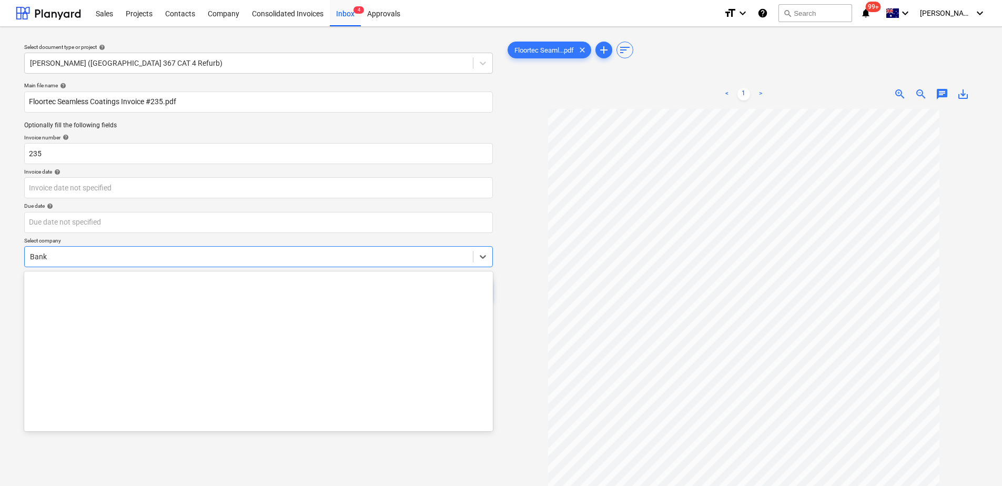
scroll to position [1970, 0]
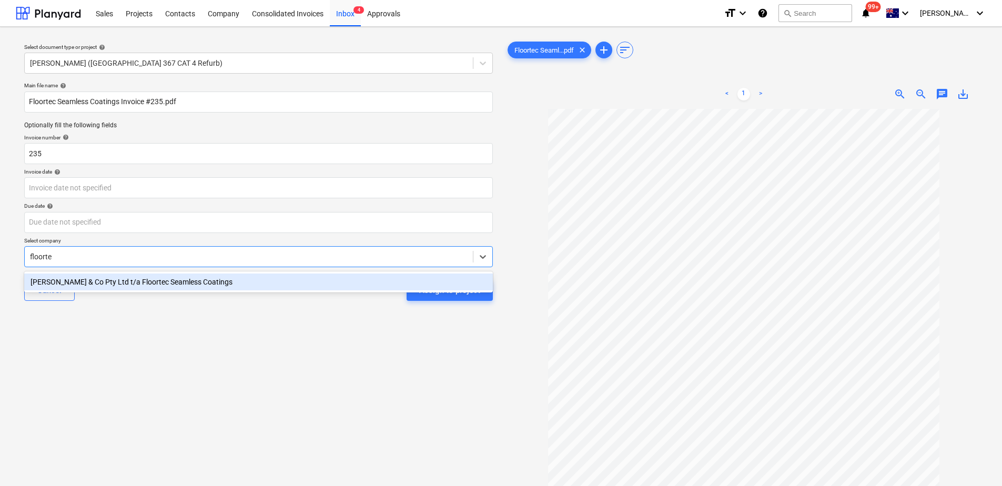
click at [118, 282] on div "[PERSON_NAME] & Co Pty Ltd t/a Floortec Seamless Coatings" at bounding box center [258, 282] width 469 height 17
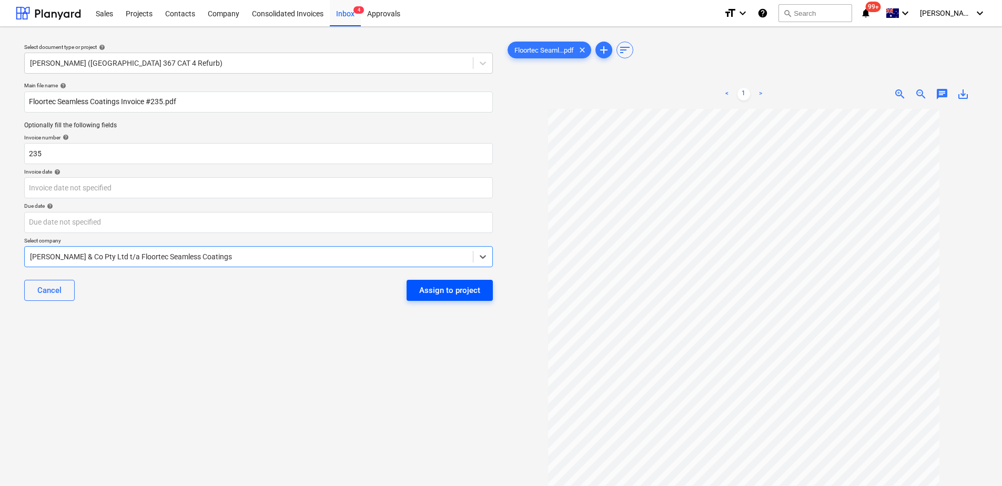
click at [472, 293] on div "Assign to project" at bounding box center [449, 291] width 61 height 14
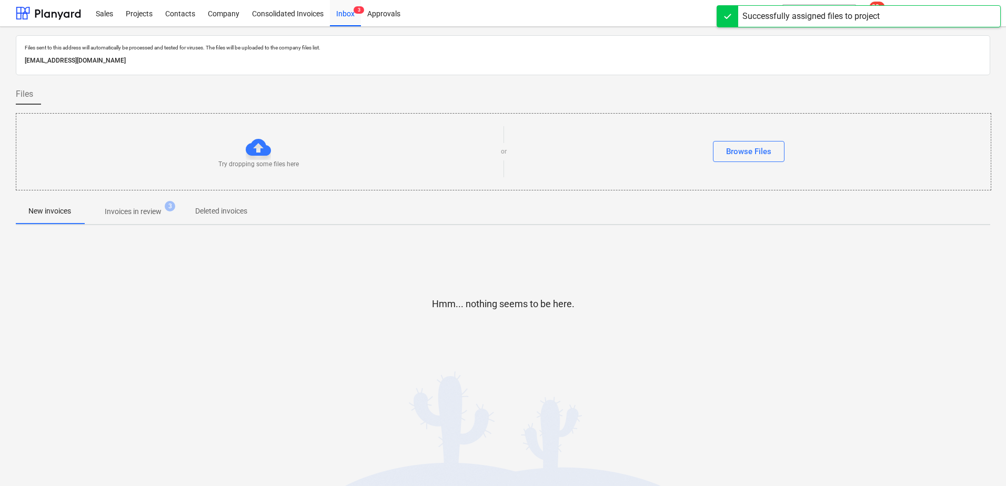
click at [160, 213] on p "Invoices in review" at bounding box center [133, 211] width 57 height 11
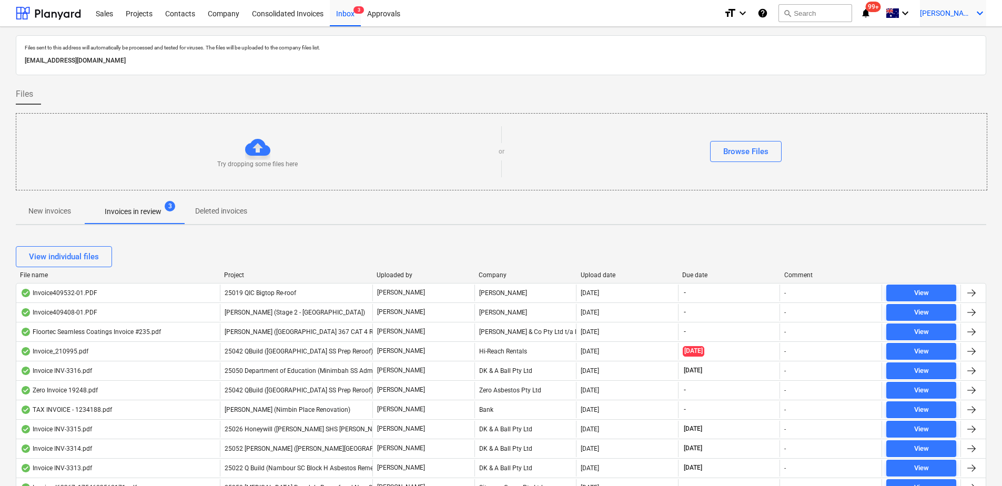
click at [800, 13] on icon "keyboard_arrow_down" at bounding box center [980, 13] width 13 height 13
click at [800, 59] on div "Log out" at bounding box center [954, 57] width 63 height 17
